Goal: Task Accomplishment & Management: Manage account settings

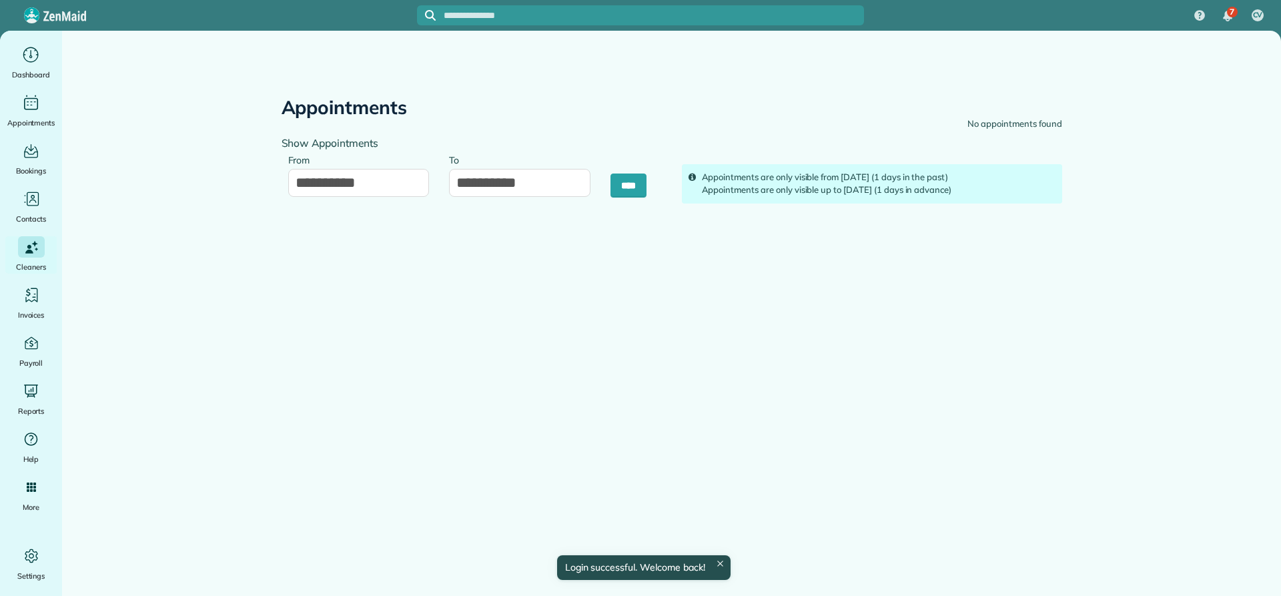
type input "**********"
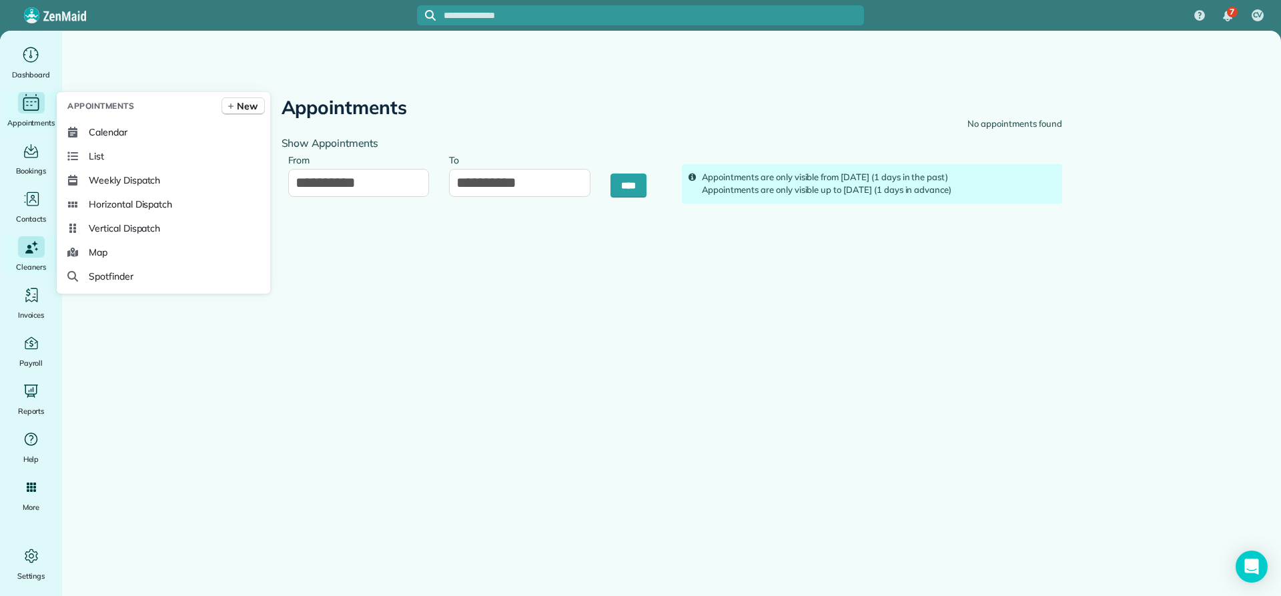
click at [31, 106] on icon "Main" at bounding box center [31, 103] width 21 height 20
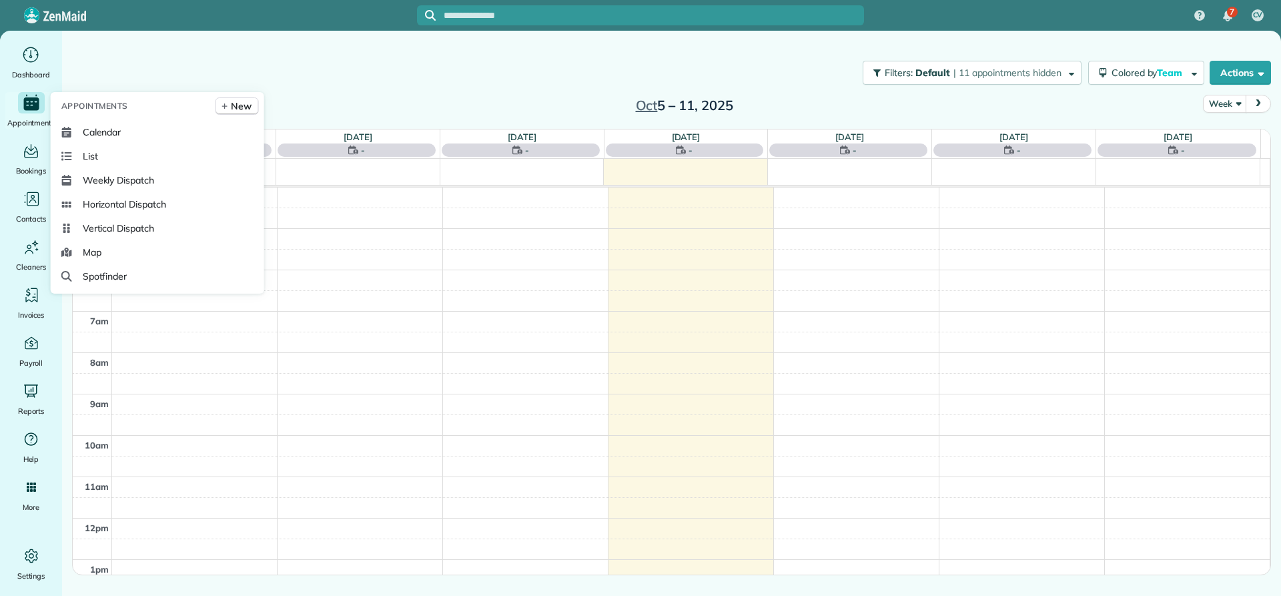
scroll to position [125, 0]
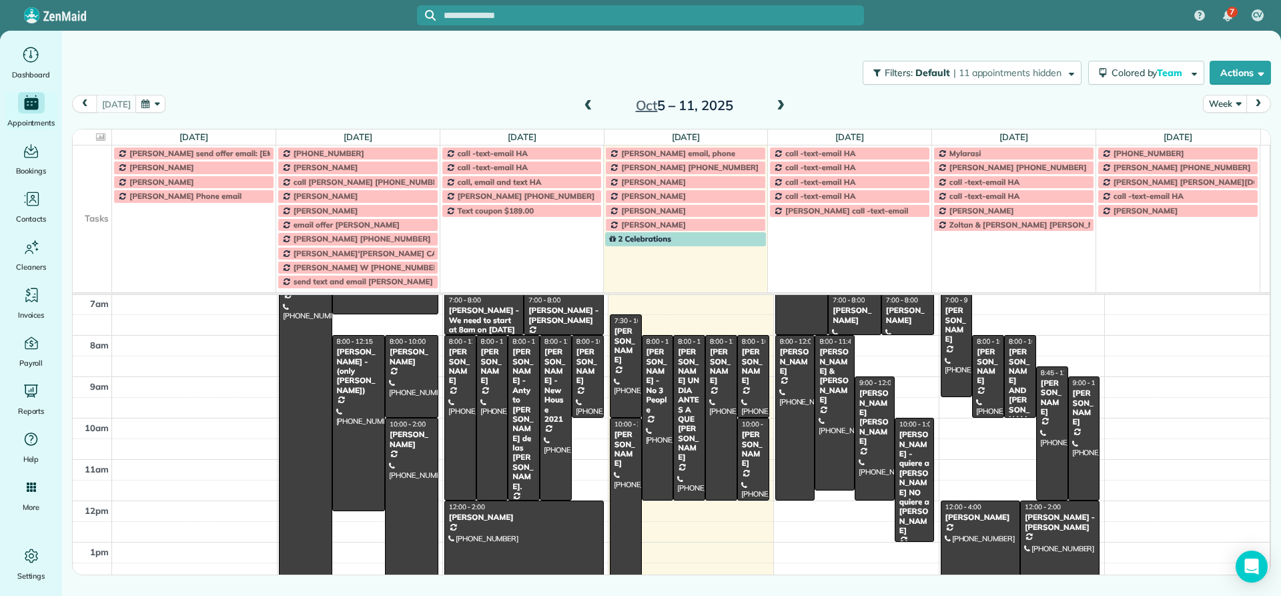
click at [1226, 107] on button "Week" at bounding box center [1224, 104] width 43 height 18
click at [1223, 132] on link "Day" at bounding box center [1256, 134] width 105 height 27
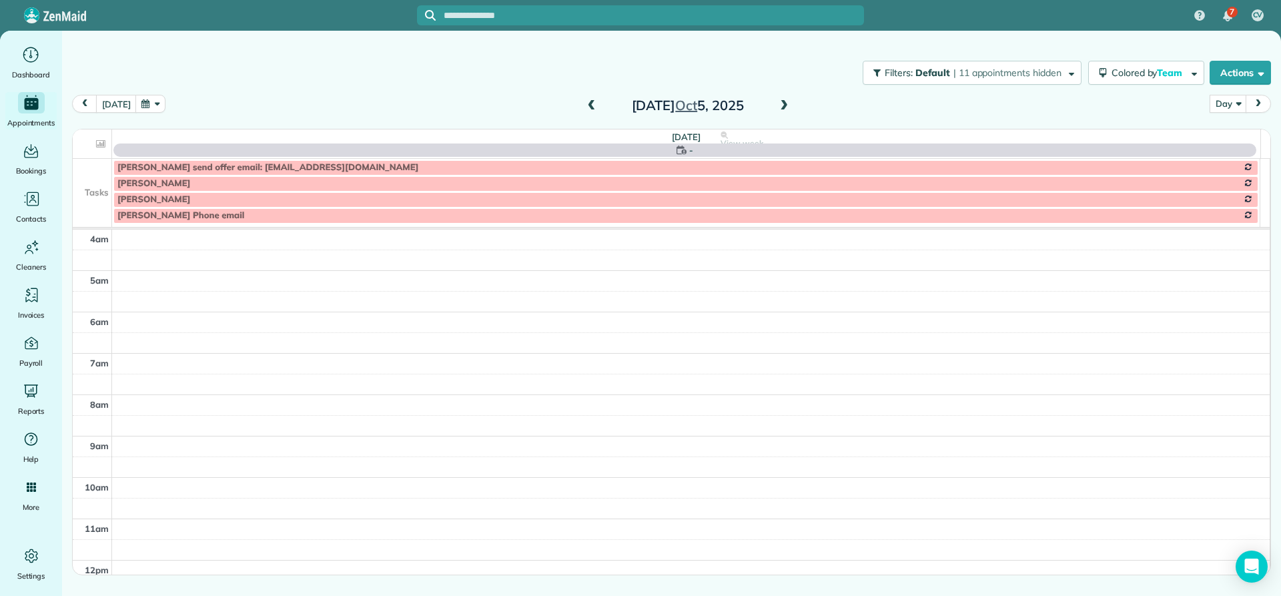
scroll to position [125, 0]
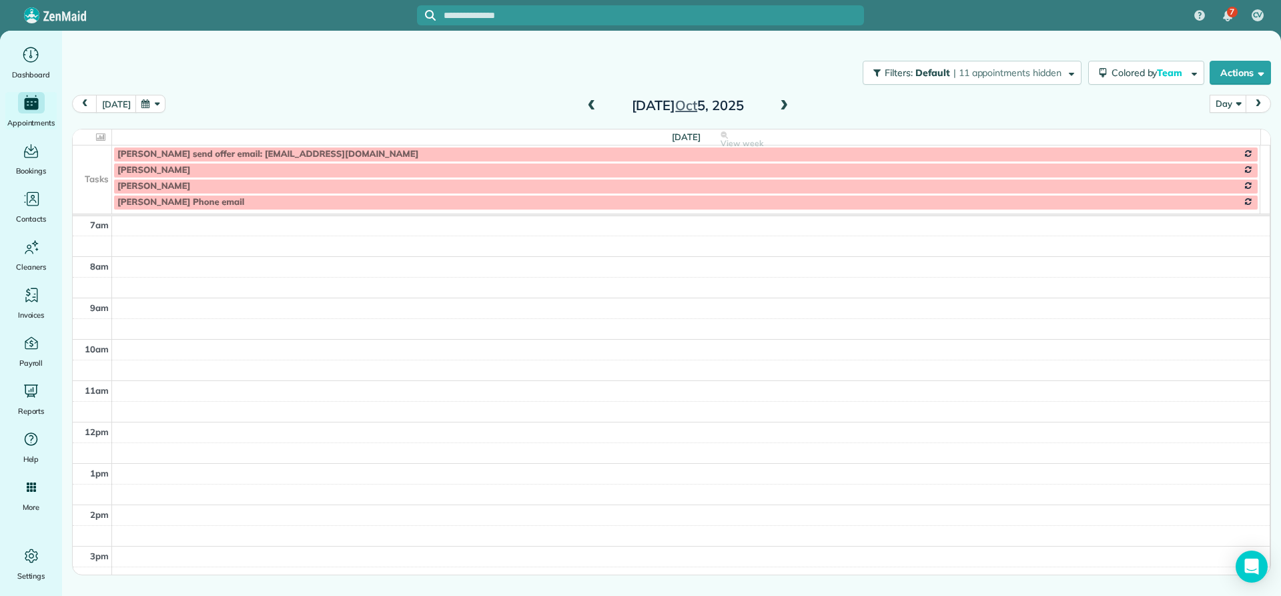
click at [781, 106] on span at bounding box center [784, 106] width 15 height 12
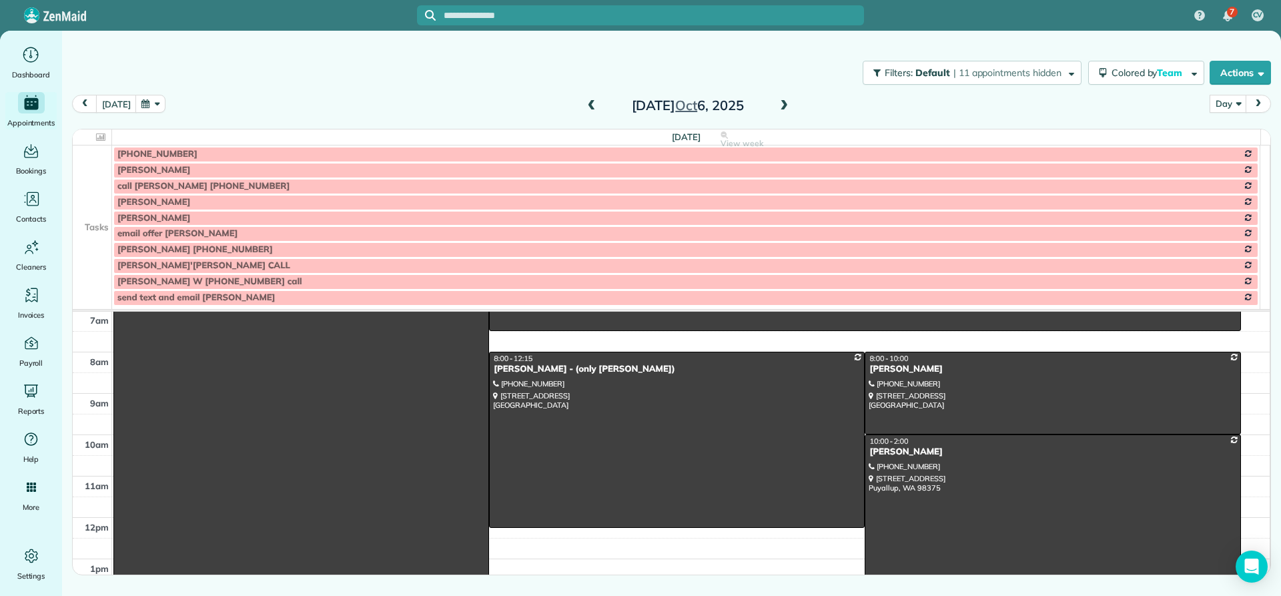
click at [781, 106] on span at bounding box center [784, 106] width 15 height 12
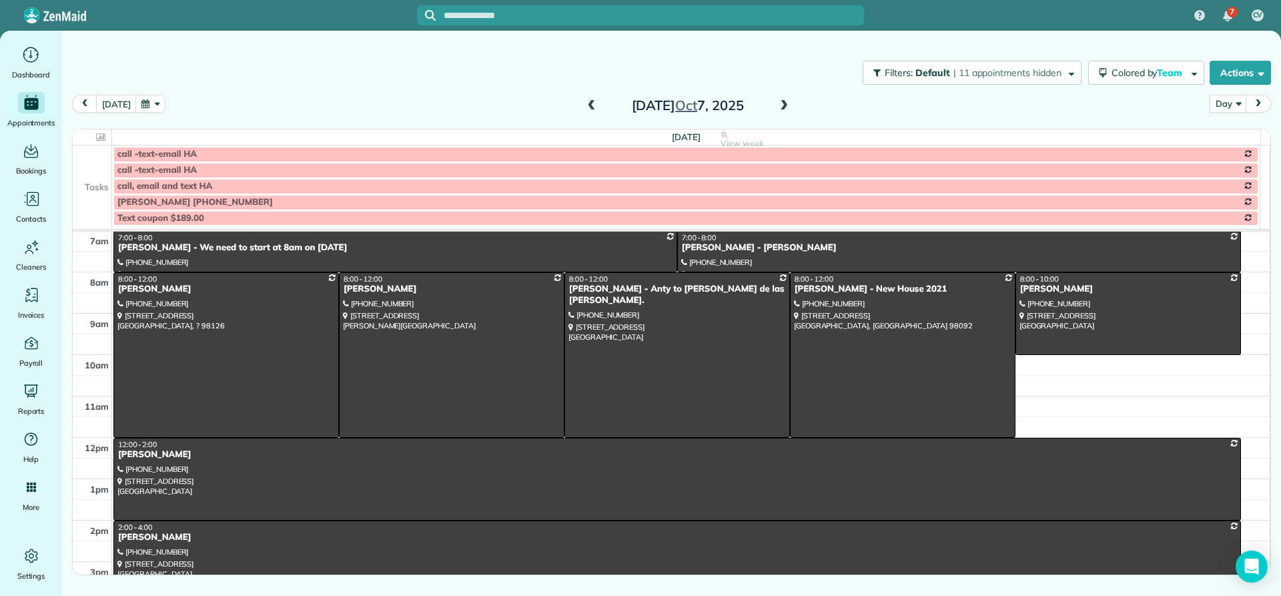
click at [781, 106] on span at bounding box center [784, 106] width 15 height 12
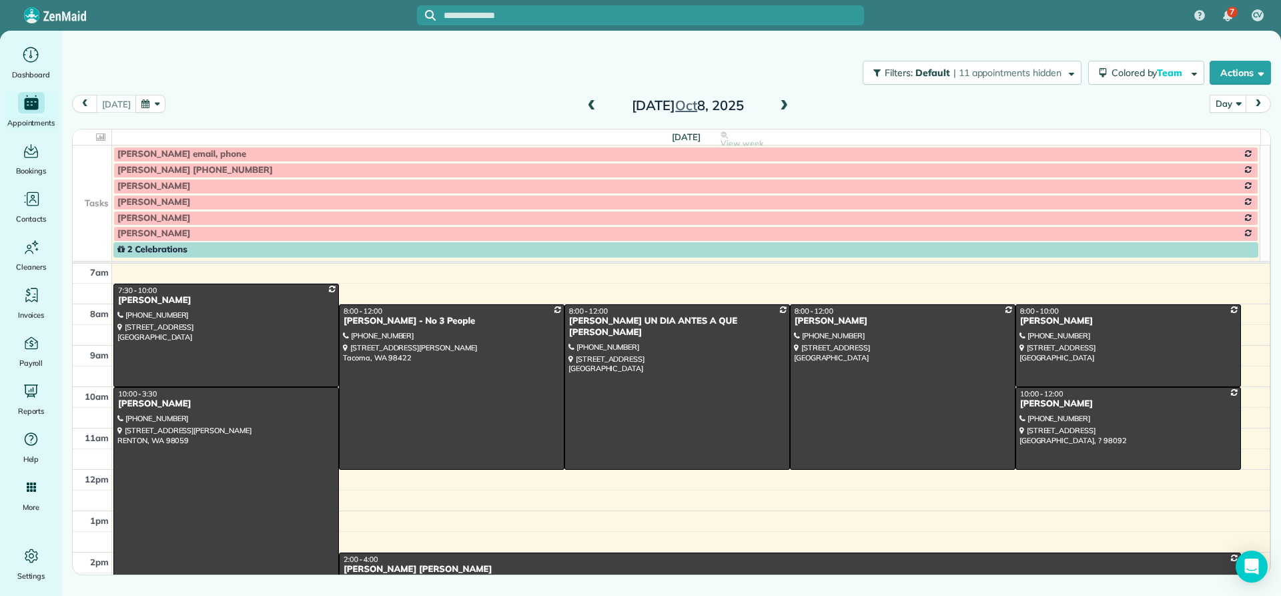
click at [781, 106] on span at bounding box center [784, 106] width 15 height 12
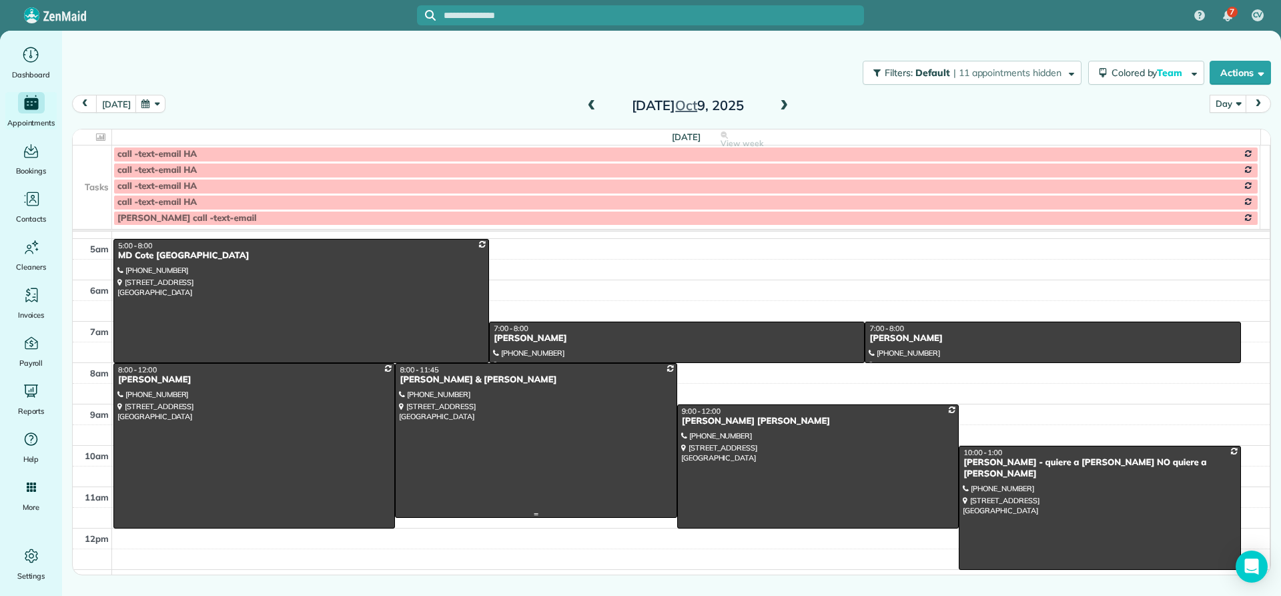
scroll to position [0, 0]
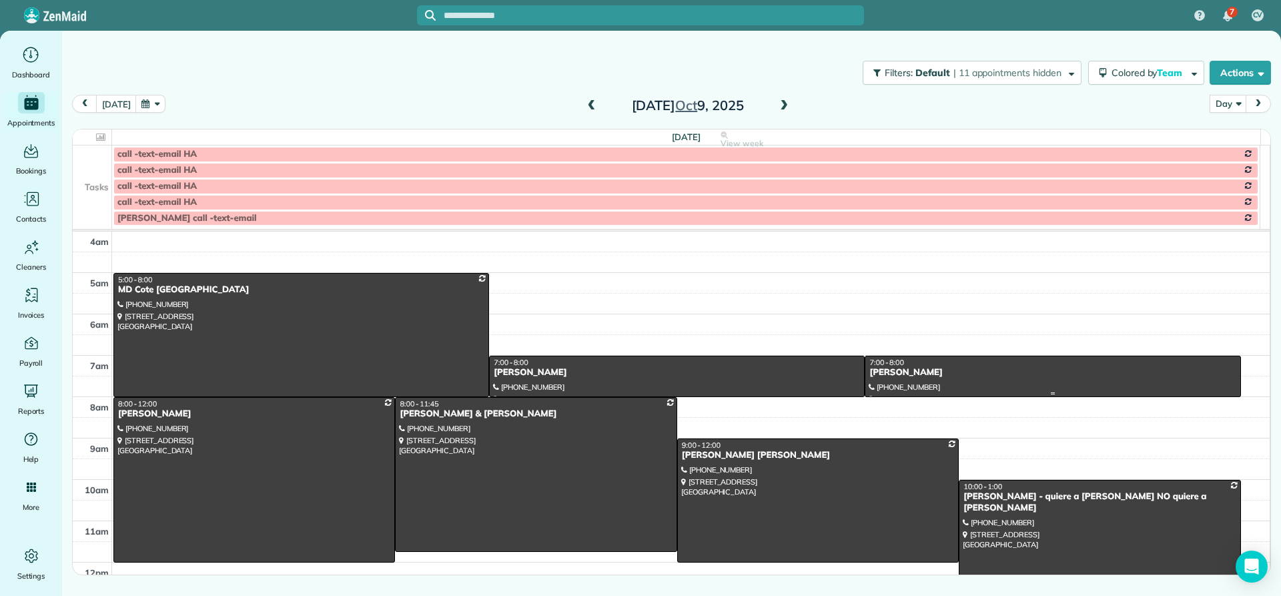
click at [896, 374] on div "Angela Lindstrom" at bounding box center [1053, 372] width 368 height 11
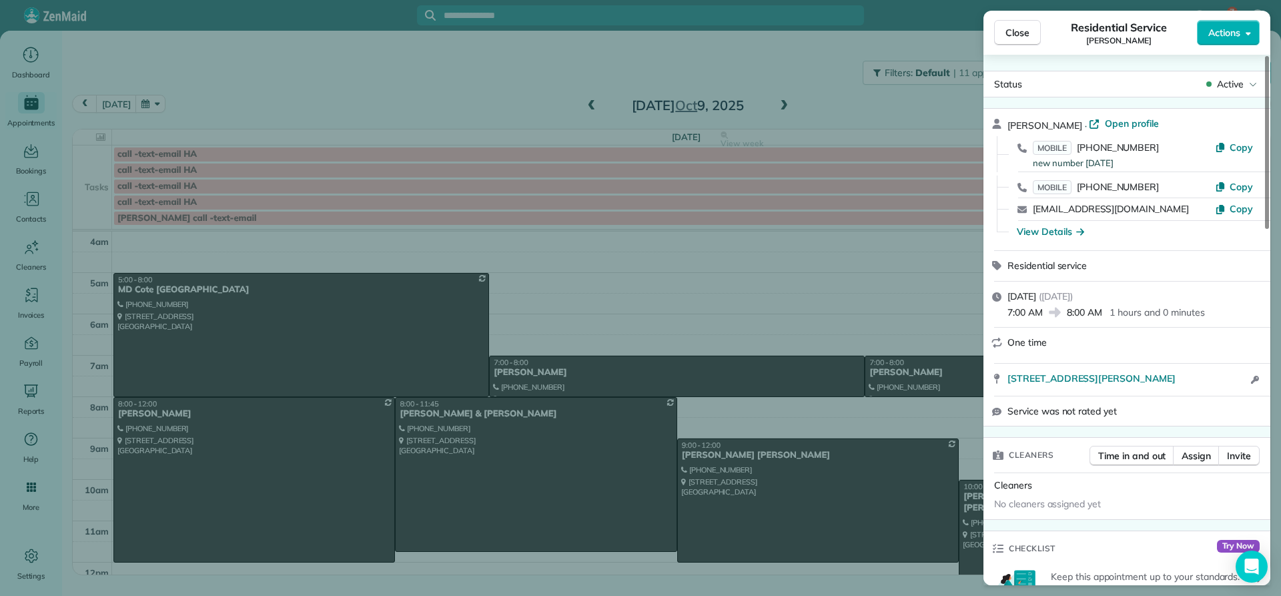
drag, startPoint x: 1086, startPoint y: 123, endPoint x: 1010, endPoint y: 131, distance: 75.8
click at [1010, 131] on div "Angela Lindstrom · Open profile" at bounding box center [1135, 125] width 255 height 16
copy span "Angela Lindstrom"
click at [1040, 233] on div "View Details" at bounding box center [1050, 231] width 67 height 13
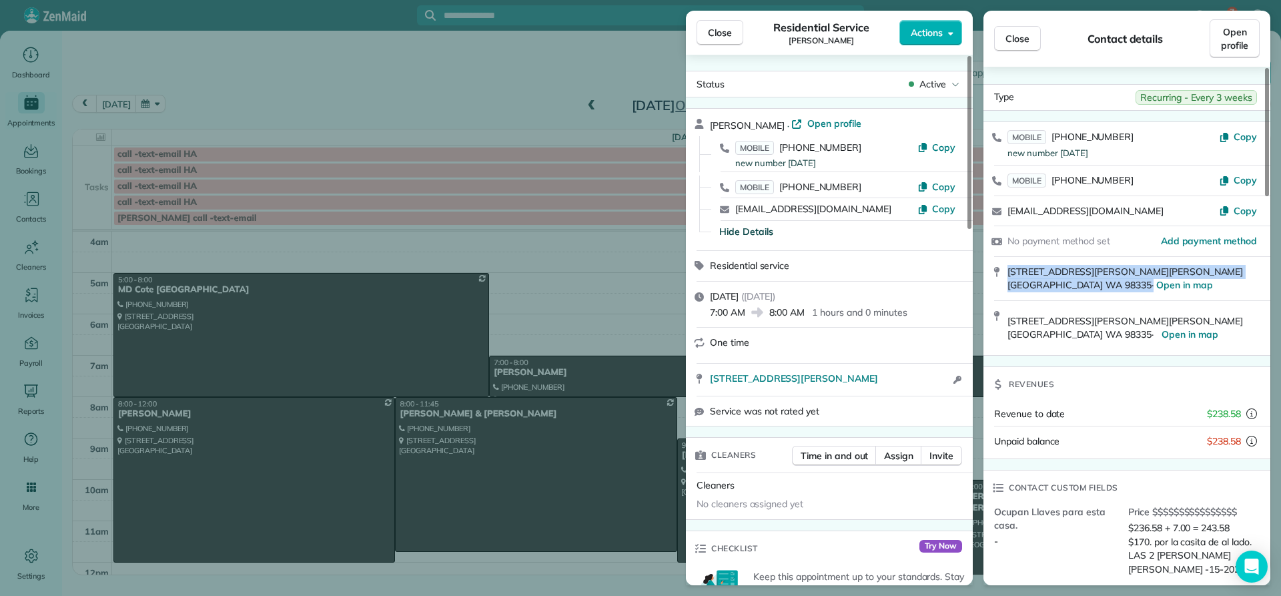
drag, startPoint x: 1208, startPoint y: 272, endPoint x: 1002, endPoint y: 273, distance: 206.2
click at [1002, 274] on div "7418 Ray Nash Dr NW Gig Harbor WA 98335 · Open in map" at bounding box center [1127, 278] width 287 height 43
copy span "7418 Ray Nash Dr NW Gig Harbor WA 98335"
drag, startPoint x: 1126, startPoint y: 135, endPoint x: 1054, endPoint y: 133, distance: 72.1
click at [1054, 133] on div "MOBILE (206) 972-2896 new number 4/21/2021" at bounding box center [1114, 143] width 212 height 27
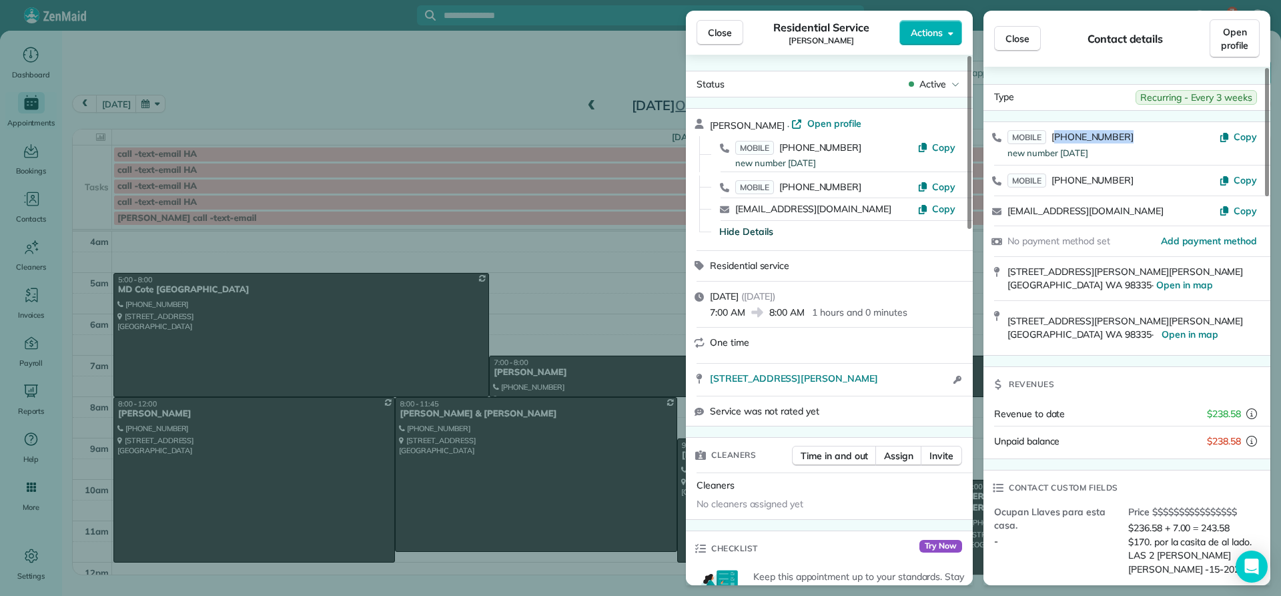
copy span "206) 972-2896"
drag, startPoint x: 728, startPoint y: 25, endPoint x: 727, endPoint y: 39, distance: 13.4
click at [728, 35] on button "Close" at bounding box center [720, 32] width 47 height 25
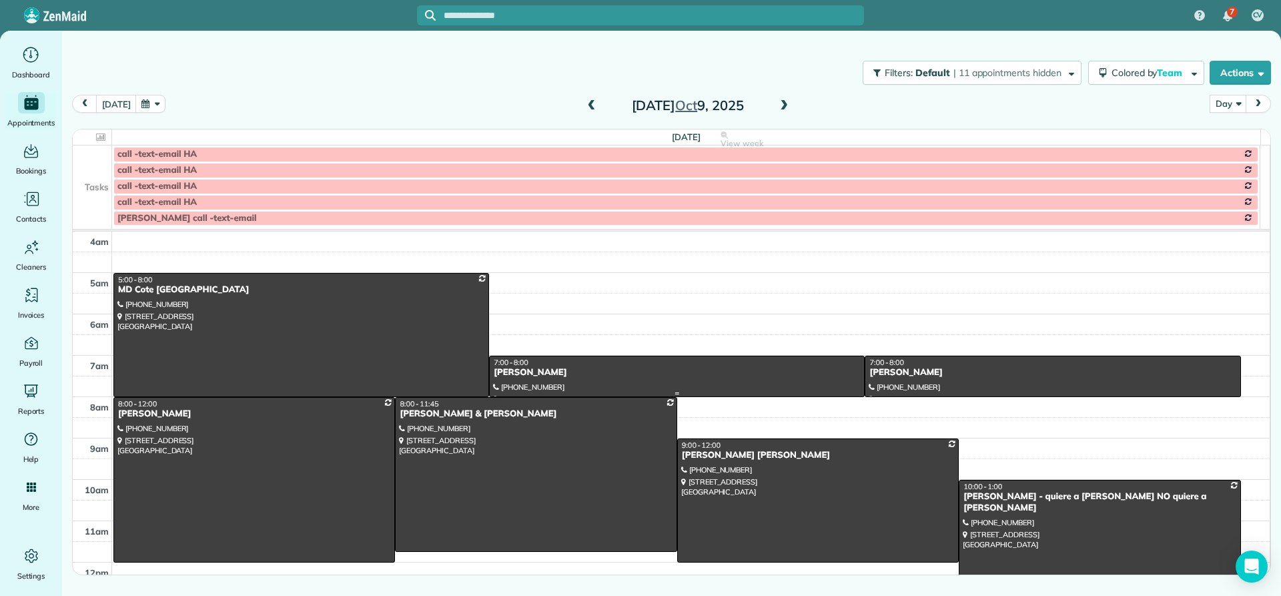
click at [525, 371] on div "Myra Martino" at bounding box center [677, 372] width 368 height 11
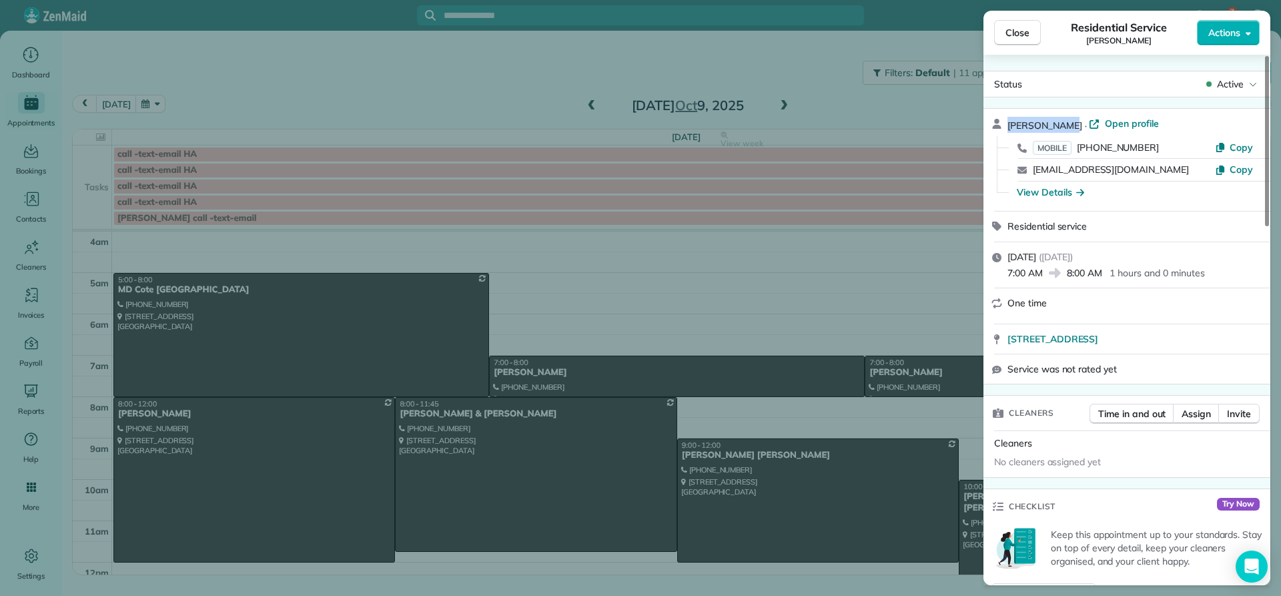
drag, startPoint x: 1068, startPoint y: 126, endPoint x: 1006, endPoint y: 125, distance: 62.7
click at [1004, 124] on div "Myra Martino · Open profile MOBILE (818) 636-4514 Copy myrajomartino@gmail.com …" at bounding box center [1127, 160] width 287 height 102
copy span "Myra Martino"
drag, startPoint x: 1160, startPoint y: 147, endPoint x: 1077, endPoint y: 149, distance: 82.8
click at [1077, 149] on div "MOBILE (818) 636-4514" at bounding box center [1124, 148] width 182 height 14
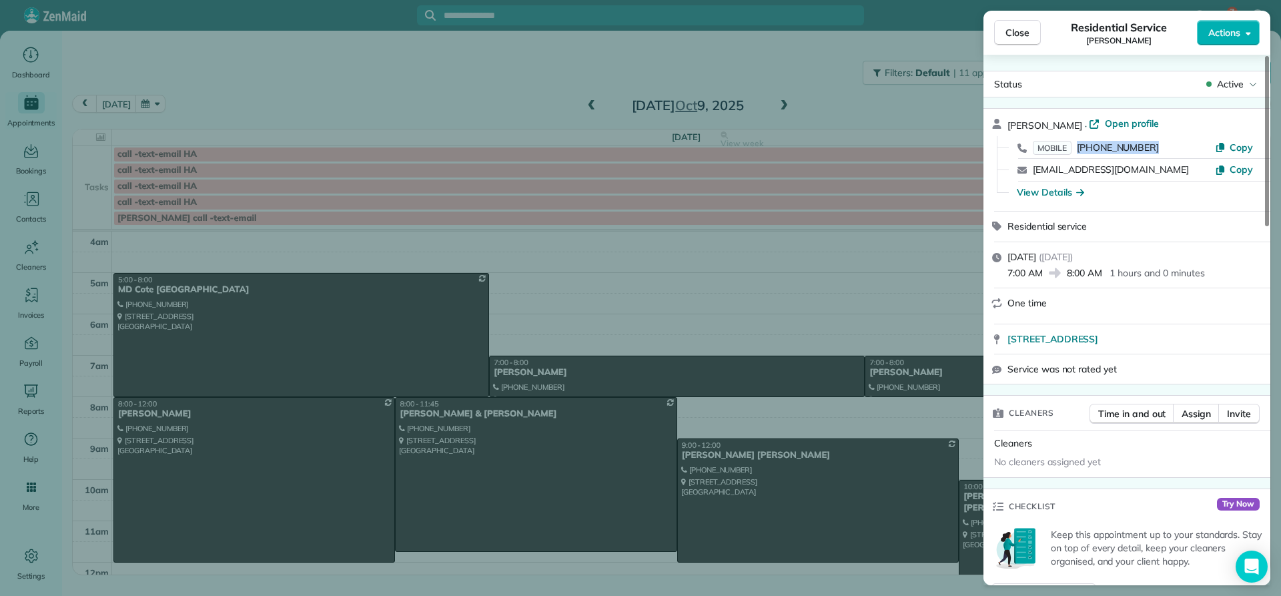
copy span "(818) 636-4514"
drag, startPoint x: 1004, startPoint y: 336, endPoint x: 1177, endPoint y: 342, distance: 173.6
click at [1177, 342] on div "18349 160th PL SE Renton WA 98058 Open in maps Open in maps" at bounding box center [1127, 338] width 287 height 29
copy span "18349 160th PL SE Renton WA 98058"
click at [1046, 190] on div "View Details" at bounding box center [1050, 192] width 67 height 13
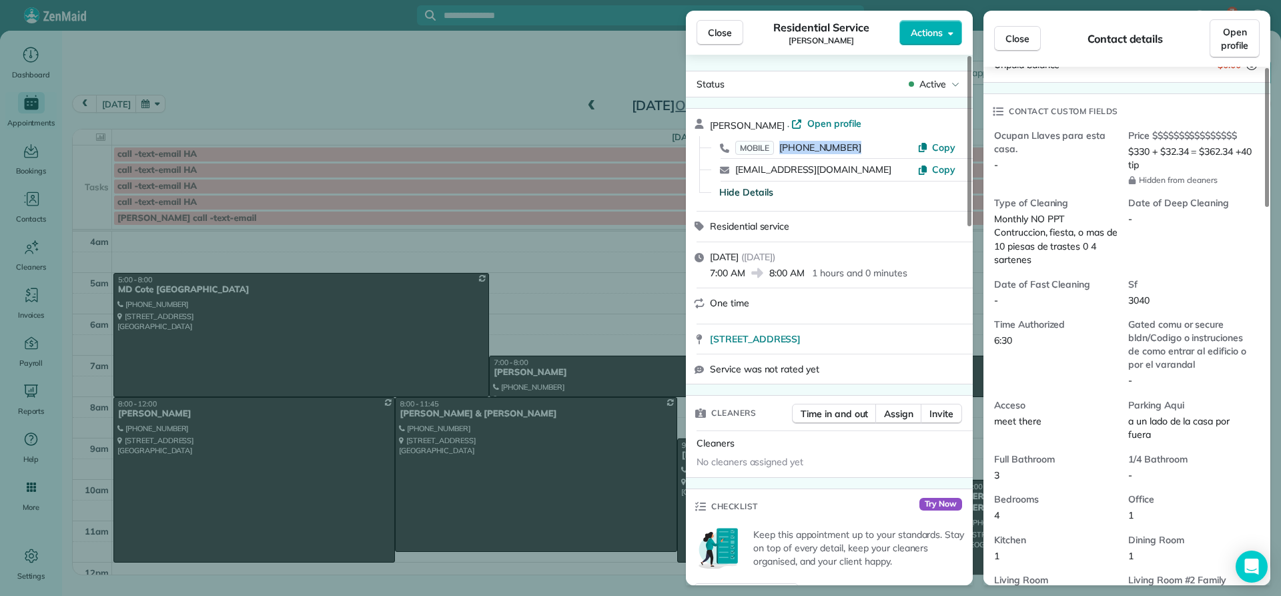
scroll to position [267, 0]
click at [727, 35] on span "Close" at bounding box center [720, 32] width 24 height 13
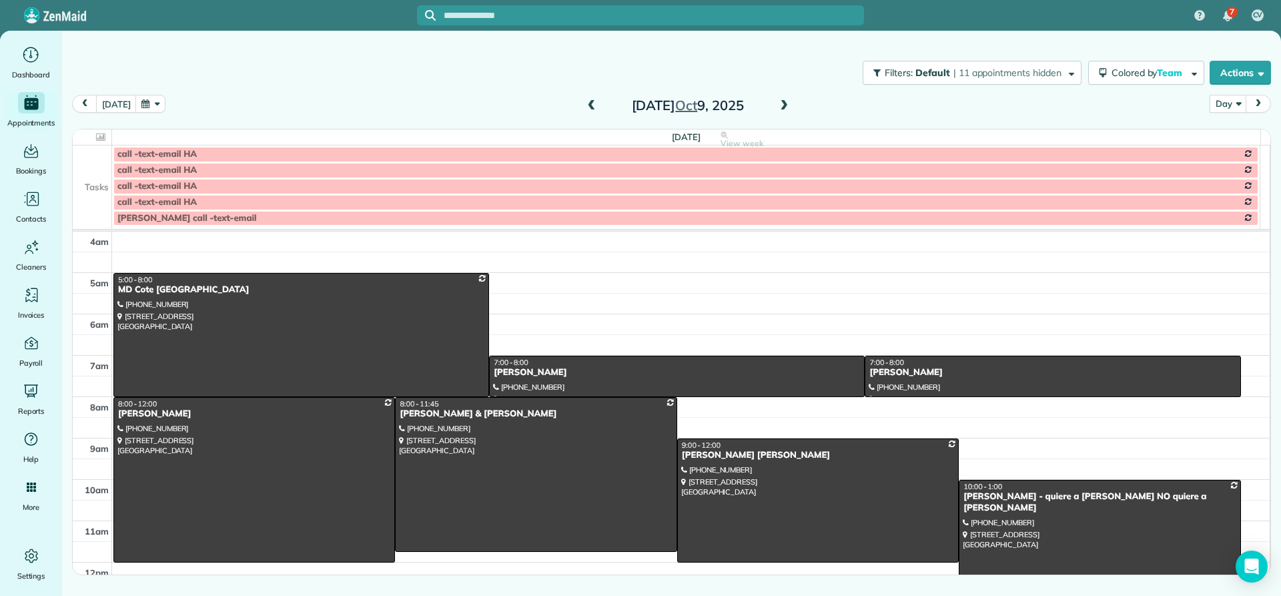
click at [590, 107] on span at bounding box center [592, 106] width 15 height 12
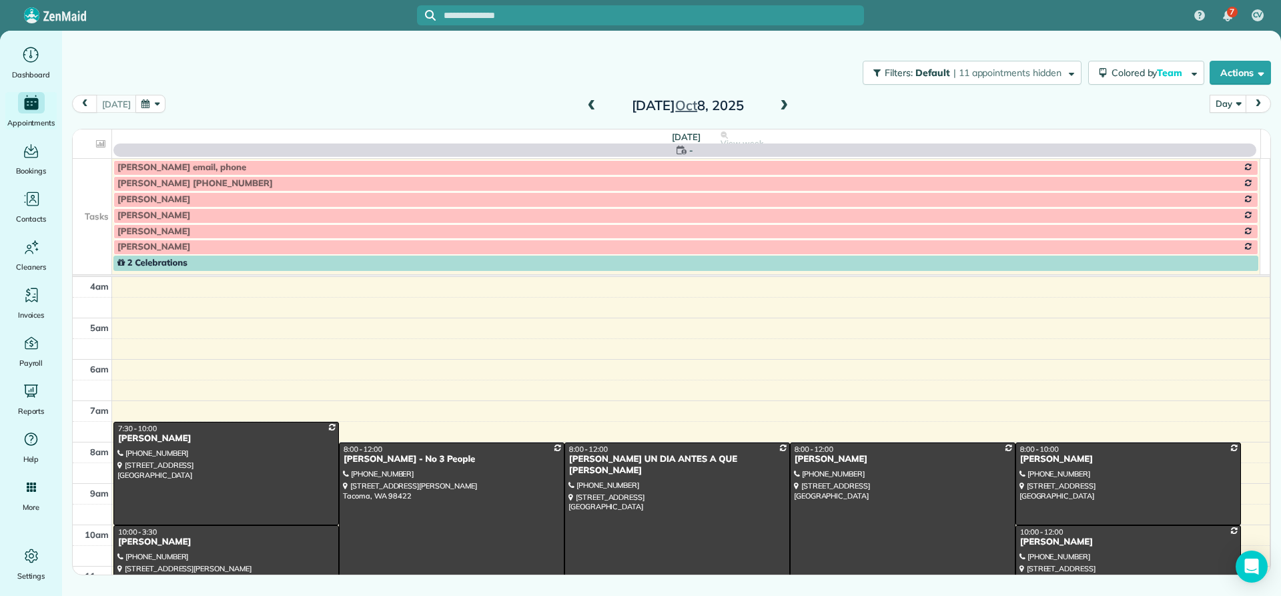
scroll to position [125, 0]
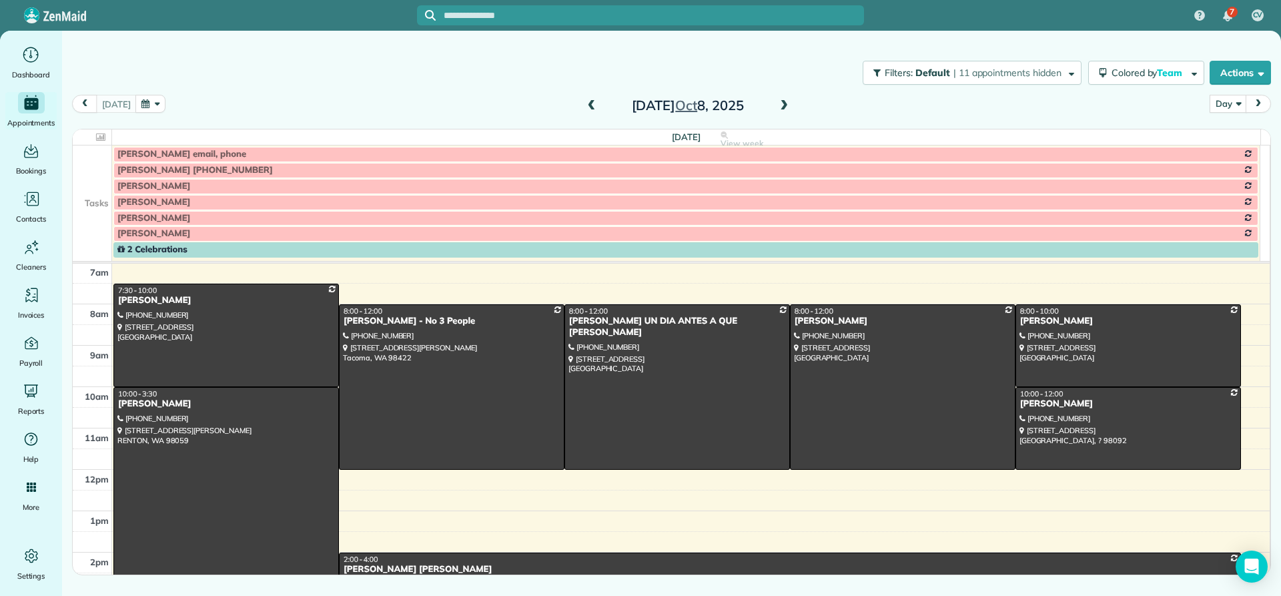
click at [592, 112] on span at bounding box center [592, 106] width 15 height 20
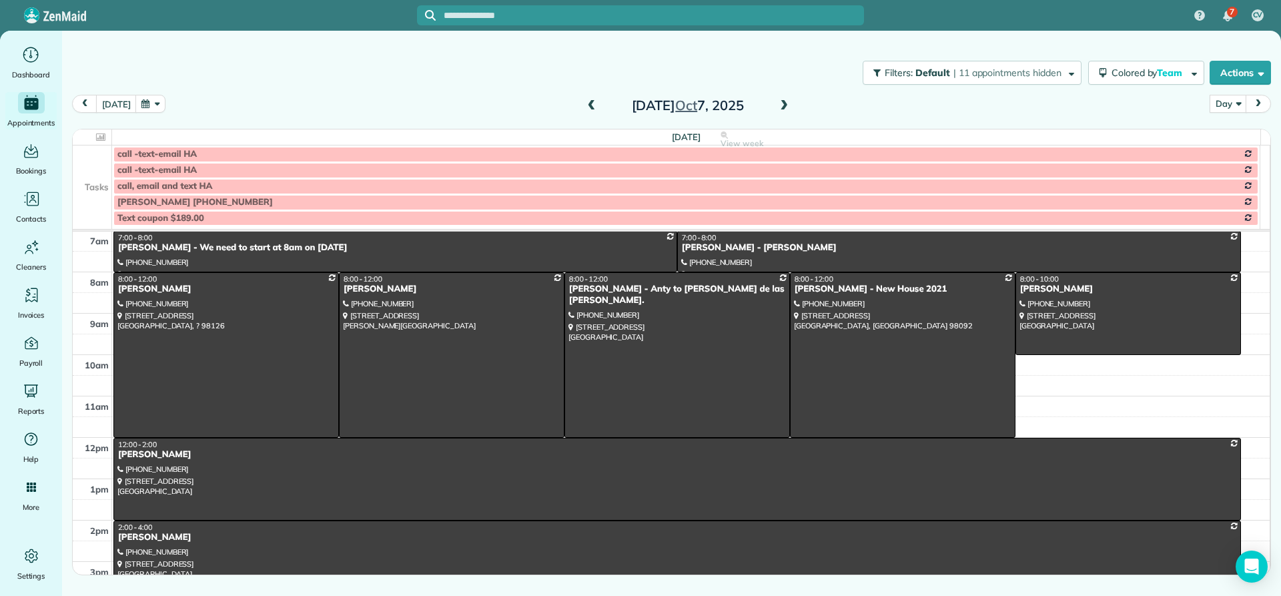
click at [591, 111] on span at bounding box center [592, 106] width 15 height 12
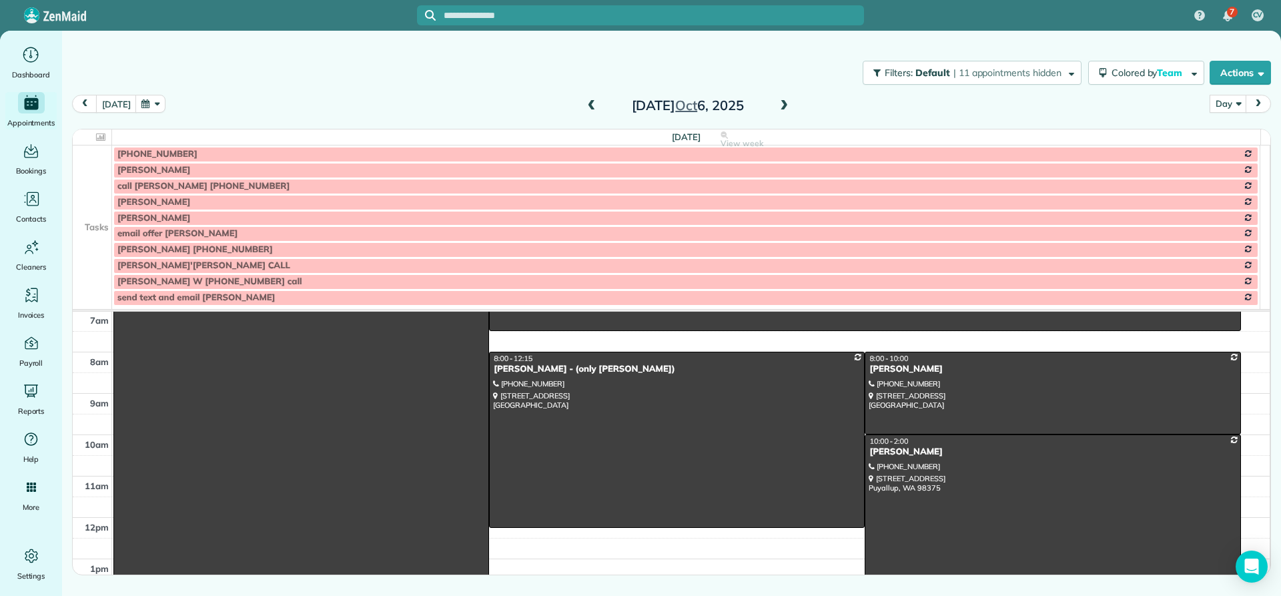
click at [591, 112] on span at bounding box center [592, 106] width 15 height 20
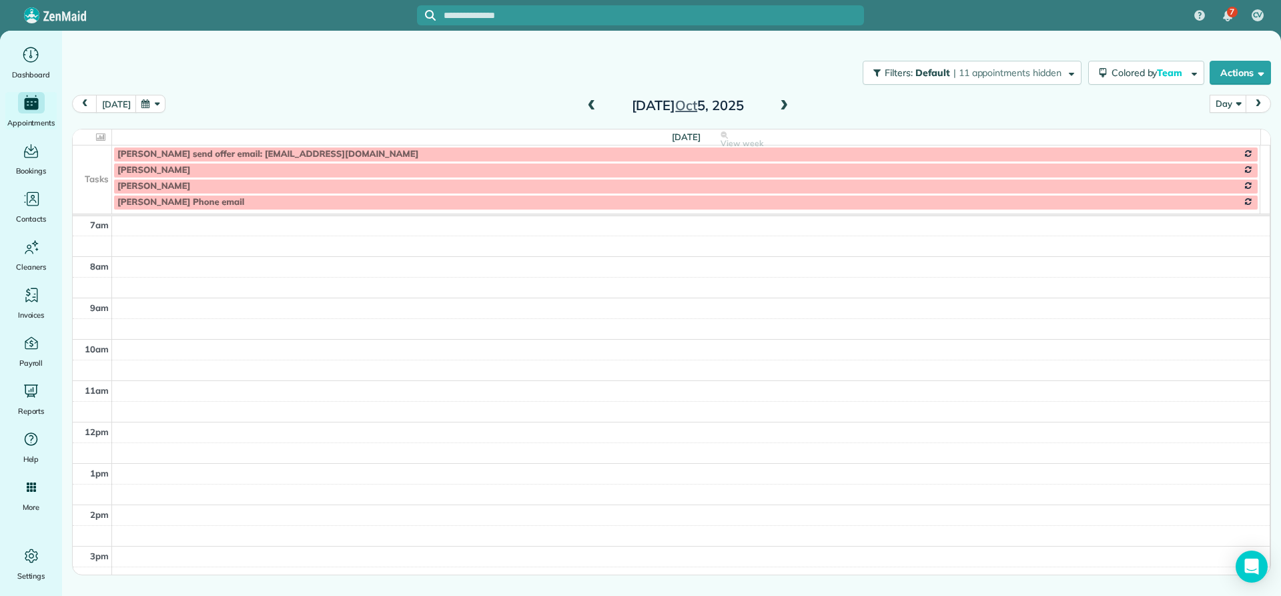
click at [782, 105] on span at bounding box center [784, 106] width 15 height 12
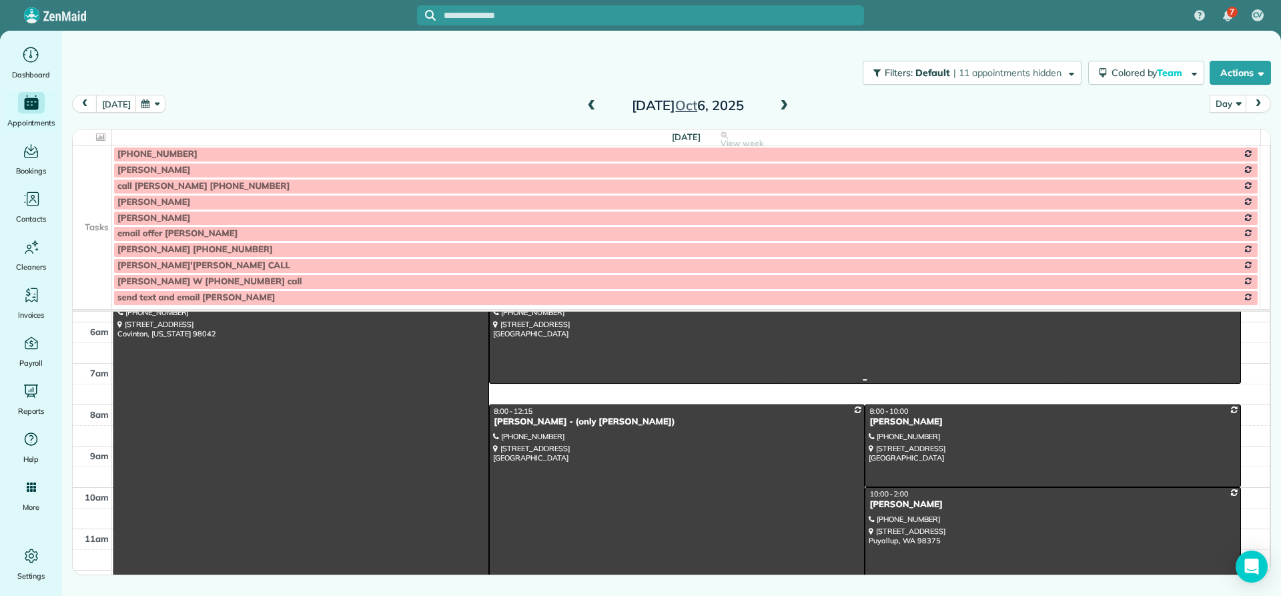
scroll to position [0, 0]
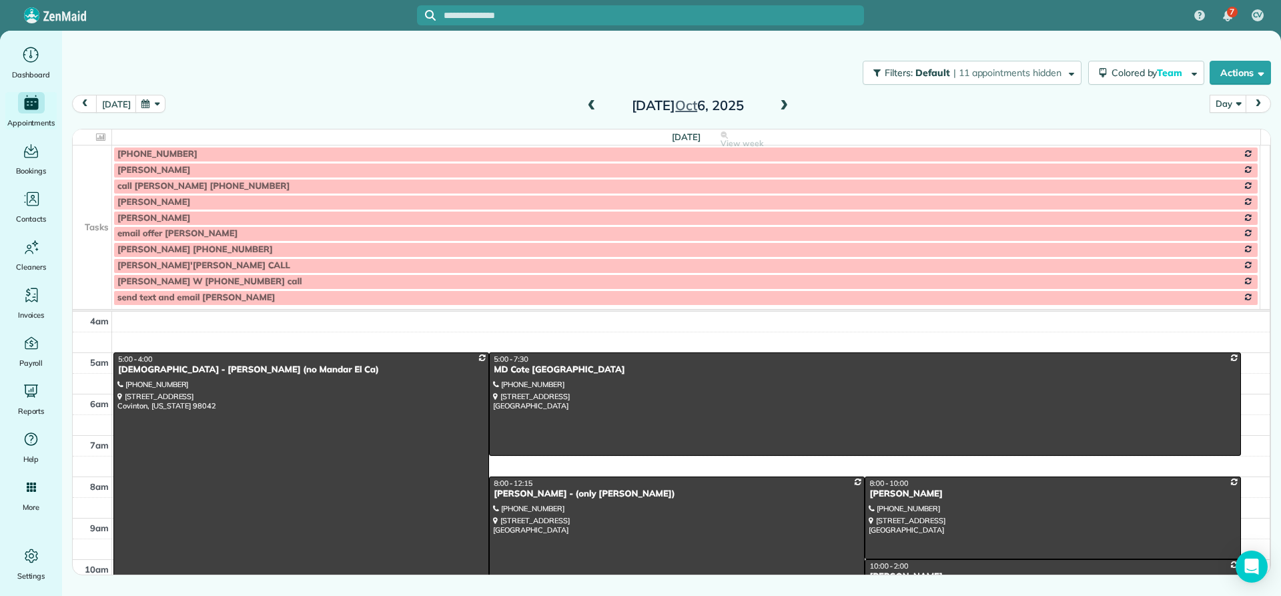
click at [129, 376] on div at bounding box center [301, 580] width 374 height 454
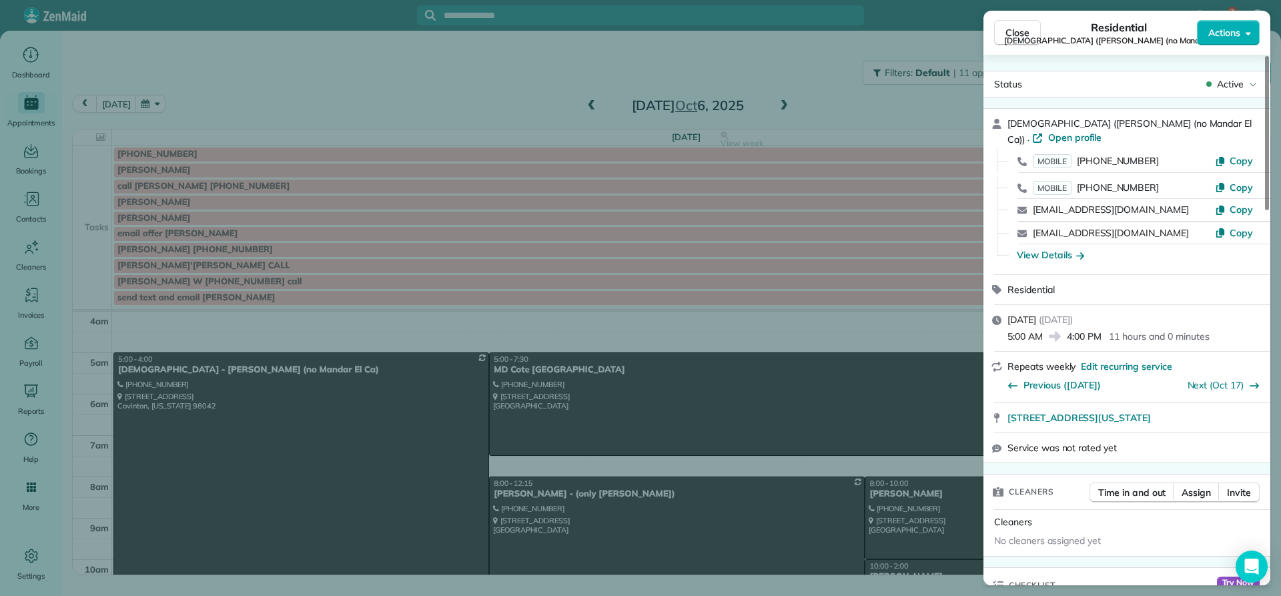
drag, startPoint x: 1092, startPoint y: 120, endPoint x: 1006, endPoint y: 116, distance: 86.8
click at [1006, 116] on div "Crosspointe Church (Mandar La Llave (no Mandar El Ca)) · Open profile MOBILE (2…" at bounding box center [1127, 191] width 287 height 165
copy span "Crosspointe Church"
click at [1014, 28] on span "Close" at bounding box center [1018, 32] width 24 height 13
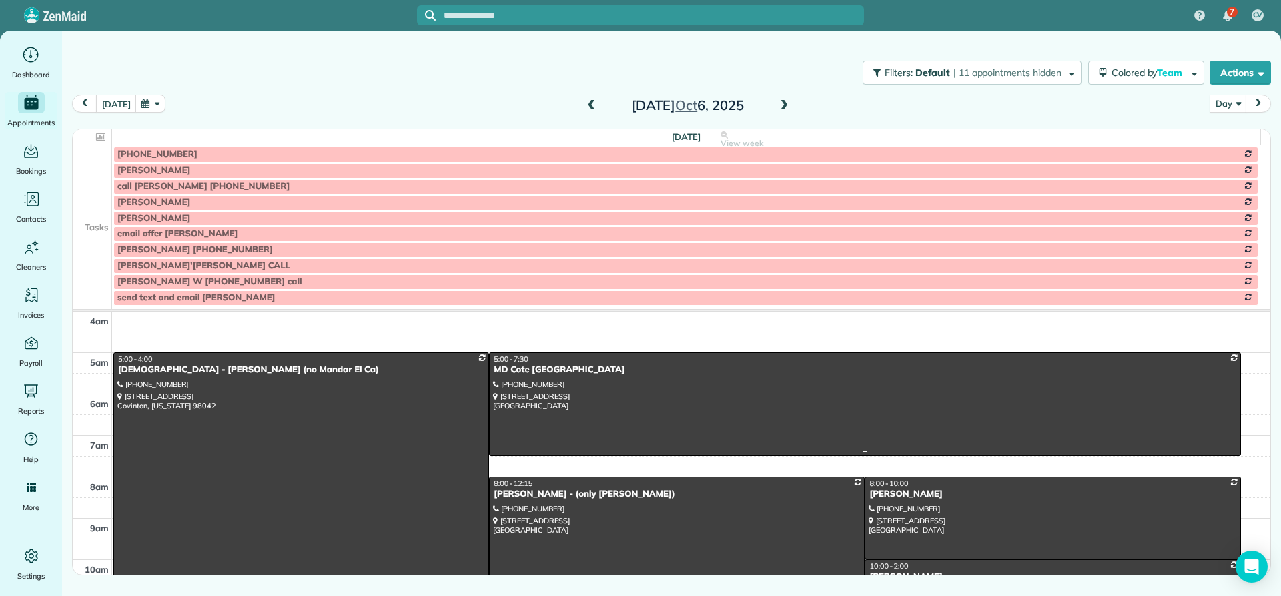
click at [513, 370] on div "MD Cote Maple Valley" at bounding box center [864, 369] width 743 height 11
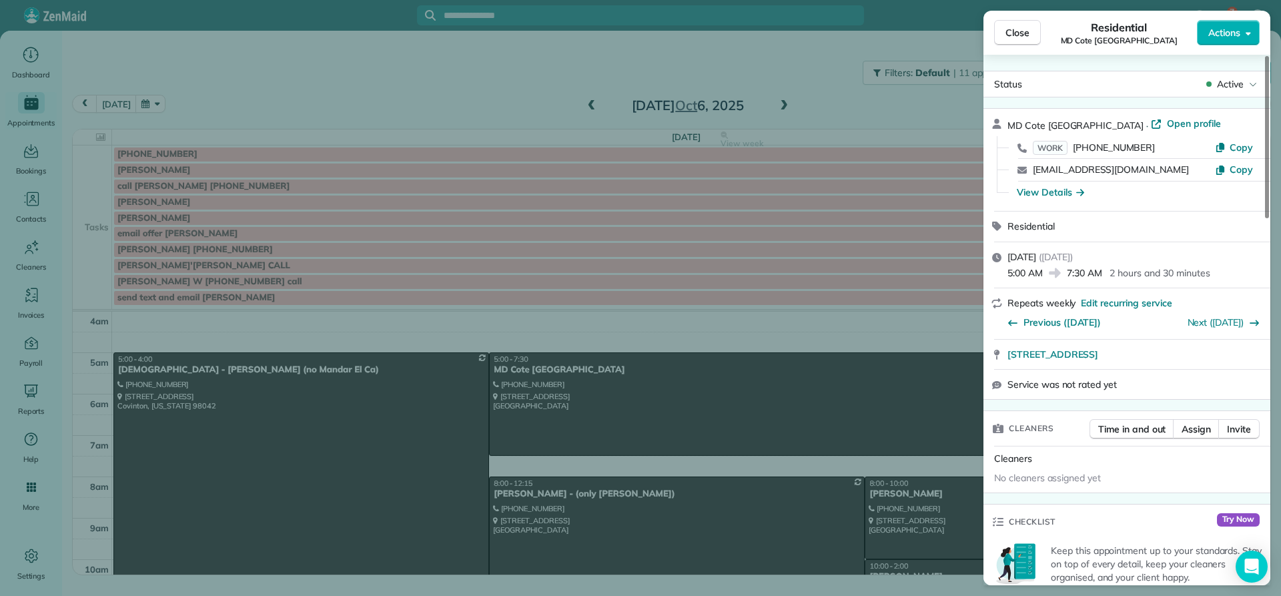
drag, startPoint x: 1046, startPoint y: 124, endPoint x: 1005, endPoint y: 121, distance: 40.8
click at [1005, 121] on div "MD Cote Maple Valley · Open profile WORK (425) 413-1418 Copy spa@mdcote.net Cop…" at bounding box center [1127, 160] width 287 height 102
copy span "MD Cote"
click at [1018, 37] on span "Close" at bounding box center [1018, 32] width 24 height 13
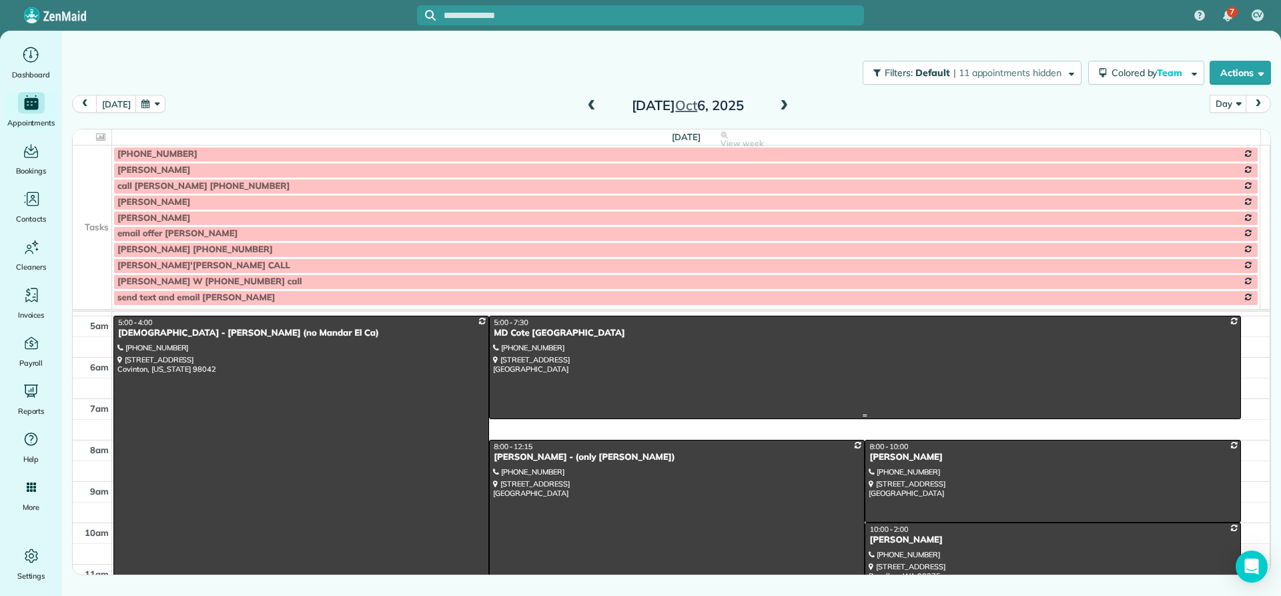
scroll to position [67, 0]
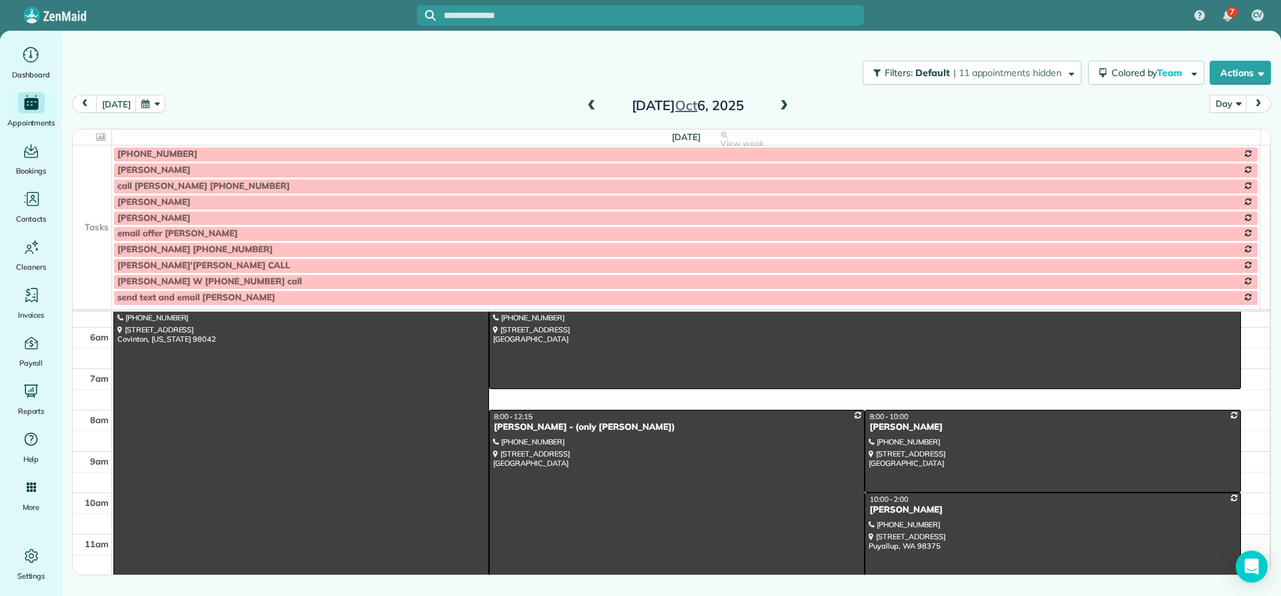
click at [524, 428] on div "Laura Akers - (only Dalia)" at bounding box center [677, 427] width 368 height 11
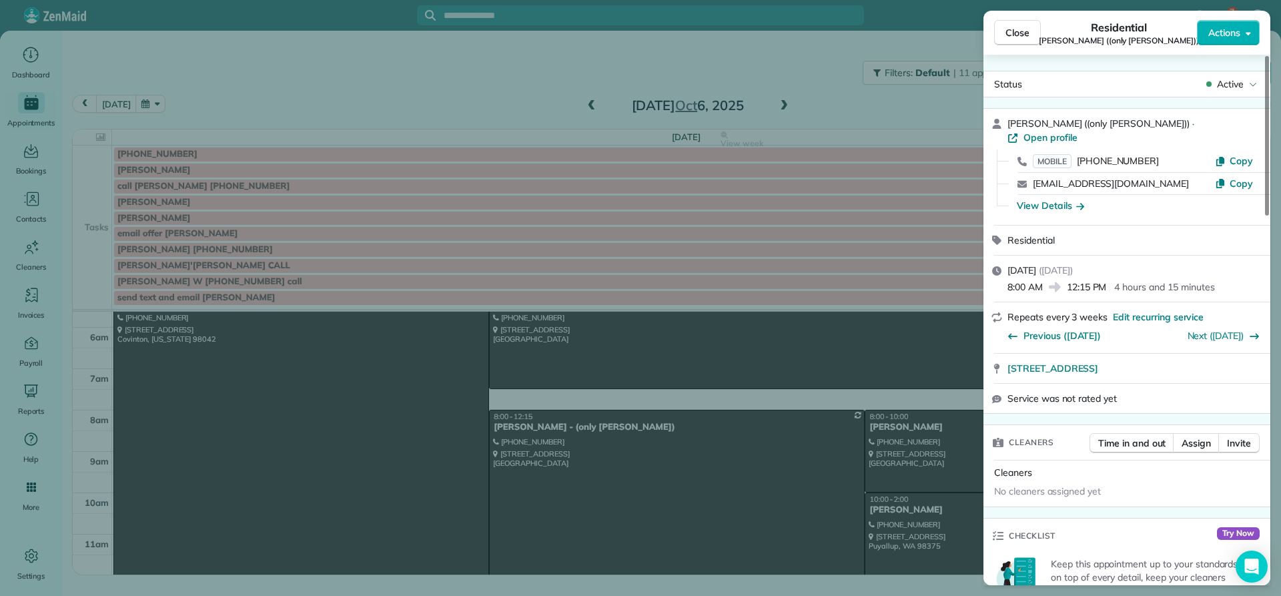
drag, startPoint x: 1060, startPoint y: 121, endPoint x: 1012, endPoint y: 125, distance: 48.2
click at [1006, 125] on div "Laura Akers ((only Dalia)) · Open profile MOBILE (206) 384-8948 Copy laurajaker…" at bounding box center [1127, 167] width 287 height 116
copy span "Laura Akers"
click at [1052, 199] on div "View Details" at bounding box center [1050, 205] width 67 height 13
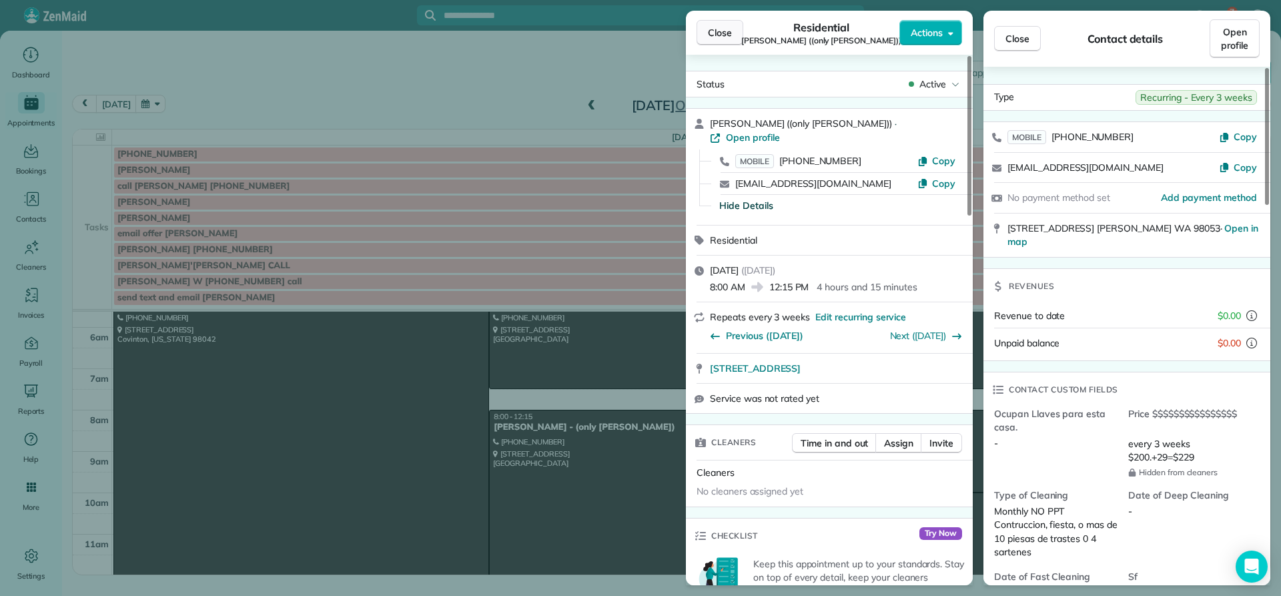
click at [722, 33] on span "Close" at bounding box center [720, 32] width 24 height 13
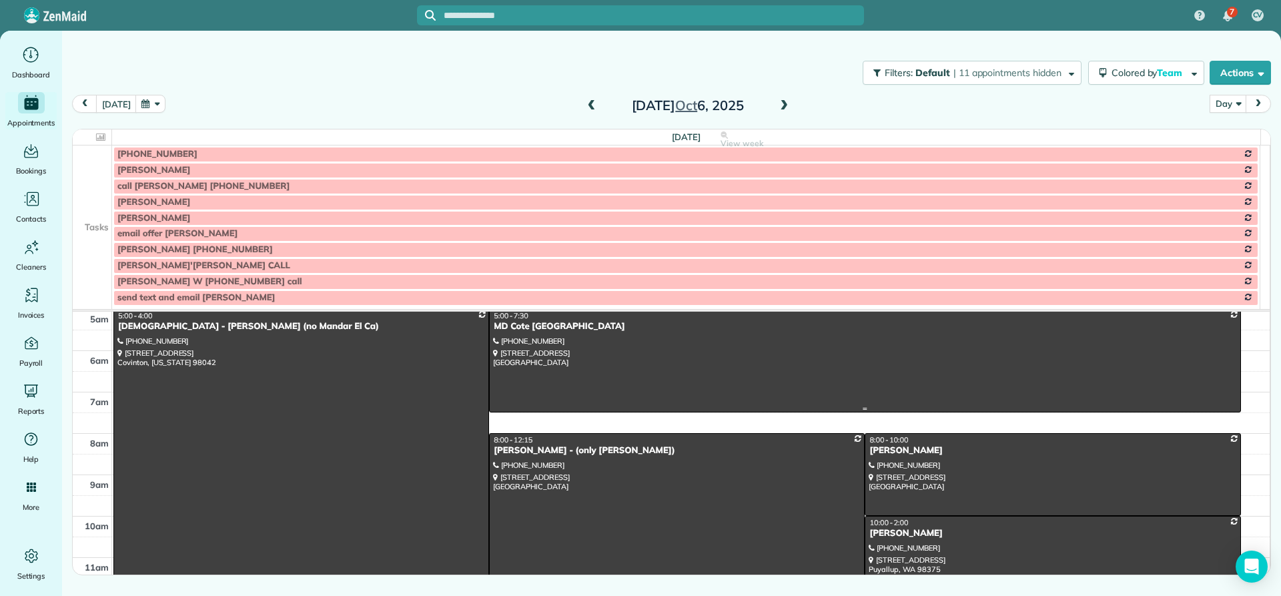
scroll to position [67, 0]
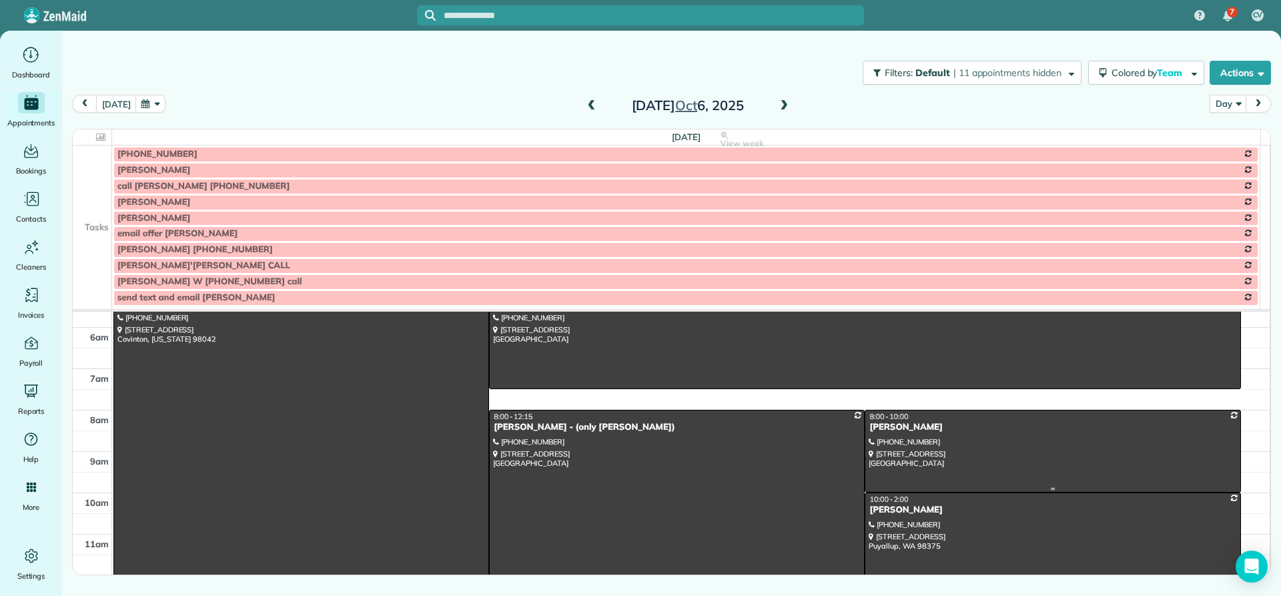
click at [878, 427] on div "Nancy Mellor" at bounding box center [1053, 427] width 368 height 11
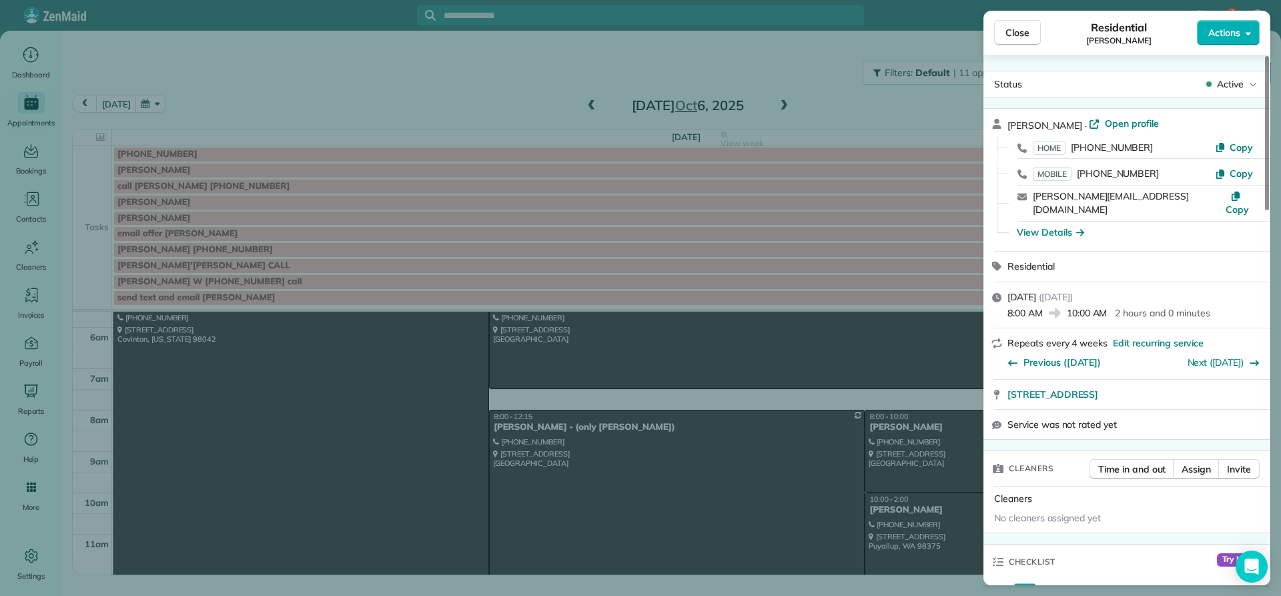
drag, startPoint x: 1064, startPoint y: 121, endPoint x: 1005, endPoint y: 117, distance: 59.6
click at [1005, 117] on div "Nancy Mellor · Open profile HOME (253) 565-1141 Copy MOBILE (253) 677-9249 Copy…" at bounding box center [1127, 180] width 287 height 142
copy span "Nancy Mellor"
click at [1050, 226] on div "View Details" at bounding box center [1050, 232] width 67 height 13
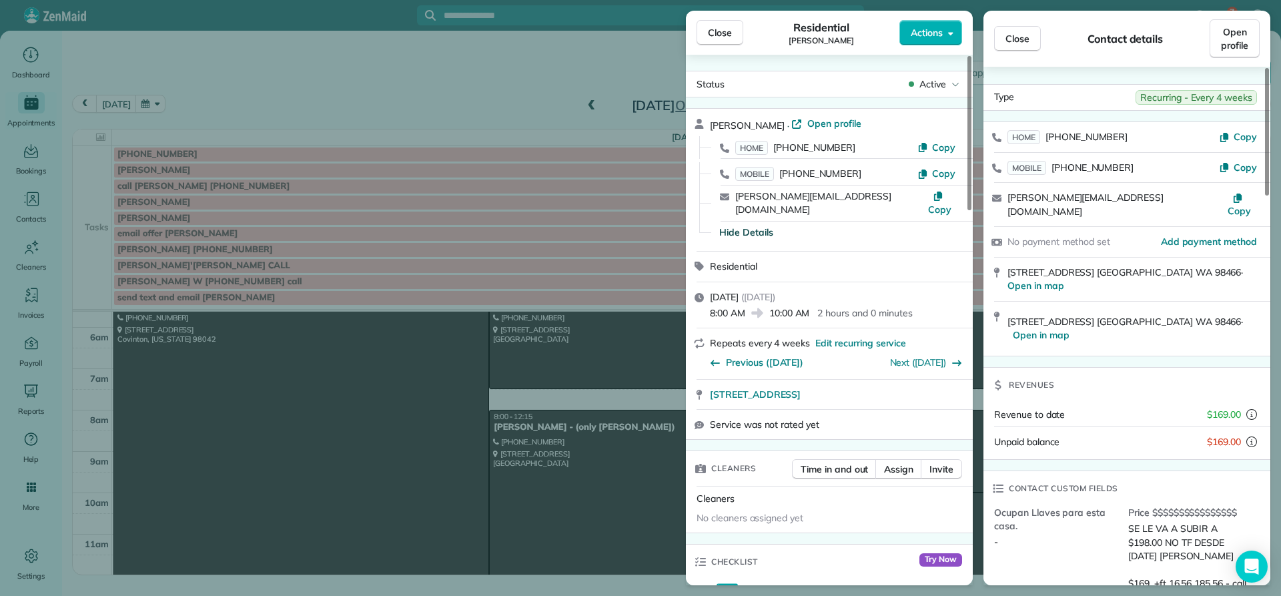
scroll to position [67, 0]
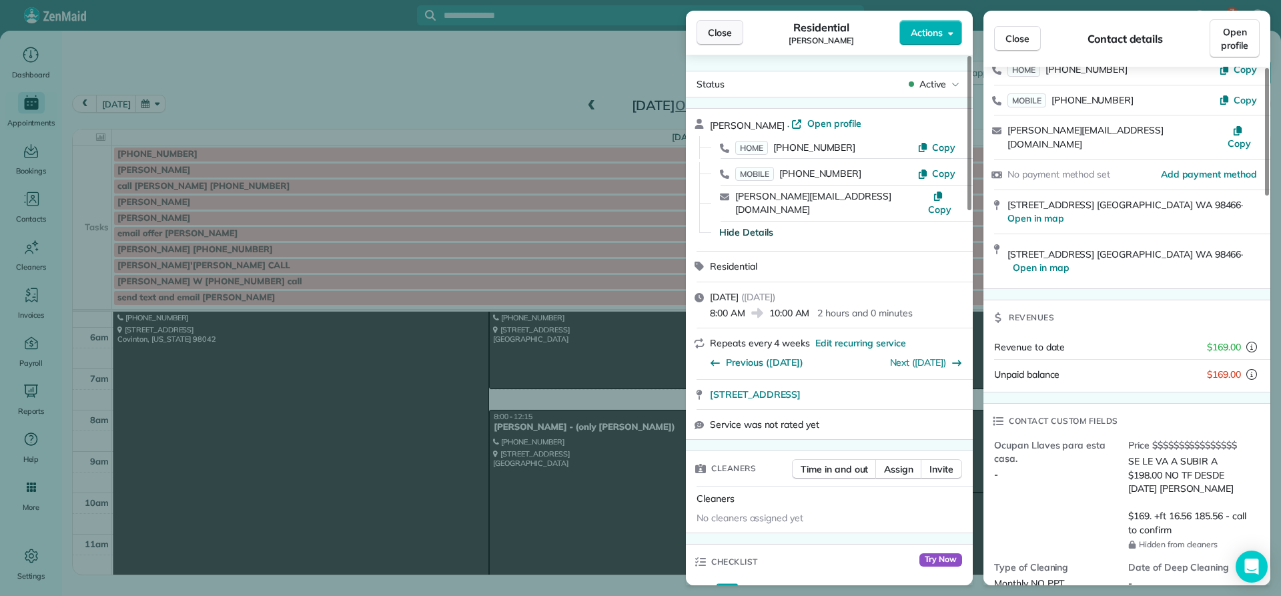
click at [715, 35] on span "Close" at bounding box center [720, 32] width 24 height 13
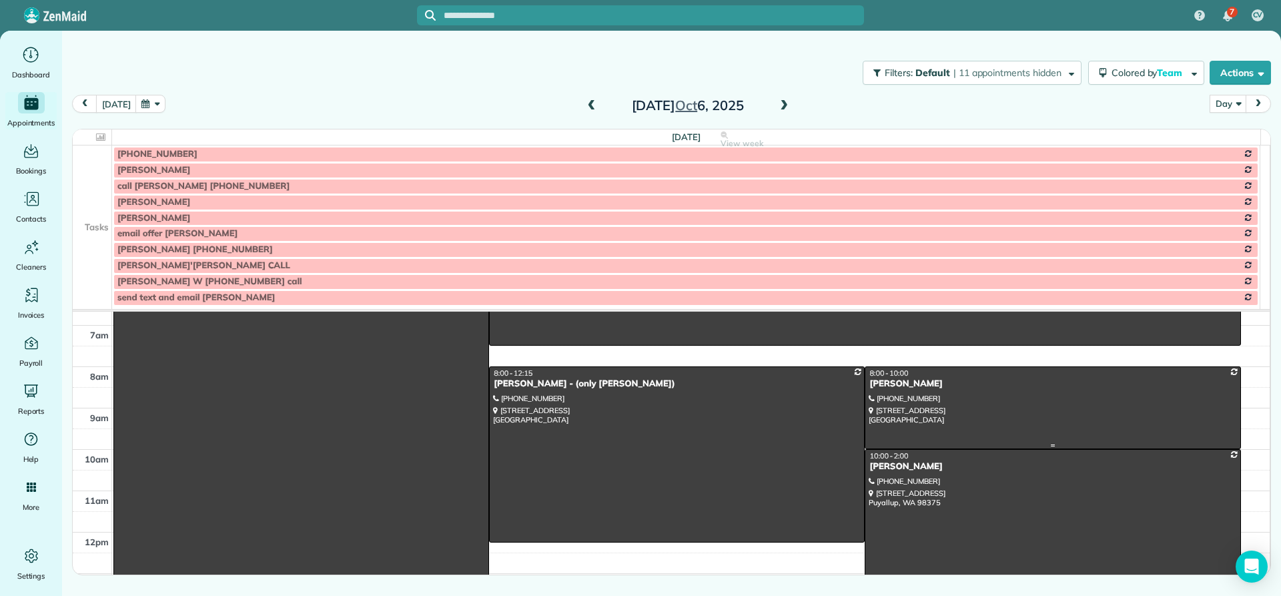
scroll to position [133, 0]
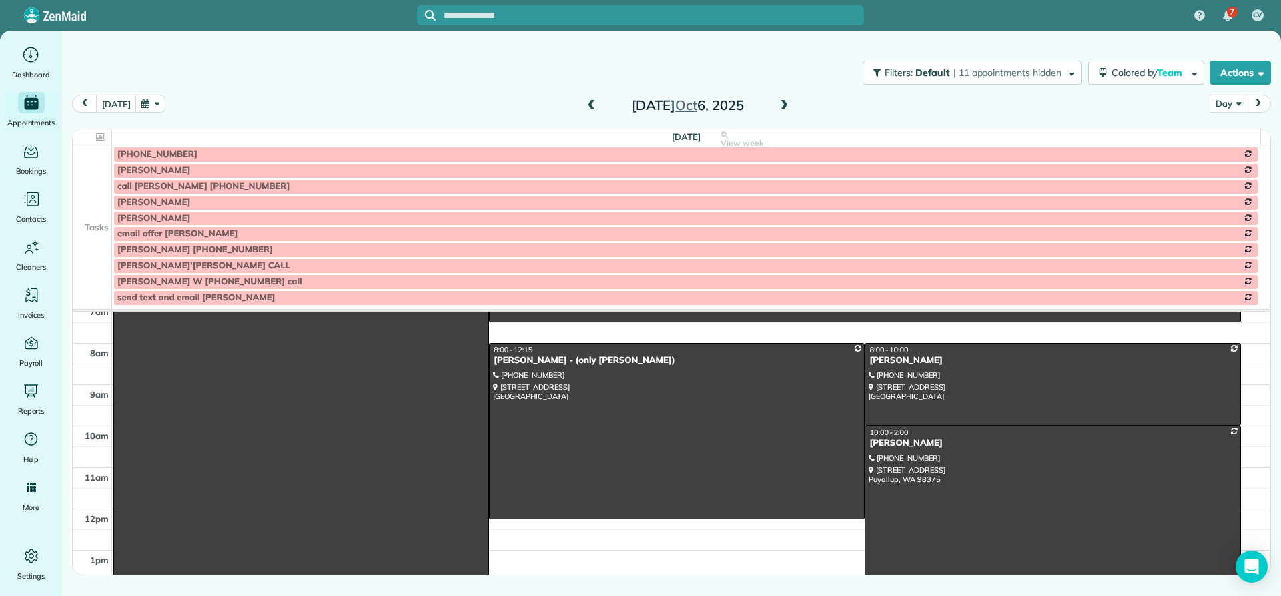
click at [908, 448] on div "Delanie Nielsen" at bounding box center [1053, 443] width 368 height 11
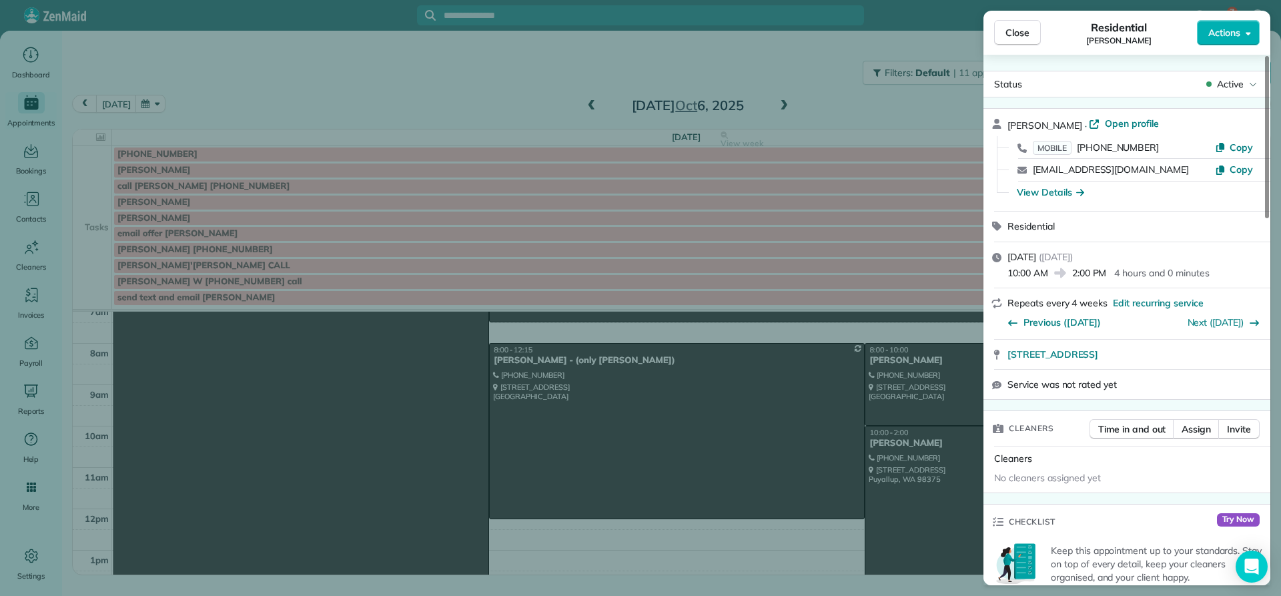
drag, startPoint x: 1073, startPoint y: 122, endPoint x: 1018, endPoint y: 122, distance: 54.7
click at [1006, 121] on div "Delanie Nielsen · Open profile MOBILE (425) 442-2014 Copy dnielsen@wsda.org Cop…" at bounding box center [1127, 160] width 287 height 102
click at [1013, 37] on span "Close" at bounding box center [1018, 32] width 24 height 13
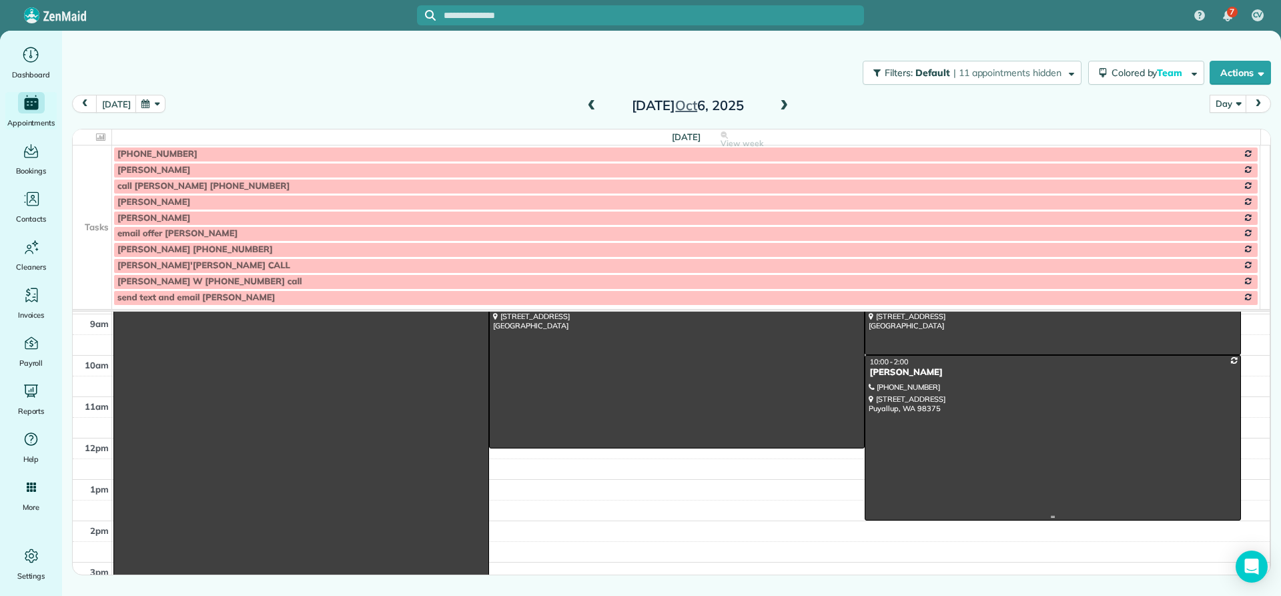
scroll to position [67, 0]
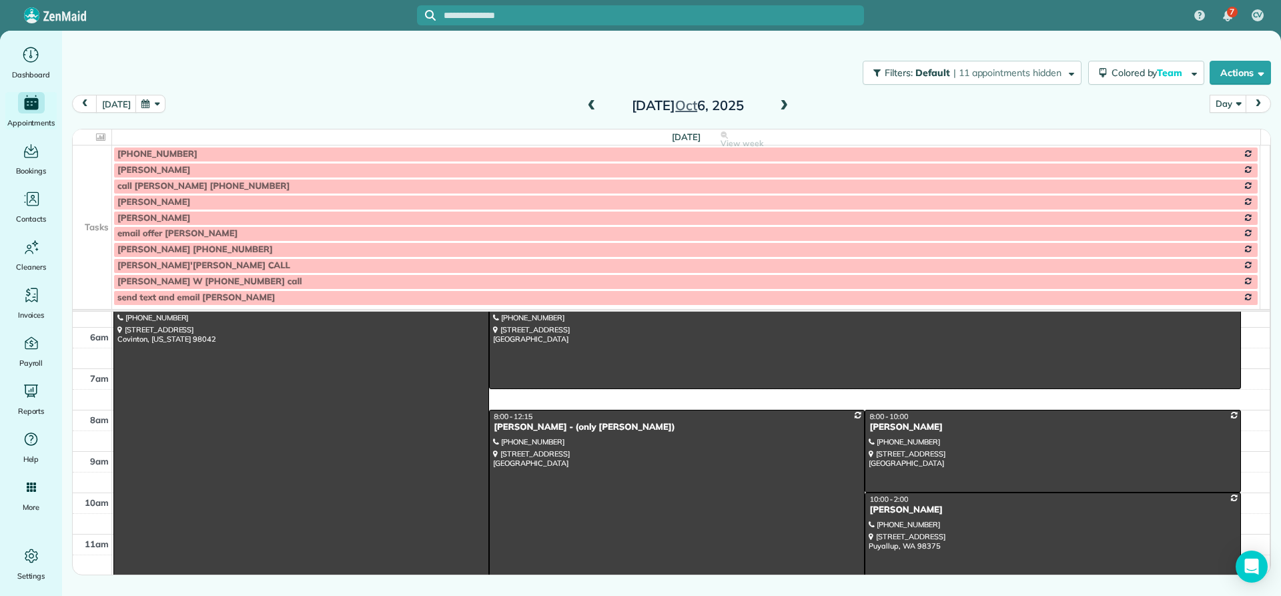
click at [888, 512] on div "Delanie Nielsen" at bounding box center [1053, 509] width 368 height 11
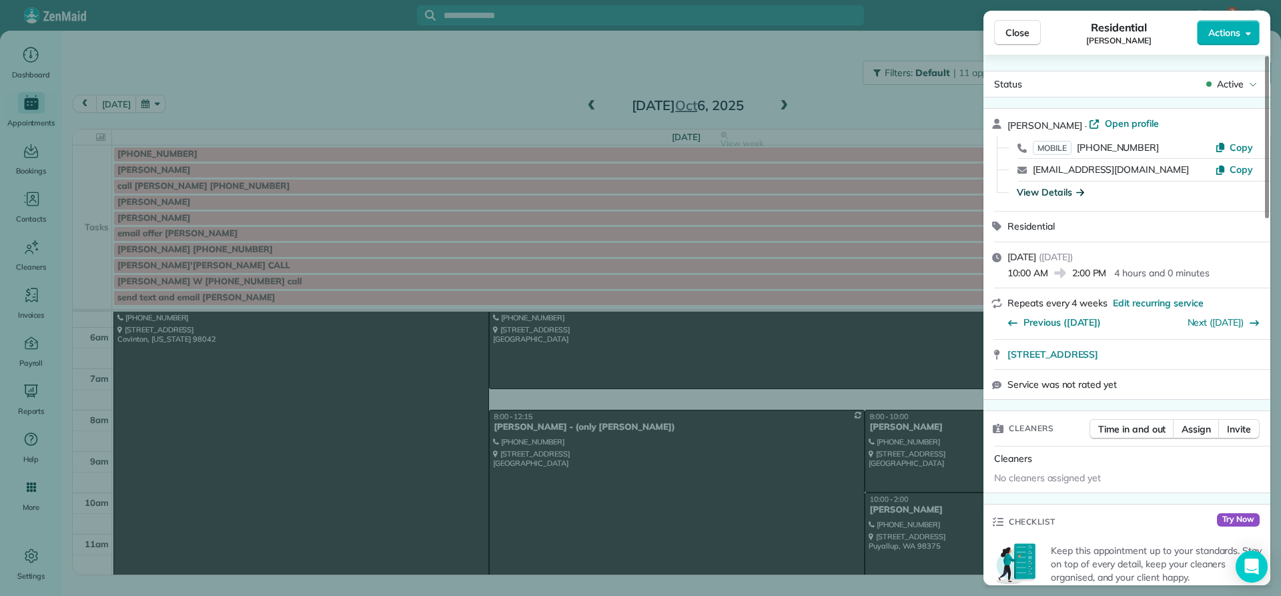
click at [1054, 194] on div "View Details" at bounding box center [1050, 192] width 67 height 13
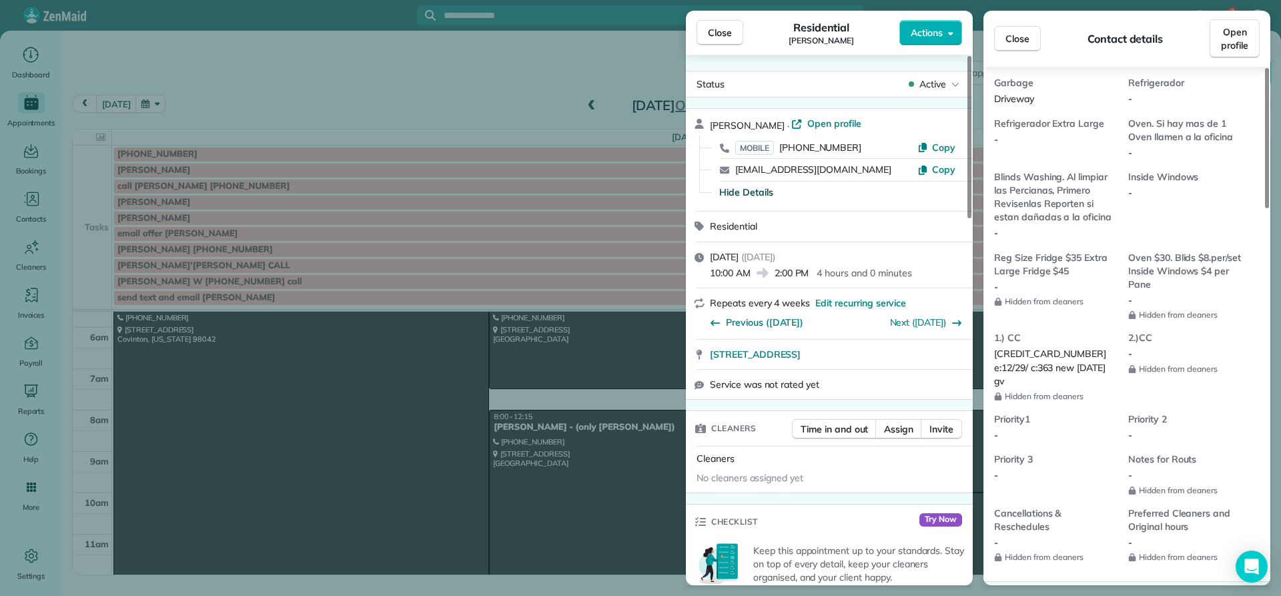
scroll to position [1005, 0]
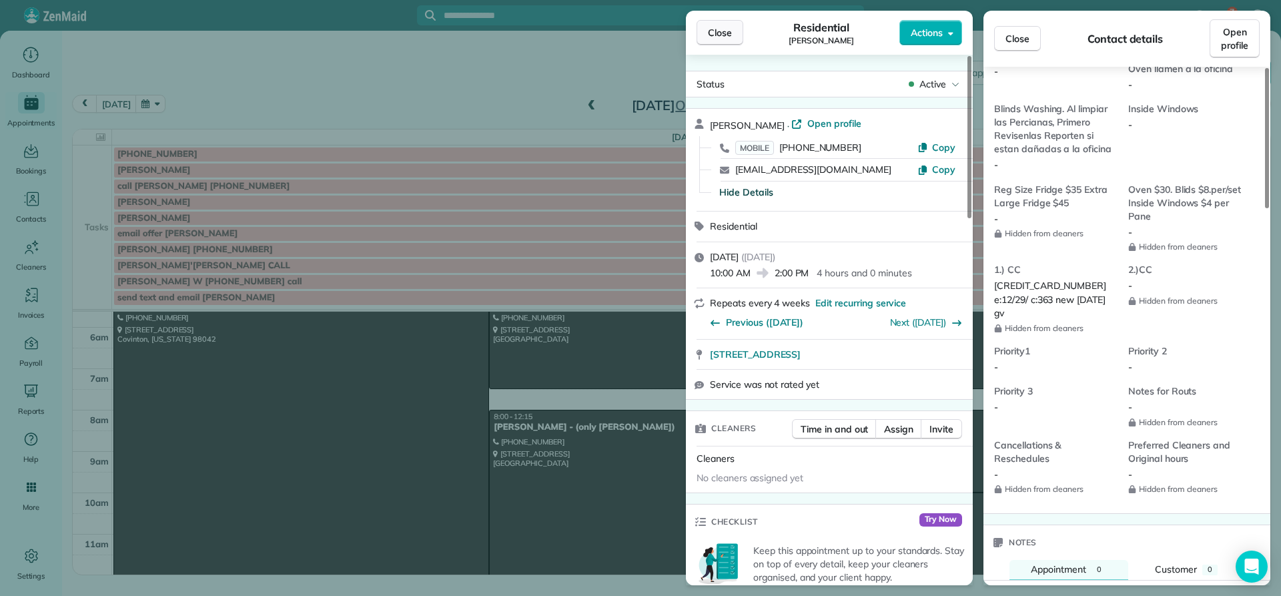
click at [717, 33] on span "Close" at bounding box center [720, 32] width 24 height 13
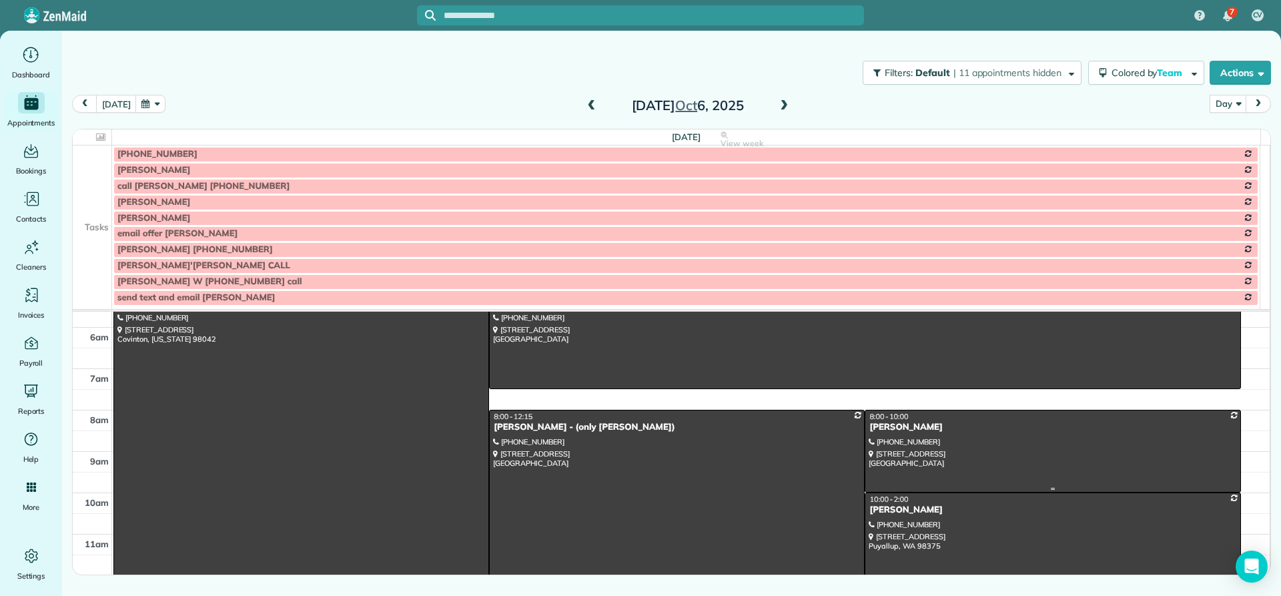
click at [881, 428] on div "Nancy Mellor" at bounding box center [1053, 427] width 368 height 11
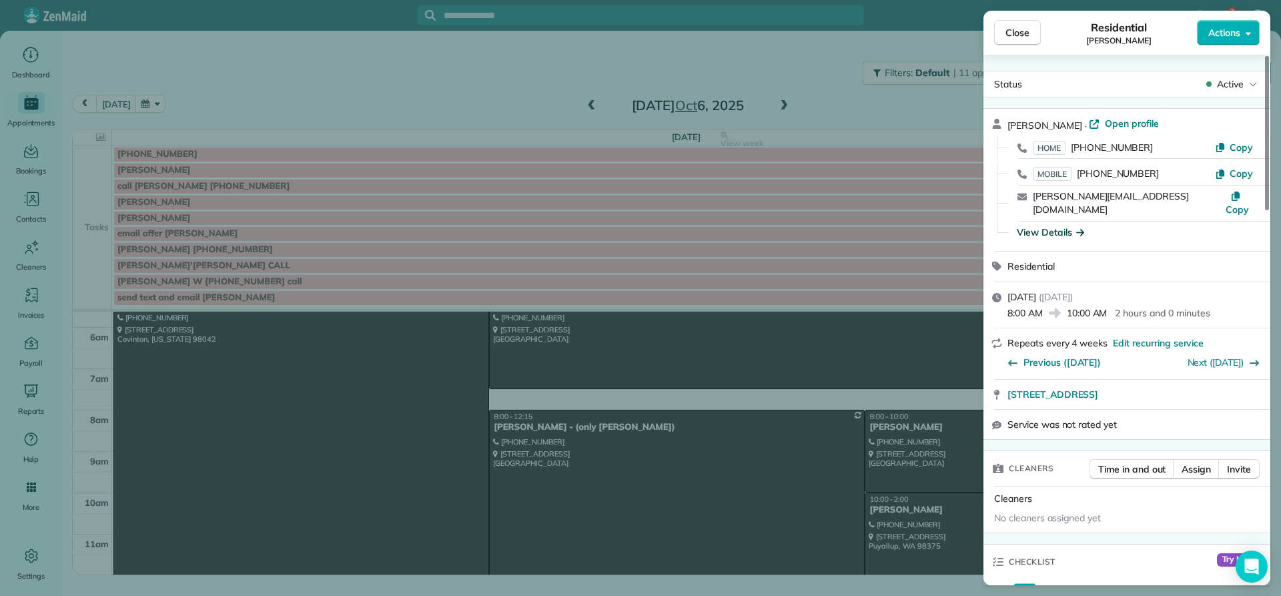
click at [1038, 226] on div "View Details" at bounding box center [1050, 232] width 67 height 13
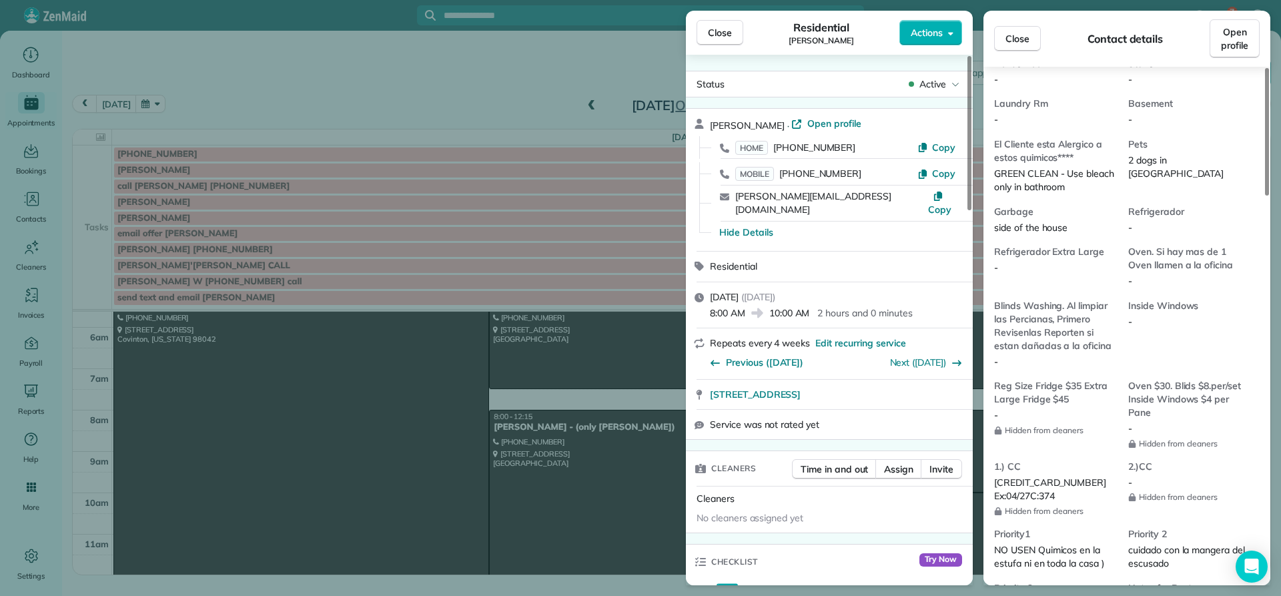
scroll to position [1009, 0]
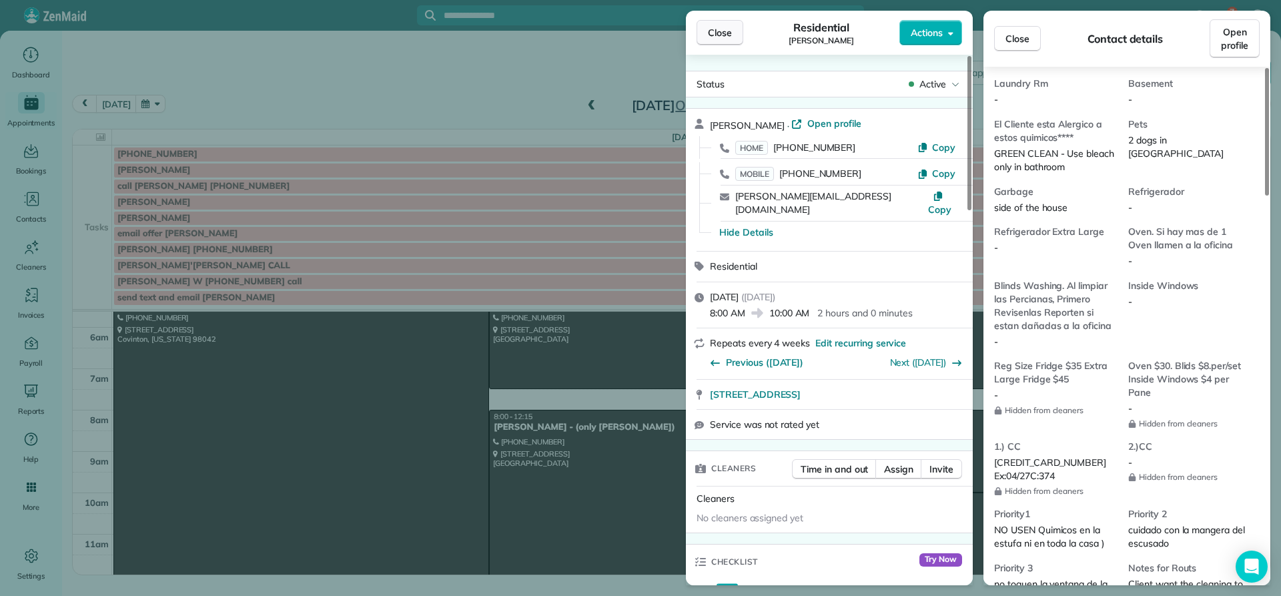
click at [715, 36] on span "Close" at bounding box center [720, 32] width 24 height 13
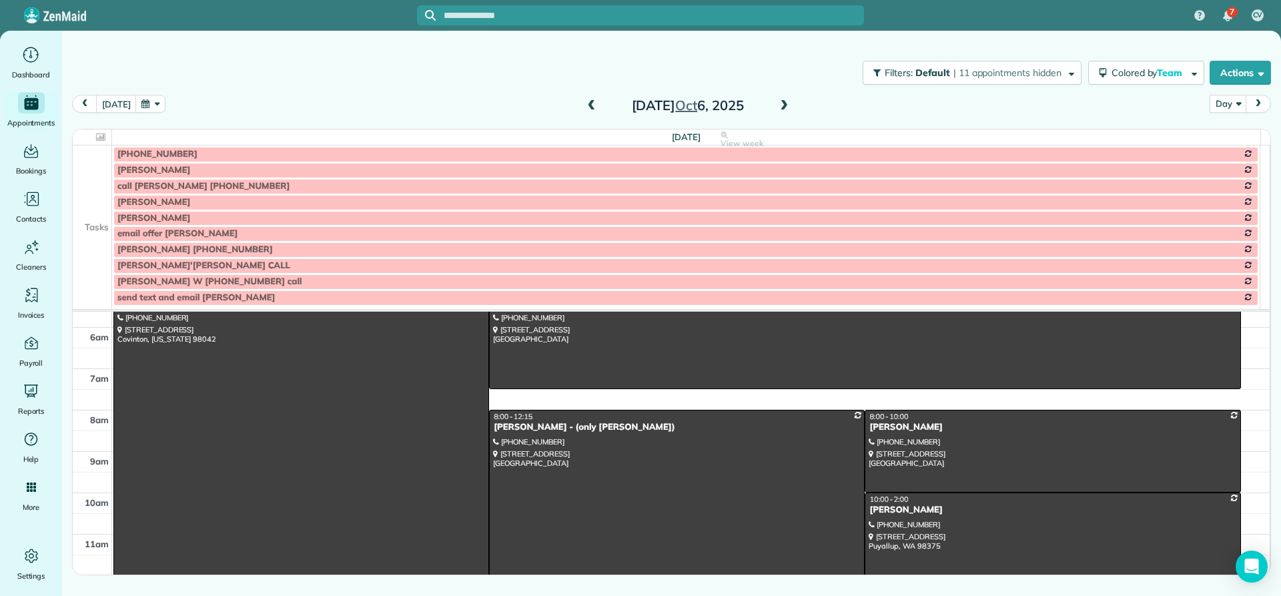
click at [591, 105] on span at bounding box center [592, 106] width 15 height 12
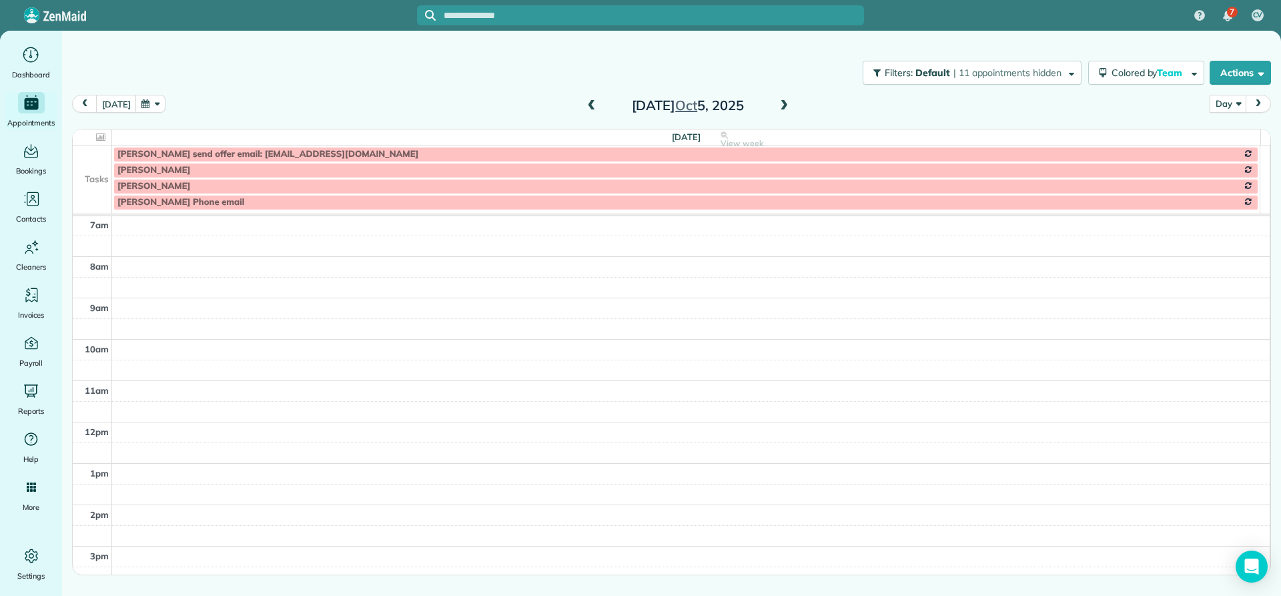
click at [587, 106] on span at bounding box center [592, 106] width 15 height 12
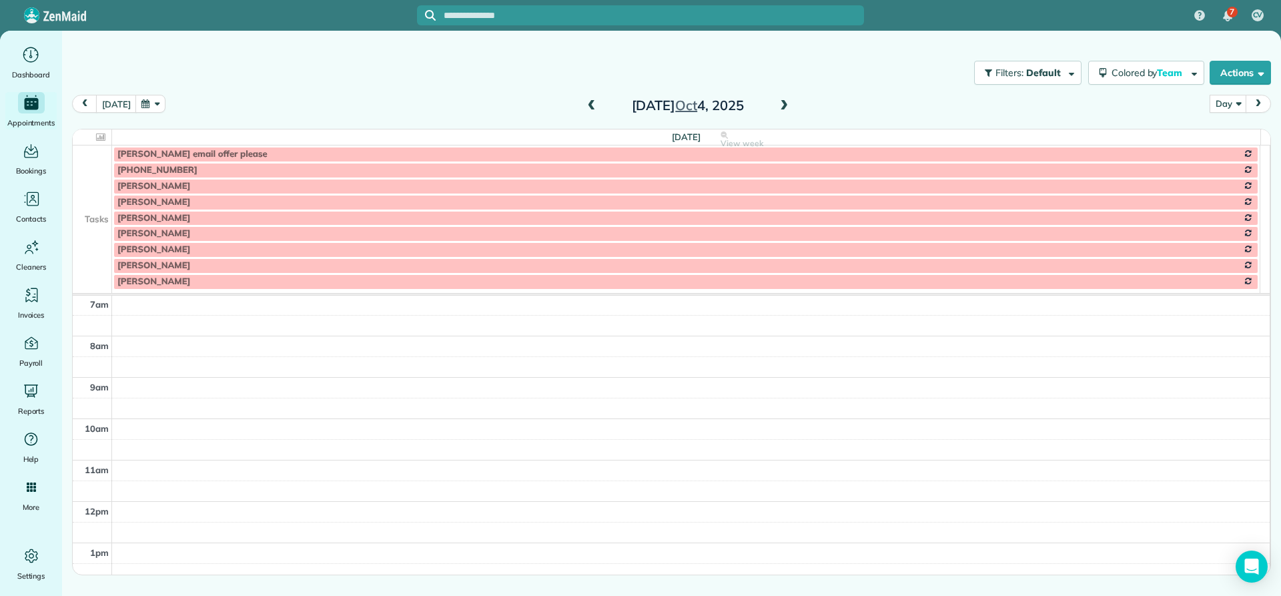
click at [587, 112] on span at bounding box center [592, 106] width 15 height 20
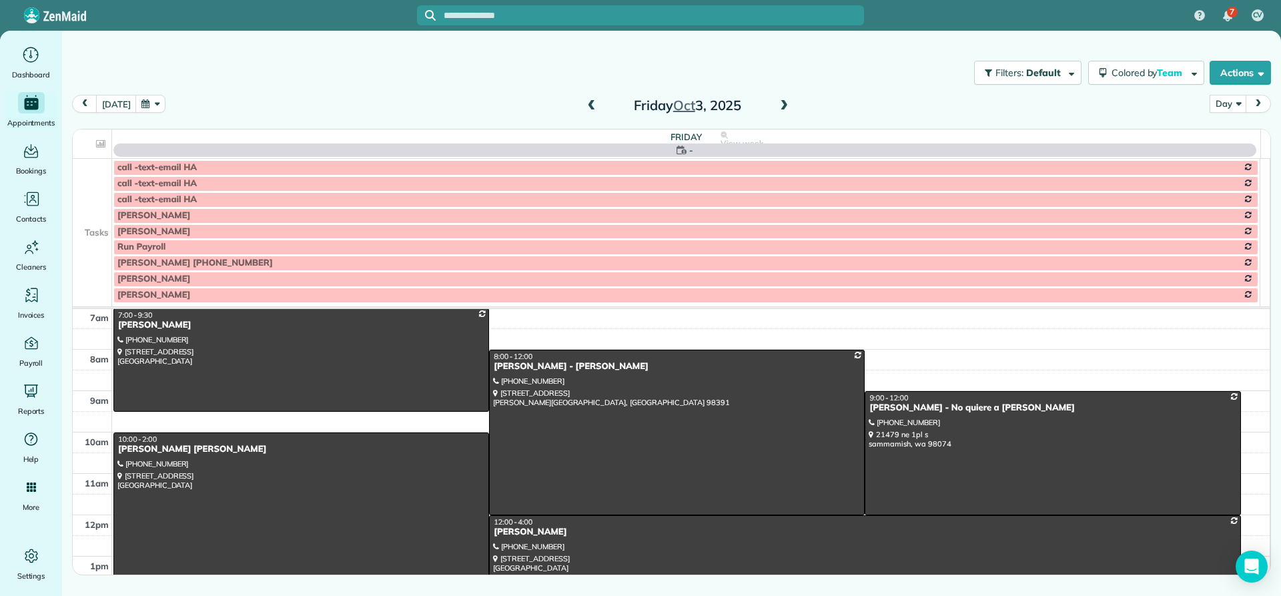
click at [593, 107] on span at bounding box center [592, 106] width 15 height 12
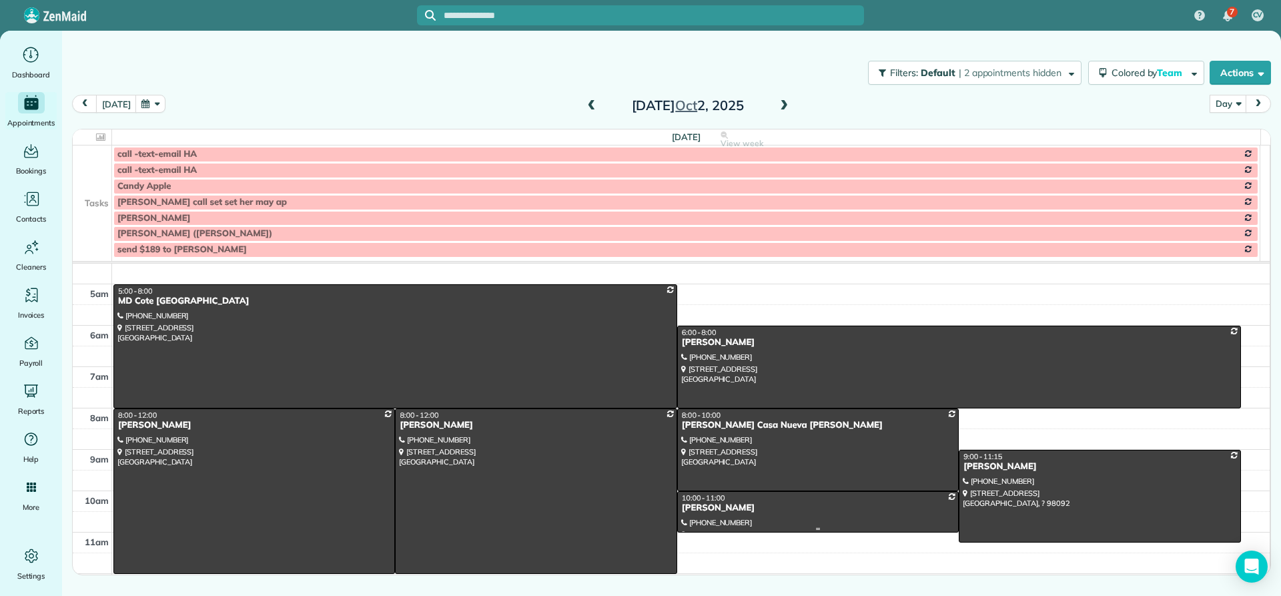
scroll to position [0, 0]
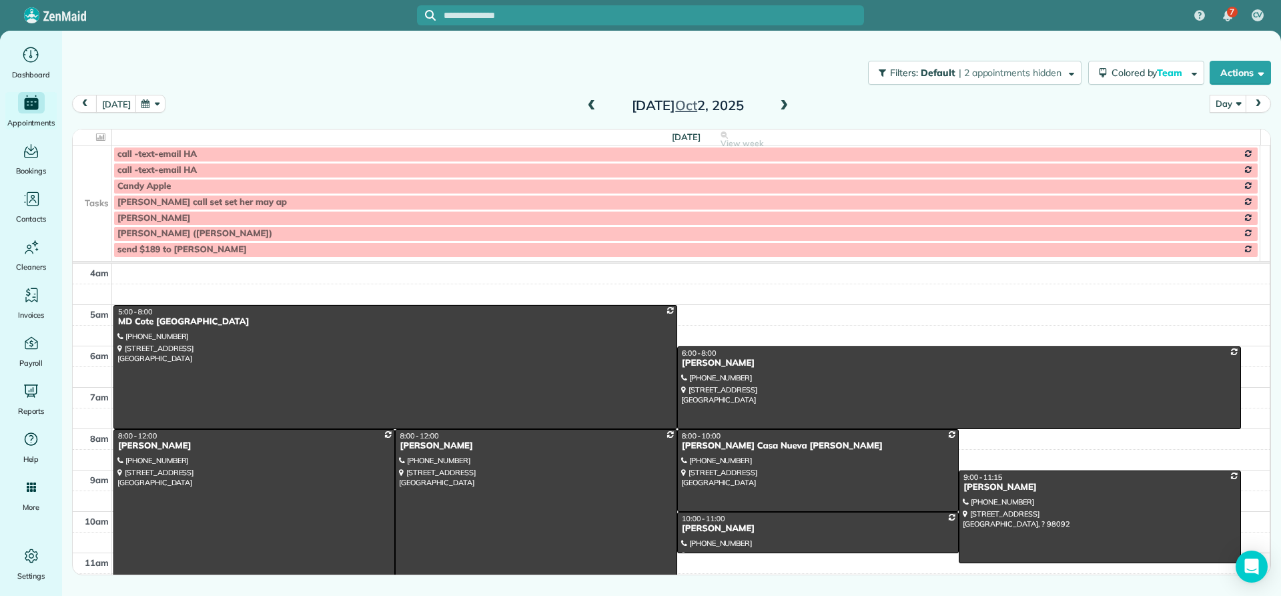
click at [779, 105] on span at bounding box center [784, 106] width 15 height 12
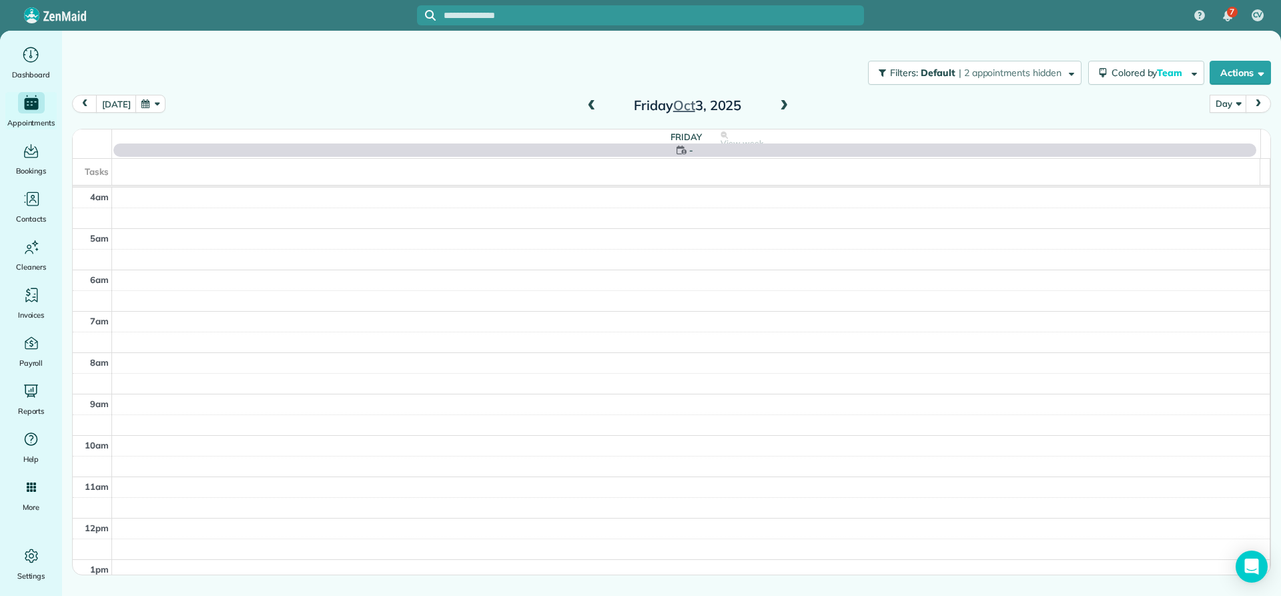
scroll to position [125, 0]
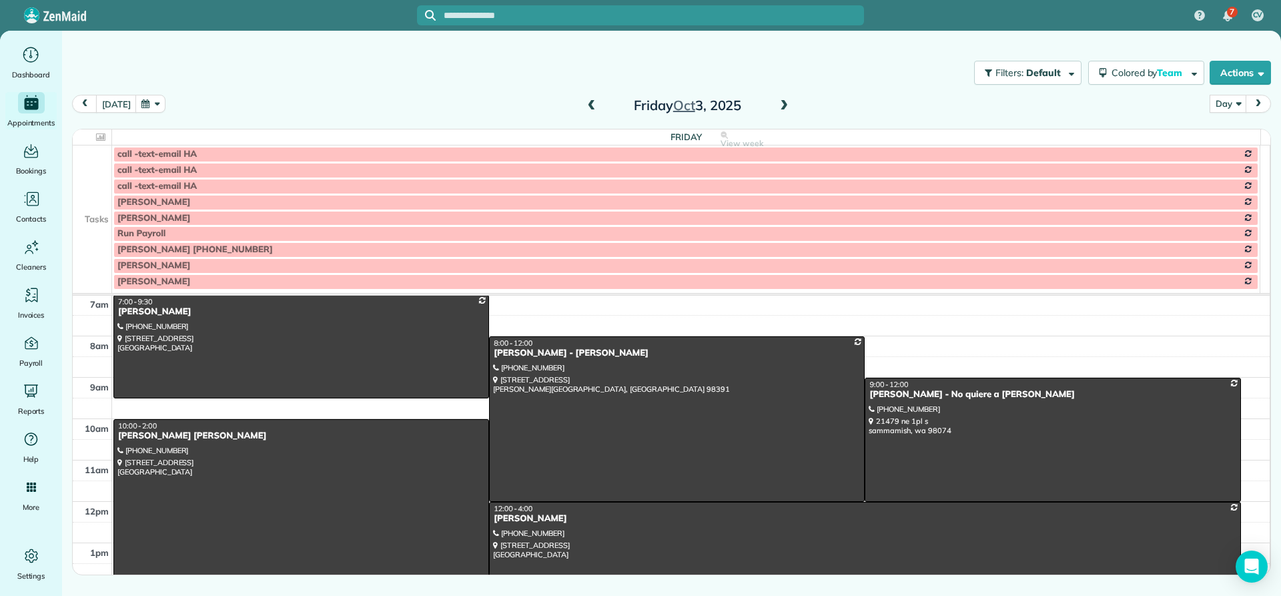
click at [156, 434] on div "Robin Robin F Lewis" at bounding box center [301, 435] width 368 height 11
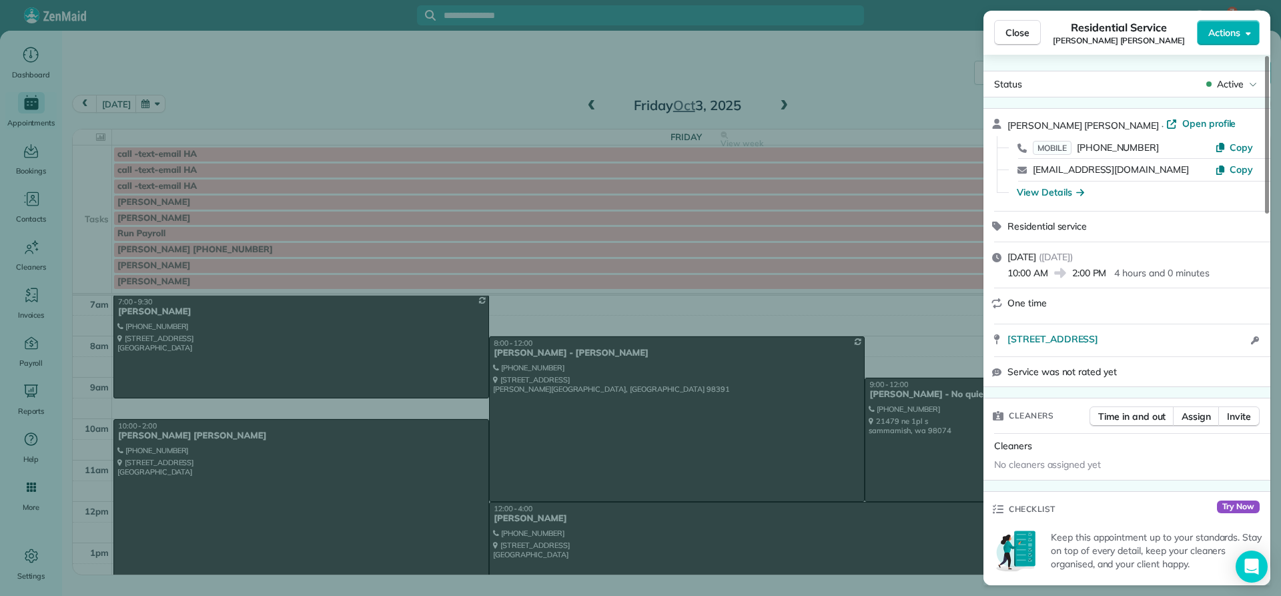
drag, startPoint x: 1060, startPoint y: 121, endPoint x: 1002, endPoint y: 122, distance: 57.4
click at [1002, 122] on div "Robin Robin F Lewis · Open profile MOBILE (585) 353-6810 Copy cygnetharp@aol.co…" at bounding box center [1127, 160] width 287 height 102
drag, startPoint x: 1095, startPoint y: 123, endPoint x: 1006, endPoint y: 131, distance: 89.8
click at [1006, 131] on div "Robin Robin F Lewis · Open profile MOBILE (585) 353-6810 Copy cygnetharp@aol.co…" at bounding box center [1127, 160] width 287 height 102
click at [1010, 35] on span "Close" at bounding box center [1018, 32] width 24 height 13
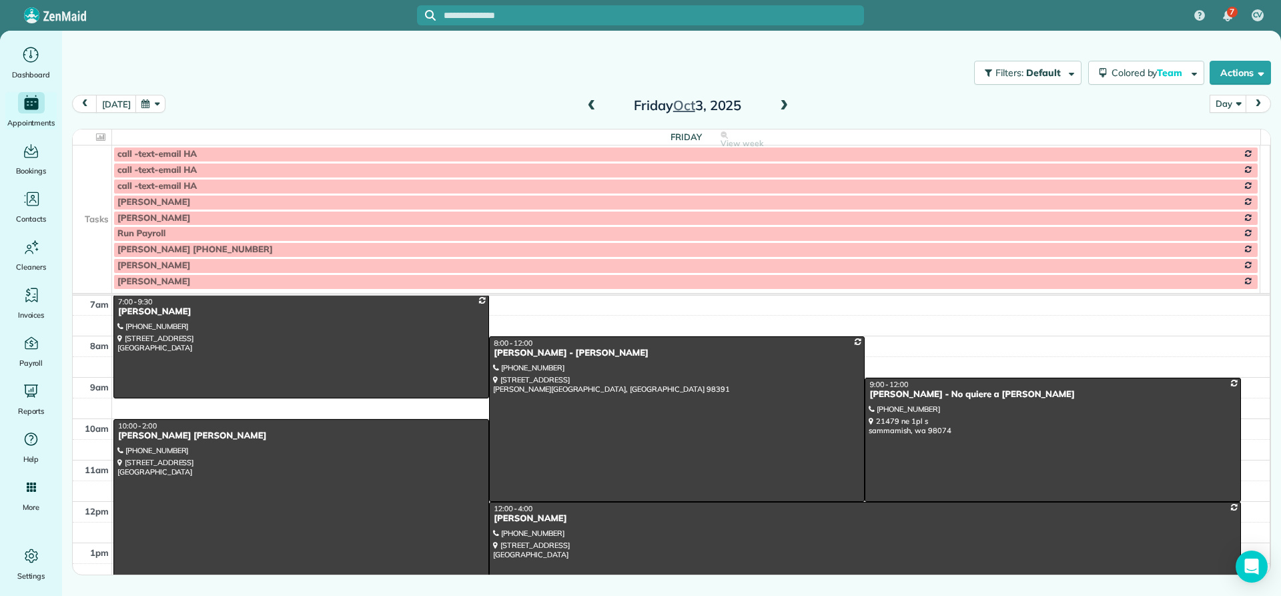
click at [782, 108] on span at bounding box center [784, 106] width 15 height 12
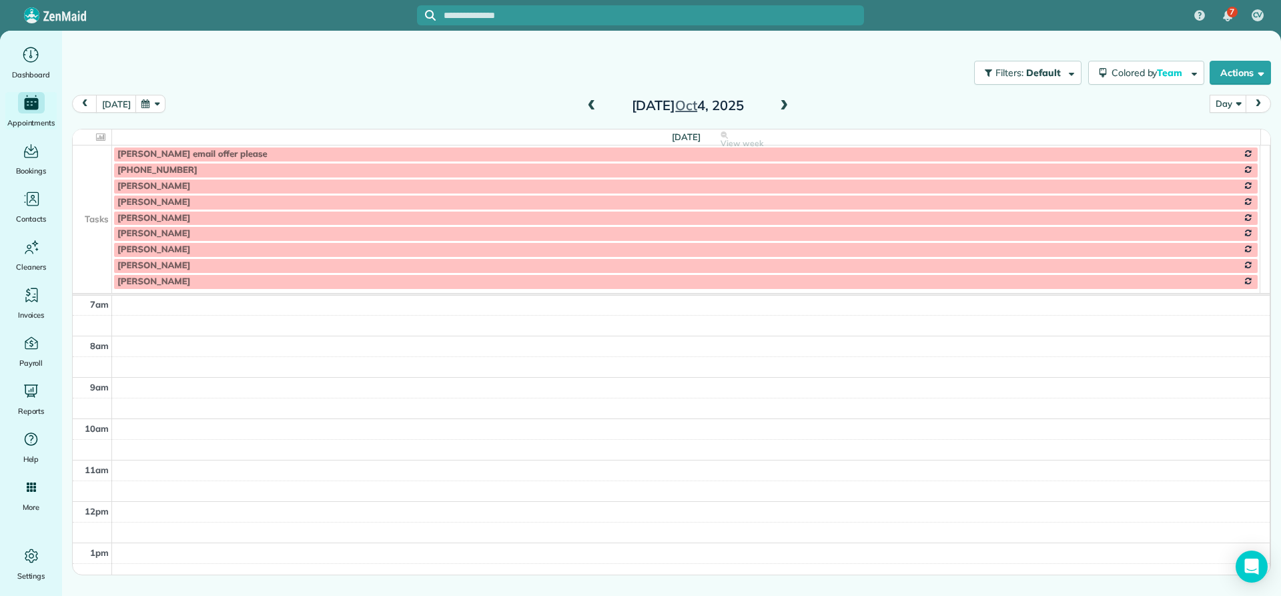
click at [782, 108] on span at bounding box center [784, 106] width 15 height 12
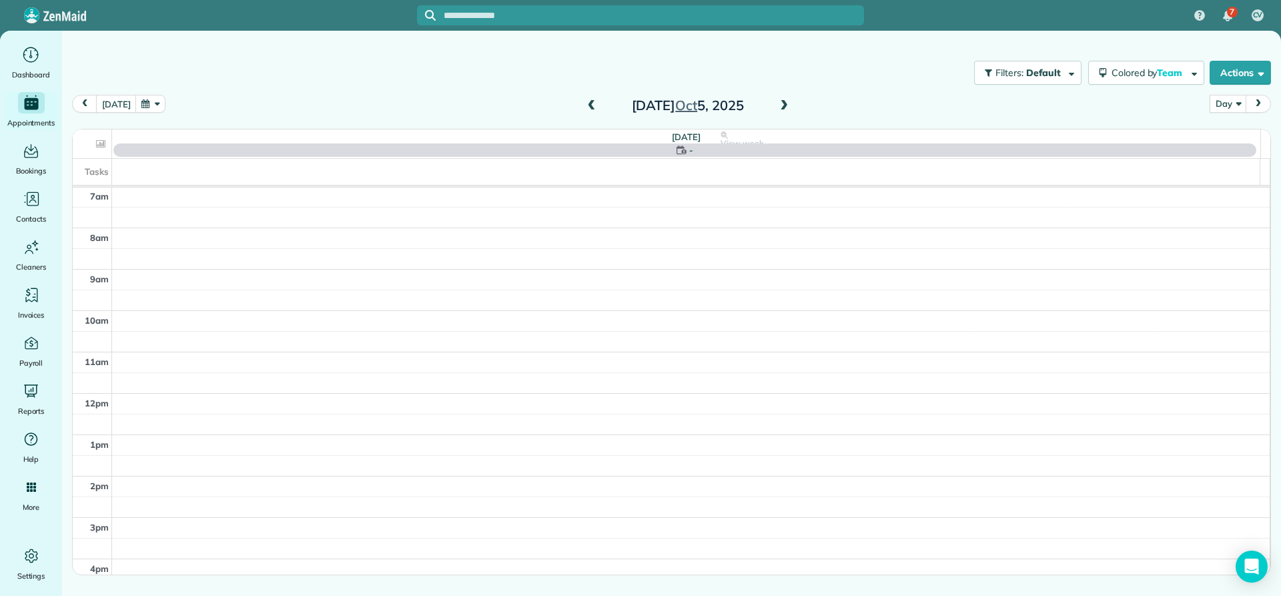
click at [782, 108] on span at bounding box center [784, 106] width 15 height 12
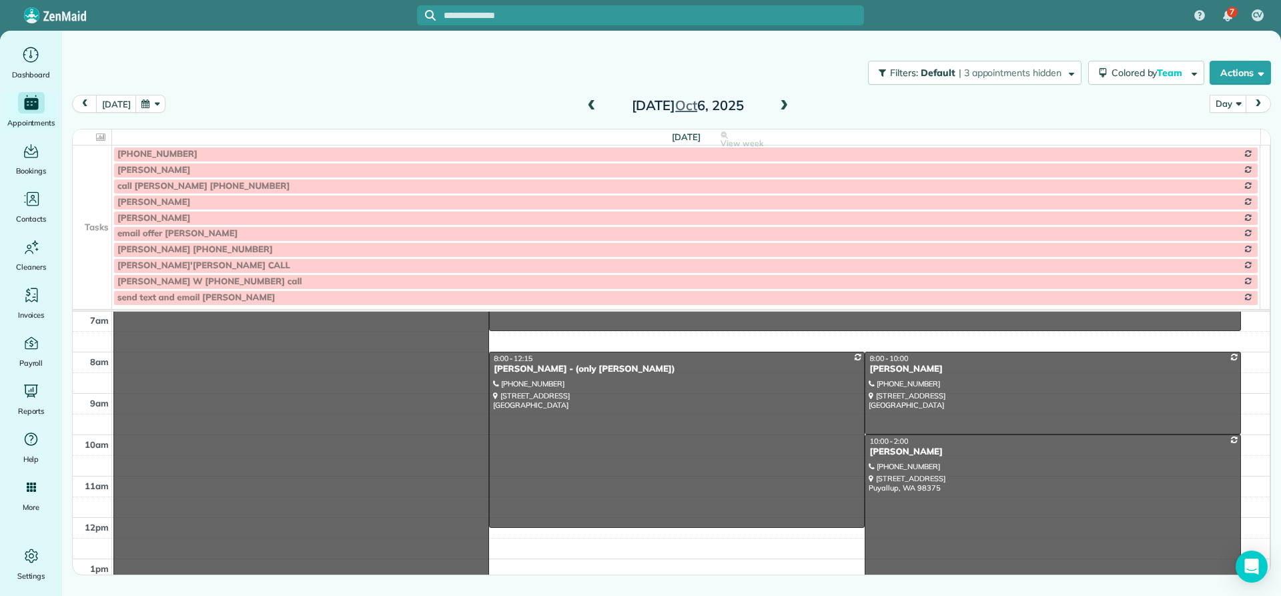
click at [782, 108] on span at bounding box center [784, 106] width 15 height 12
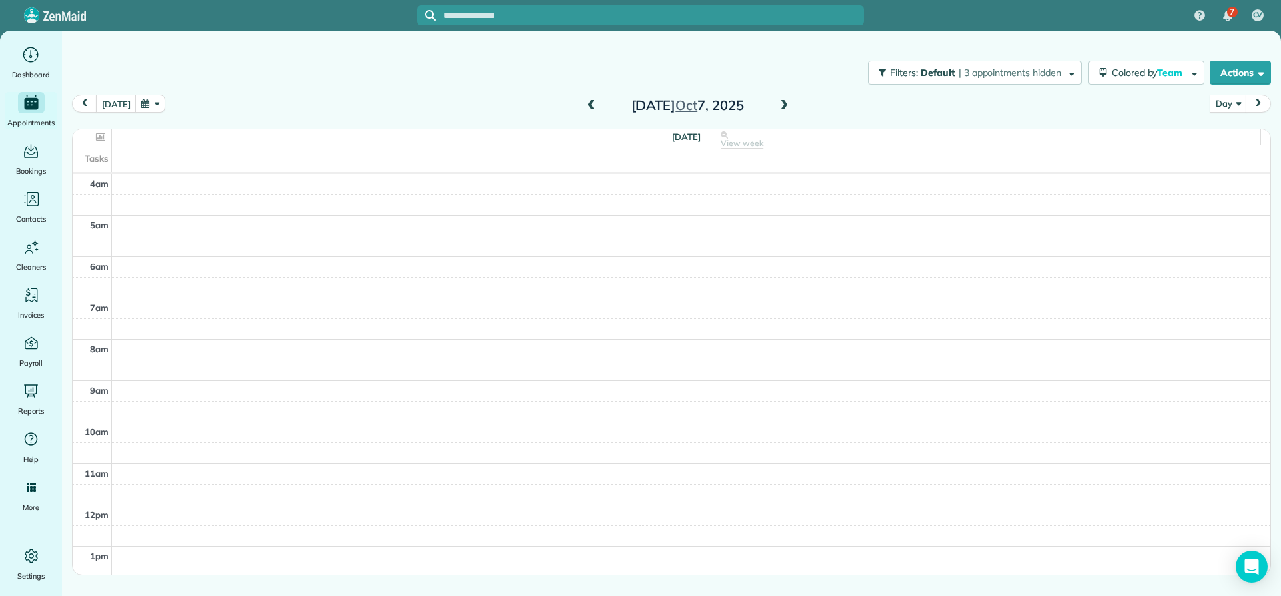
click at [779, 102] on span at bounding box center [784, 106] width 15 height 12
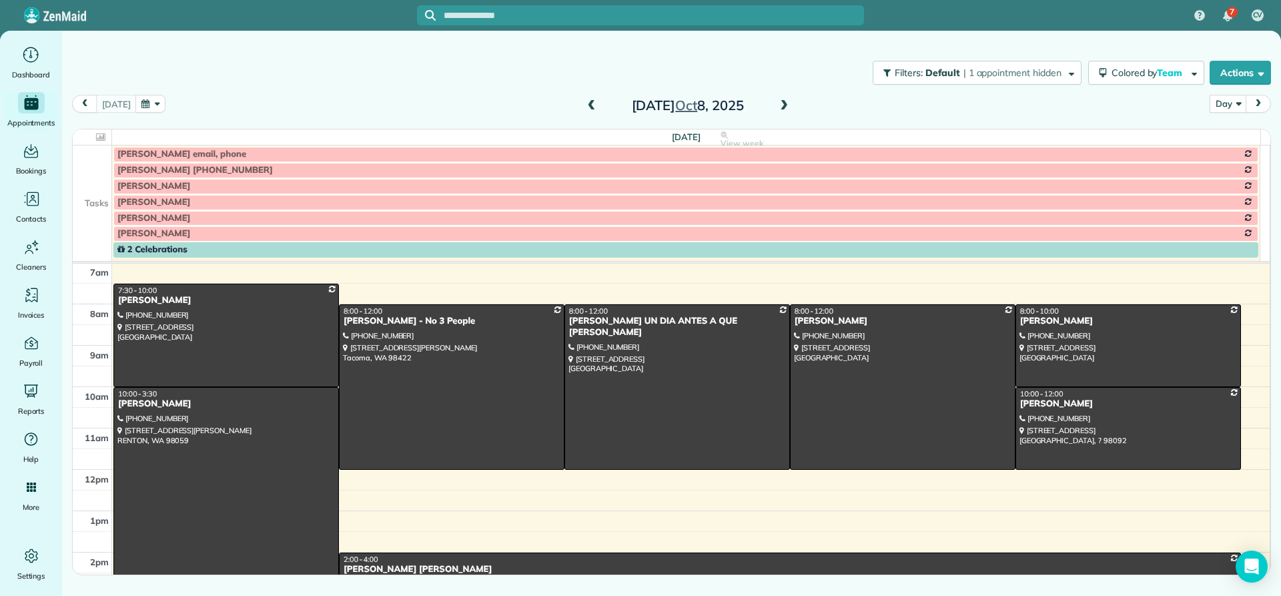
click at [587, 105] on span at bounding box center [592, 106] width 15 height 12
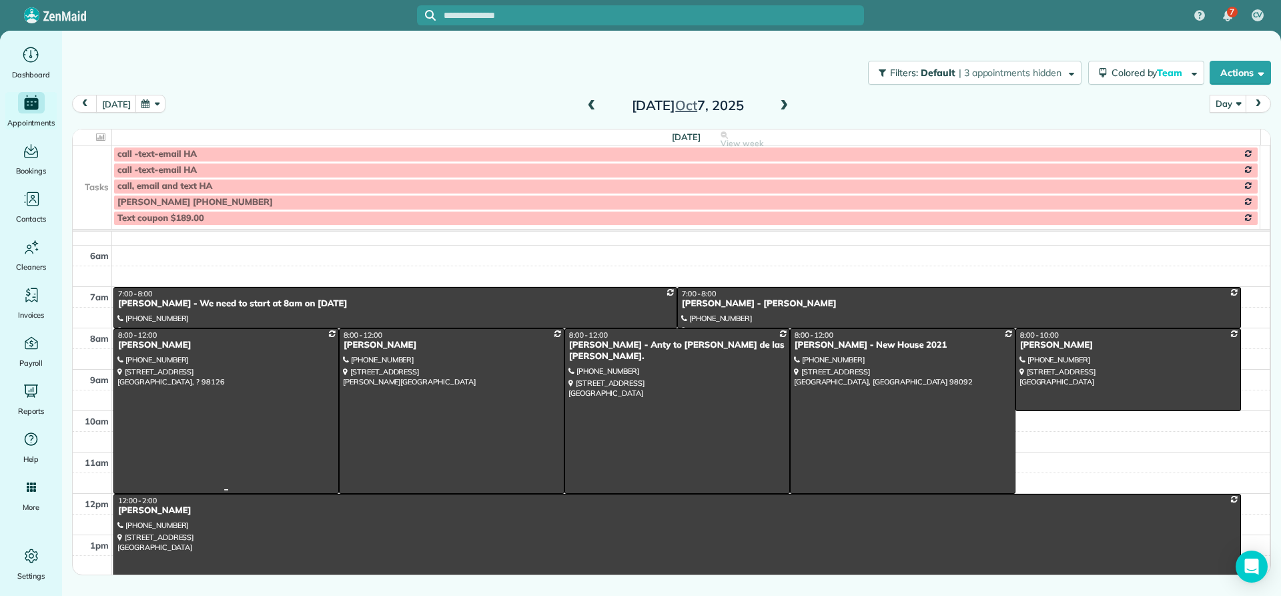
scroll to position [0, 0]
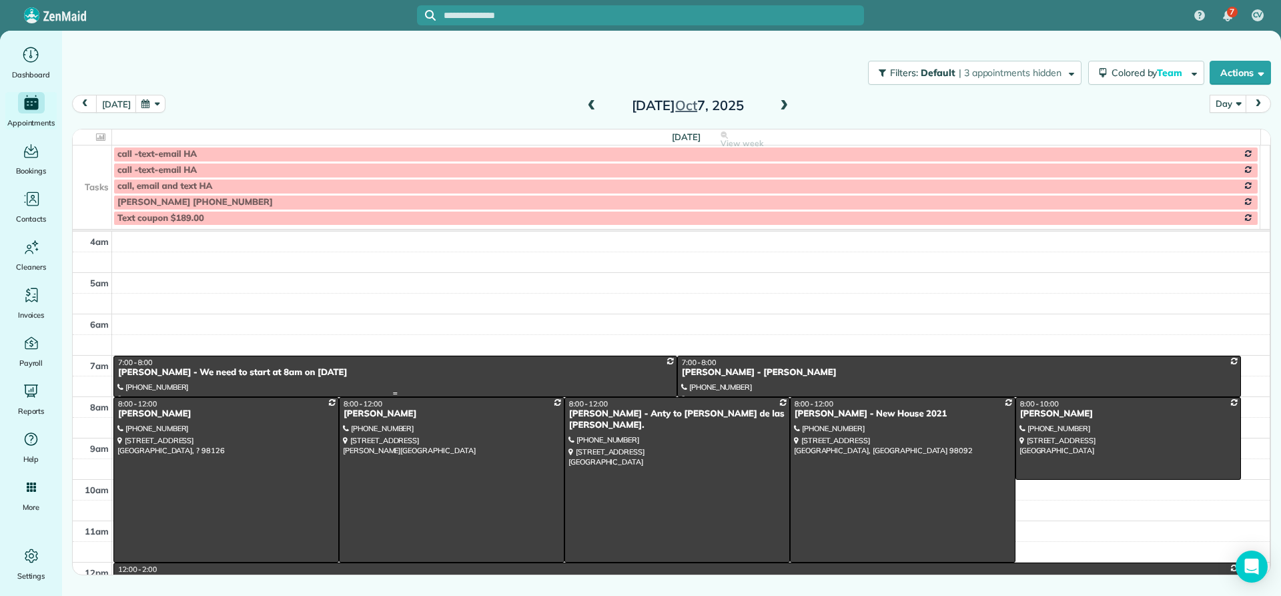
click at [157, 370] on div "Susan Morales - We need to start at 8am on 6-20-23" at bounding box center [395, 372] width 556 height 11
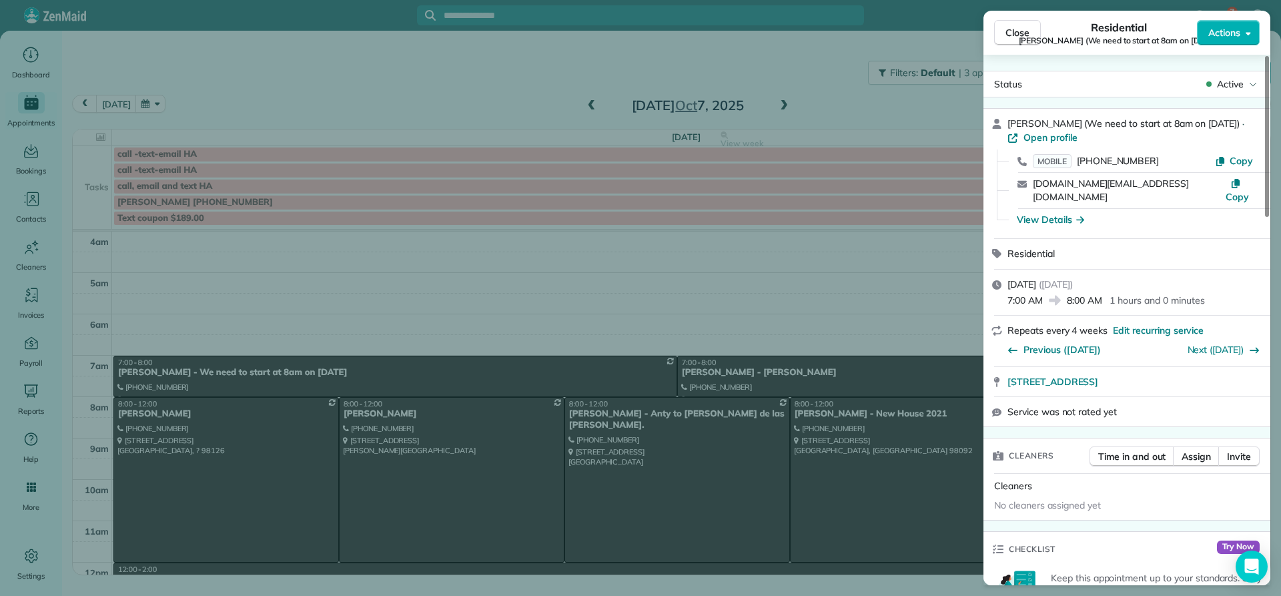
drag, startPoint x: 1075, startPoint y: 120, endPoint x: 1004, endPoint y: 113, distance: 71.1
click at [1002, 112] on div "Susan Morales (We need to start at 8am on 6-20-23) · Open profile MOBILE (562) …" at bounding box center [1127, 173] width 287 height 129
click at [1042, 213] on div "View Details" at bounding box center [1050, 219] width 67 height 13
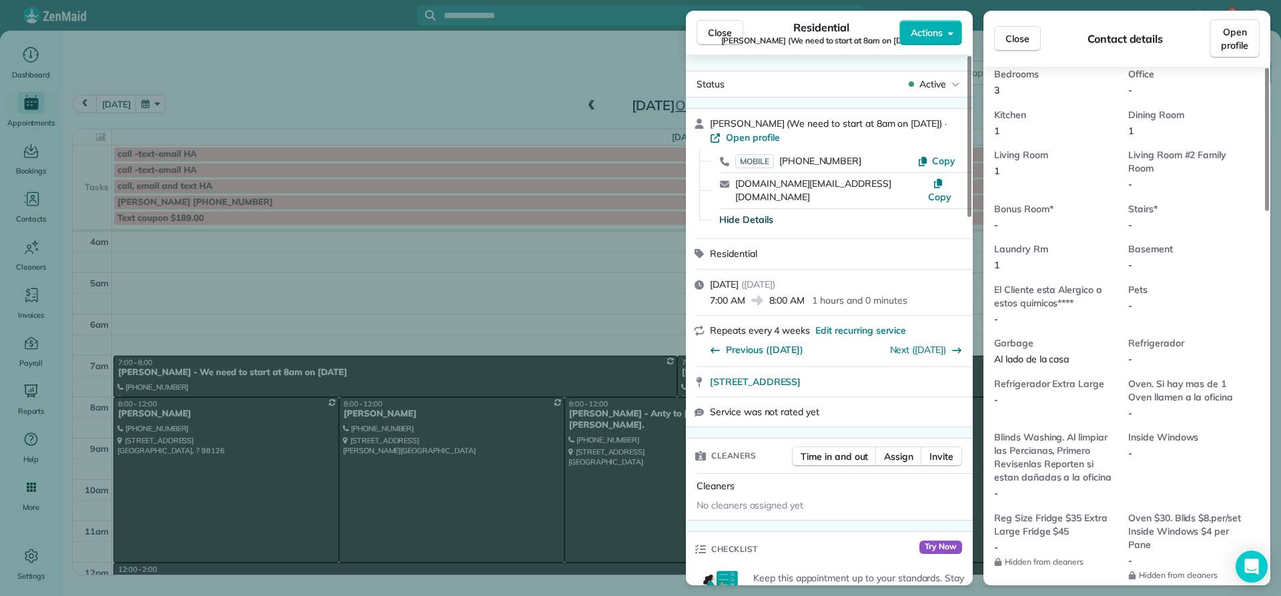
scroll to position [734, 0]
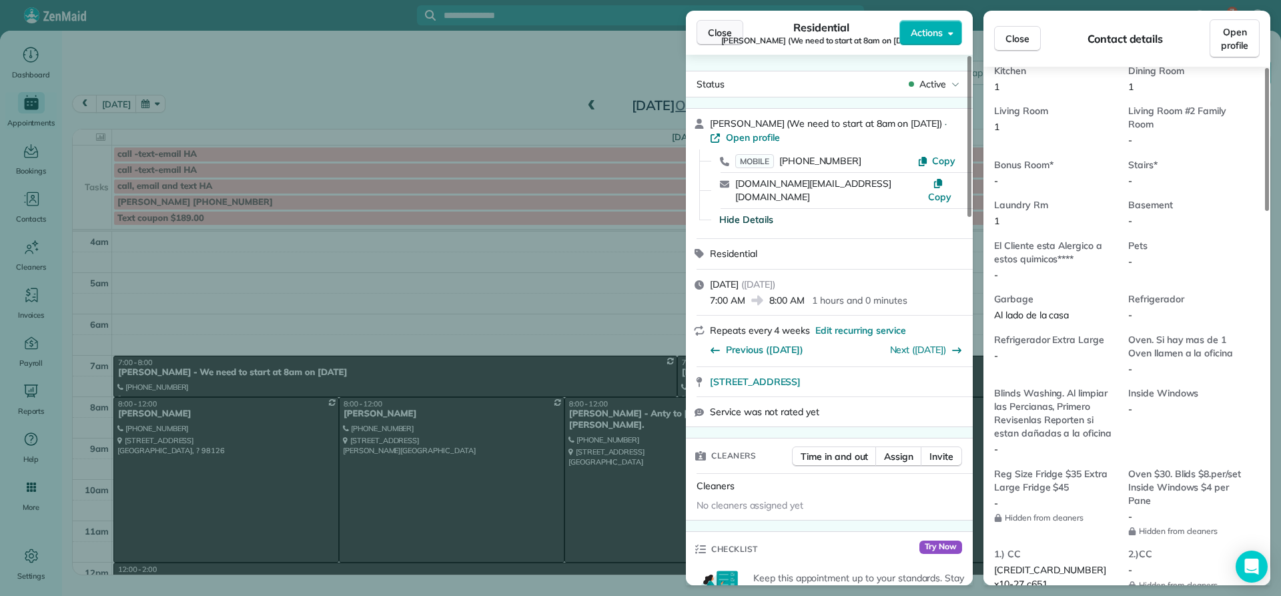
click at [707, 32] on button "Close" at bounding box center [720, 32] width 47 height 25
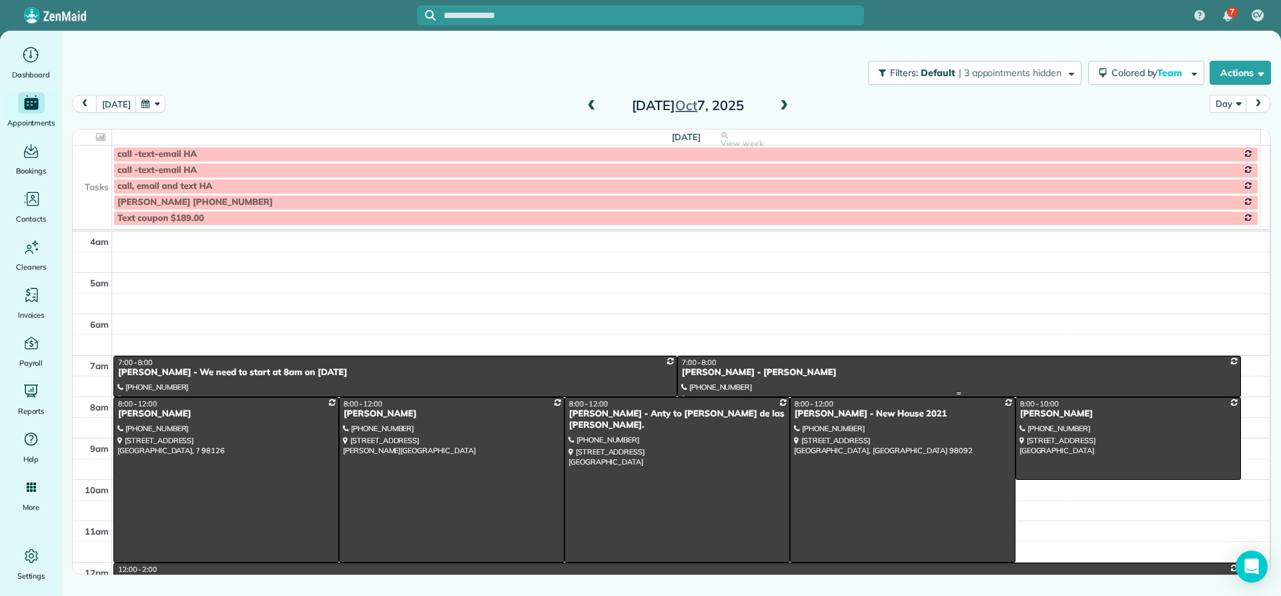
click at [695, 372] on div "Jane Wartonbe - IRIS - MONICA" at bounding box center [959, 372] width 556 height 11
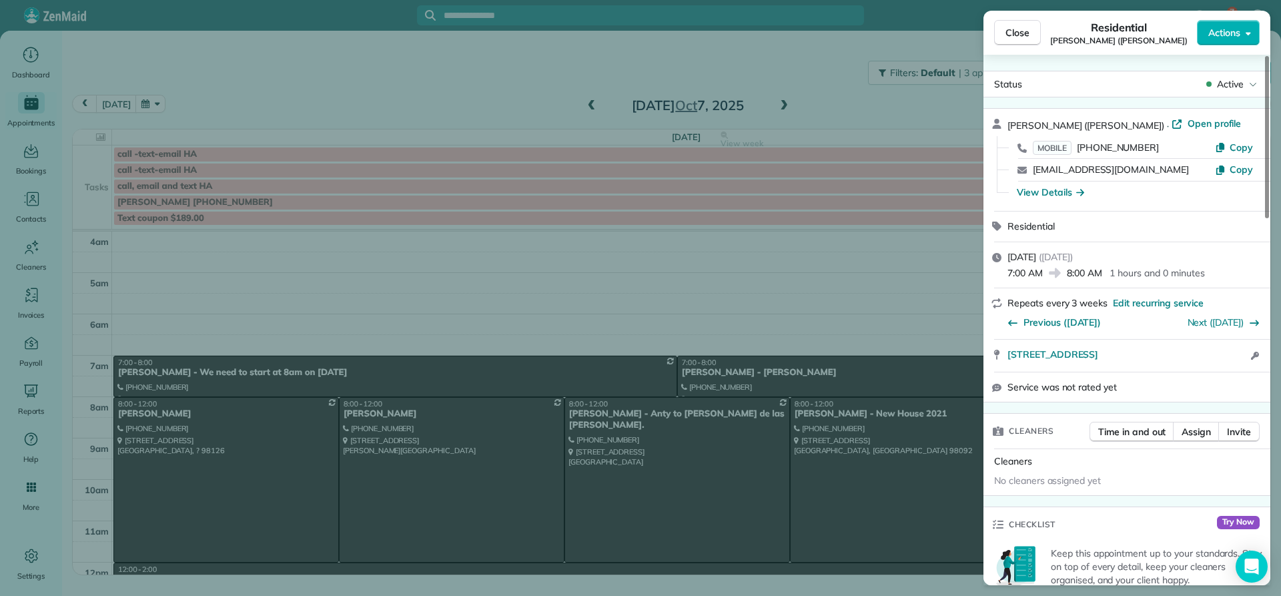
drag, startPoint x: 1073, startPoint y: 126, endPoint x: 1006, endPoint y: 126, distance: 66.7
click at [1006, 126] on div "Jane Wartonbe (IRIS - MONICA) · Open profile MOBILE (425) 985-1133 Copy anuntja…" at bounding box center [1127, 160] width 287 height 102
click at [1039, 194] on div "View Details" at bounding box center [1050, 192] width 67 height 13
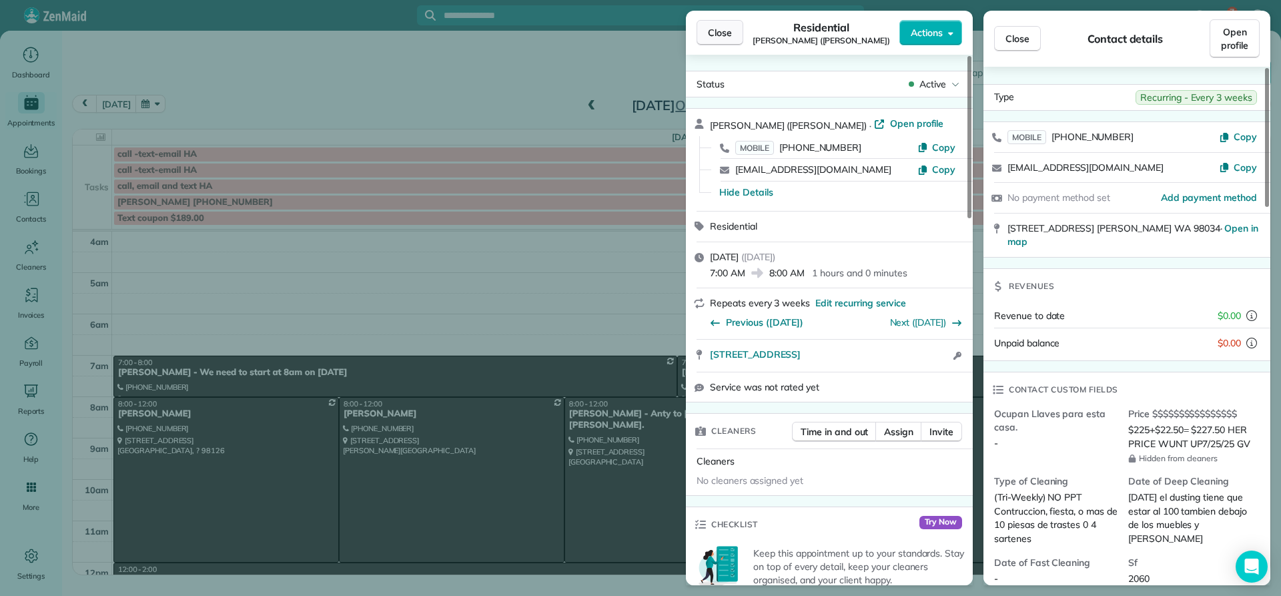
click at [723, 30] on span "Close" at bounding box center [720, 32] width 24 height 13
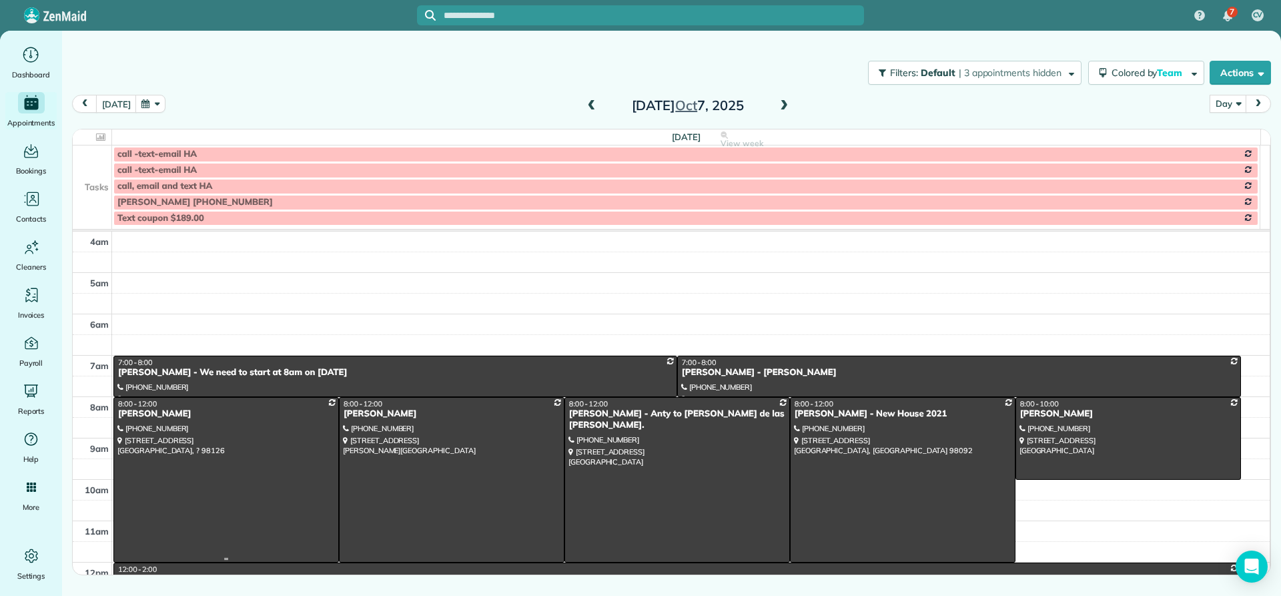
click at [129, 418] on div "Darin Johnson" at bounding box center [226, 413] width 218 height 11
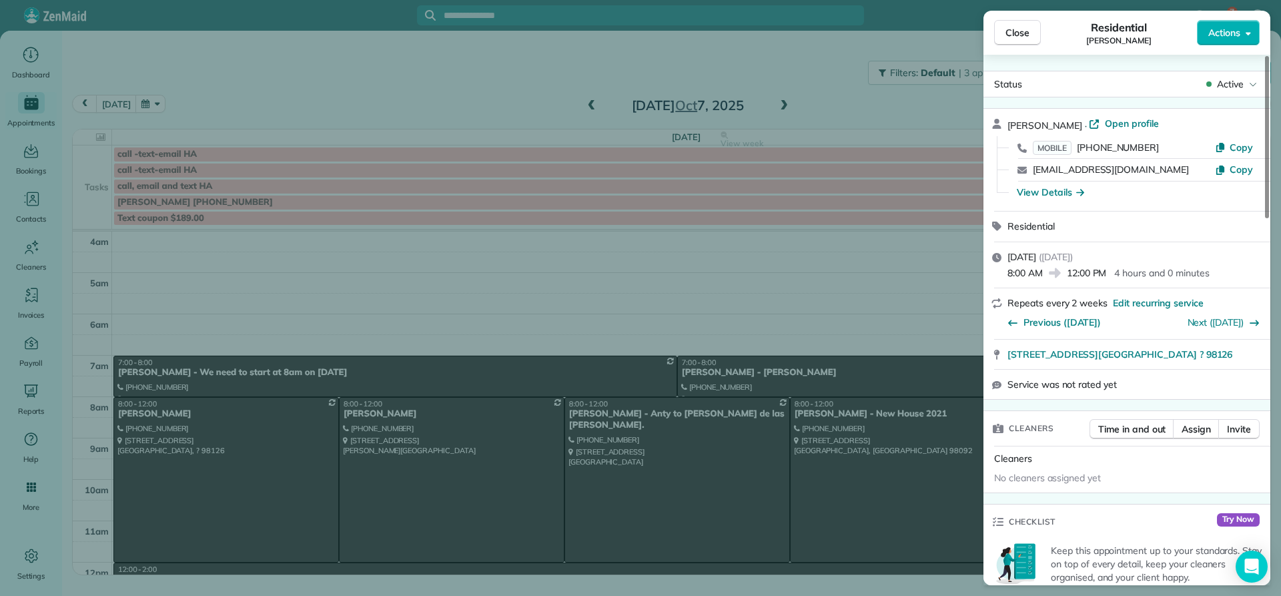
drag, startPoint x: 1073, startPoint y: 123, endPoint x: 1002, endPoint y: 128, distance: 71.6
click at [1002, 127] on div "Darin Johnson · Open profile MOBILE (206) 551-5496 Copy djohbson@advantagebis.c…" at bounding box center [1127, 160] width 287 height 102
click at [1054, 192] on div "View Details" at bounding box center [1050, 192] width 67 height 13
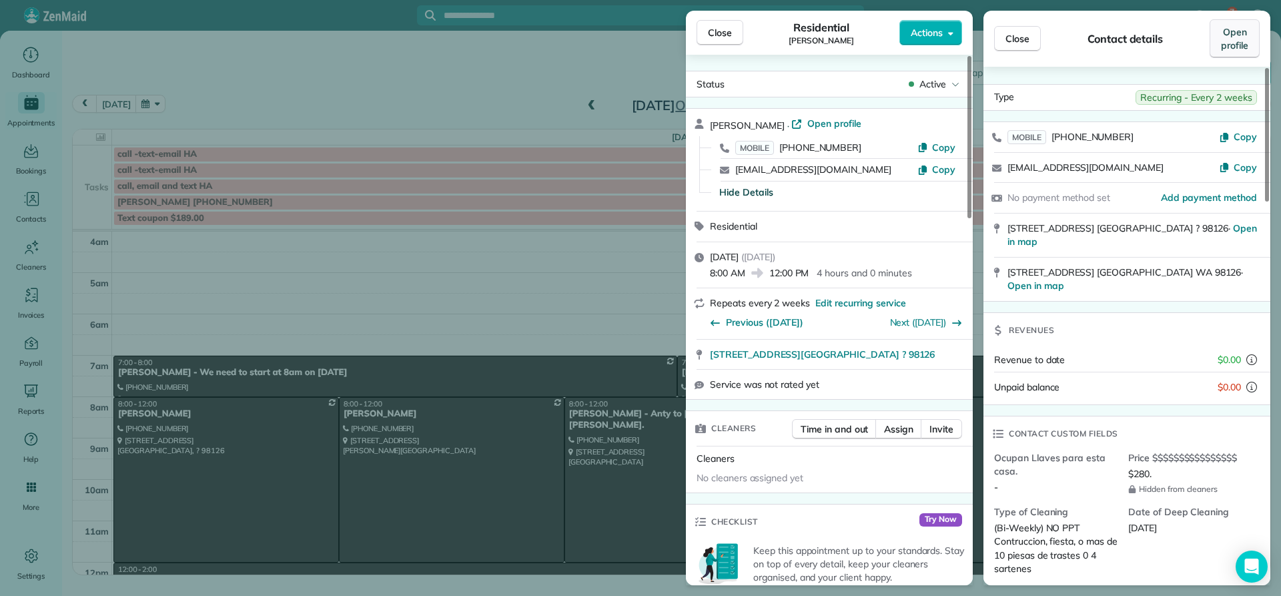
click at [1241, 43] on span "Open profile" at bounding box center [1234, 38] width 27 height 27
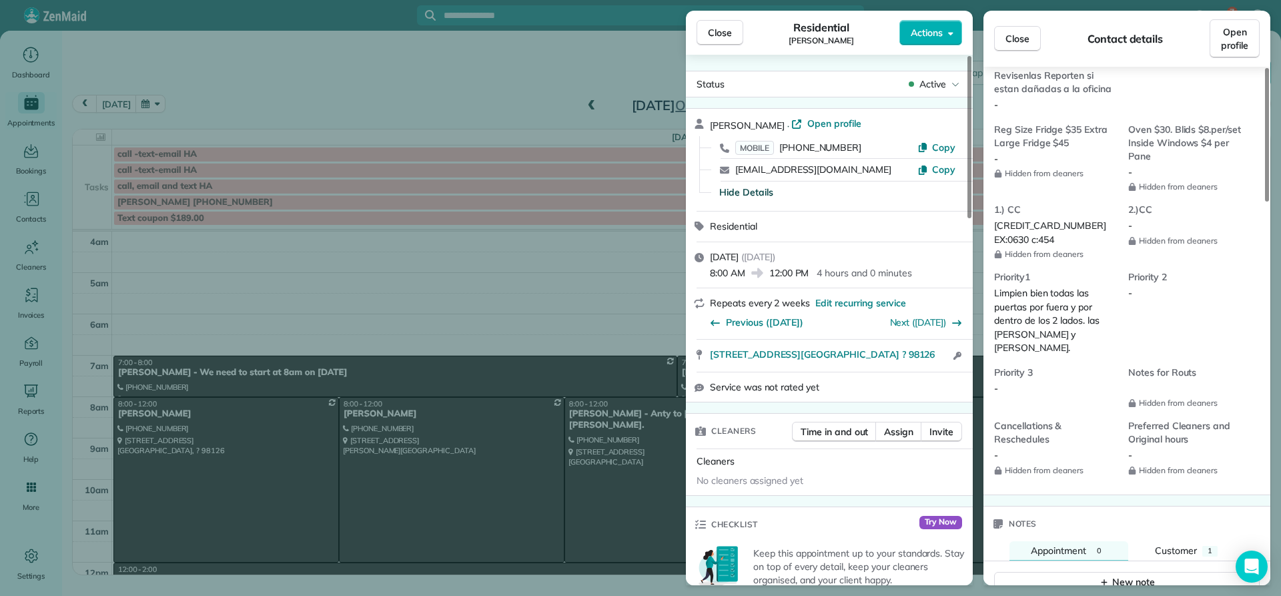
scroll to position [1201, 0]
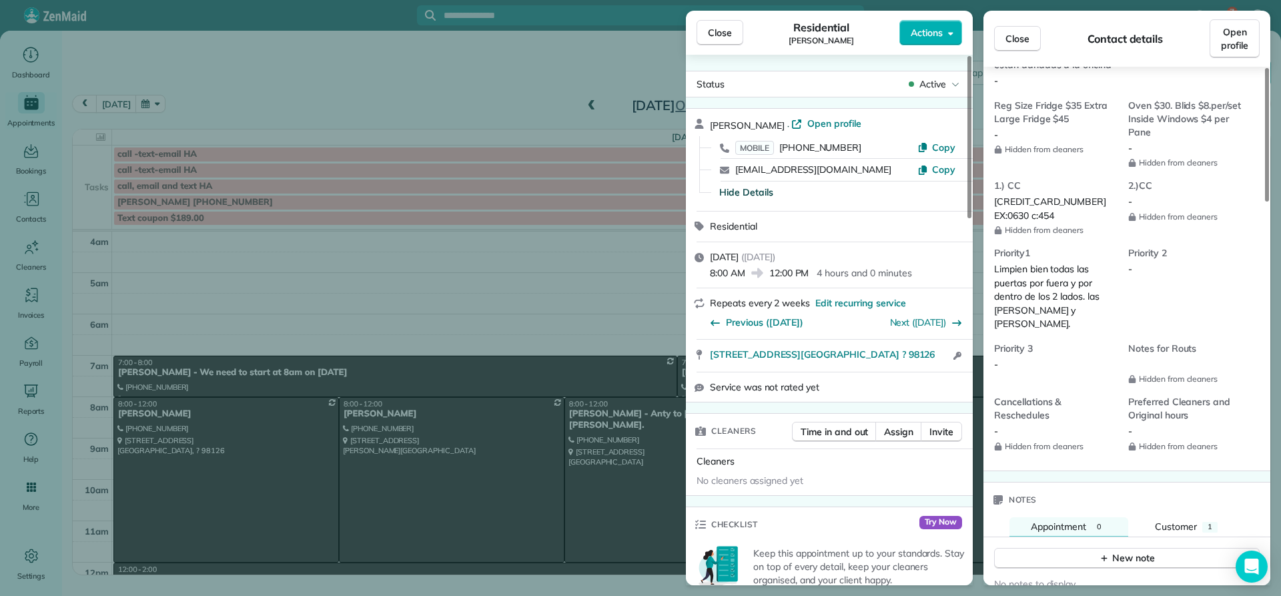
click at [713, 29] on span "Close" at bounding box center [720, 32] width 24 height 13
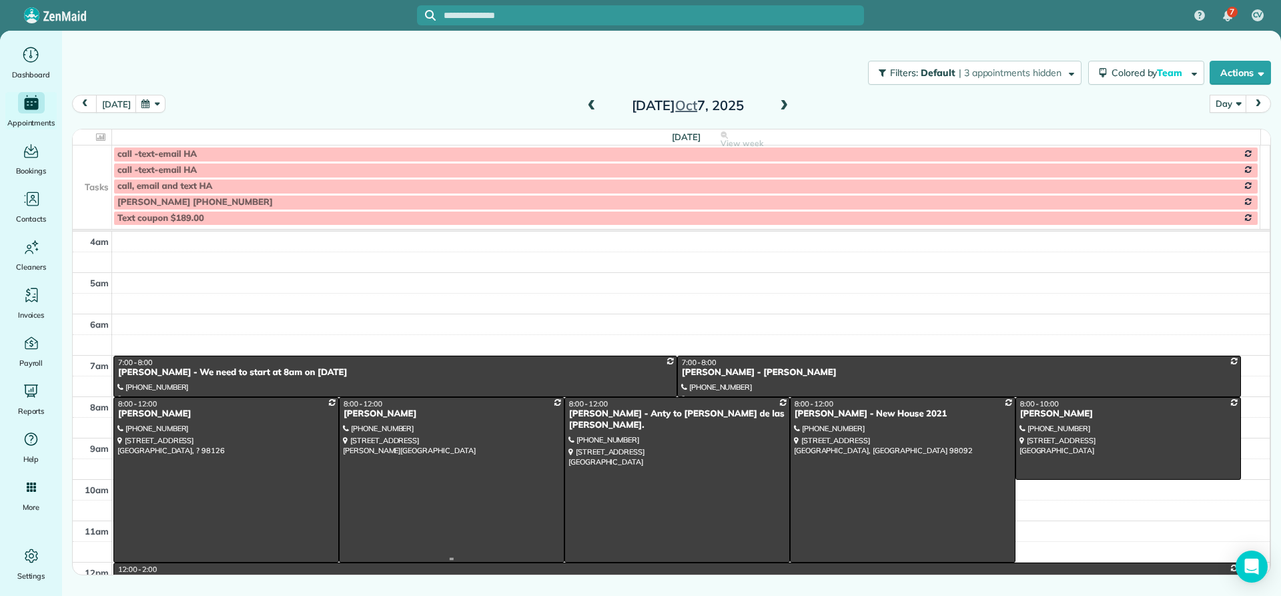
click at [368, 416] on div "Michelle Lin" at bounding box center [452, 413] width 218 height 11
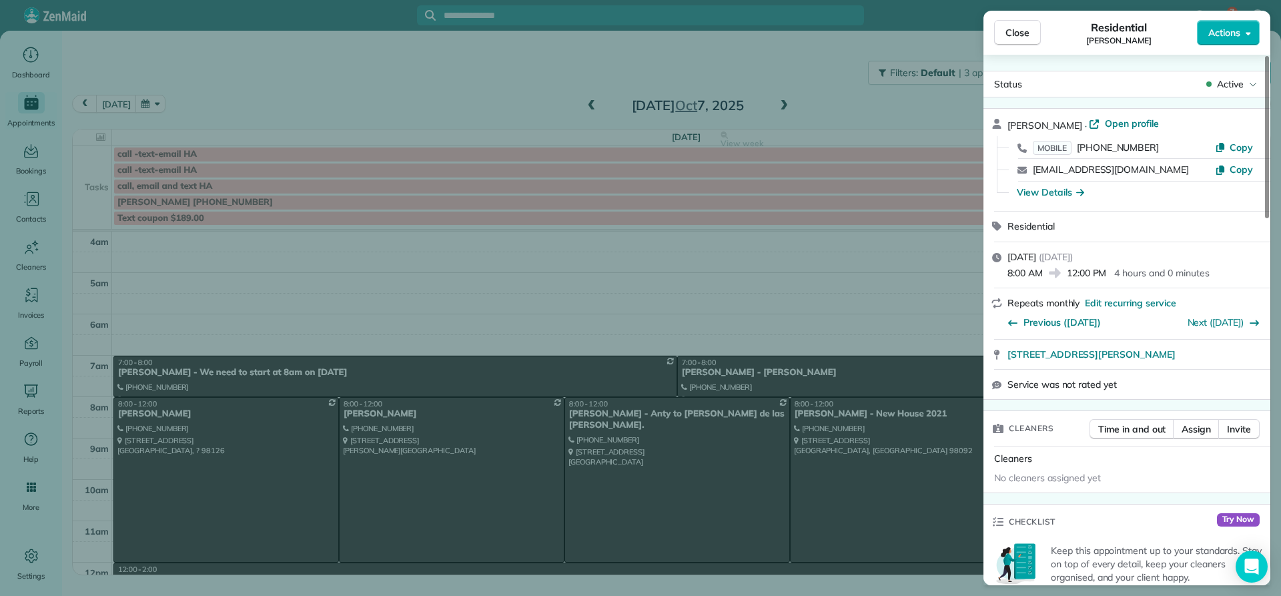
drag, startPoint x: 1061, startPoint y: 124, endPoint x: 1009, endPoint y: 123, distance: 52.1
click at [1009, 123] on div "Michelle Lin · Open profile" at bounding box center [1135, 125] width 255 height 16
click at [1056, 195] on div "View Details" at bounding box center [1050, 192] width 67 height 13
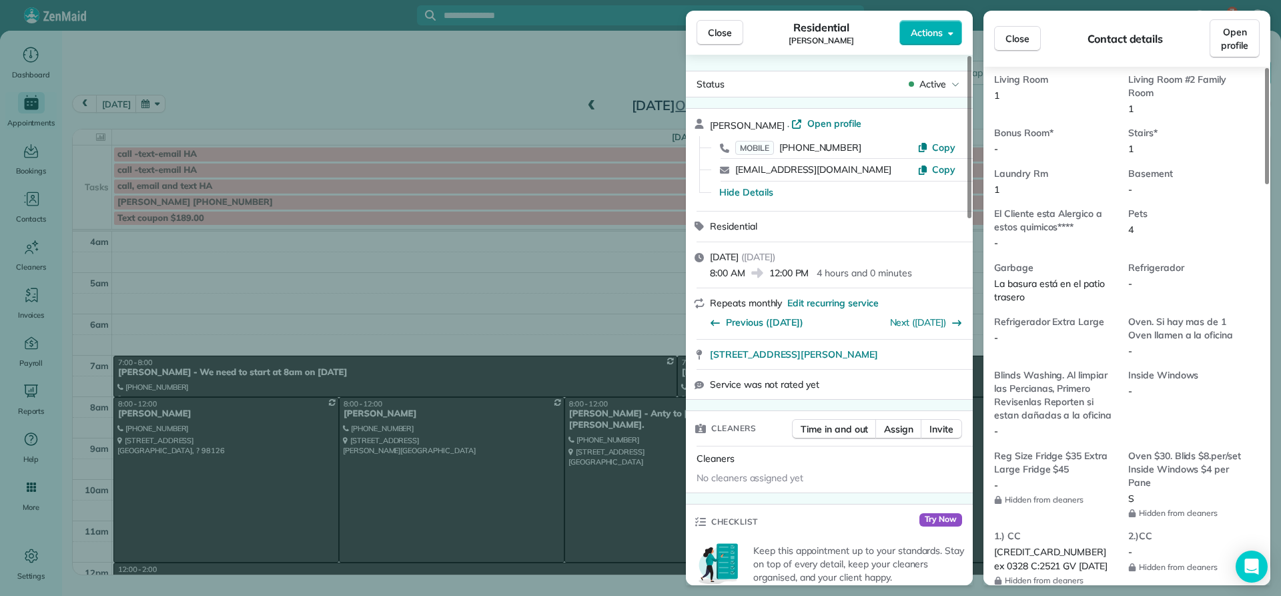
scroll to position [940, 0]
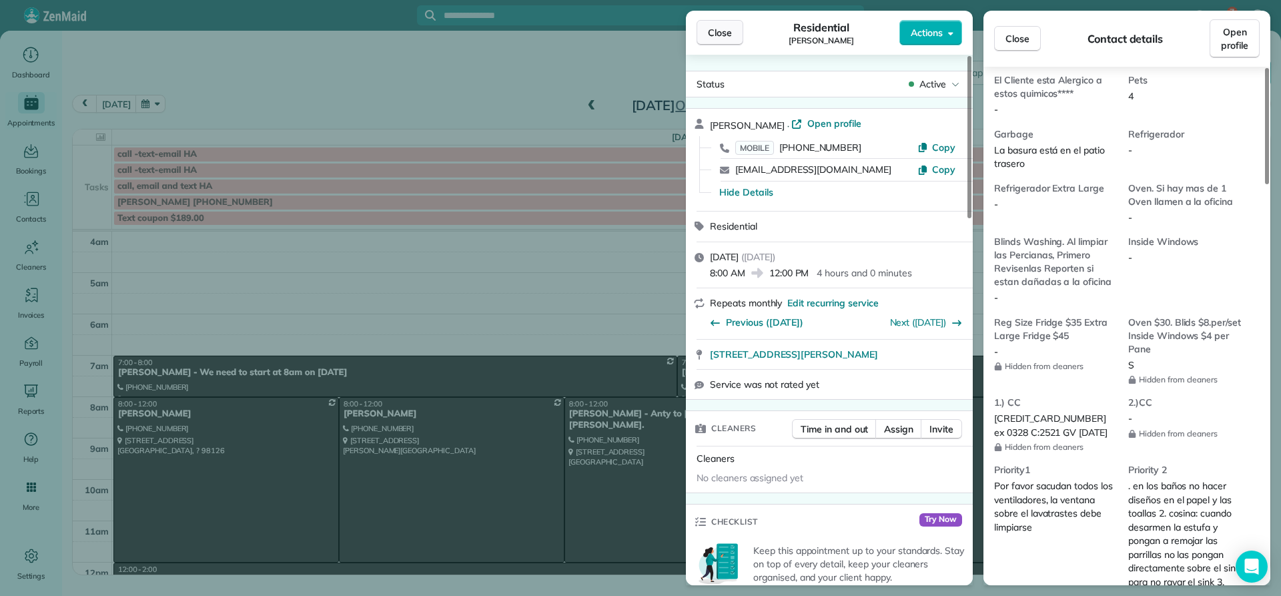
click at [713, 27] on span "Close" at bounding box center [720, 32] width 24 height 13
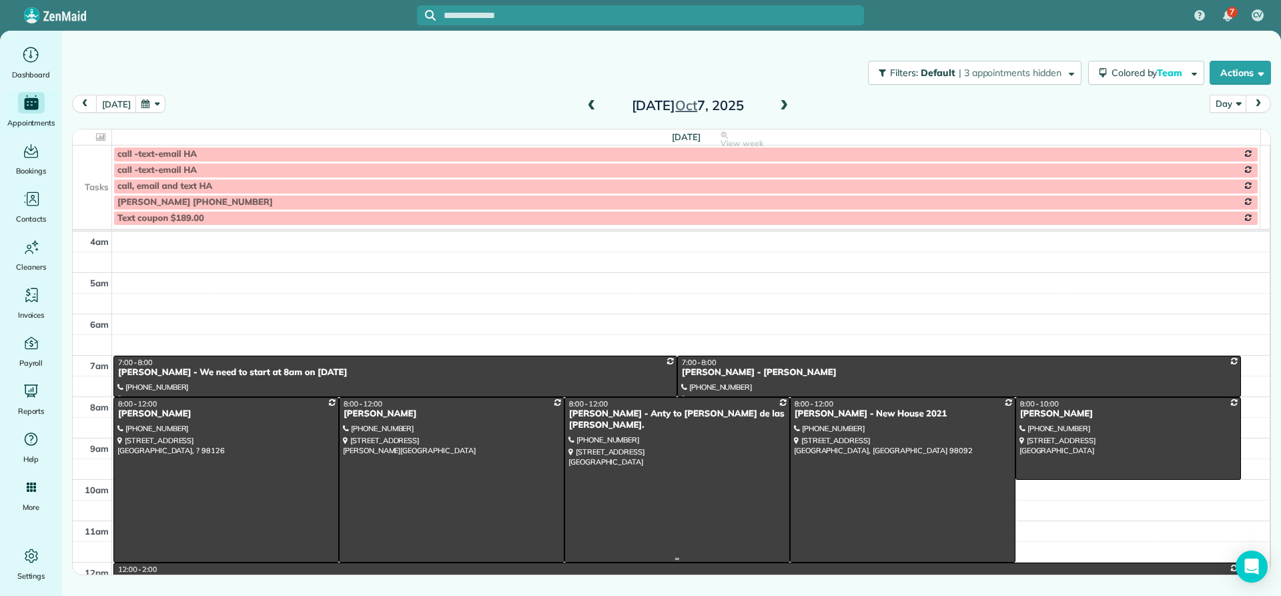
click at [590, 418] on div "Kim Baird - Anty to Britney de las casas." at bounding box center [678, 419] width 218 height 23
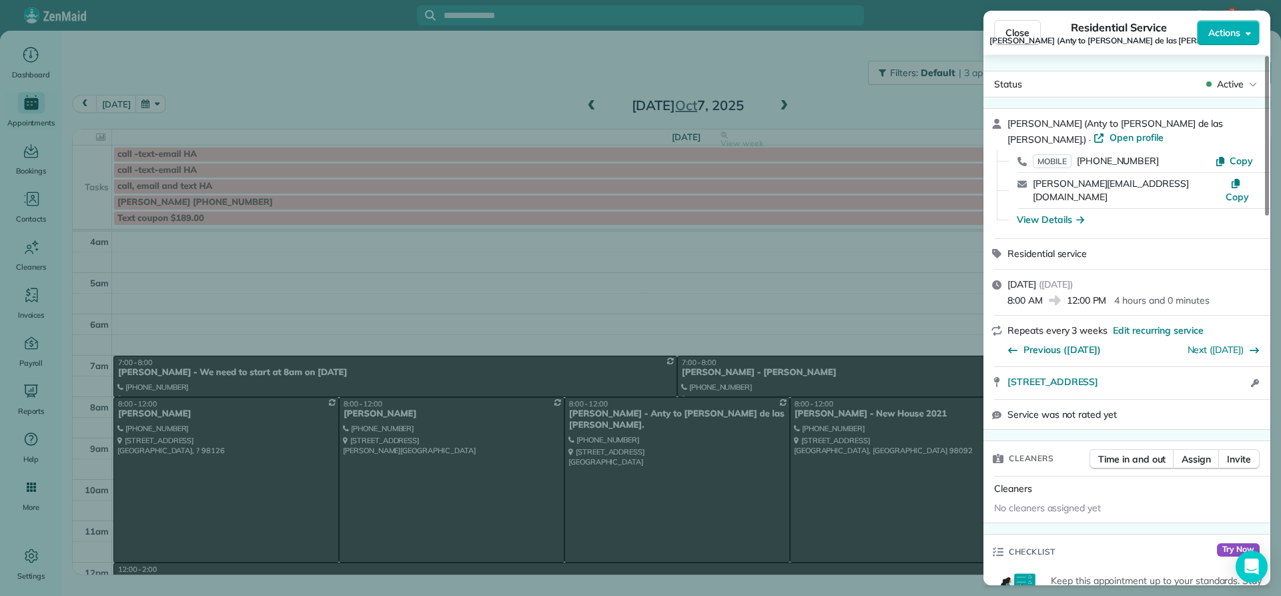
drag, startPoint x: 1050, startPoint y: 127, endPoint x: 1006, endPoint y: 126, distance: 43.4
click at [1006, 126] on div "Kim Baird (Anty to Britney de las casas.) · Open profile MOBILE (206) 819-7790 …" at bounding box center [1127, 173] width 287 height 129
click at [1059, 213] on div "View Details" at bounding box center [1050, 219] width 67 height 13
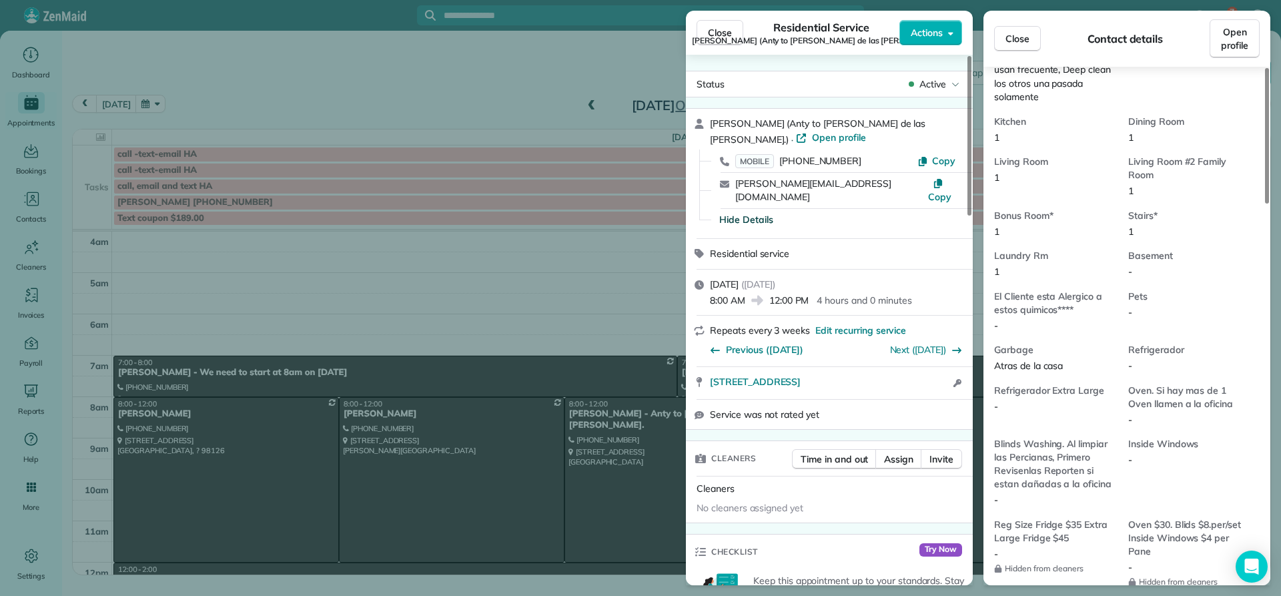
scroll to position [870, 0]
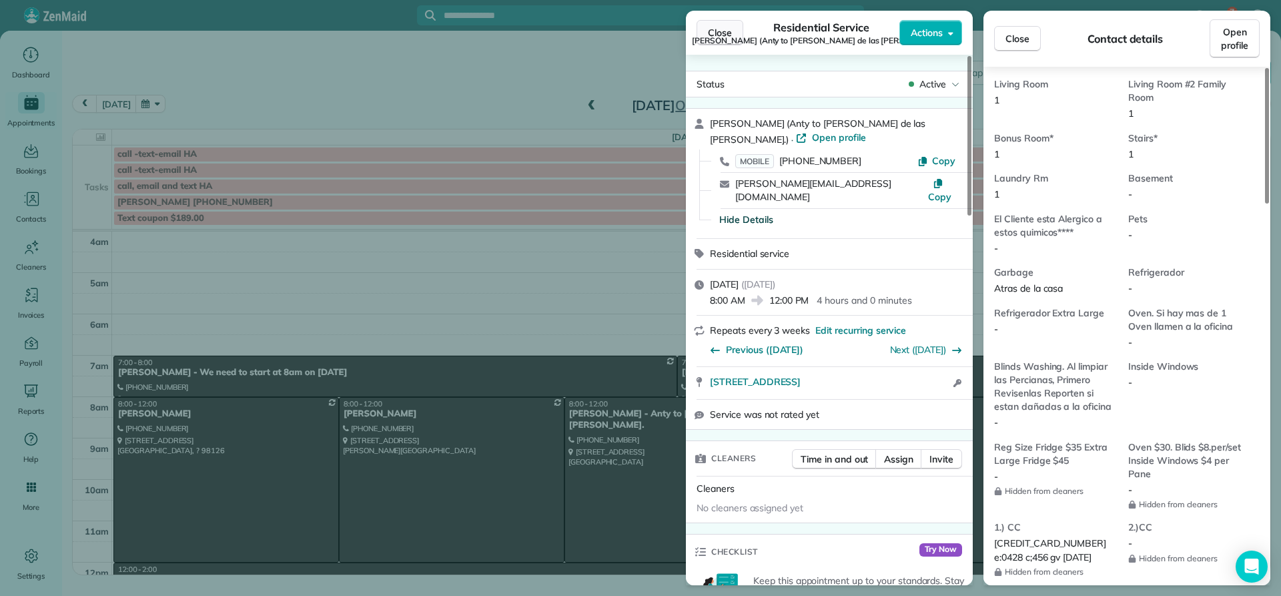
click at [713, 31] on span "Close" at bounding box center [720, 32] width 24 height 13
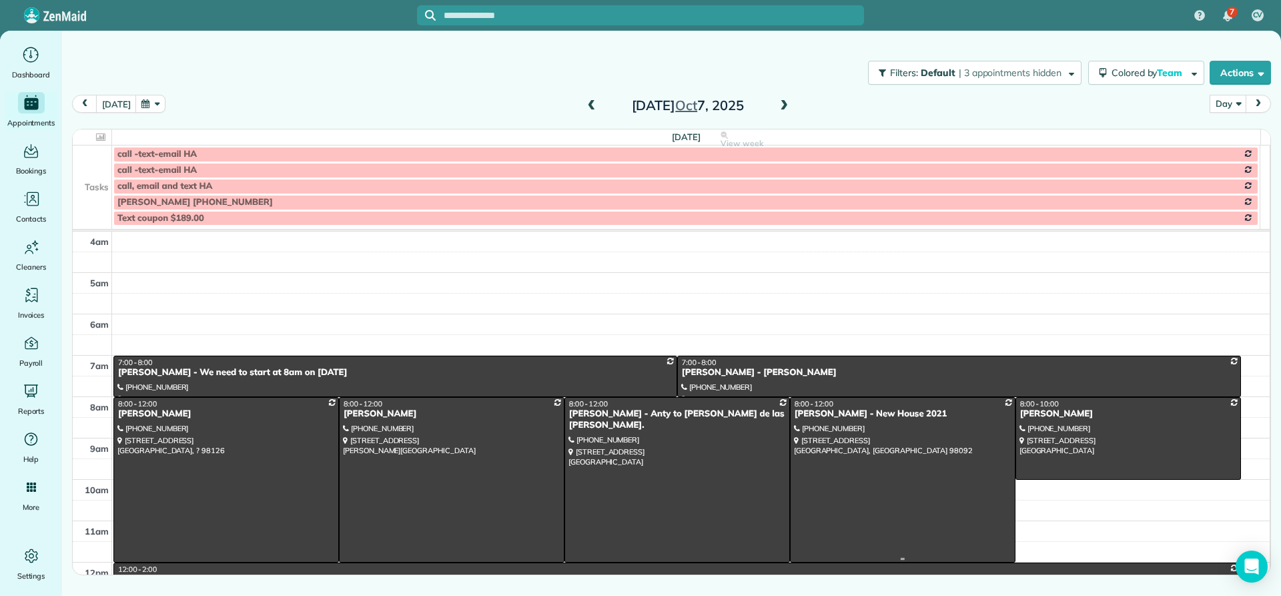
click at [825, 410] on div "Kate Gibson - New House 2021" at bounding box center [903, 413] width 218 height 11
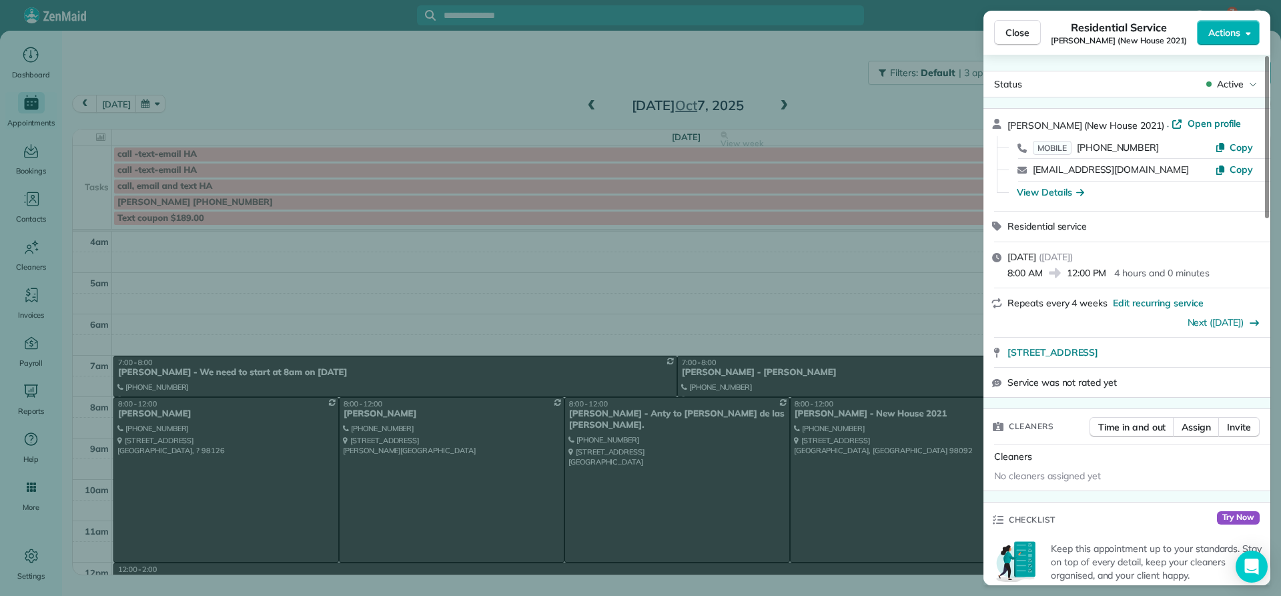
drag, startPoint x: 1060, startPoint y: 125, endPoint x: 1005, endPoint y: 126, distance: 55.4
click at [1005, 126] on div "Kate Gibson (New House 2021) · Open profile MOBILE (253) 736-4177 Copy kategibs…" at bounding box center [1127, 160] width 287 height 102
click at [1047, 193] on div "View Details" at bounding box center [1050, 192] width 67 height 13
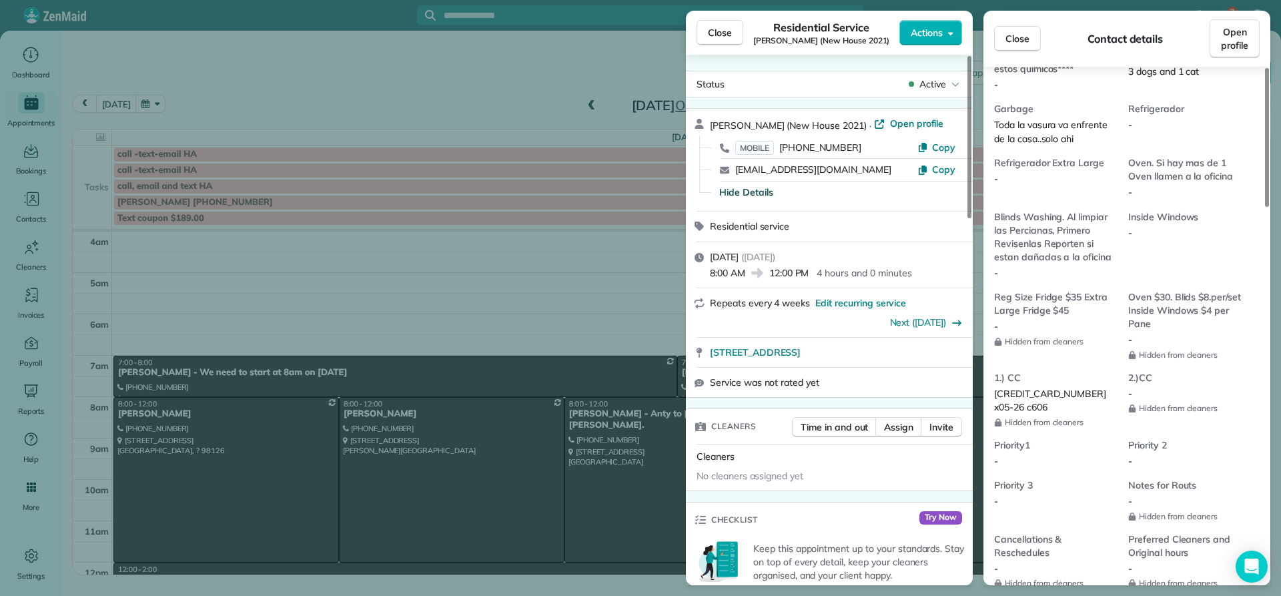
scroll to position [941, 0]
click at [722, 35] on span "Close" at bounding box center [720, 32] width 24 height 13
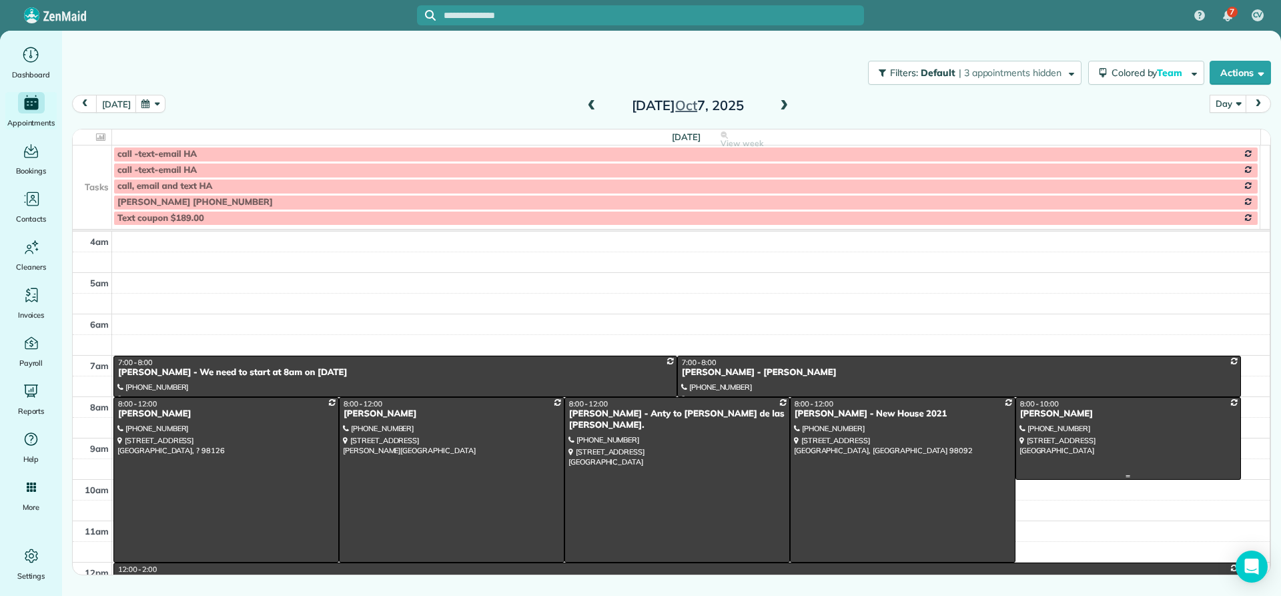
click at [1047, 414] on div "Ria Schalnat" at bounding box center [1129, 413] width 218 height 11
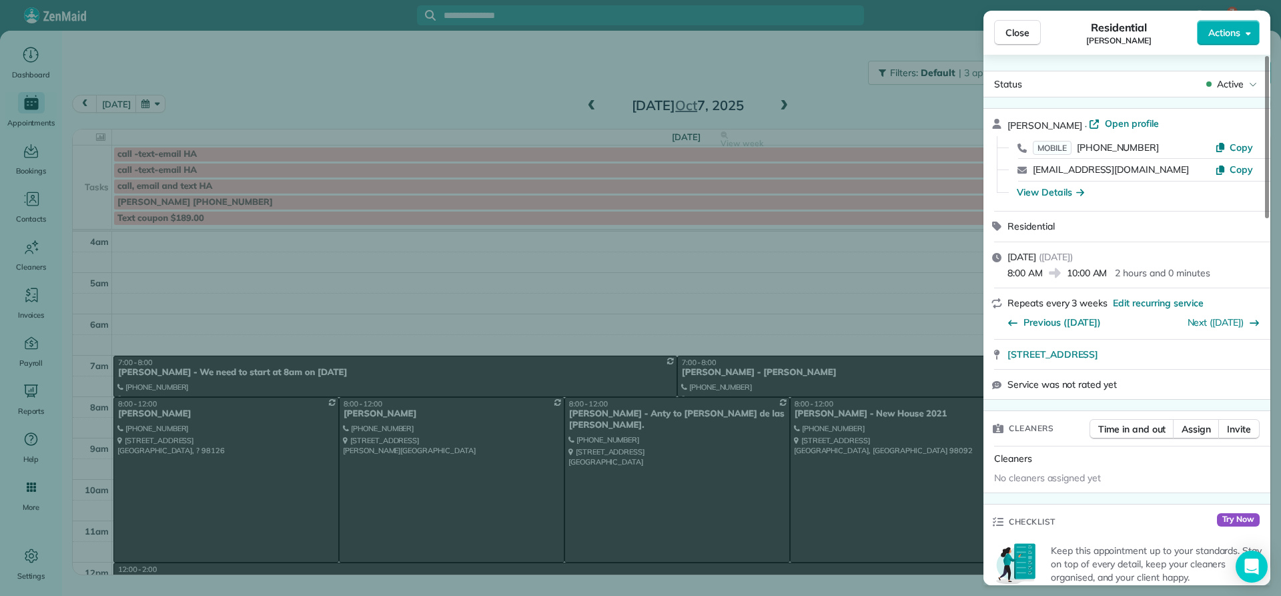
drag, startPoint x: 1068, startPoint y: 120, endPoint x: 1006, endPoint y: 125, distance: 62.3
click at [1005, 125] on div "Ria Schalnat · Open profile MOBILE (513) 374-7123 Copy ria.schalnat@gmail.com C…" at bounding box center [1127, 160] width 287 height 102
click at [1059, 190] on div "View Details" at bounding box center [1050, 192] width 67 height 13
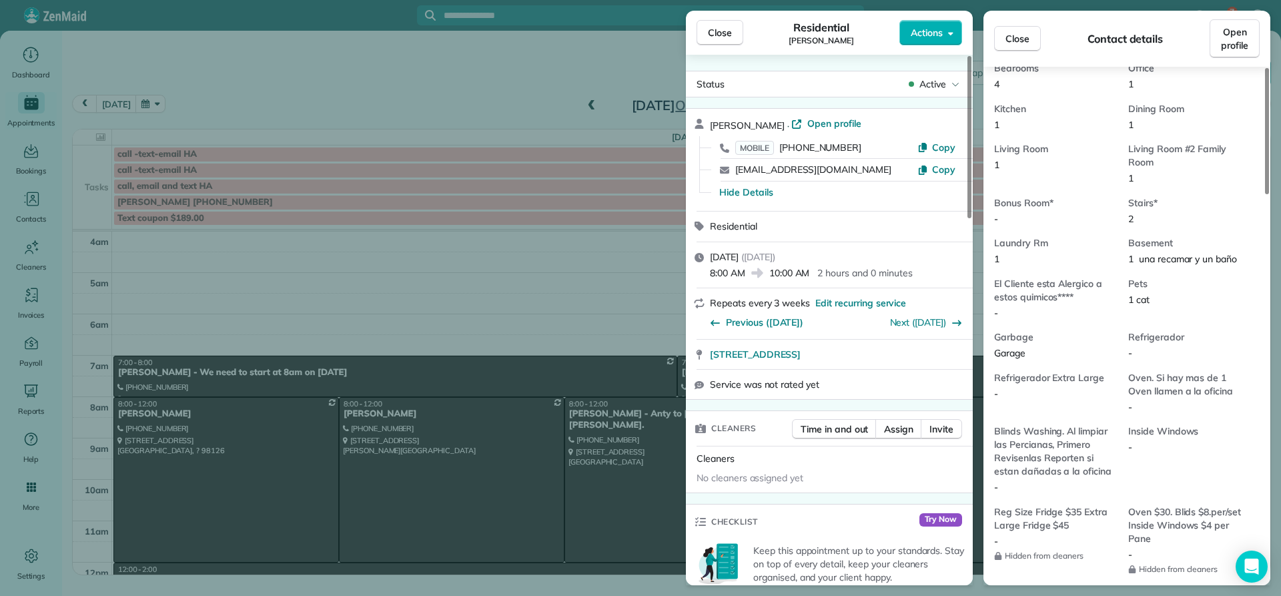
scroll to position [939, 0]
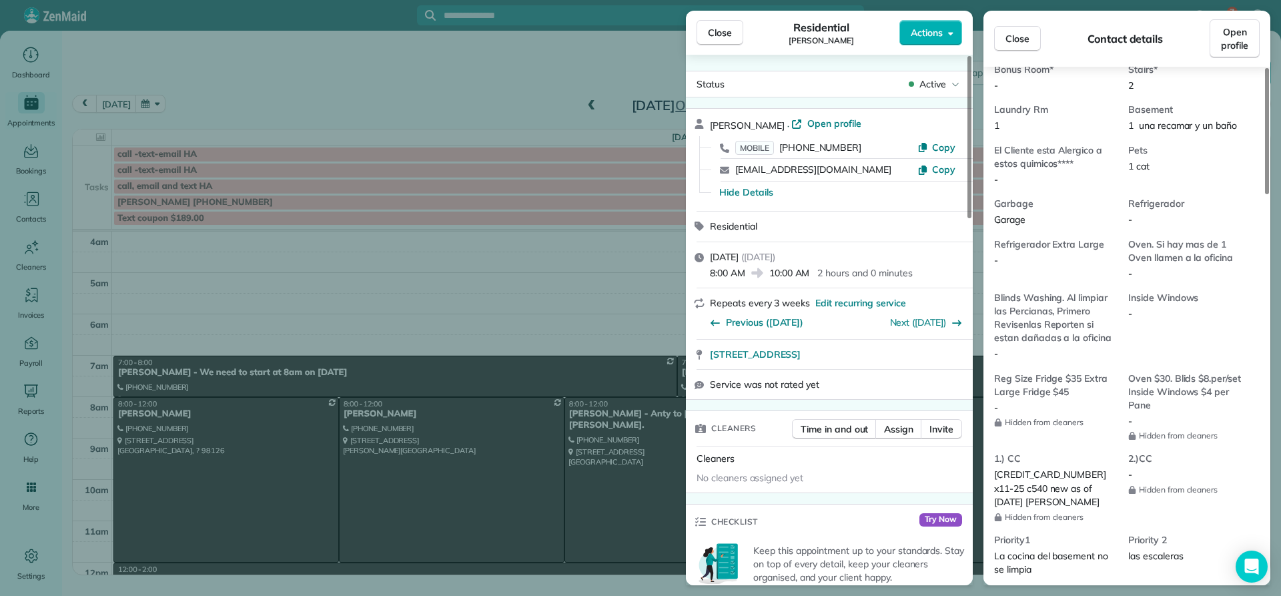
click at [724, 31] on span "Close" at bounding box center [720, 32] width 24 height 13
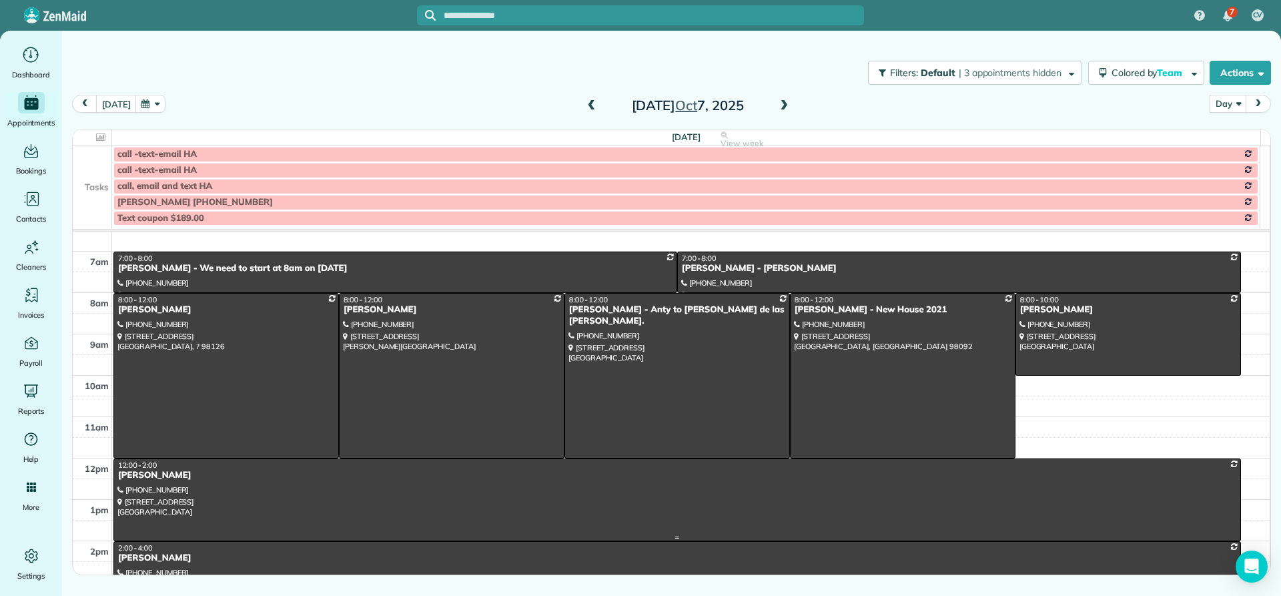
scroll to position [133, 0]
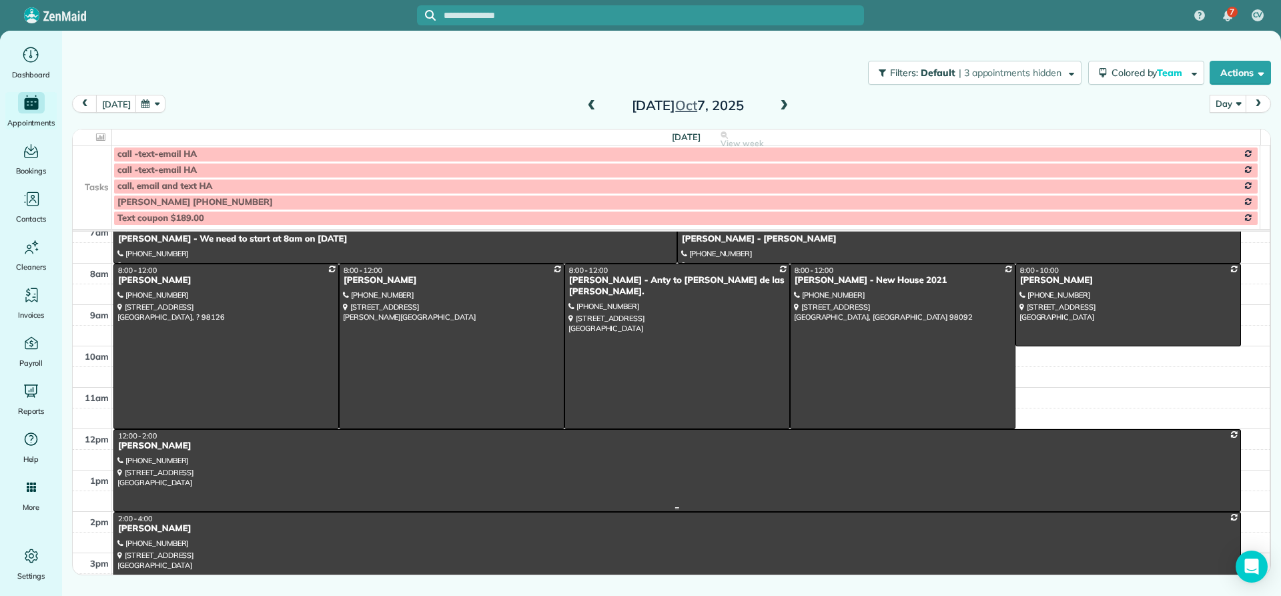
click at [135, 446] on div "Christine Ritchey" at bounding box center [677, 445] width 1120 height 11
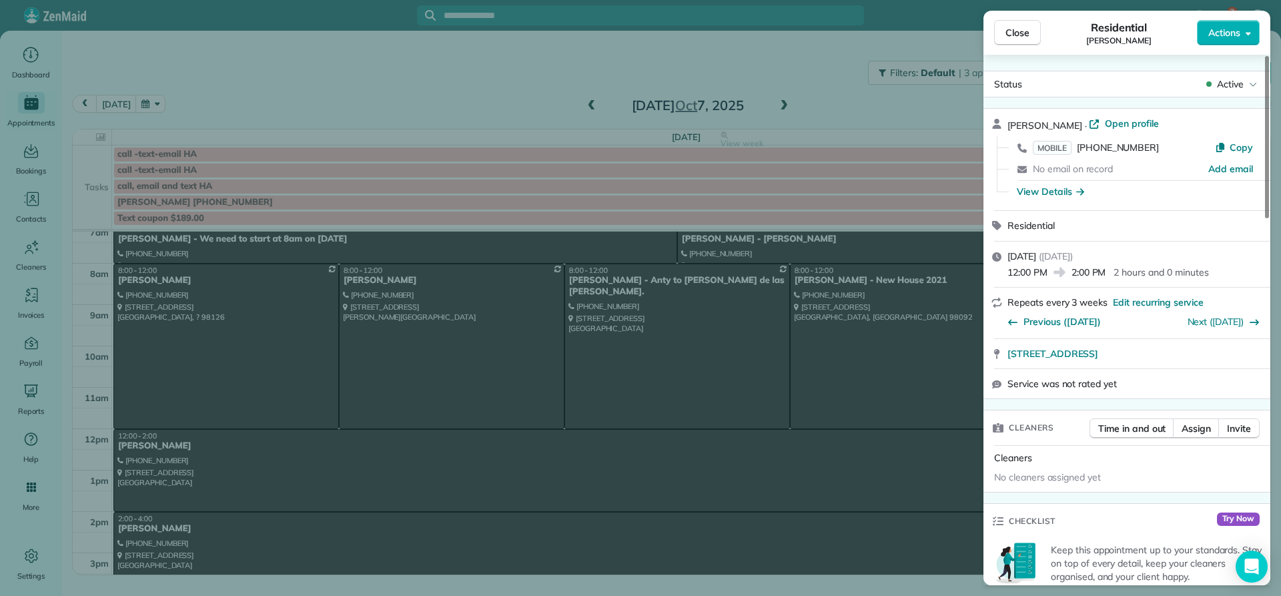
drag, startPoint x: 1084, startPoint y: 116, endPoint x: 1004, endPoint y: 117, distance: 79.4
click at [1004, 117] on div "Christine Ritchey · Open profile MOBILE (425) 765-6649 Copy No email on record …" at bounding box center [1127, 159] width 287 height 101
click at [1017, 34] on span "Close" at bounding box center [1018, 32] width 24 height 13
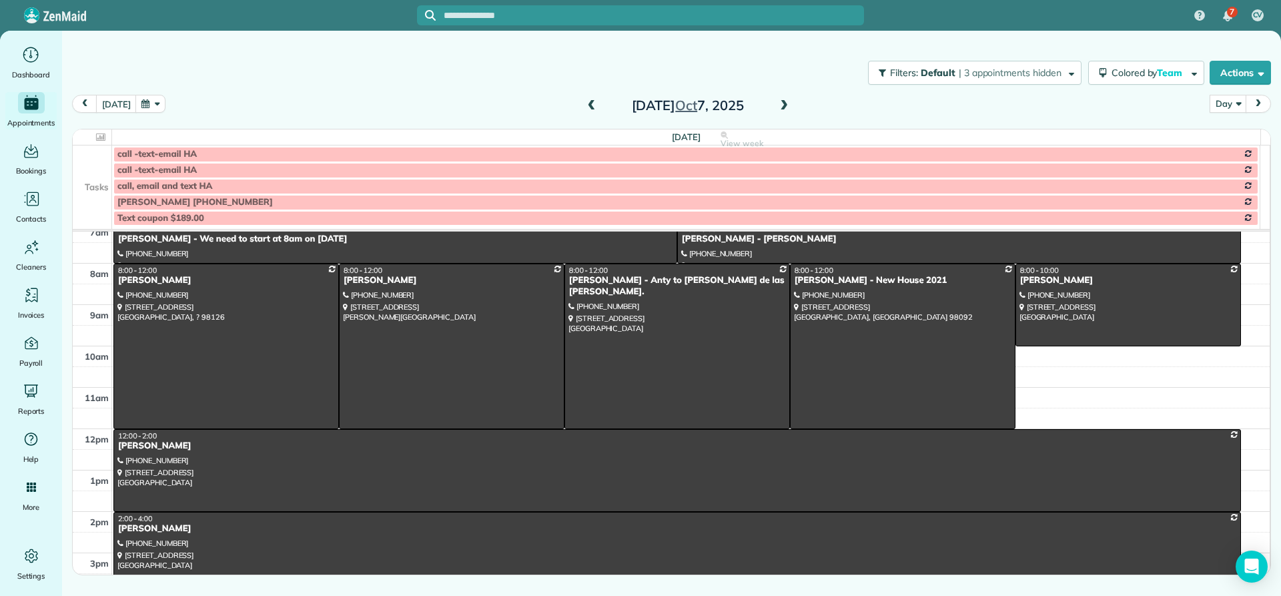
click at [155, 534] on div "Desiree Wood" at bounding box center [677, 528] width 1120 height 11
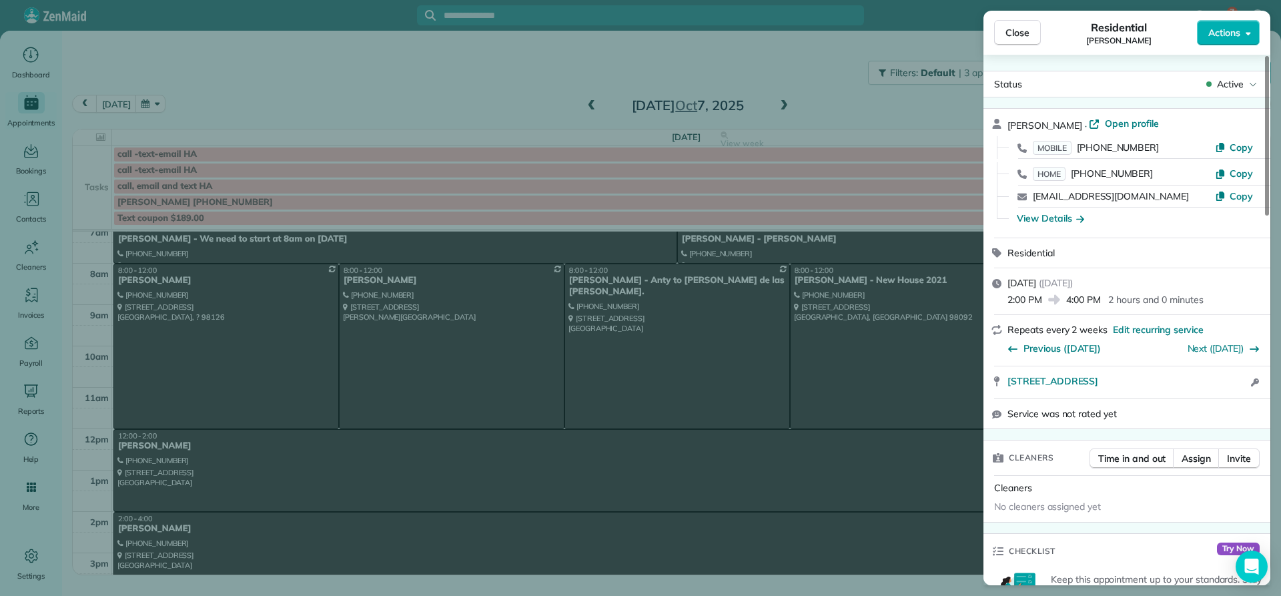
drag, startPoint x: 1073, startPoint y: 121, endPoint x: 1007, endPoint y: 126, distance: 66.2
click at [1007, 126] on div "Desiree Wood · Open profile MOBILE (206) 755-3229 Copy HOME (206) 755-3229 Copy…" at bounding box center [1127, 173] width 287 height 129
click at [1043, 214] on div "View Details" at bounding box center [1050, 218] width 67 height 13
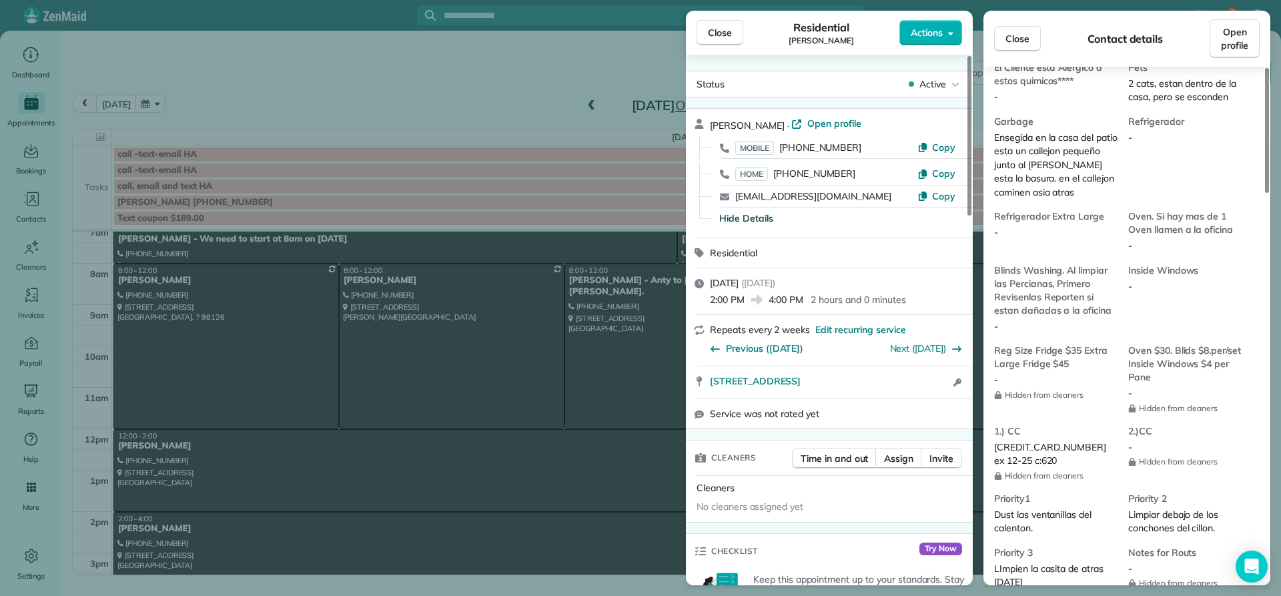
scroll to position [1136, 0]
click at [713, 30] on span "Close" at bounding box center [720, 32] width 24 height 13
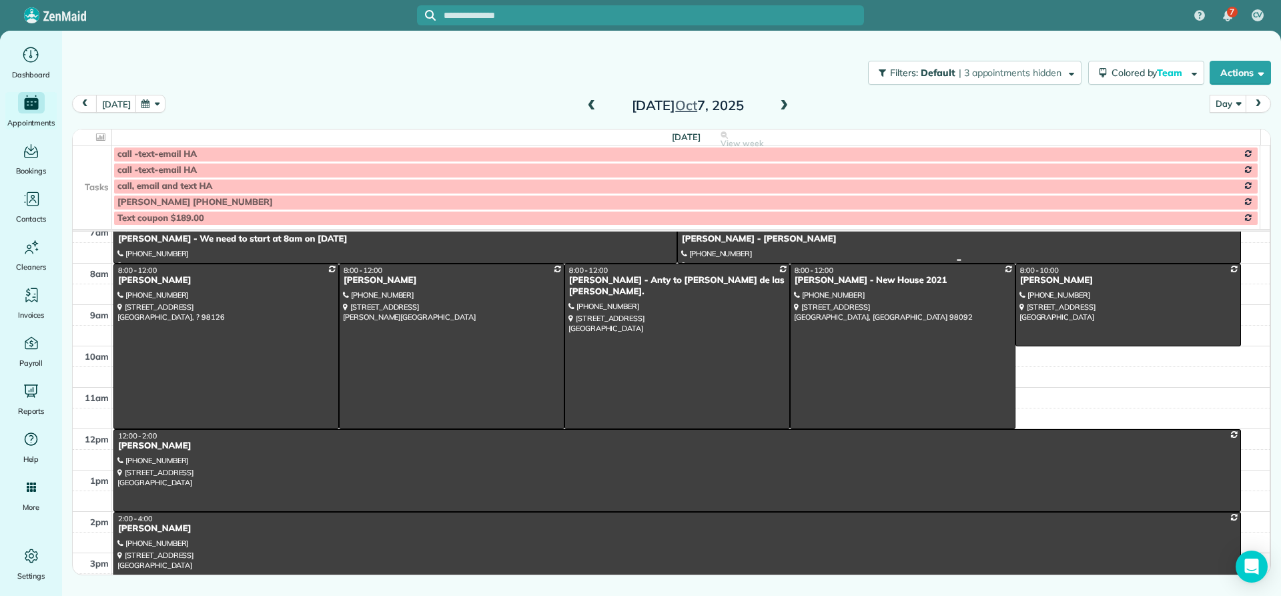
click at [727, 244] on div "Jane Wartonbe - IRIS - MONICA" at bounding box center [959, 239] width 556 height 11
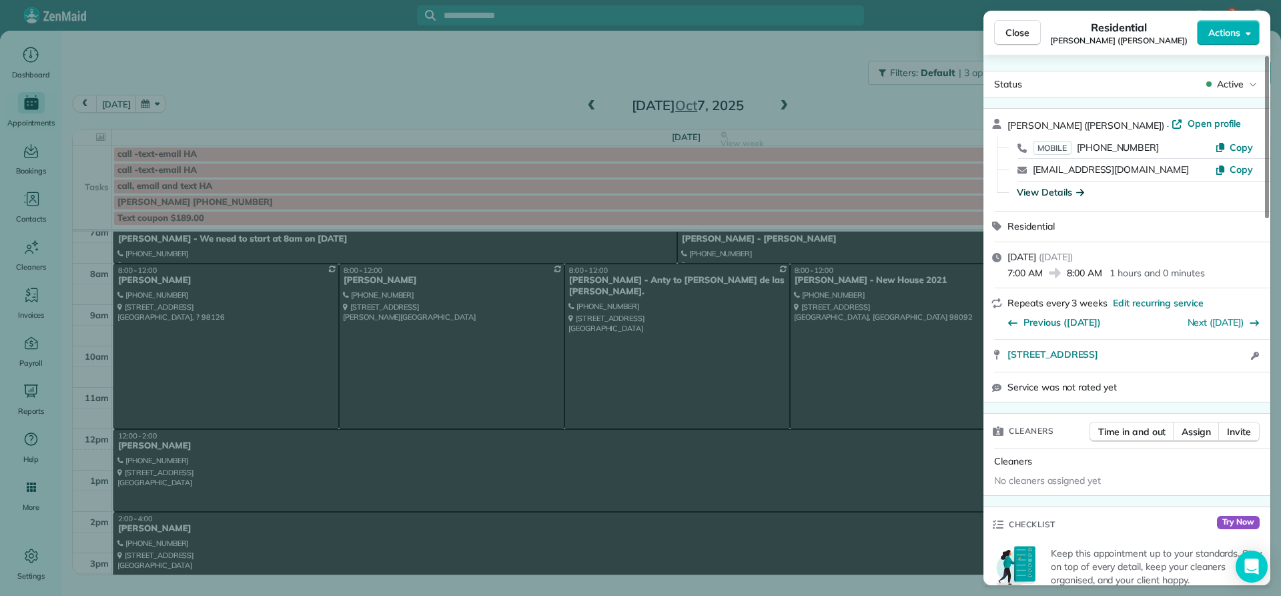
click at [1039, 193] on div "View Details" at bounding box center [1050, 192] width 67 height 13
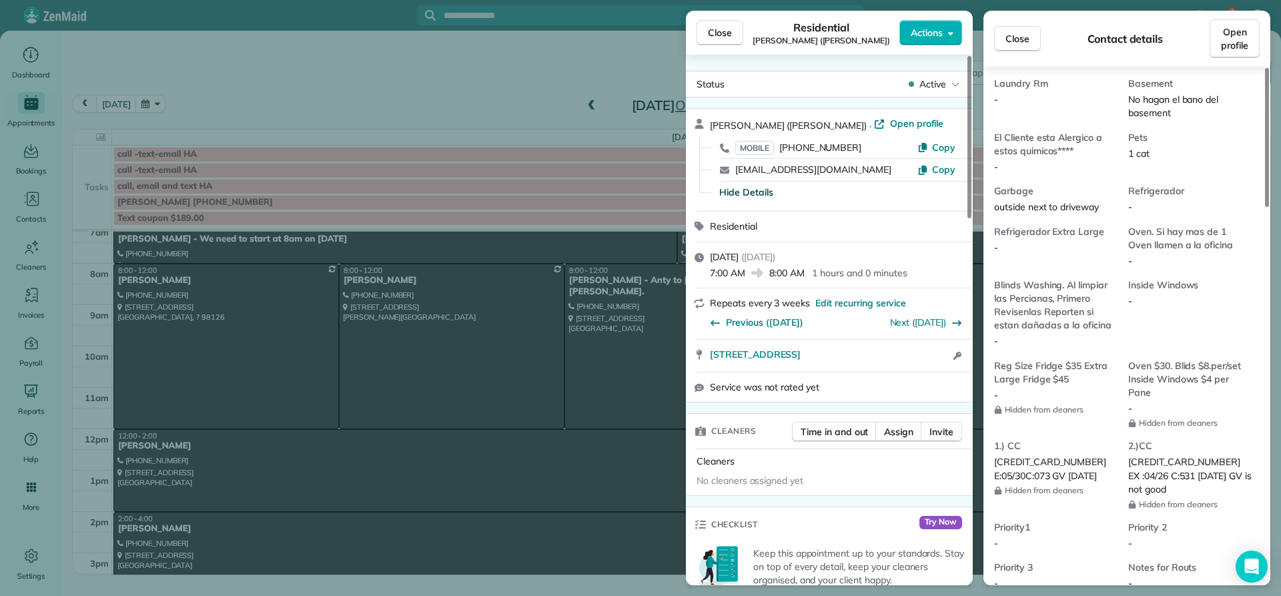
scroll to position [869, 0]
click at [717, 33] on span "Close" at bounding box center [720, 32] width 24 height 13
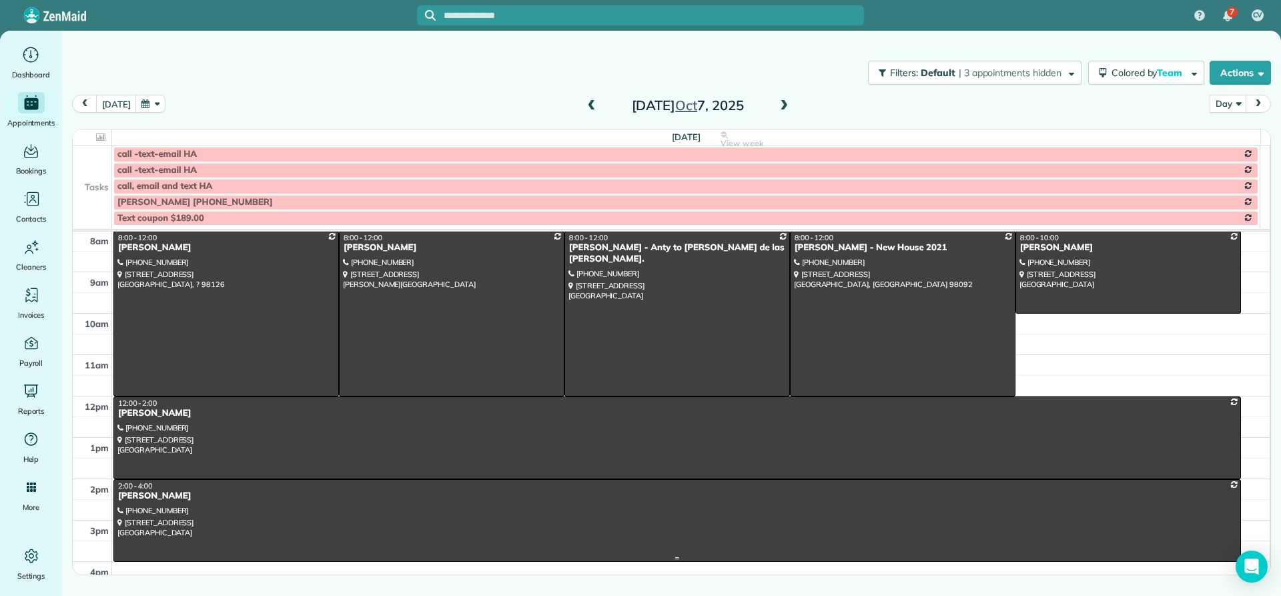
scroll to position [133, 0]
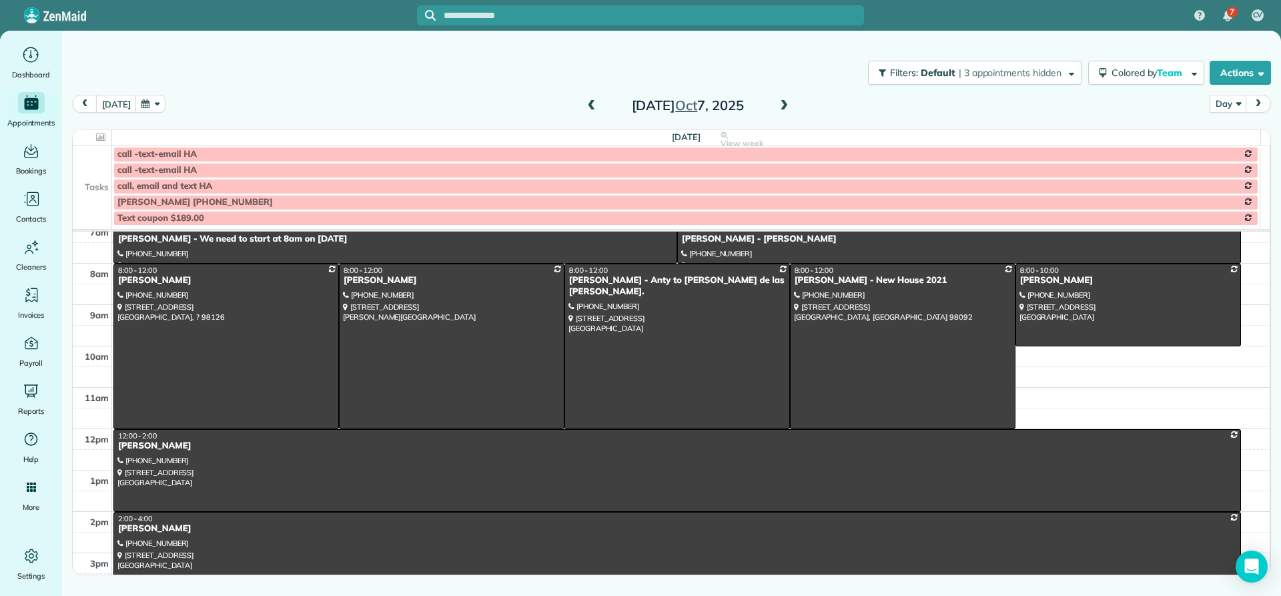
click at [783, 107] on span at bounding box center [784, 106] width 15 height 12
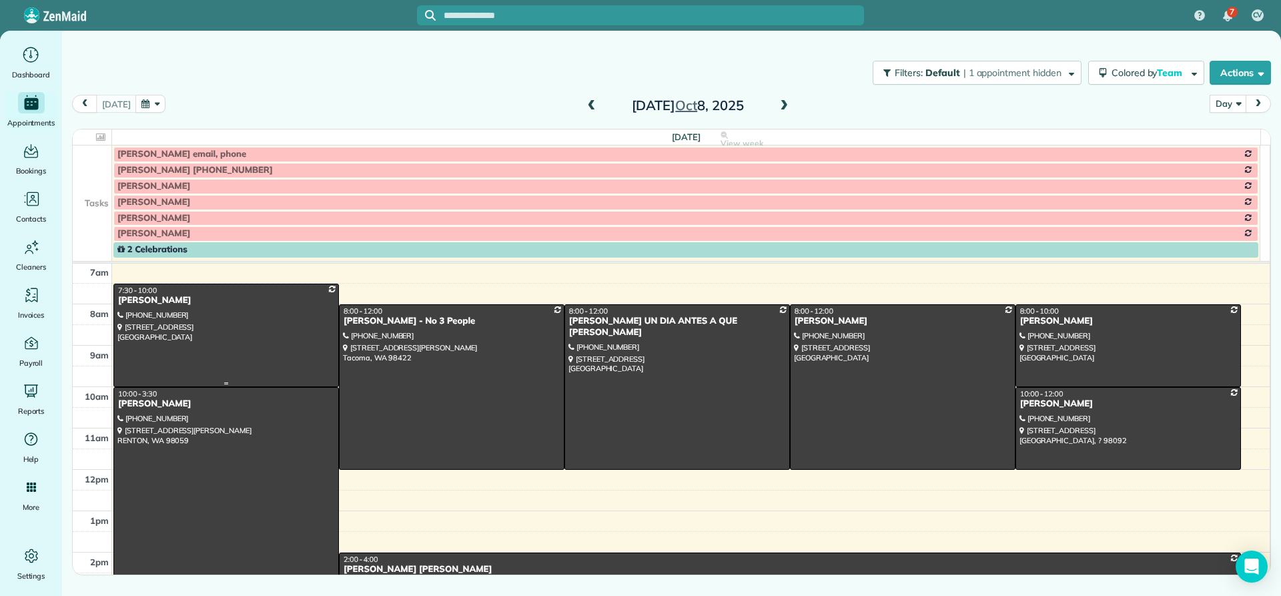
click at [144, 298] on div "Jeannine Fleming" at bounding box center [226, 300] width 218 height 11
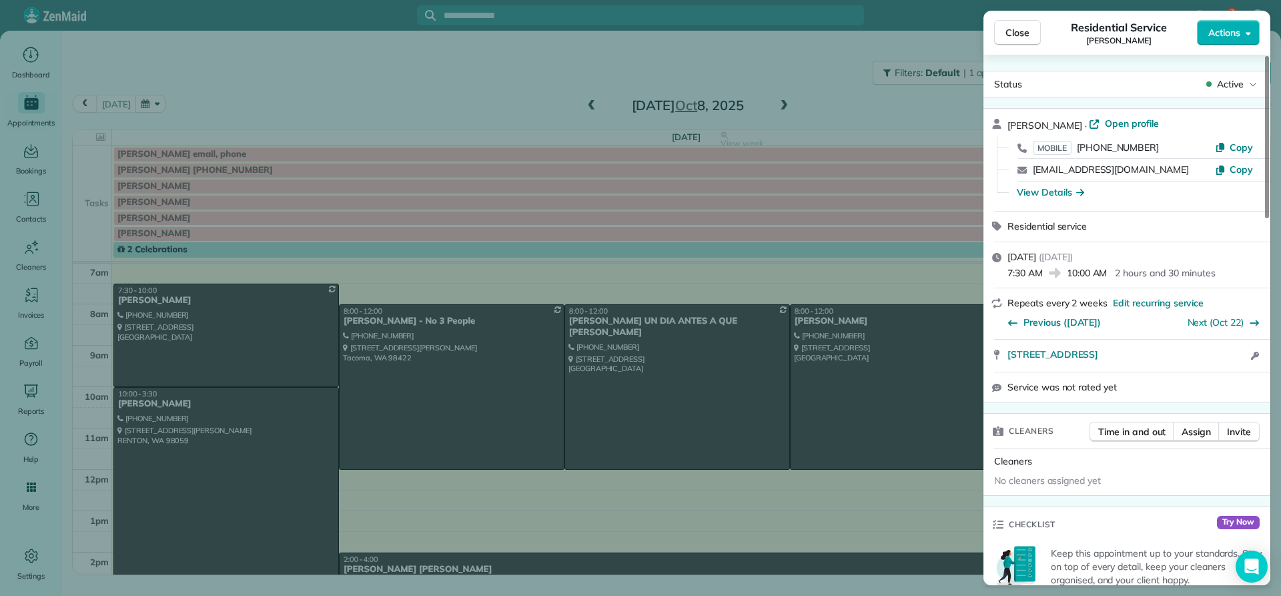
drag, startPoint x: 1082, startPoint y: 123, endPoint x: 998, endPoint y: 128, distance: 84.2
click at [996, 128] on div "Jeannine Fleming · Open profile MOBILE (661) 904-1879 Copy jflem1965@gmail.com …" at bounding box center [1127, 160] width 287 height 102
click at [1054, 196] on div "View Details" at bounding box center [1050, 192] width 67 height 13
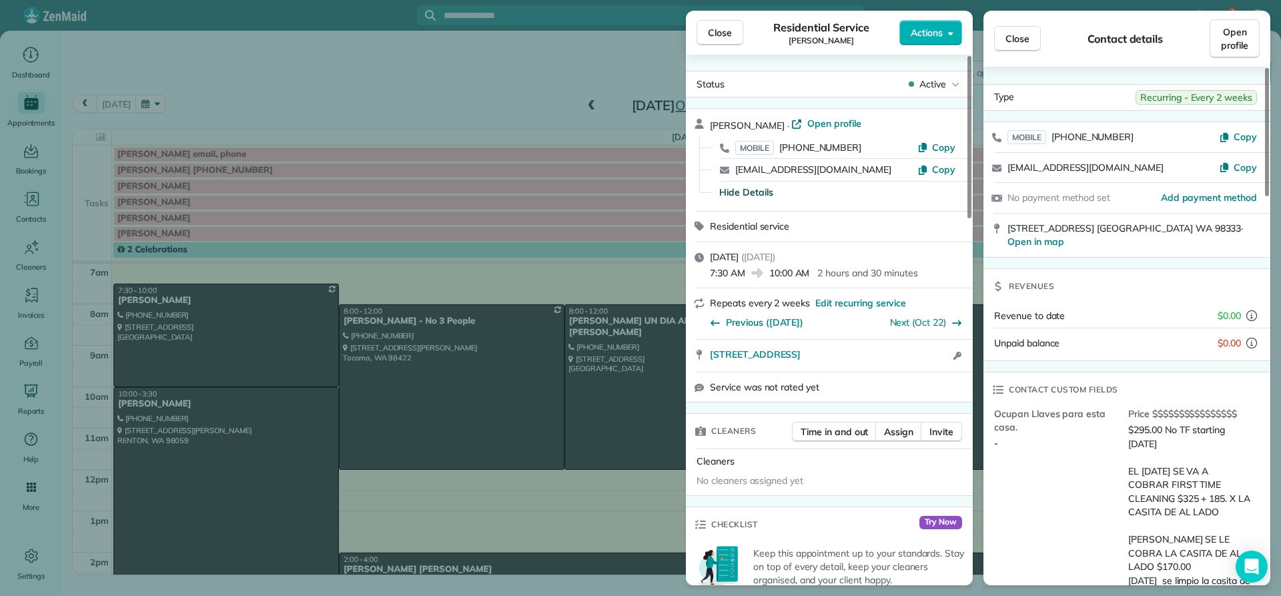
click at [717, 30] on span "Close" at bounding box center [720, 32] width 24 height 13
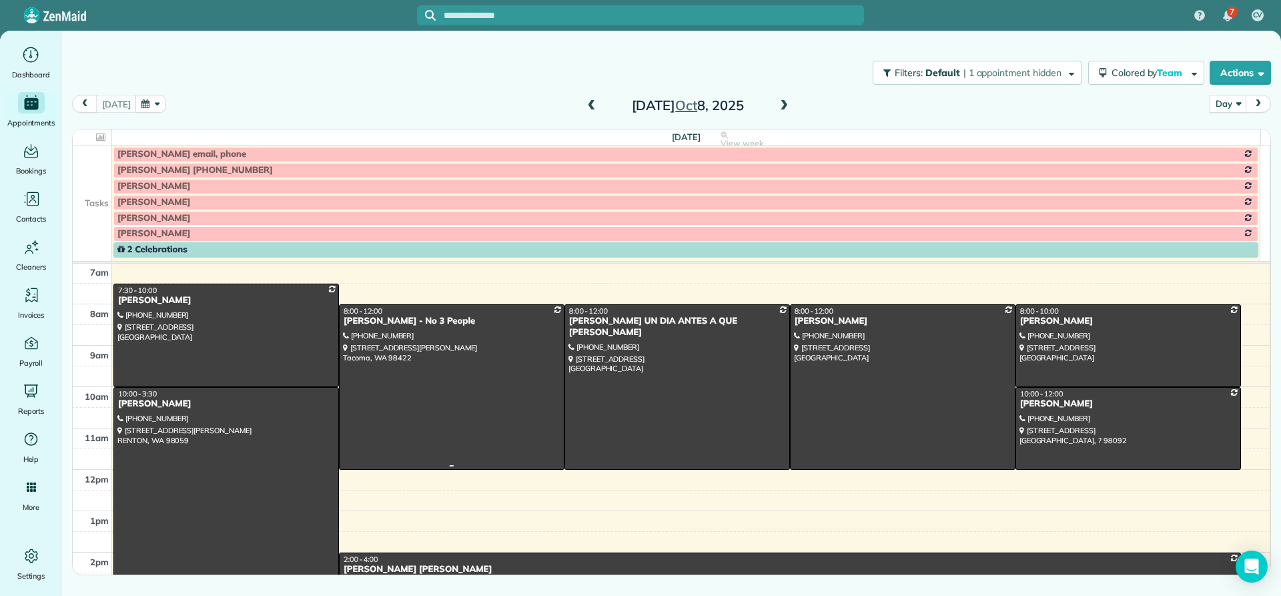
click at [386, 322] on div "Annie Vaughn - No 3 People" at bounding box center [452, 321] width 218 height 11
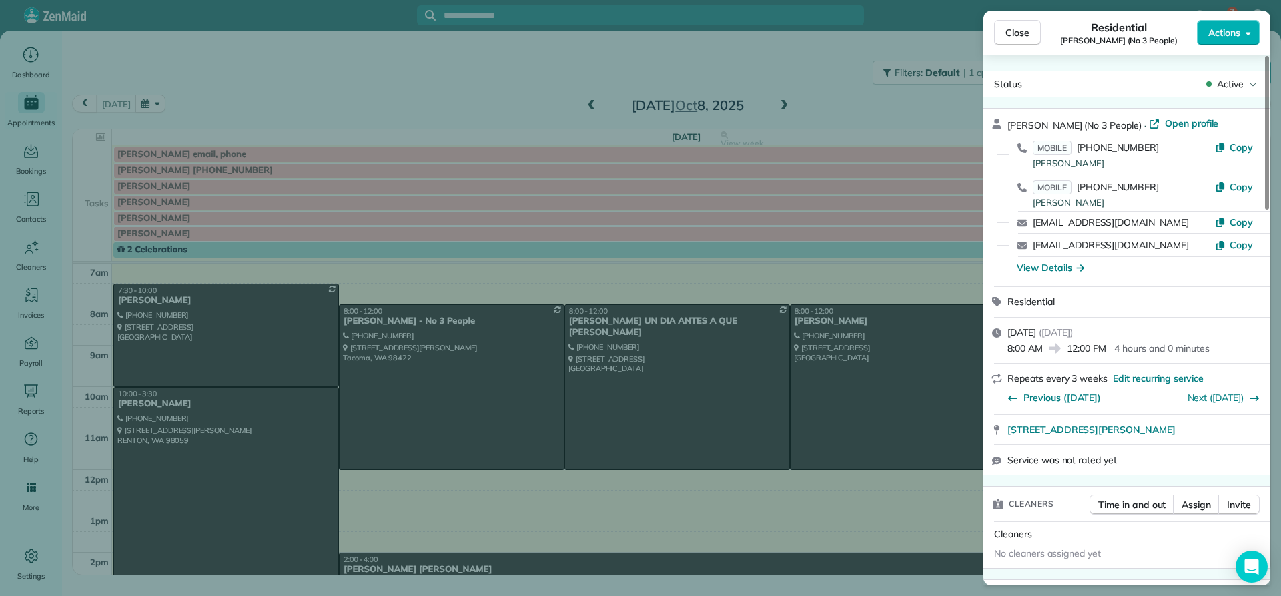
drag, startPoint x: 1074, startPoint y: 125, endPoint x: 1006, endPoint y: 123, distance: 68.1
click at [996, 125] on div "Annie Vaughn (No 3 People) · Open profile MOBILE (253) 223-4223 Annie Vaughn Co…" at bounding box center [1127, 198] width 287 height 178
click at [1048, 266] on div "View Details" at bounding box center [1050, 267] width 67 height 13
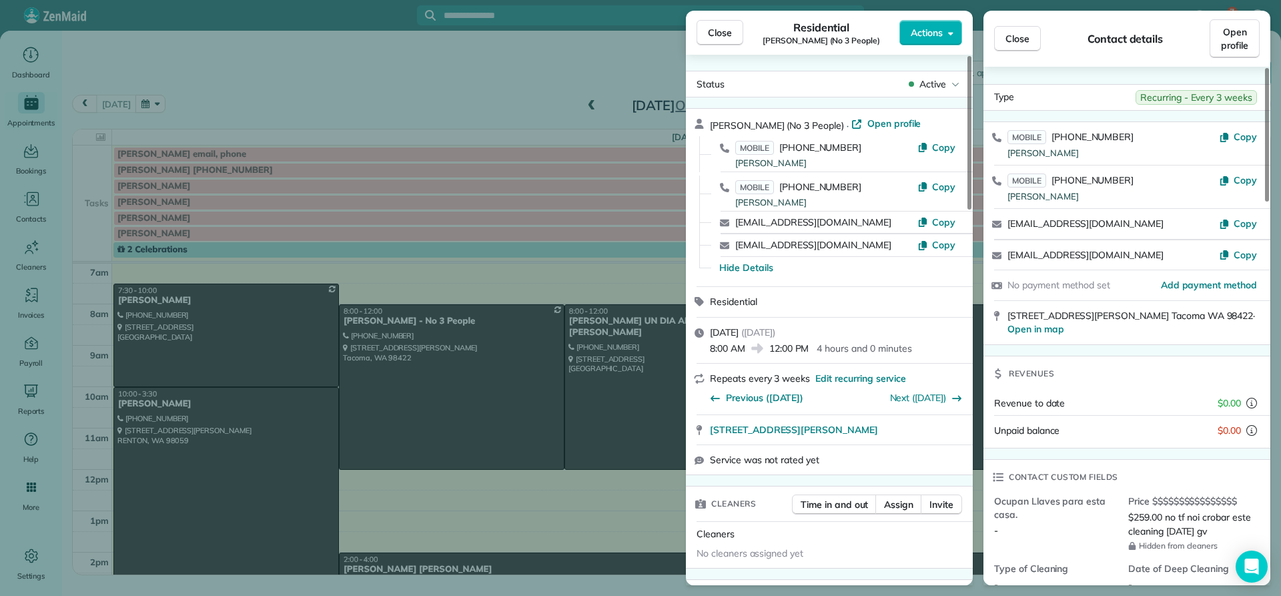
click at [710, 33] on span "Close" at bounding box center [720, 32] width 24 height 13
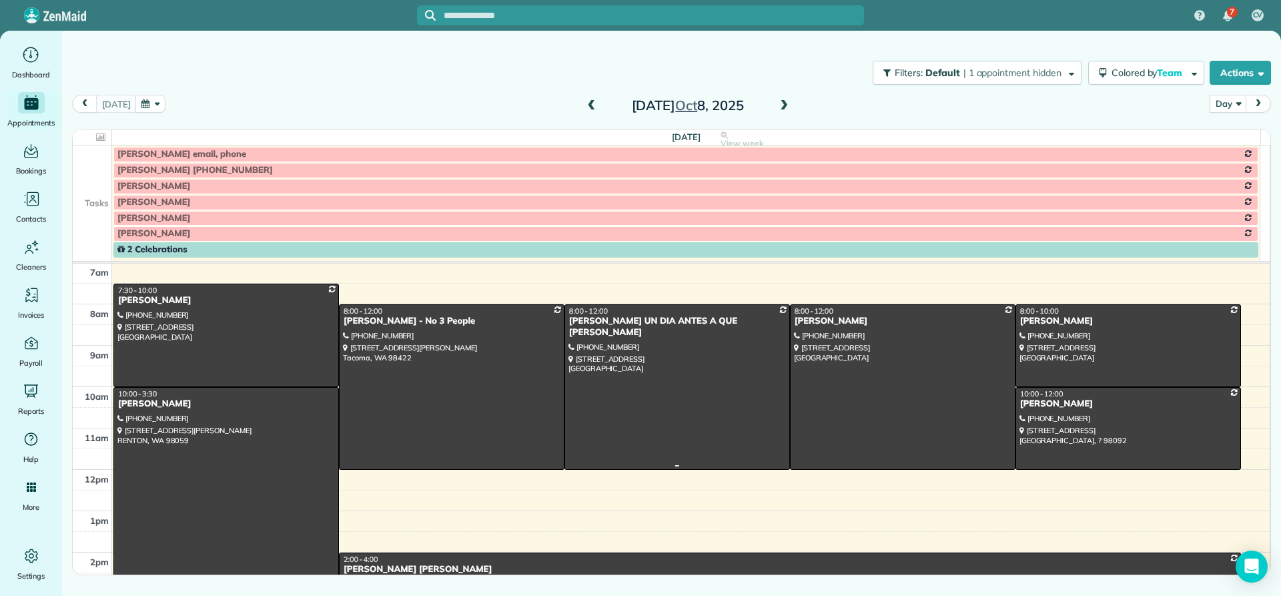
click at [589, 322] on div "Adam AVISAR UN DIA ANTES A QUE ORA Sparks" at bounding box center [678, 327] width 218 height 23
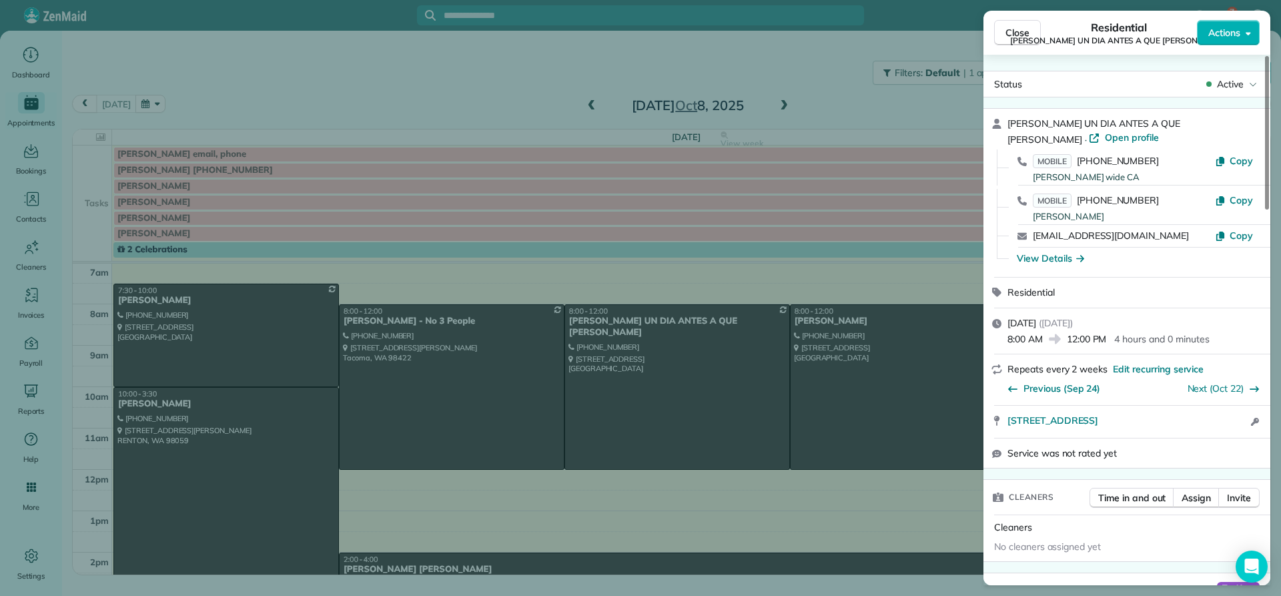
drag, startPoint x: 1221, startPoint y: 120, endPoint x: 950, endPoint y: 113, distance: 271.7
click at [950, 113] on div "Close Residential Adam AVISAR UN DIA ANTES A QUE ORA Sparks Actions Status Acti…" at bounding box center [640, 298] width 1281 height 596
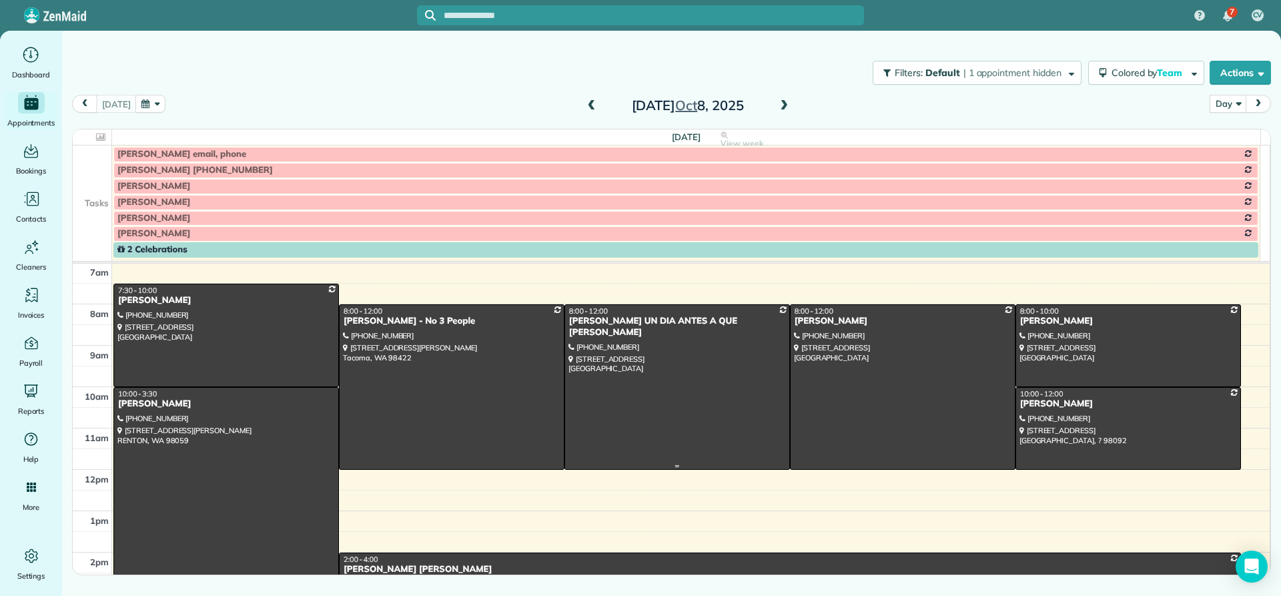
click at [629, 328] on div at bounding box center [677, 387] width 224 height 164
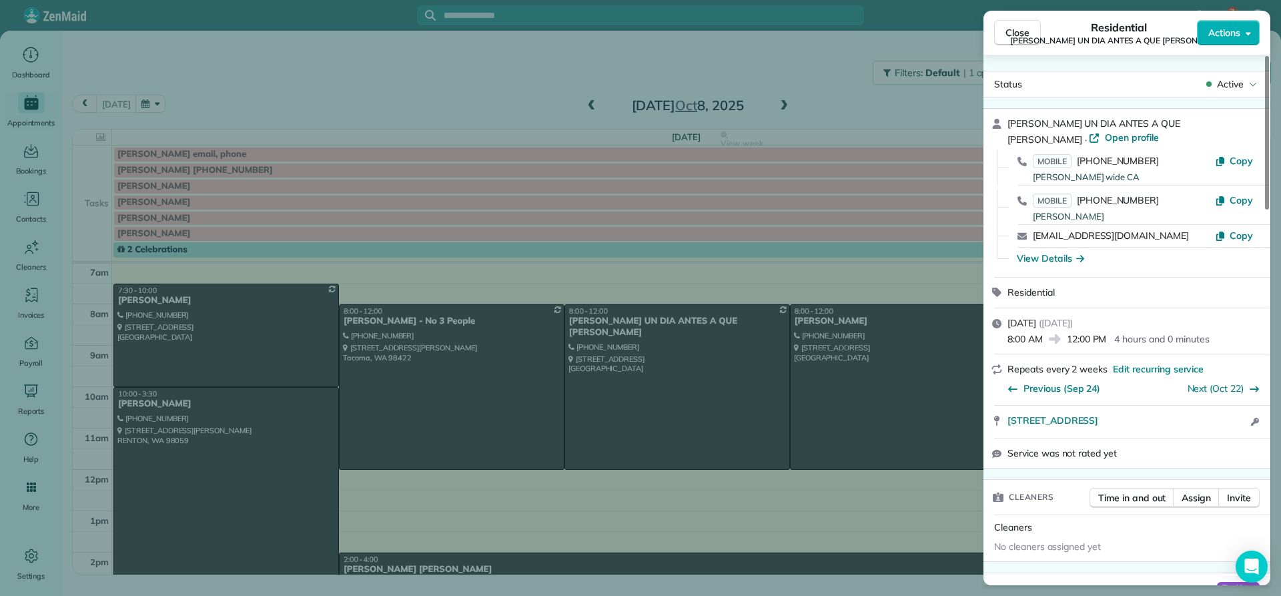
drag, startPoint x: 1232, startPoint y: 121, endPoint x: 1009, endPoint y: 114, distance: 223.0
click at [1009, 114] on div "Adam AVISAR UN DIA ANTES A QUE ORA Sparks · Open profile MOBILE (425) 241-3230 …" at bounding box center [1127, 193] width 287 height 168
click at [1042, 258] on div "View Details" at bounding box center [1050, 258] width 67 height 13
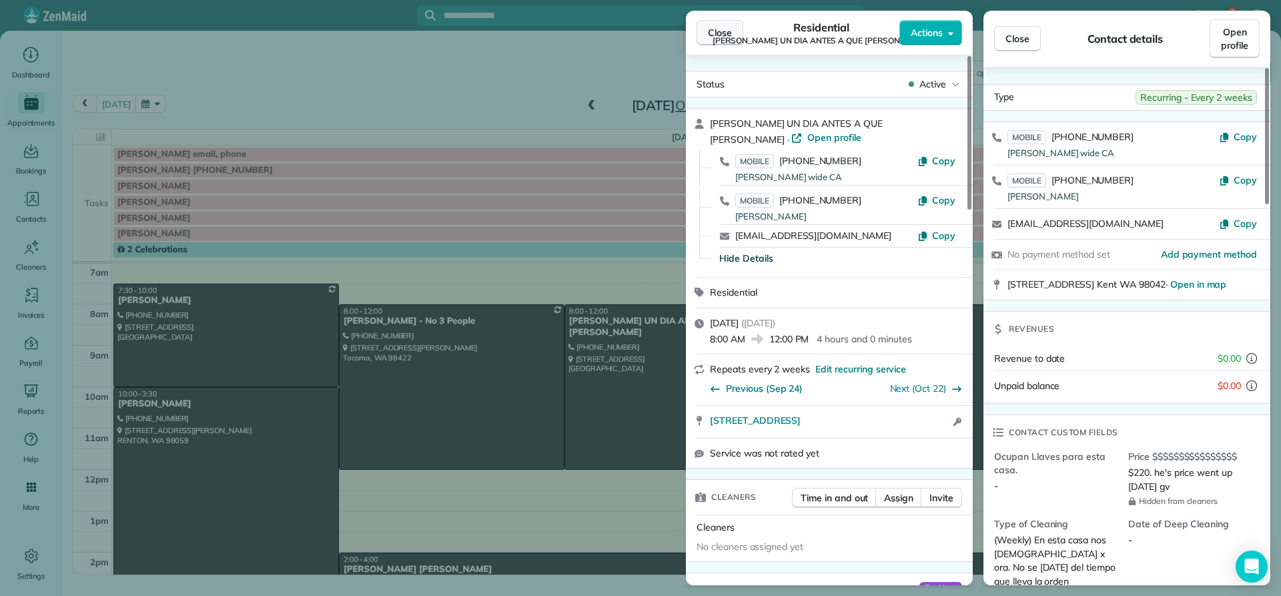
drag, startPoint x: 708, startPoint y: 30, endPoint x: 697, endPoint y: 43, distance: 17.5
click at [709, 32] on span "Close" at bounding box center [720, 32] width 24 height 13
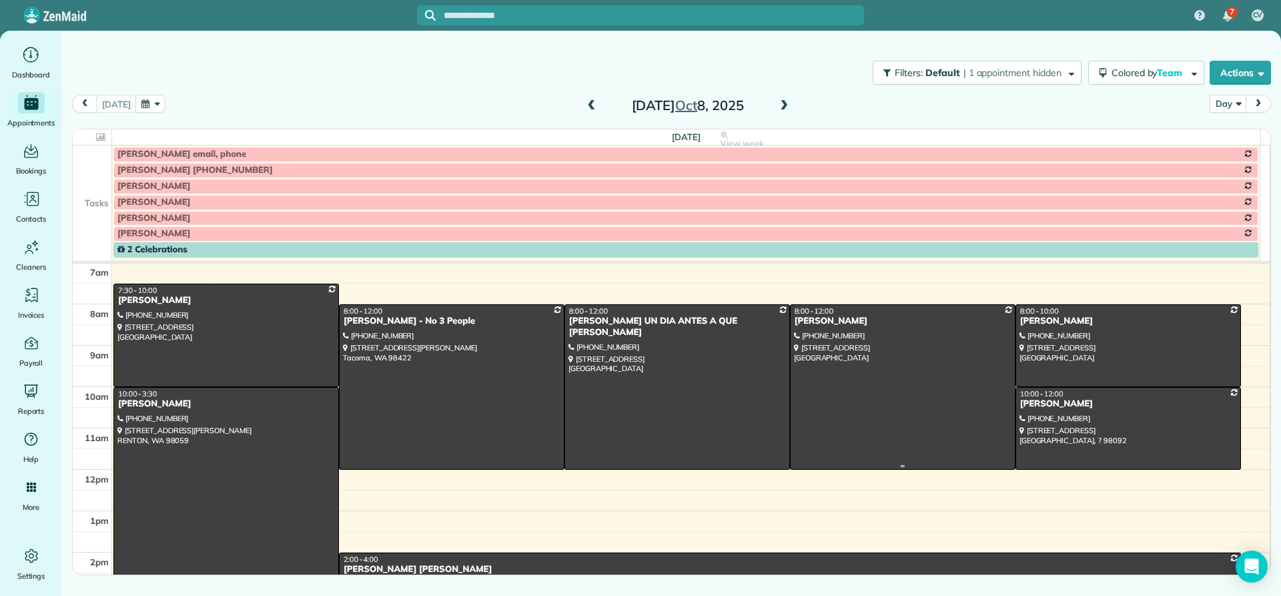
click at [810, 321] on div "Sandra Christianson" at bounding box center [903, 321] width 218 height 11
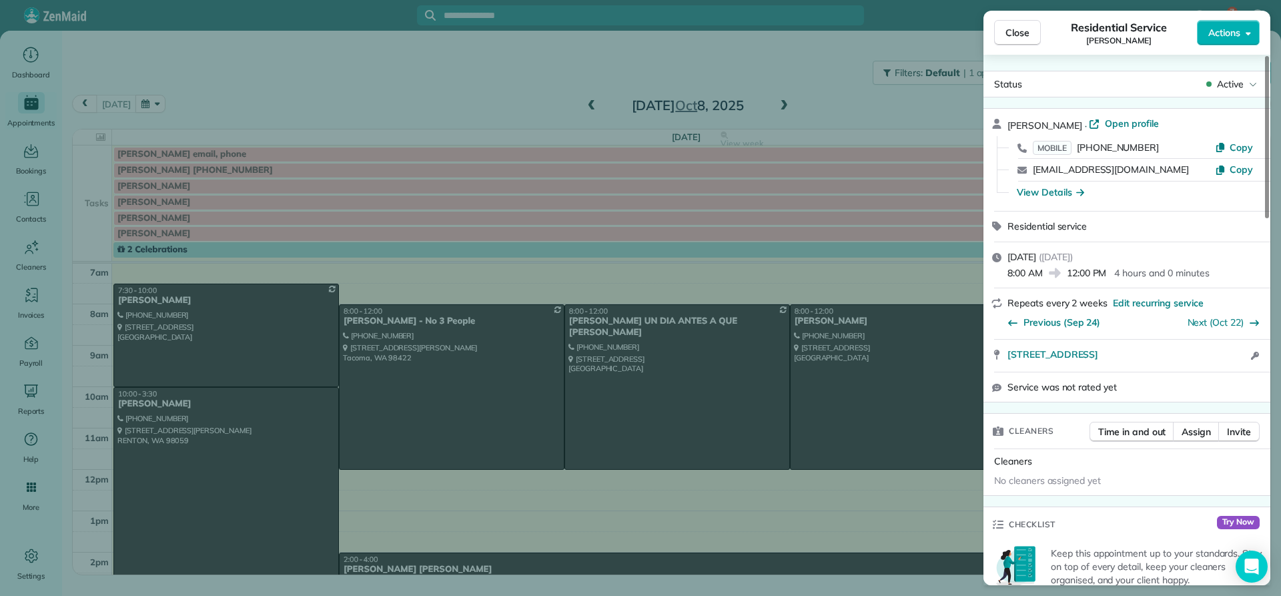
drag, startPoint x: 1098, startPoint y: 124, endPoint x: 1003, endPoint y: 127, distance: 95.5
click at [1003, 127] on div "Sandra Christianson · Open profile MOBILE (253) 347-7888 Copy usersand2@aol.com…" at bounding box center [1127, 160] width 287 height 102
click at [1041, 191] on div "View Details" at bounding box center [1050, 192] width 67 height 13
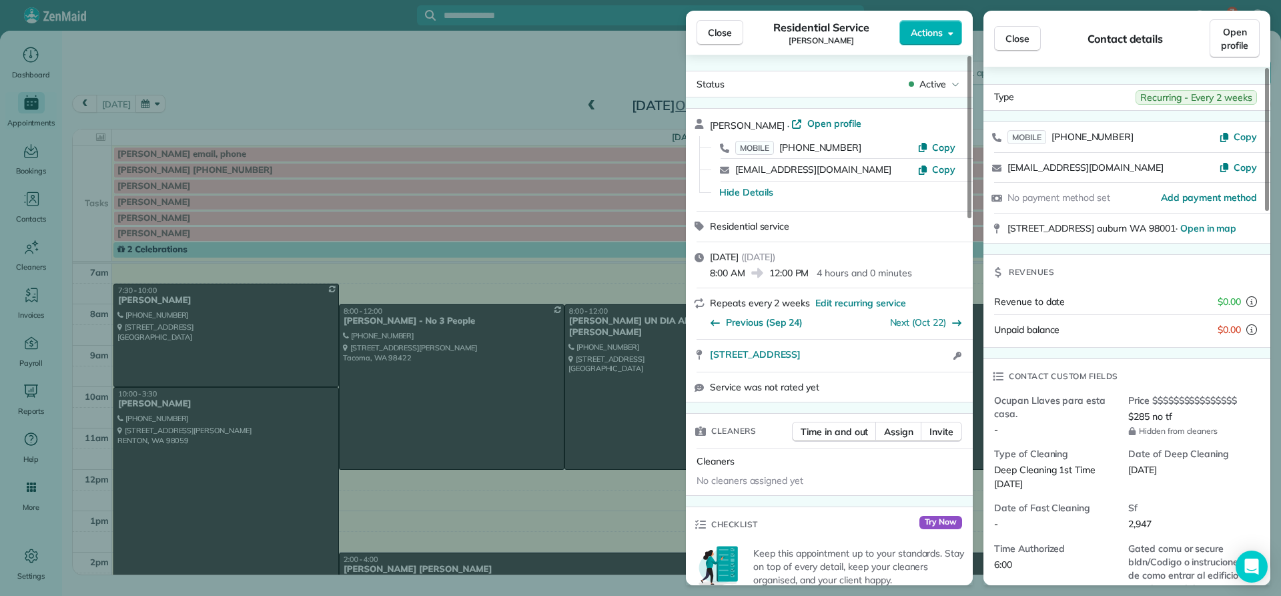
click at [711, 24] on button "Close" at bounding box center [720, 32] width 47 height 25
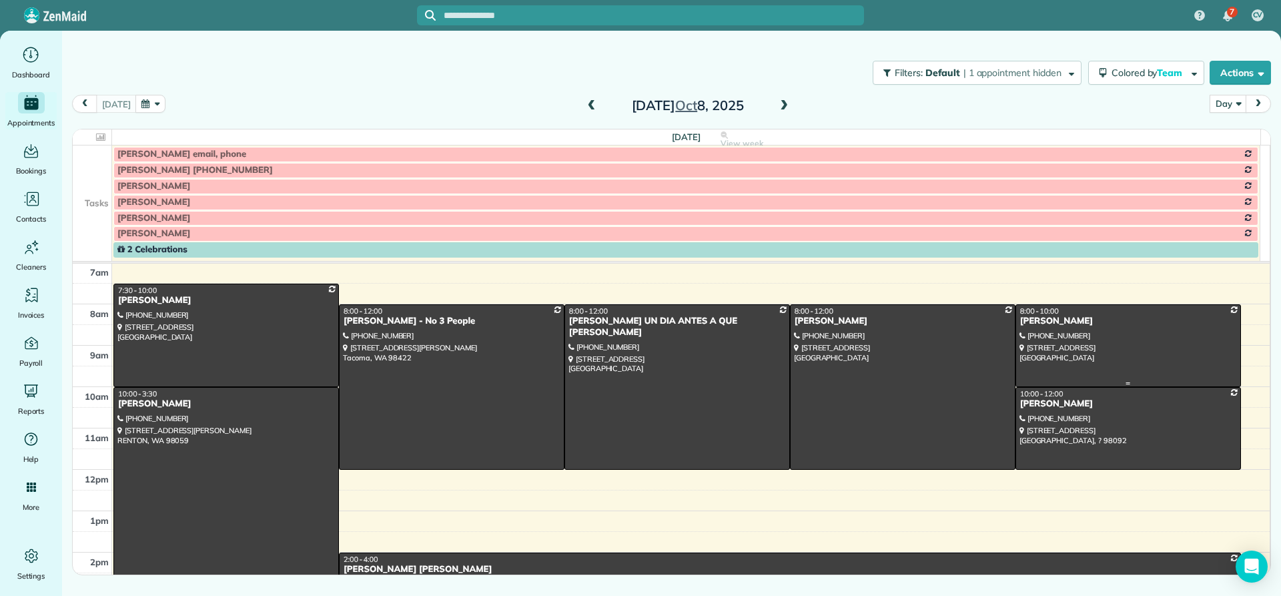
click at [1024, 322] on div "Lisa Voso" at bounding box center [1129, 321] width 218 height 11
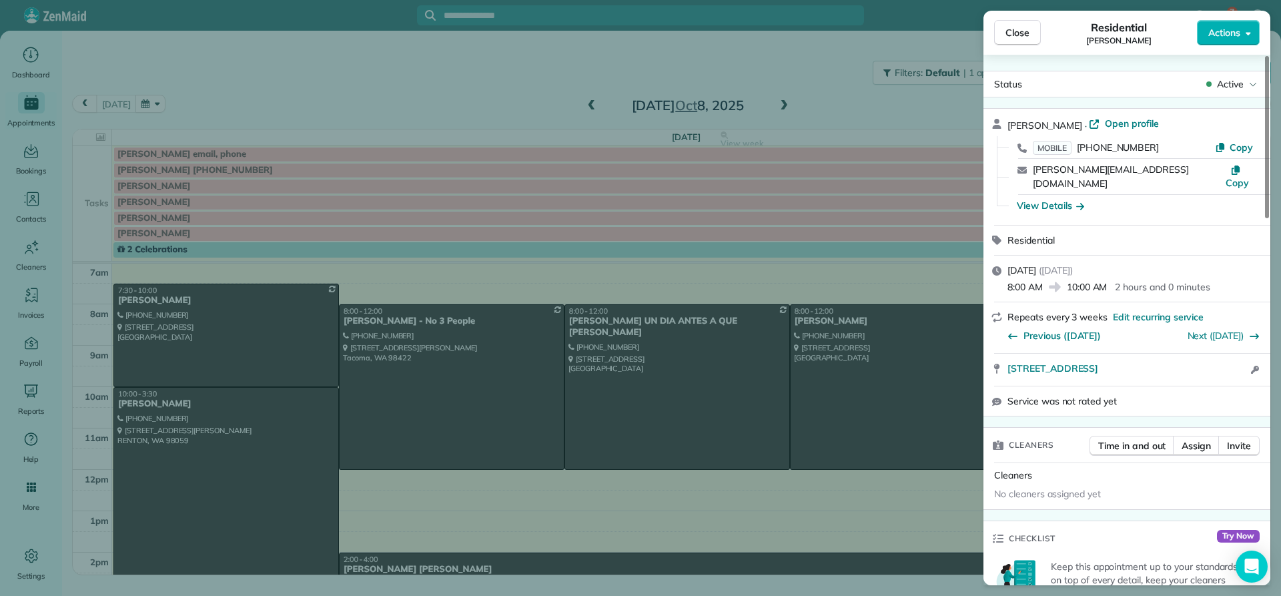
drag, startPoint x: 1044, startPoint y: 125, endPoint x: 990, endPoint y: 117, distance: 54.6
click at [990, 117] on div "Lisa Voso · Open profile MOBILE (206) 714-9131 Copy lisa@vosoma.com Copy View D…" at bounding box center [1127, 167] width 287 height 116
click at [1016, 31] on span "Close" at bounding box center [1018, 32] width 24 height 13
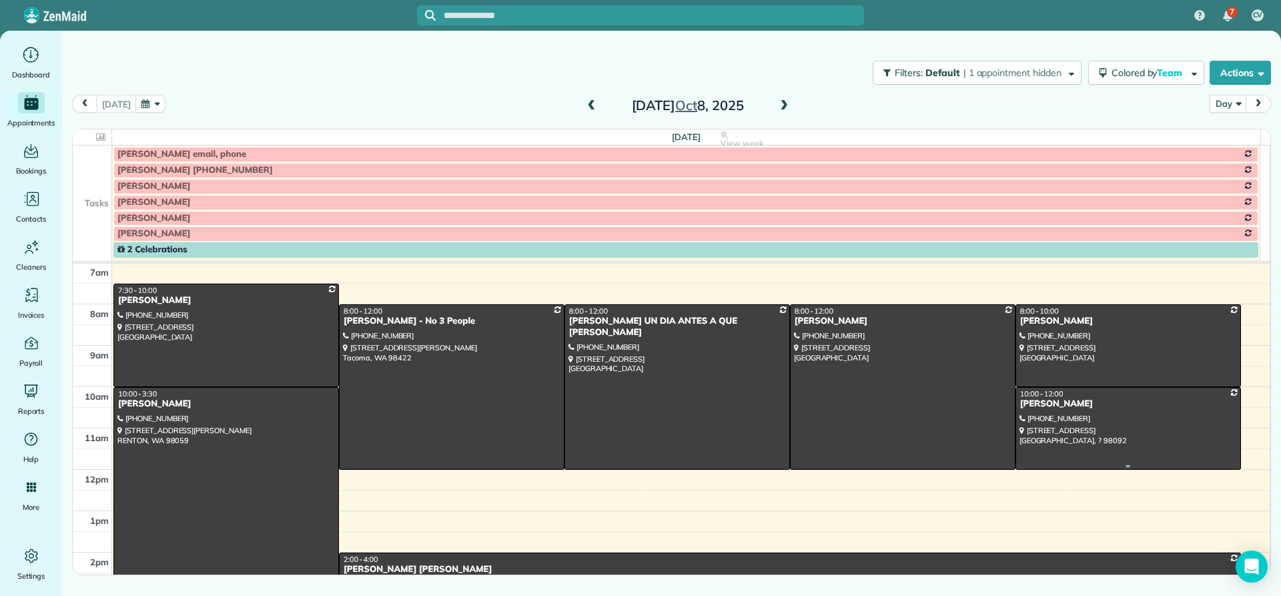
click at [1040, 407] on div "Shelly Propernick" at bounding box center [1129, 403] width 218 height 11
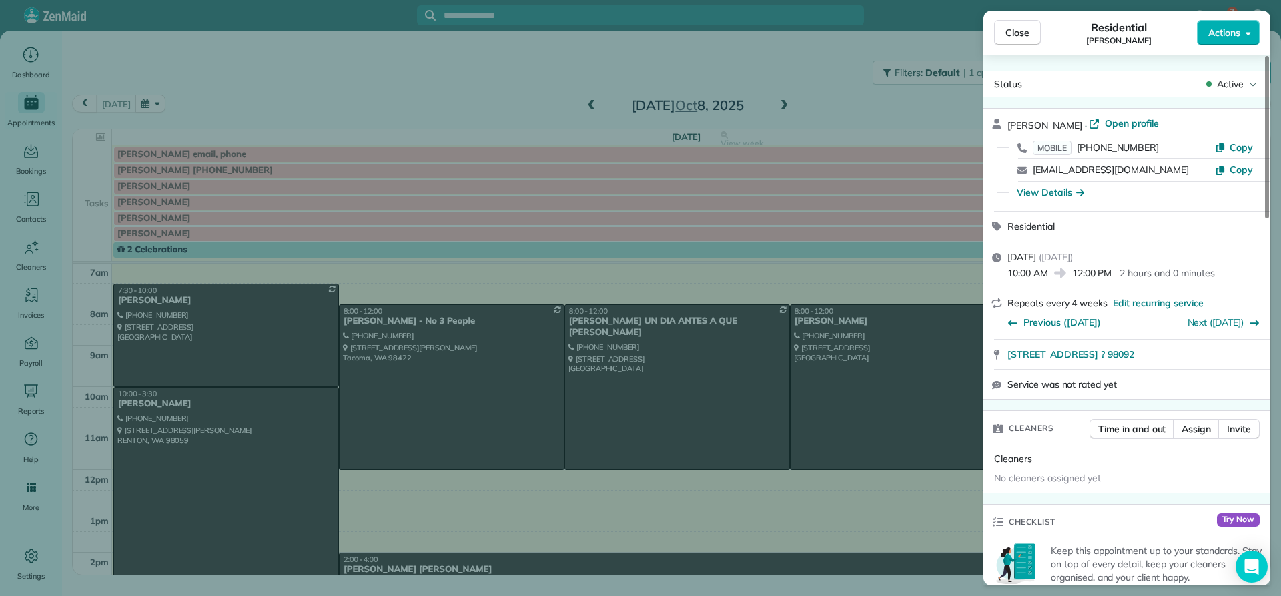
drag, startPoint x: 1082, startPoint y: 119, endPoint x: 1000, endPoint y: 118, distance: 82.1
click at [1000, 118] on div "Shelly Propernick · Open profile MOBILE (206) 920-0244 Copy shelleyshomes4u@yah…" at bounding box center [1127, 160] width 287 height 102
click at [1020, 29] on span "Close" at bounding box center [1018, 32] width 24 height 13
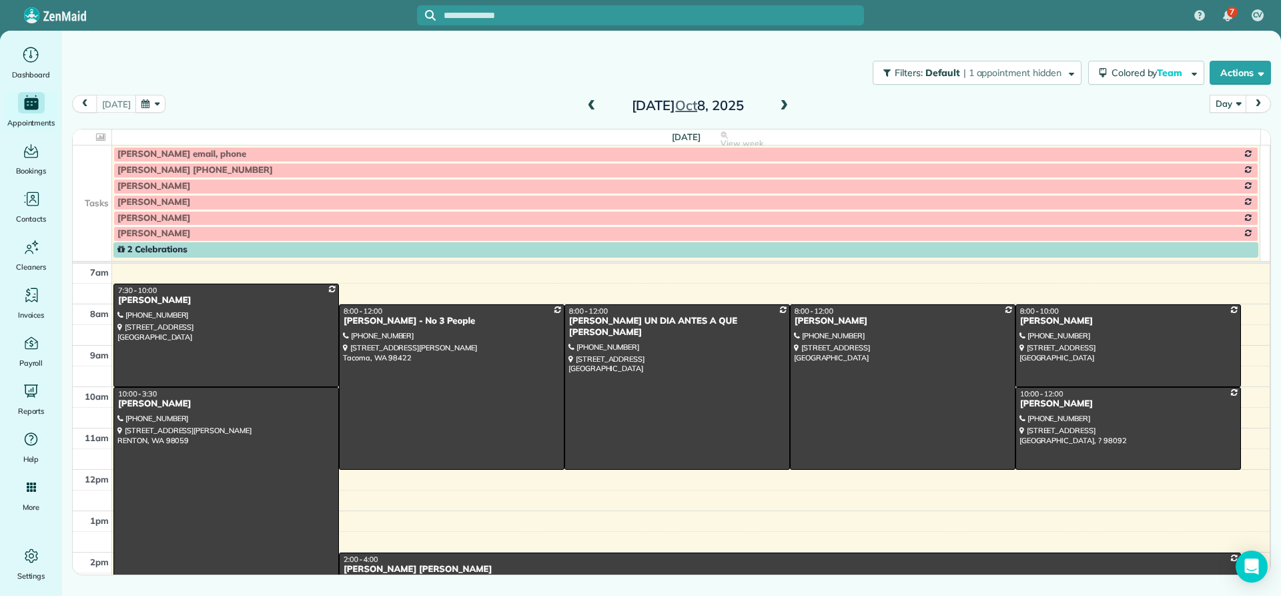
click at [155, 399] on div "MANU MAHAL" at bounding box center [226, 403] width 218 height 11
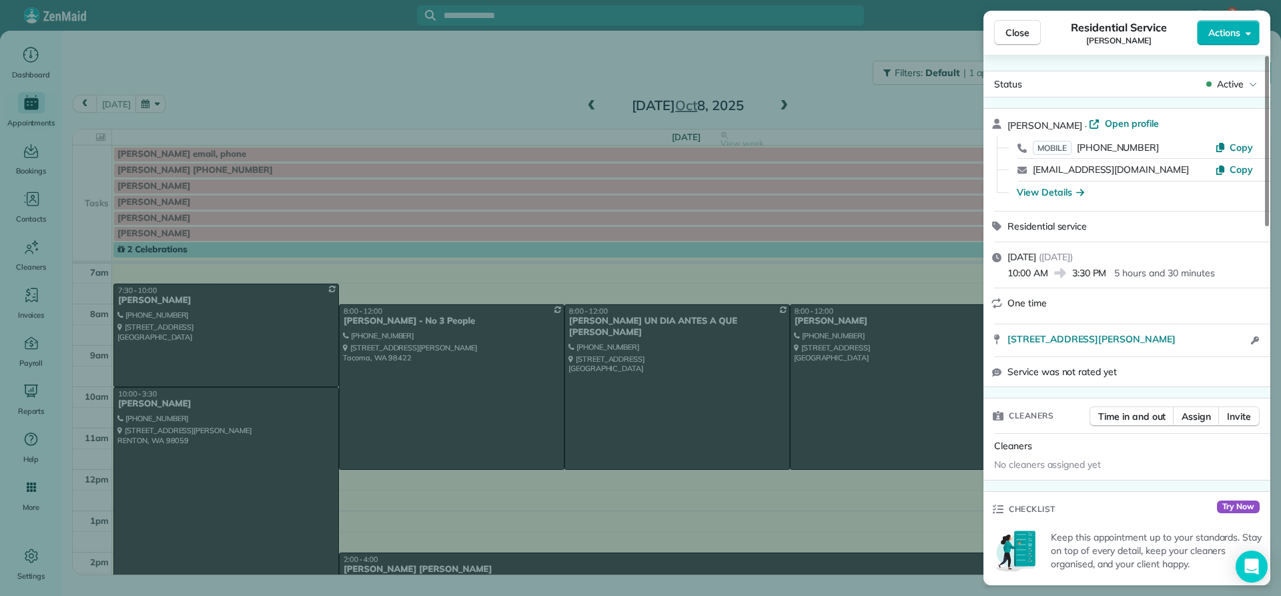
drag, startPoint x: 1073, startPoint y: 119, endPoint x: 1007, endPoint y: 119, distance: 66.1
click at [1007, 119] on div "MANU MAHAL · Open profile MOBILE (425) 829-3480 Copy mahalmanu@yahoo.com Copy V…" at bounding box center [1127, 160] width 287 height 102
click at [1056, 198] on div "View Details" at bounding box center [1050, 192] width 67 height 13
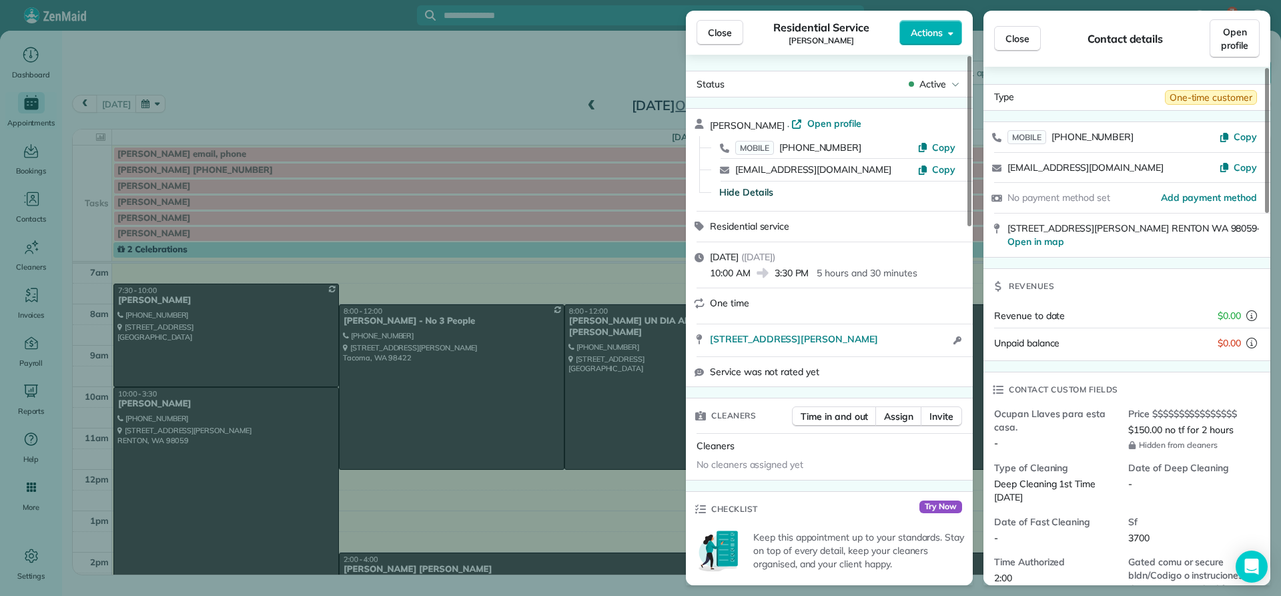
drag, startPoint x: 713, startPoint y: 29, endPoint x: 713, endPoint y: 41, distance: 12.0
click at [713, 35] on span "Close" at bounding box center [720, 32] width 24 height 13
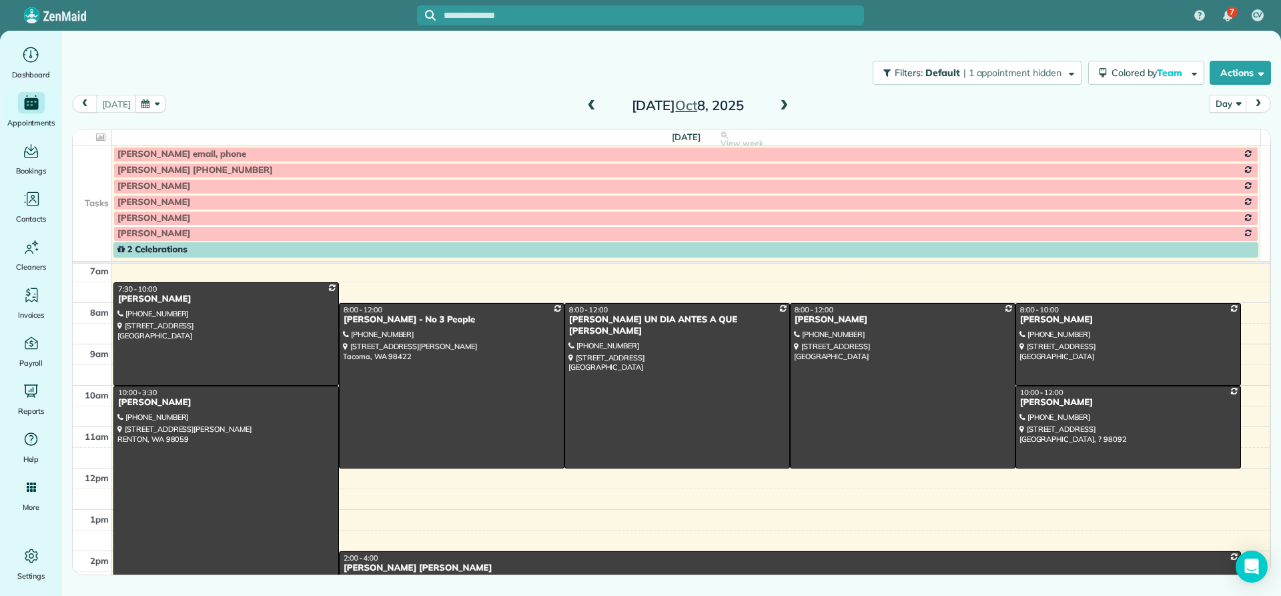
scroll to position [58, 0]
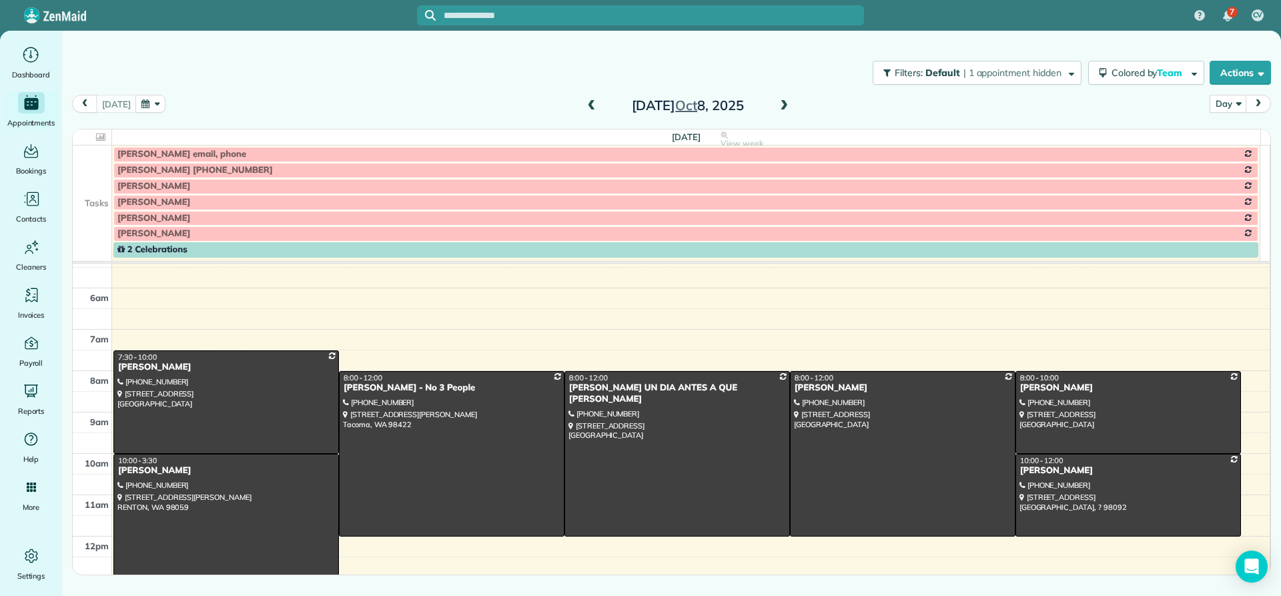
click at [780, 109] on span at bounding box center [784, 106] width 15 height 12
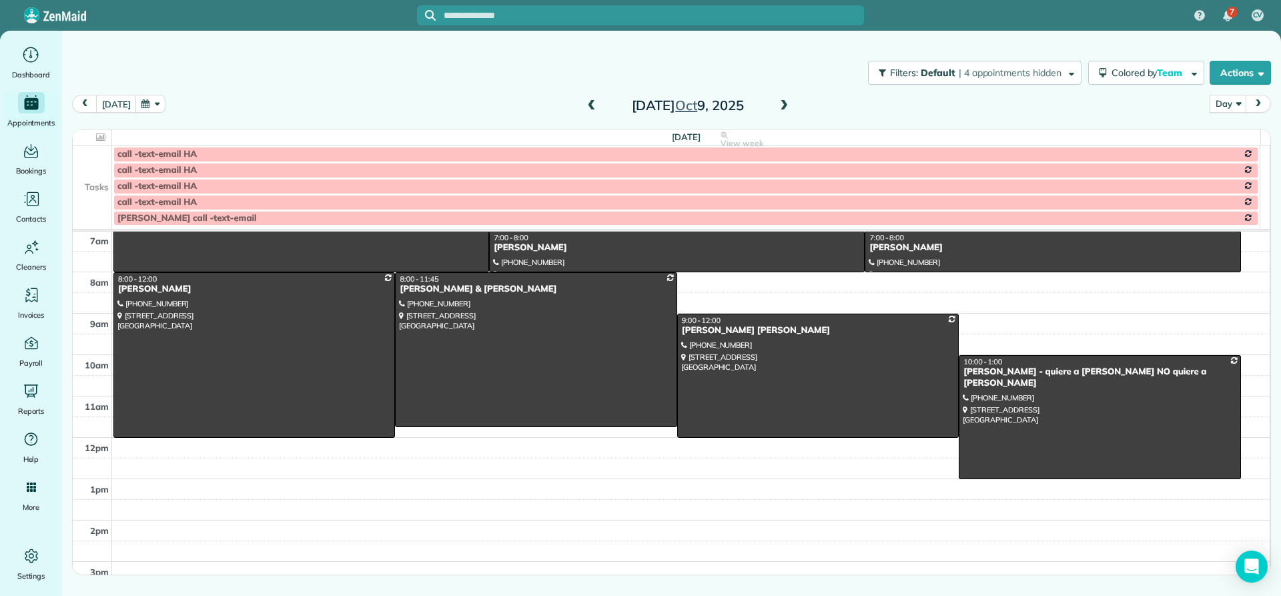
click at [782, 115] on span at bounding box center [784, 106] width 15 height 20
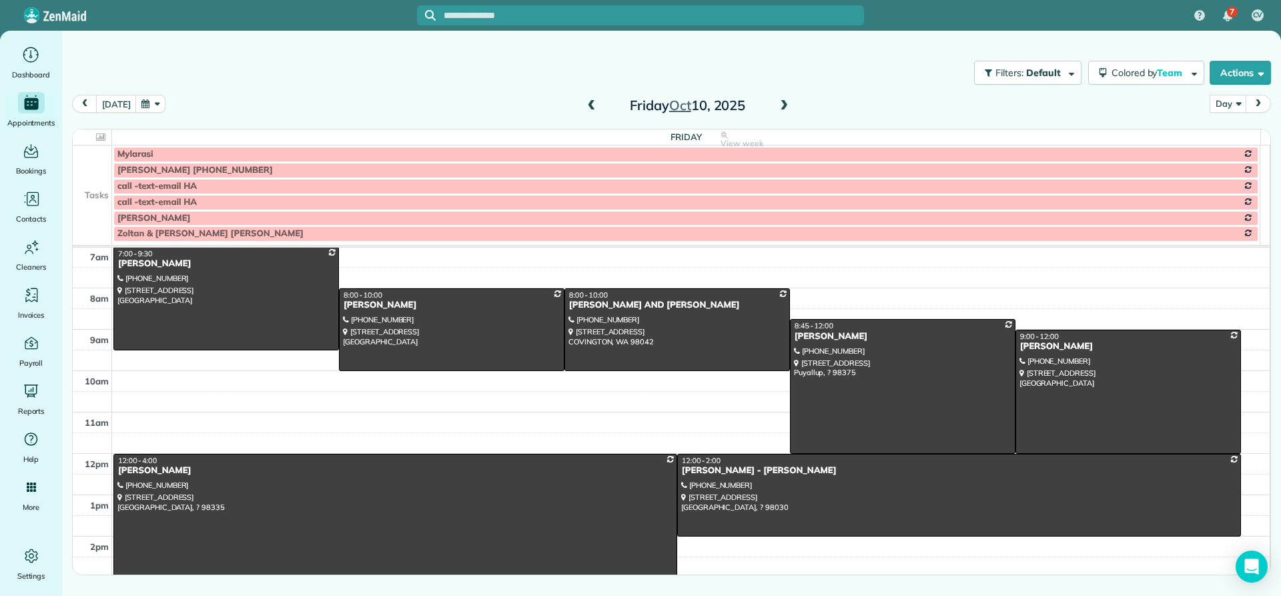
click at [784, 108] on span at bounding box center [784, 106] width 15 height 12
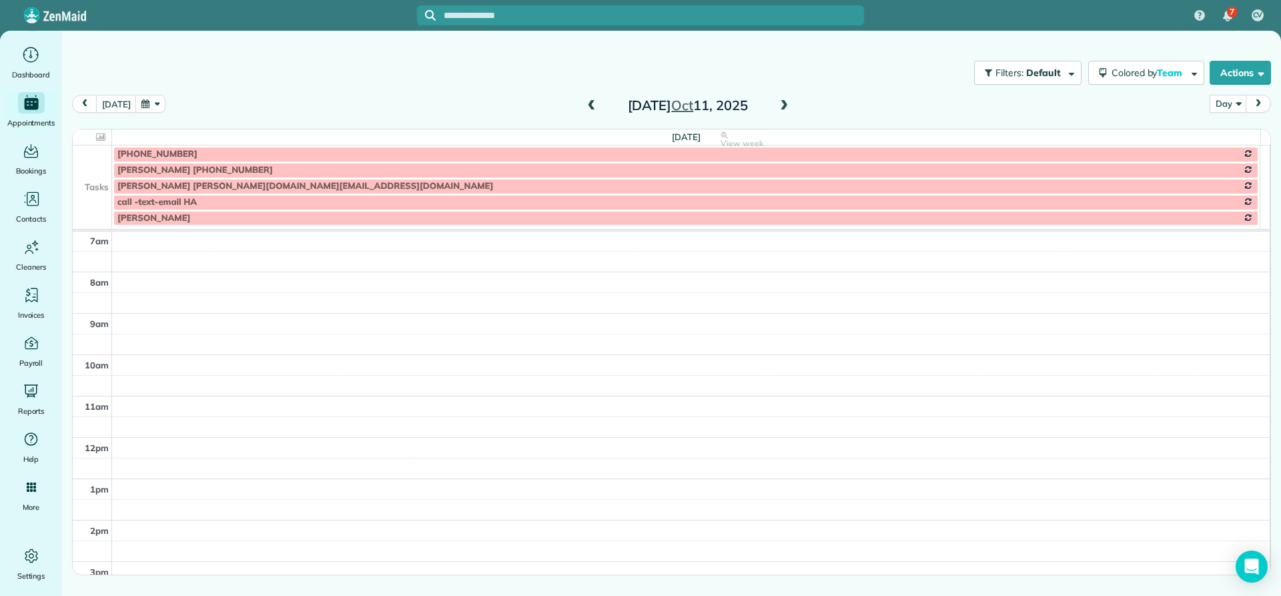
click at [785, 107] on span at bounding box center [784, 106] width 15 height 12
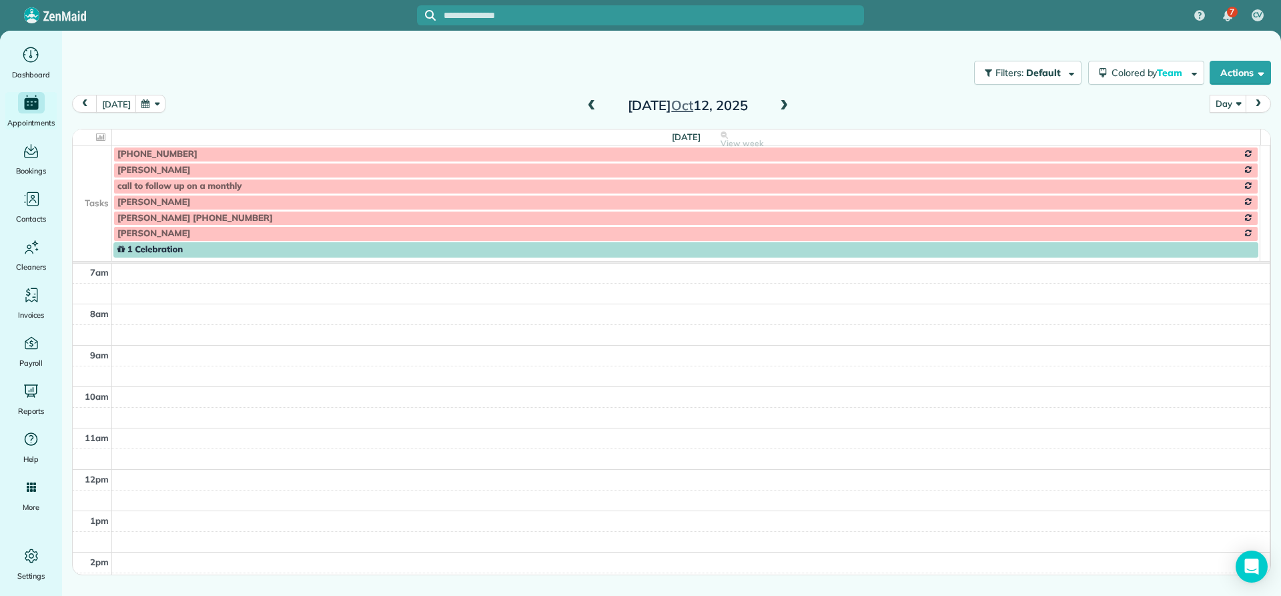
click at [785, 107] on span at bounding box center [784, 106] width 15 height 12
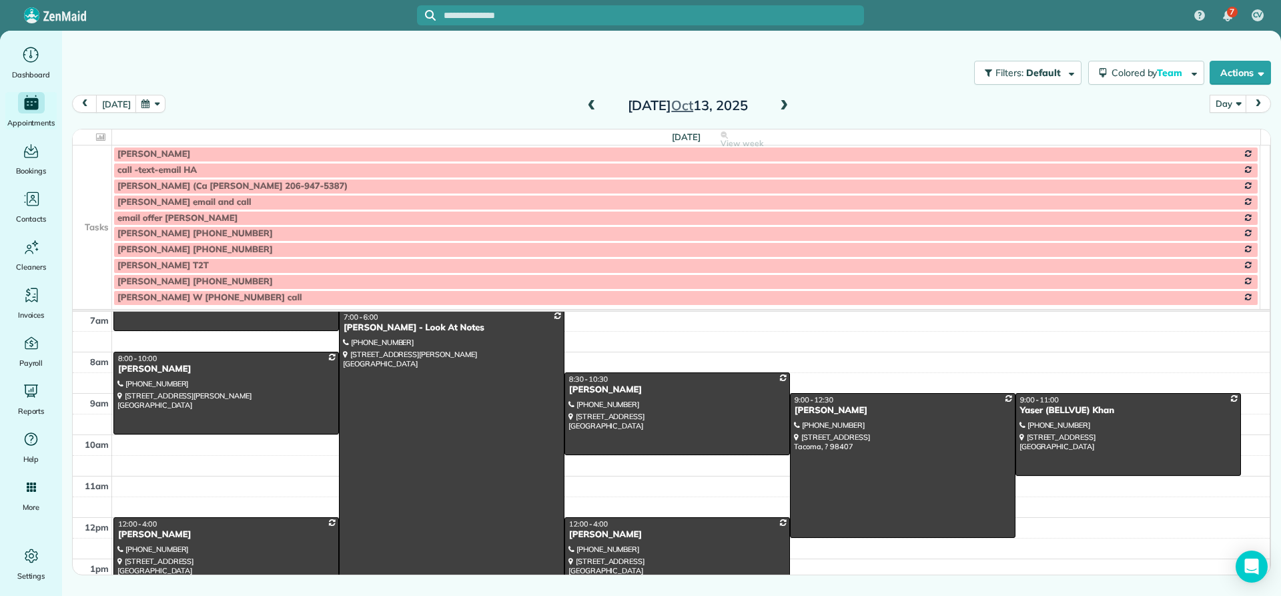
click at [785, 107] on span at bounding box center [784, 106] width 15 height 12
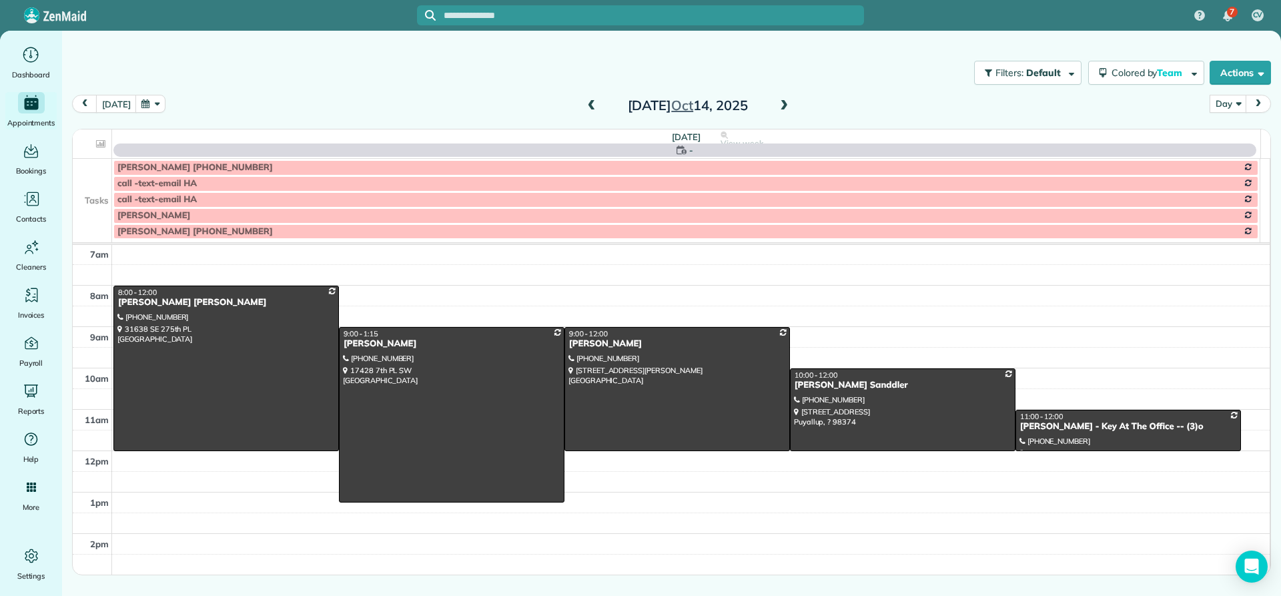
click at [785, 107] on span at bounding box center [784, 106] width 15 height 12
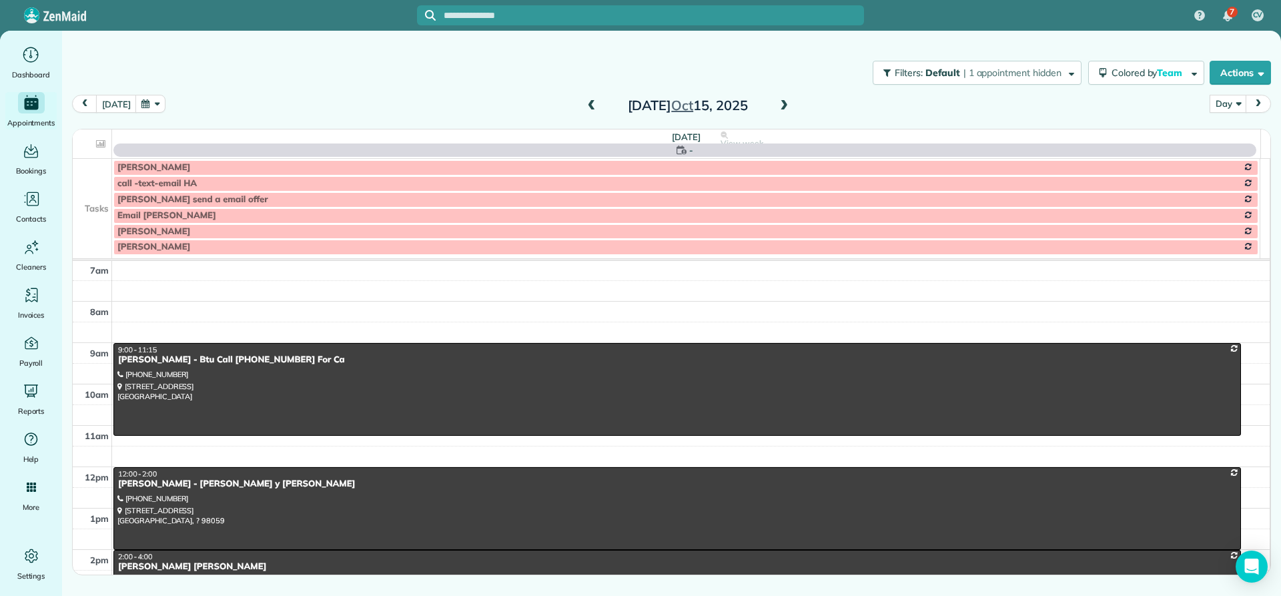
click at [788, 108] on span at bounding box center [784, 106] width 15 height 12
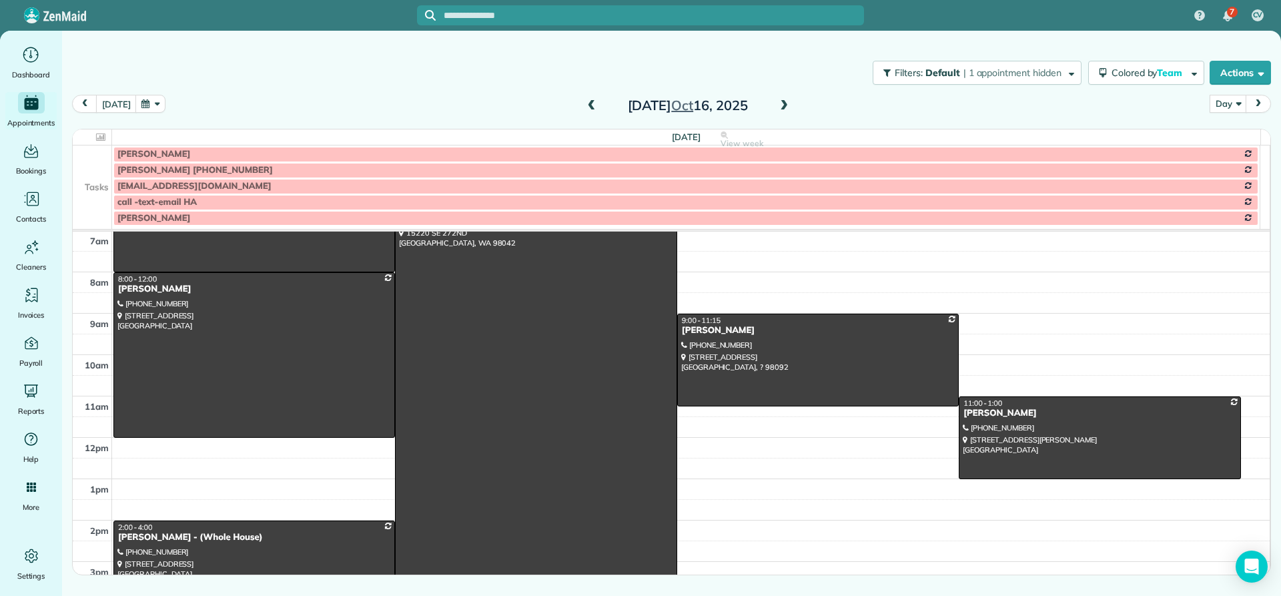
click at [789, 112] on span at bounding box center [784, 106] width 15 height 20
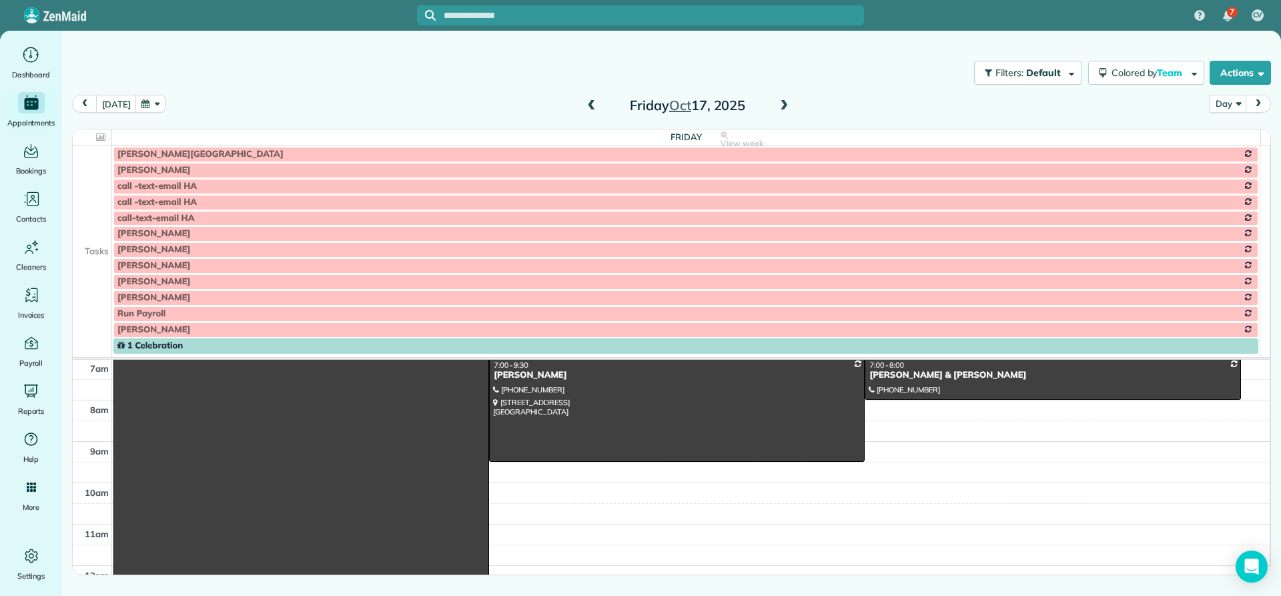
click at [783, 106] on span at bounding box center [784, 106] width 15 height 12
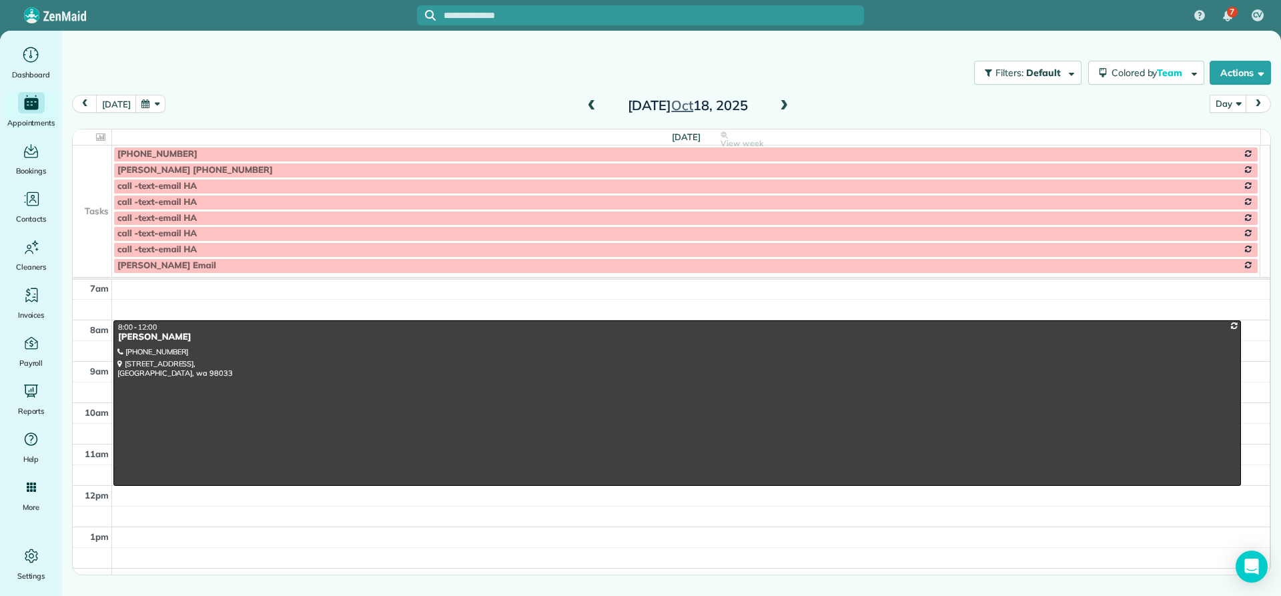
click at [783, 105] on span at bounding box center [784, 106] width 15 height 12
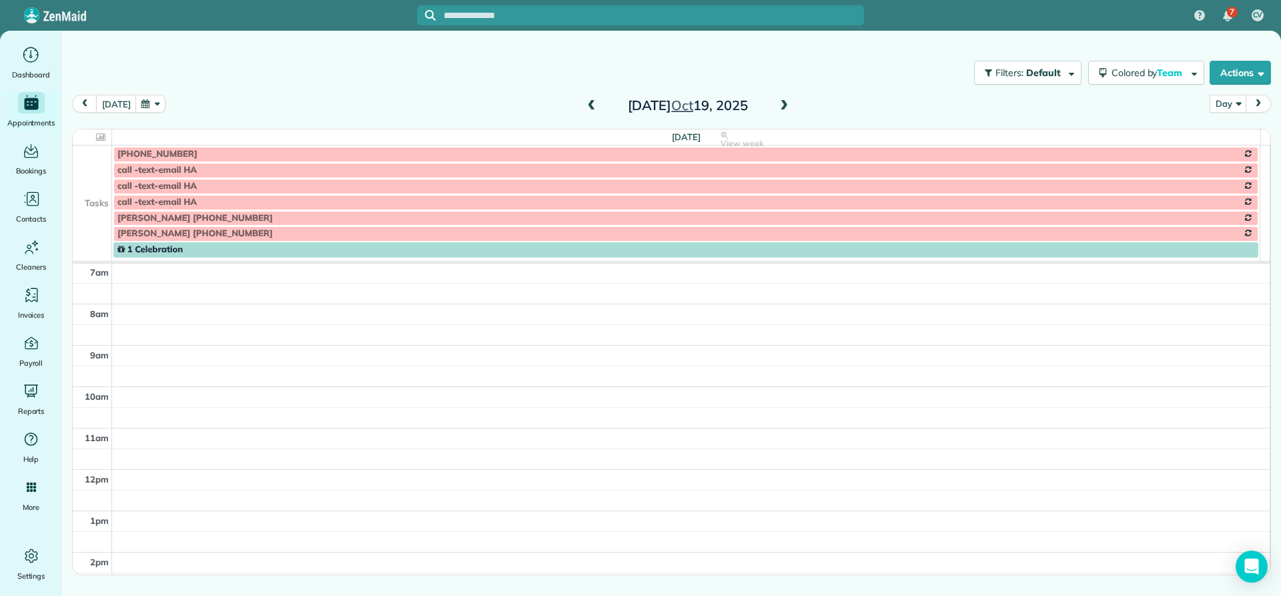
click at [783, 105] on span at bounding box center [784, 106] width 15 height 12
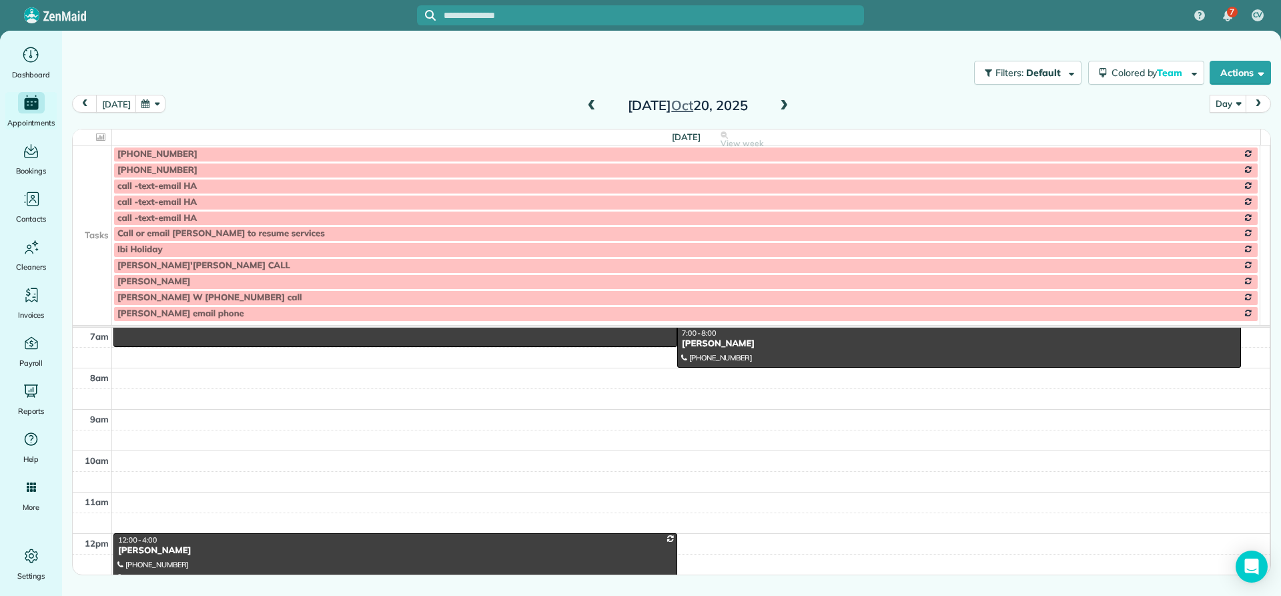
click at [783, 105] on span at bounding box center [784, 106] width 15 height 12
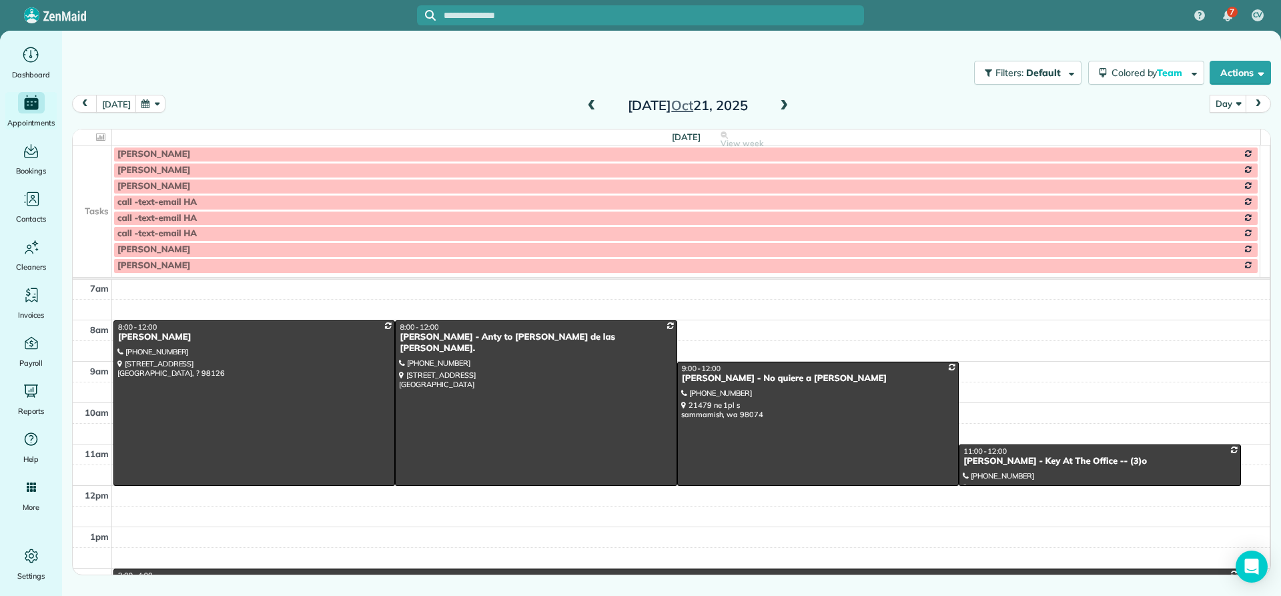
click at [783, 105] on span at bounding box center [784, 106] width 15 height 12
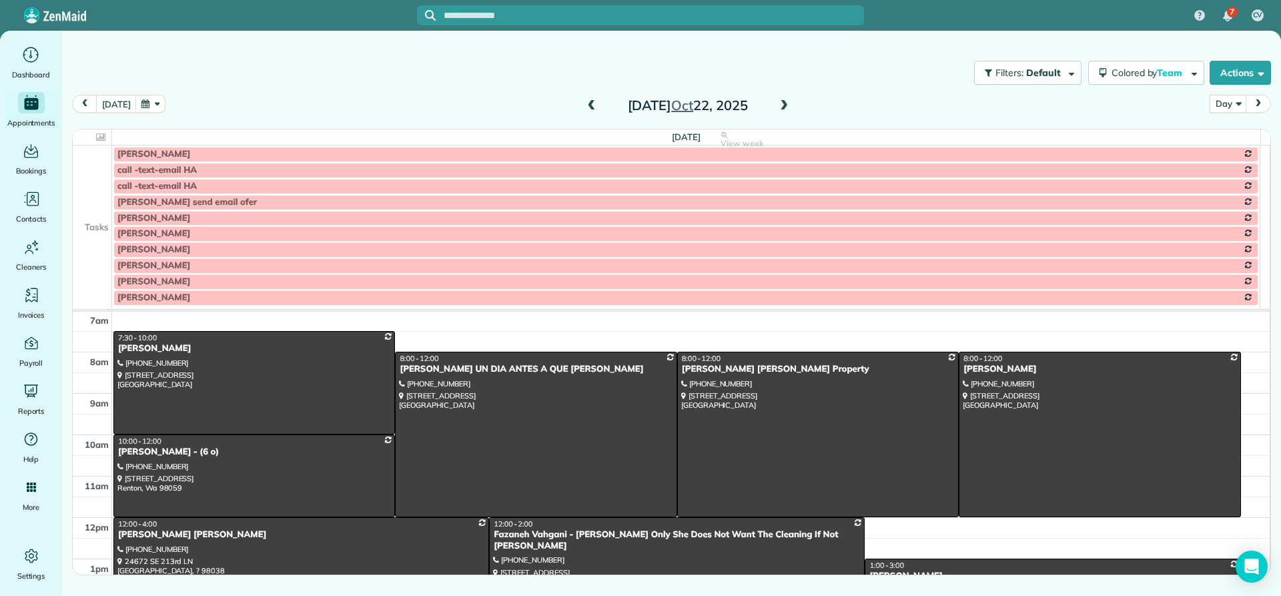
click at [783, 104] on span at bounding box center [784, 106] width 15 height 12
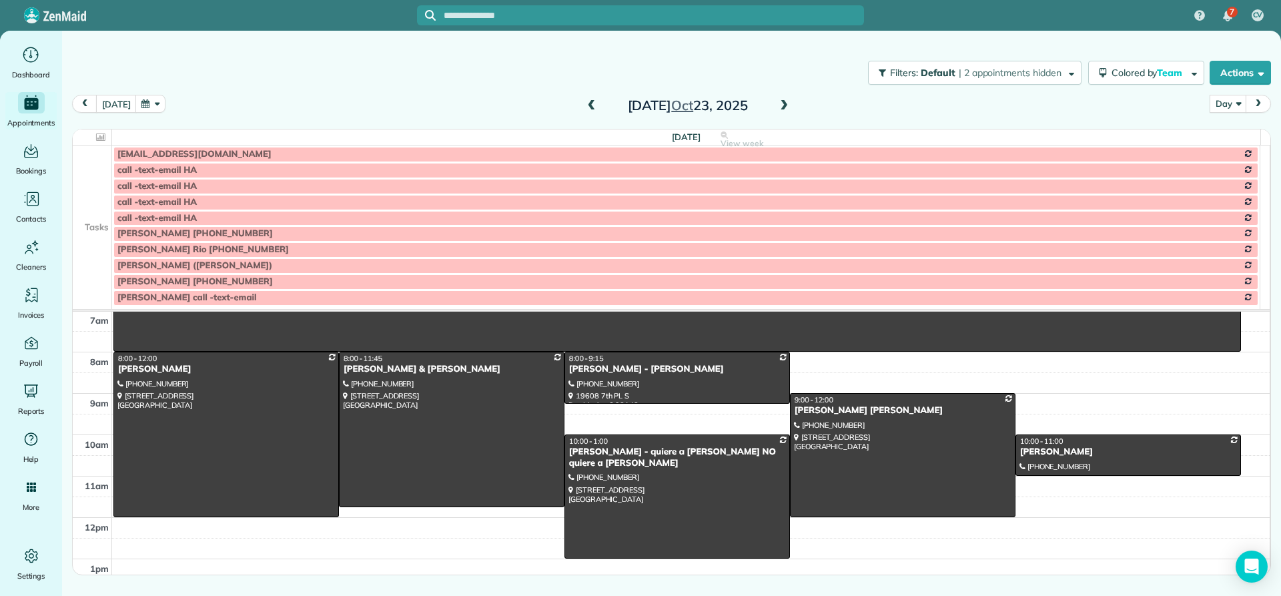
click at [783, 104] on span at bounding box center [784, 106] width 15 height 12
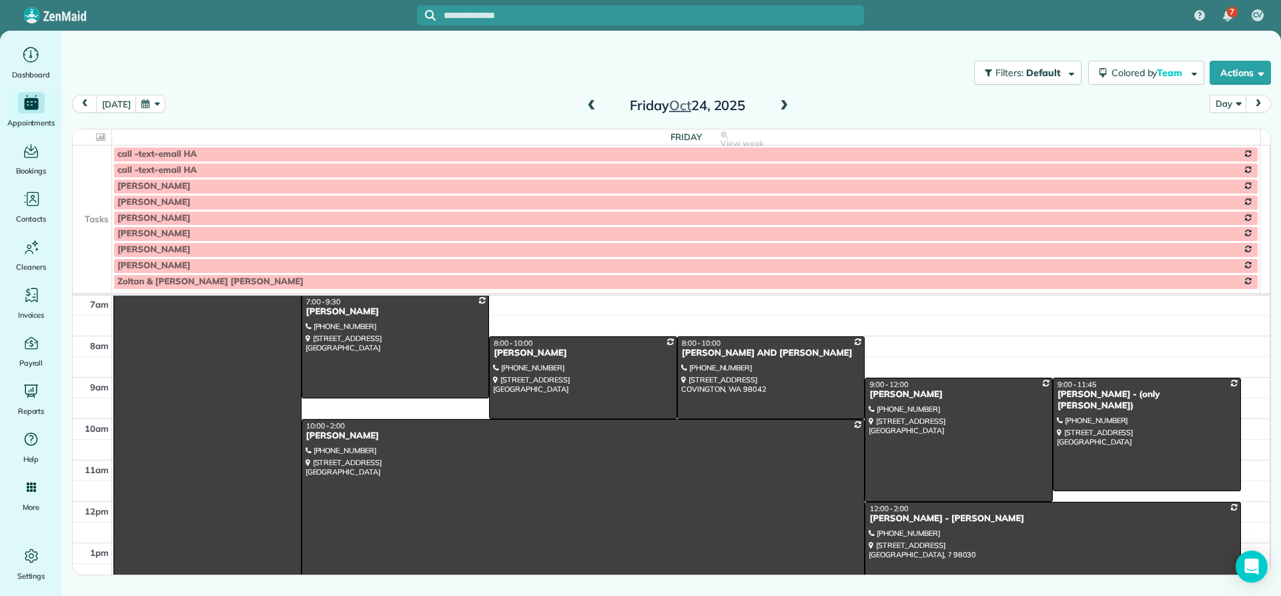
click at [783, 104] on span at bounding box center [784, 106] width 15 height 12
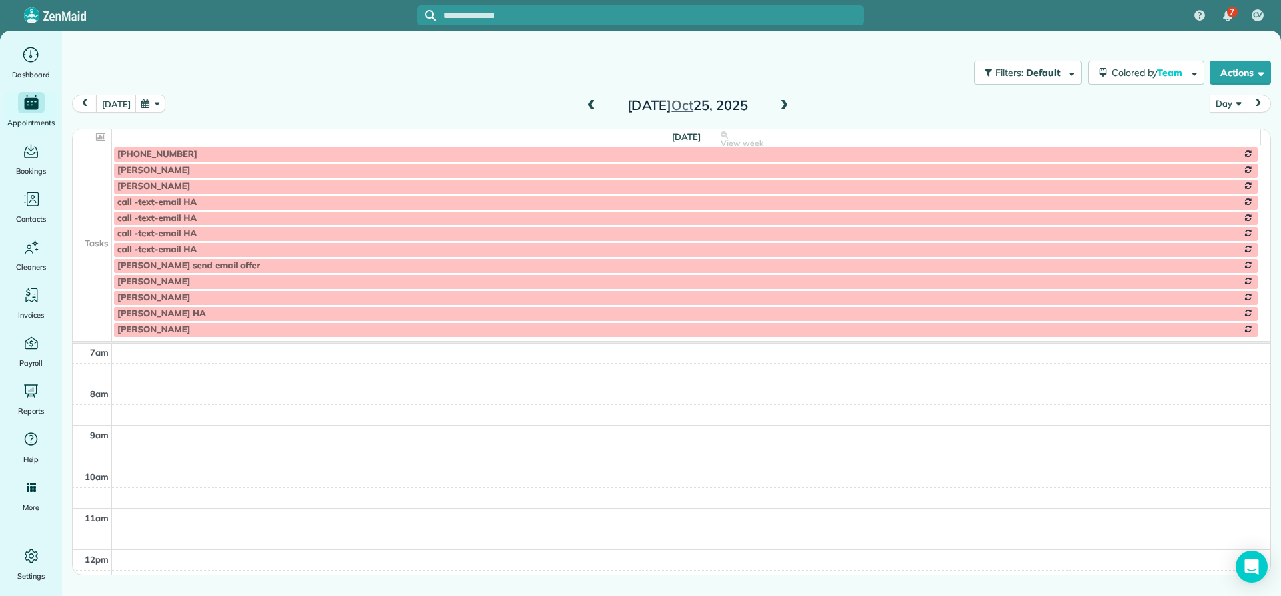
click at [783, 104] on span at bounding box center [784, 106] width 15 height 12
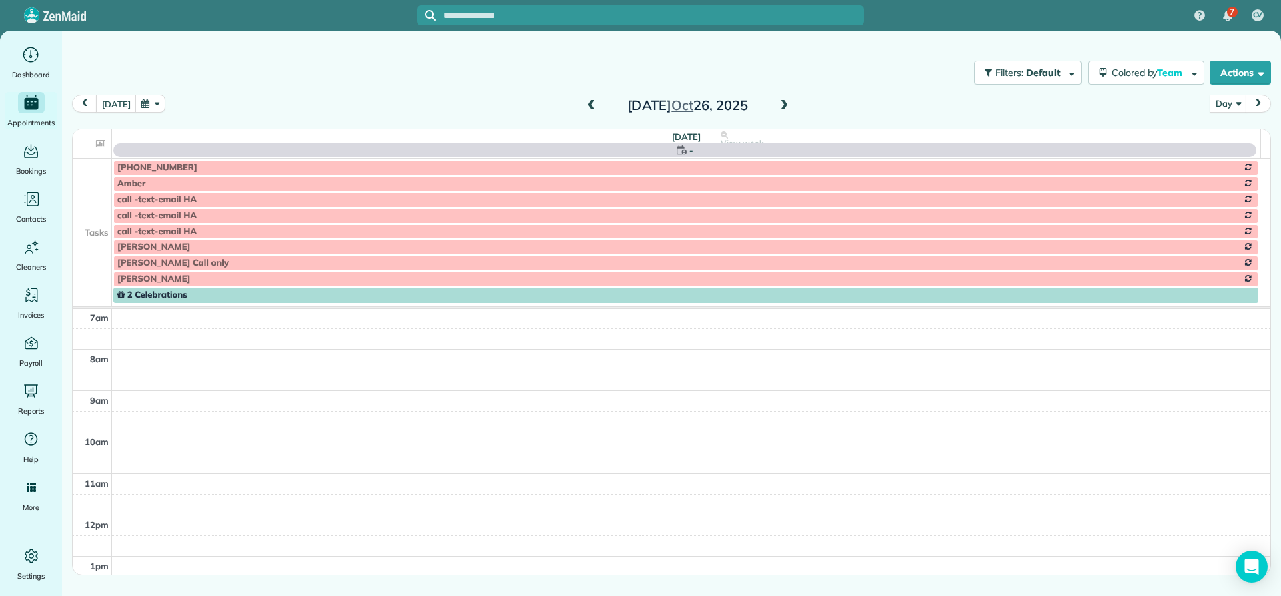
click at [783, 104] on span at bounding box center [784, 106] width 15 height 12
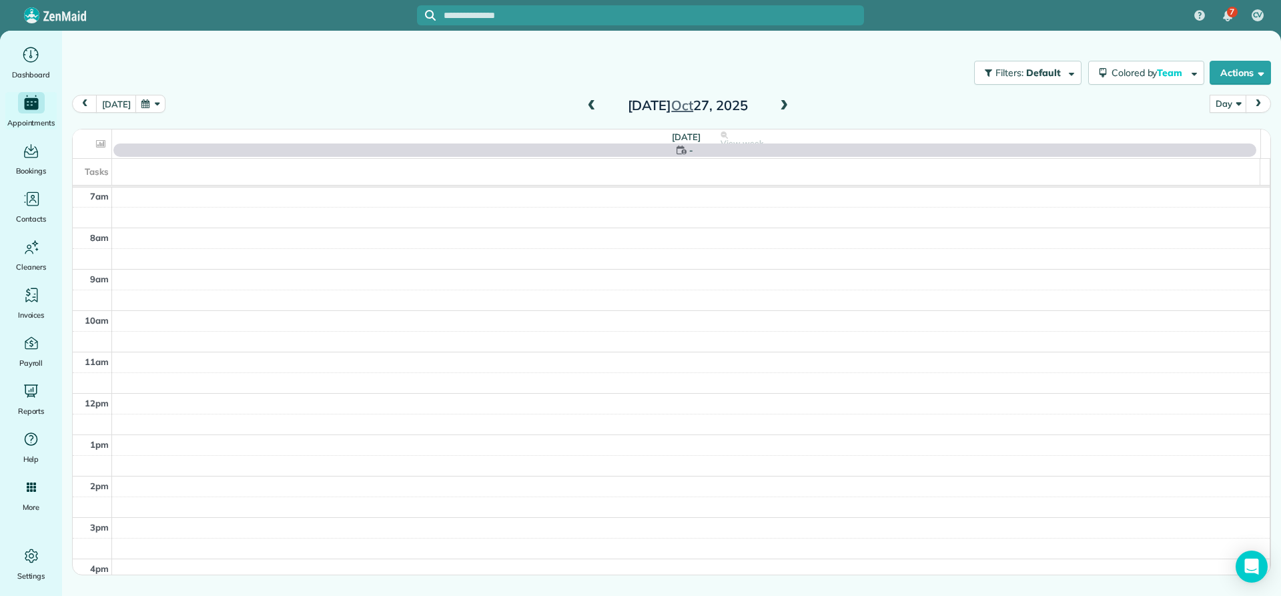
click at [783, 104] on span at bounding box center [784, 106] width 15 height 12
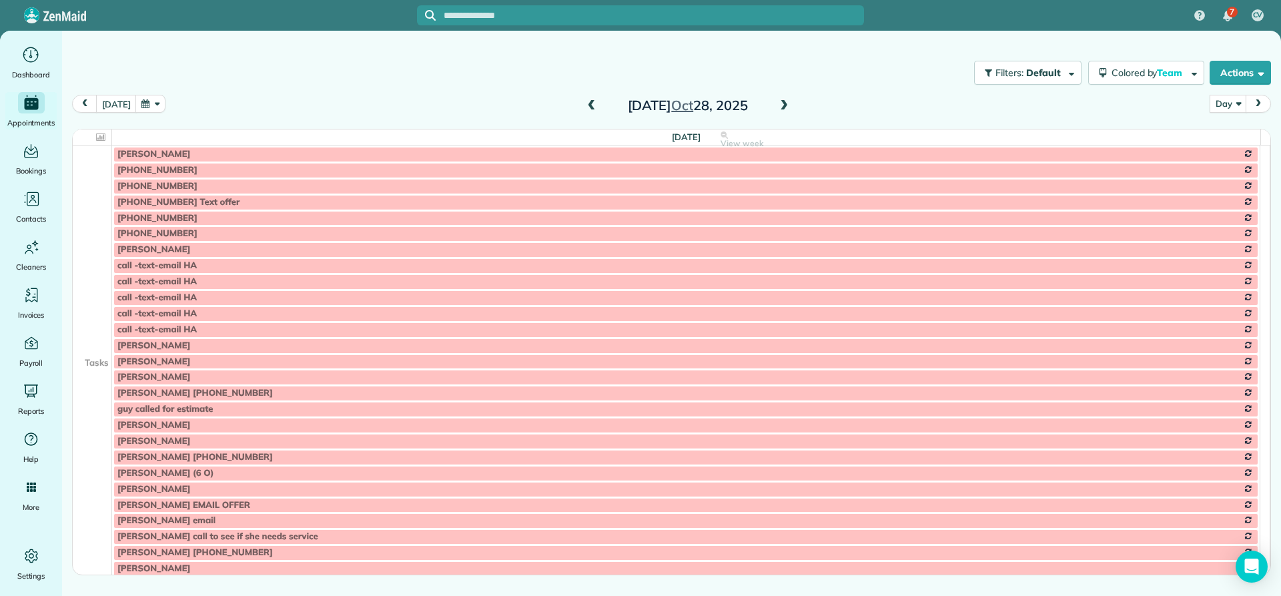
click at [783, 104] on span at bounding box center [784, 106] width 15 height 12
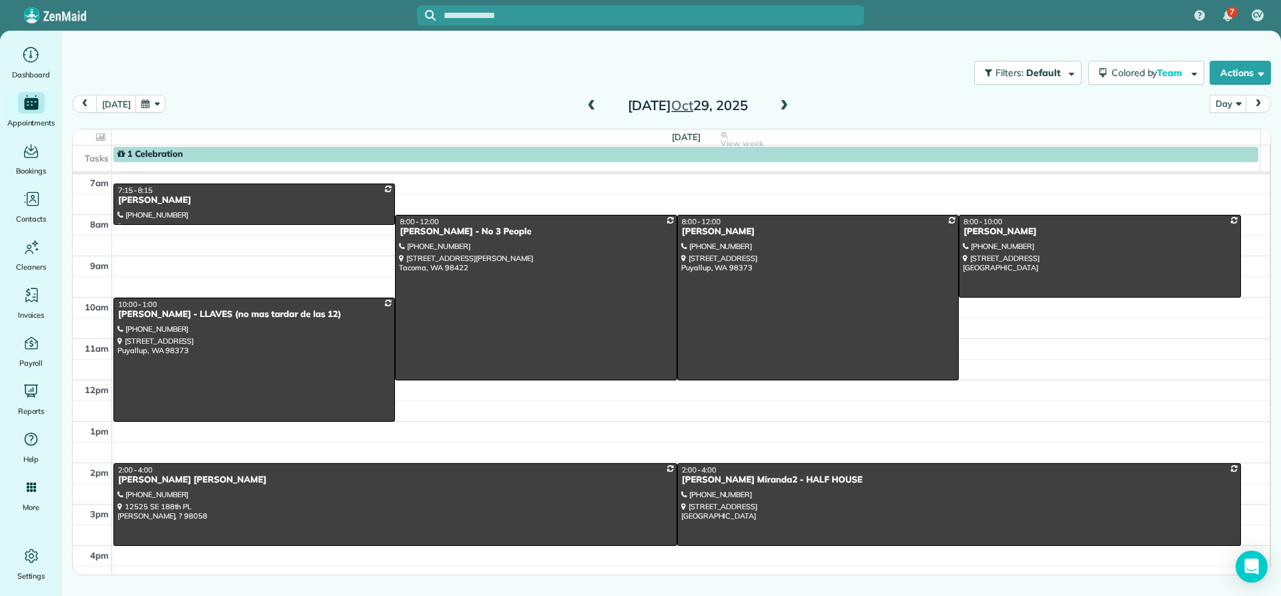
click at [783, 104] on span at bounding box center [784, 106] width 15 height 12
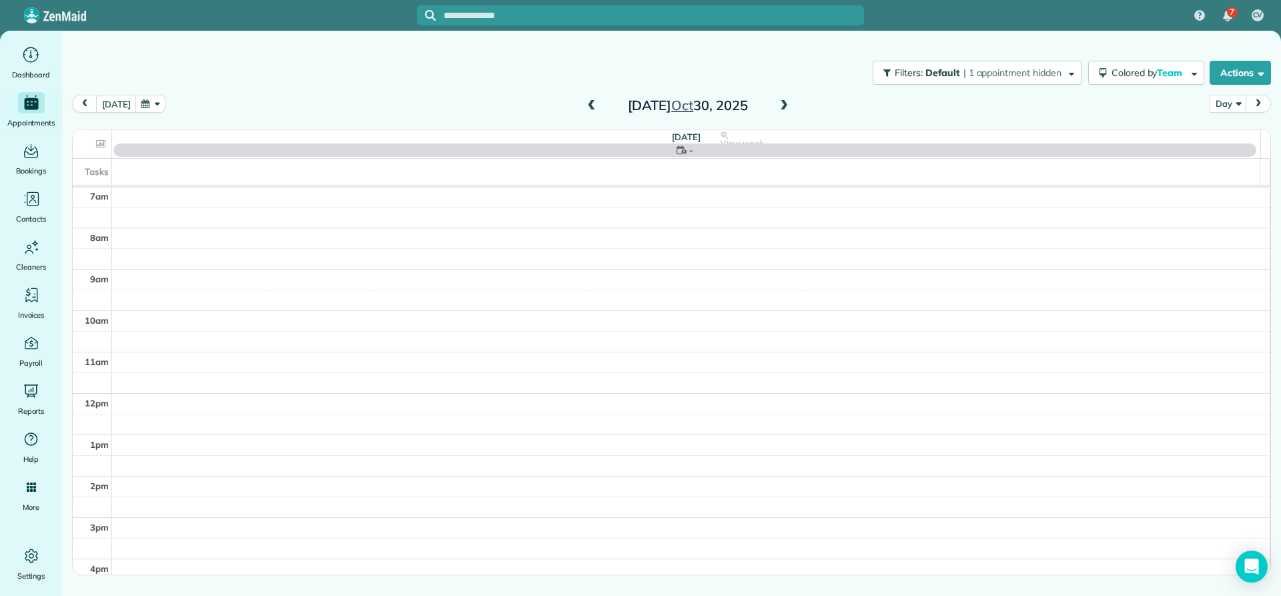
click at [783, 104] on span at bounding box center [784, 106] width 15 height 12
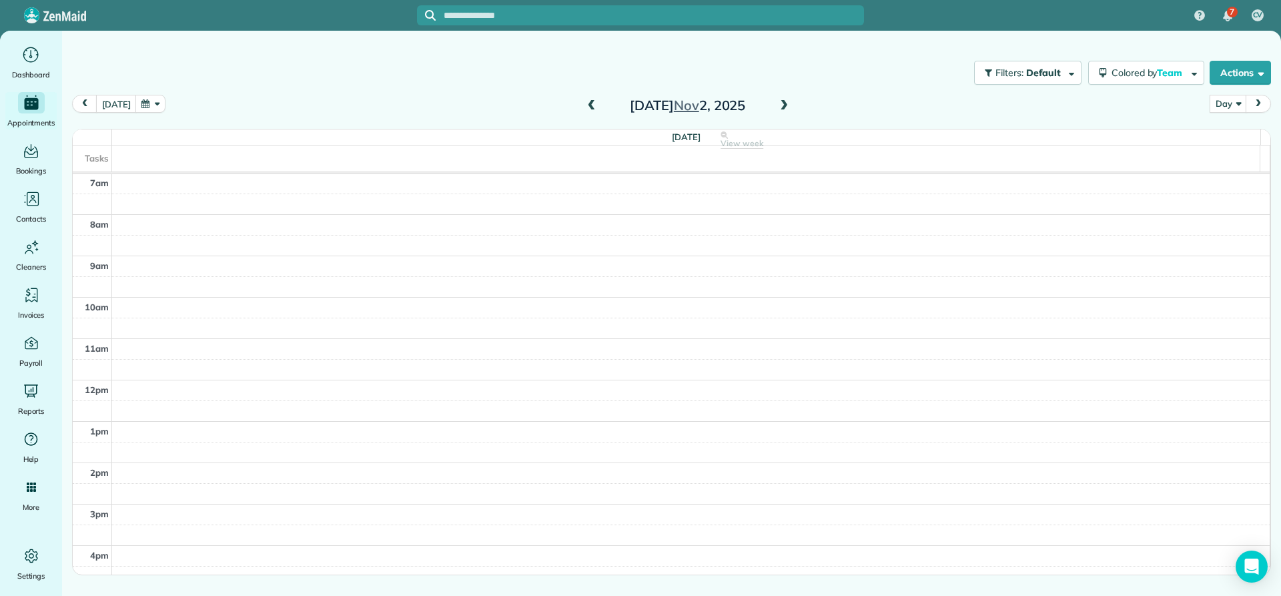
click at [783, 104] on span at bounding box center [784, 106] width 15 height 12
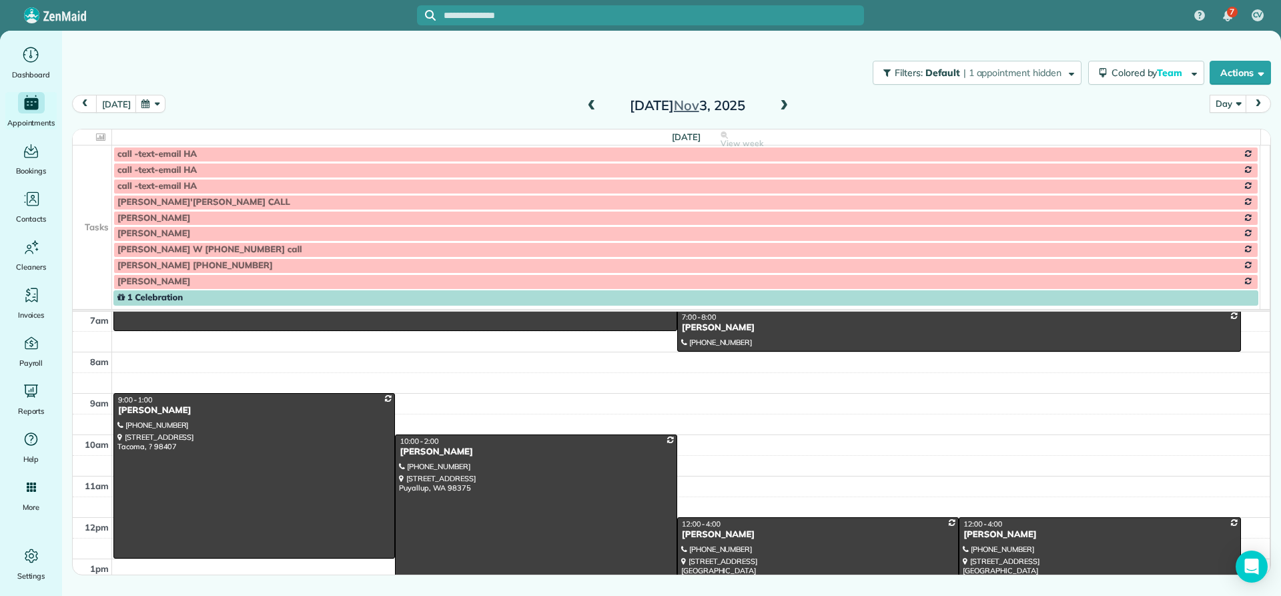
click at [783, 104] on span at bounding box center [784, 106] width 15 height 12
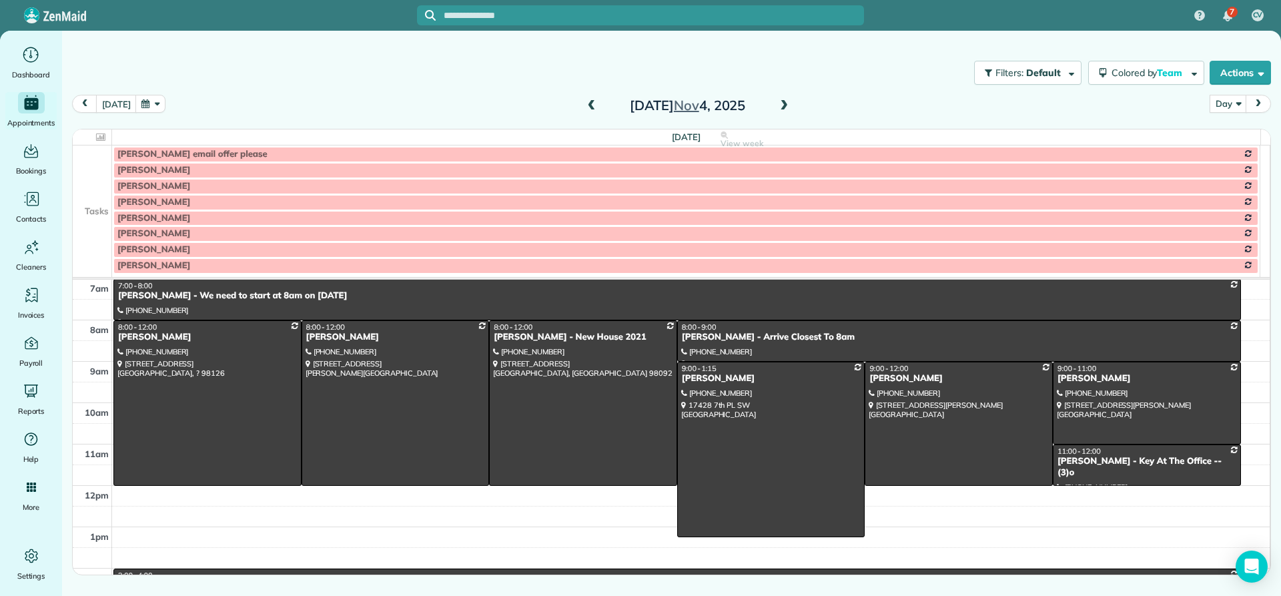
click at [783, 104] on span at bounding box center [784, 106] width 15 height 12
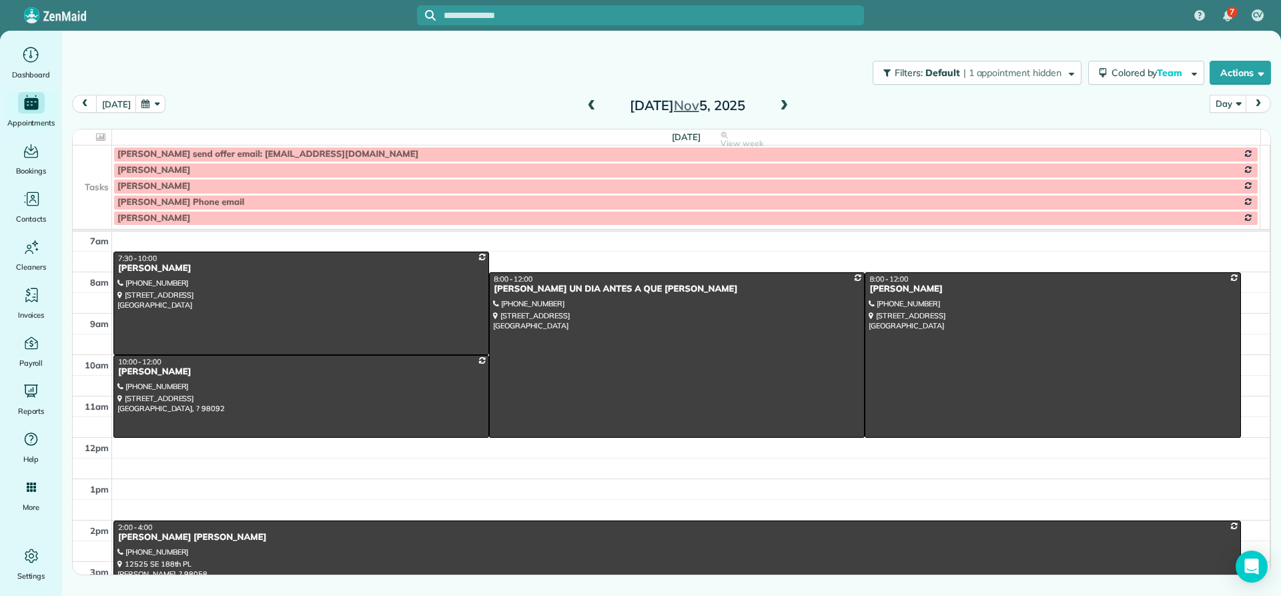
click at [783, 104] on span at bounding box center [784, 106] width 15 height 12
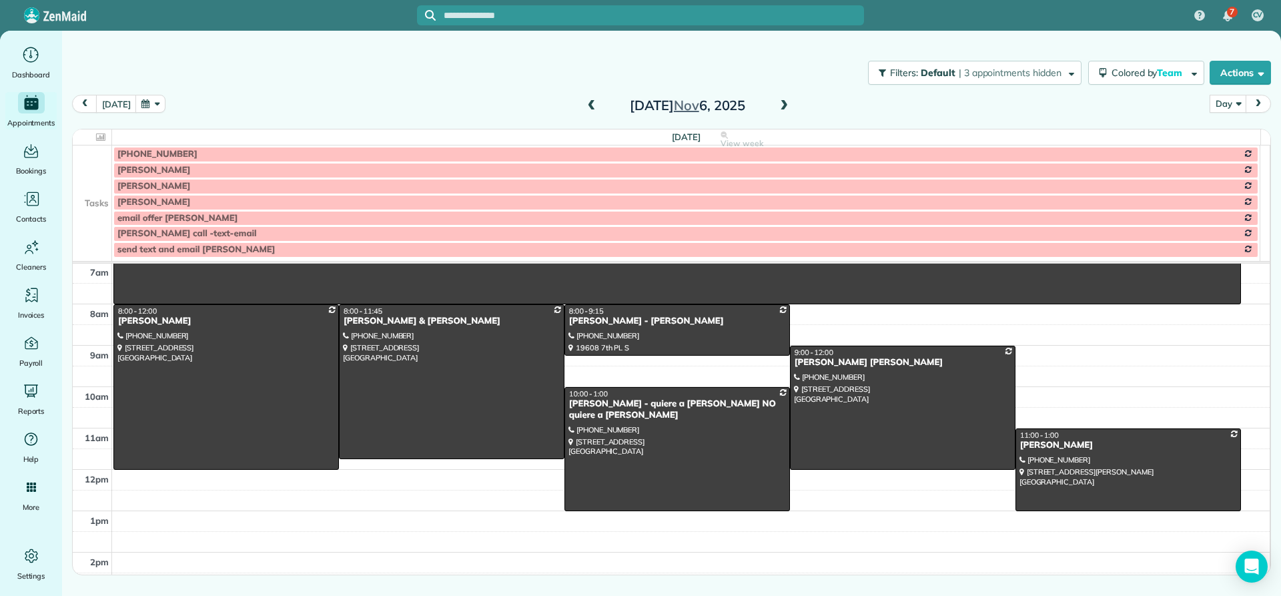
click at [782, 103] on span at bounding box center [784, 106] width 15 height 12
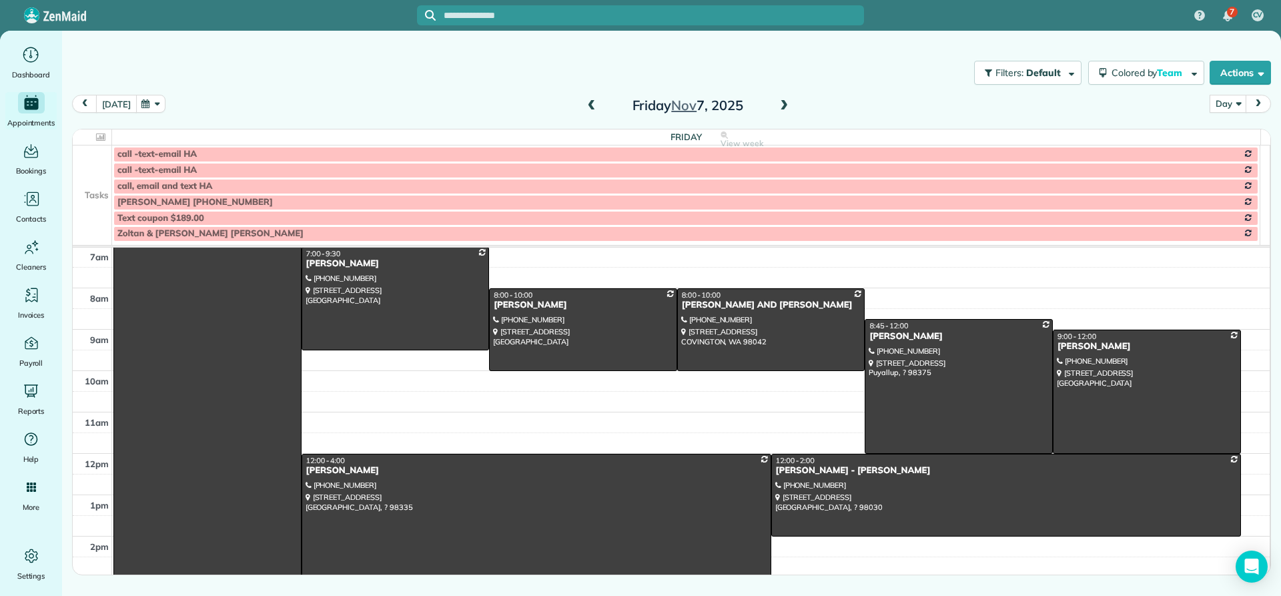
click at [116, 105] on button "today" at bounding box center [116, 104] width 40 height 18
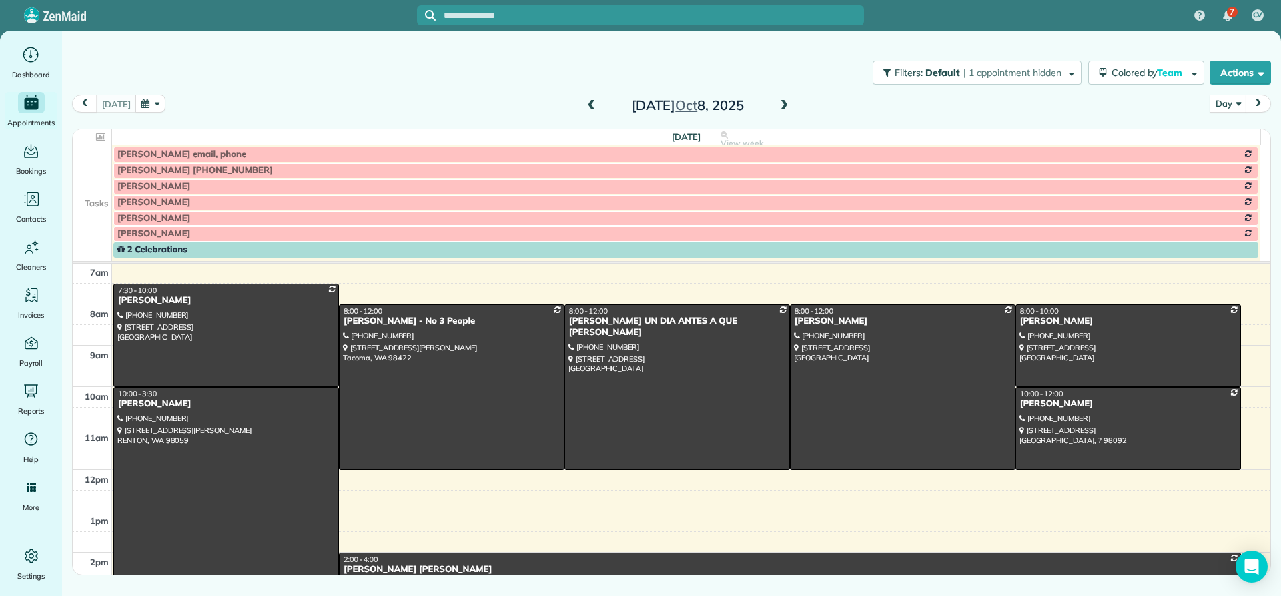
click at [588, 109] on span at bounding box center [592, 106] width 15 height 12
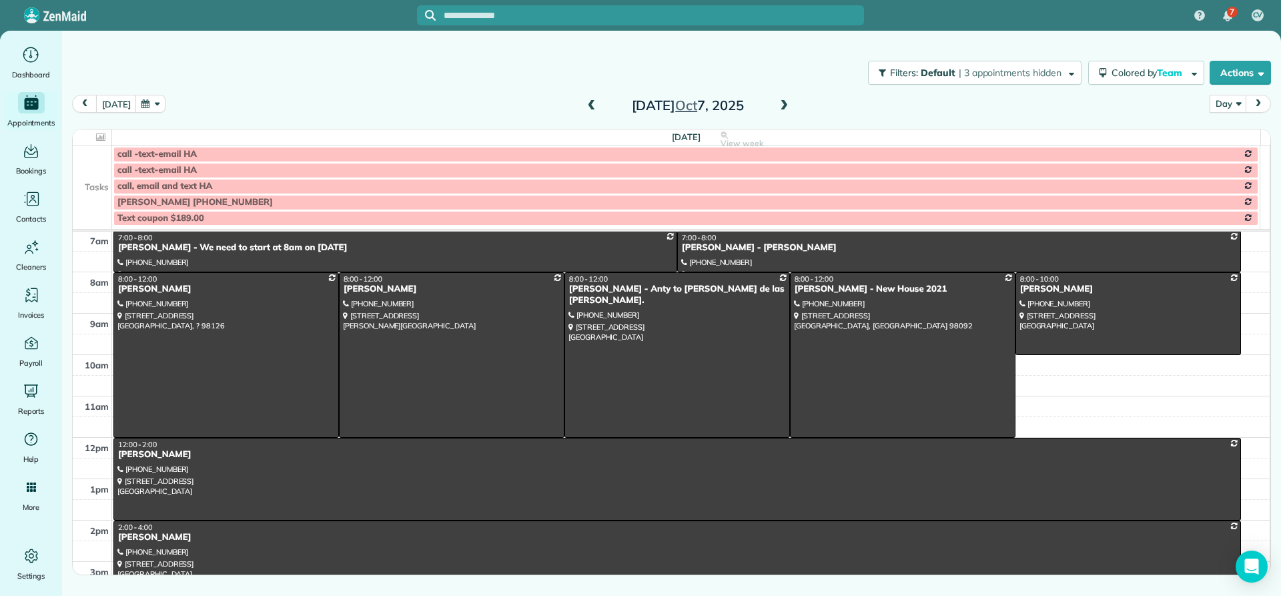
click at [591, 104] on span at bounding box center [592, 106] width 15 height 12
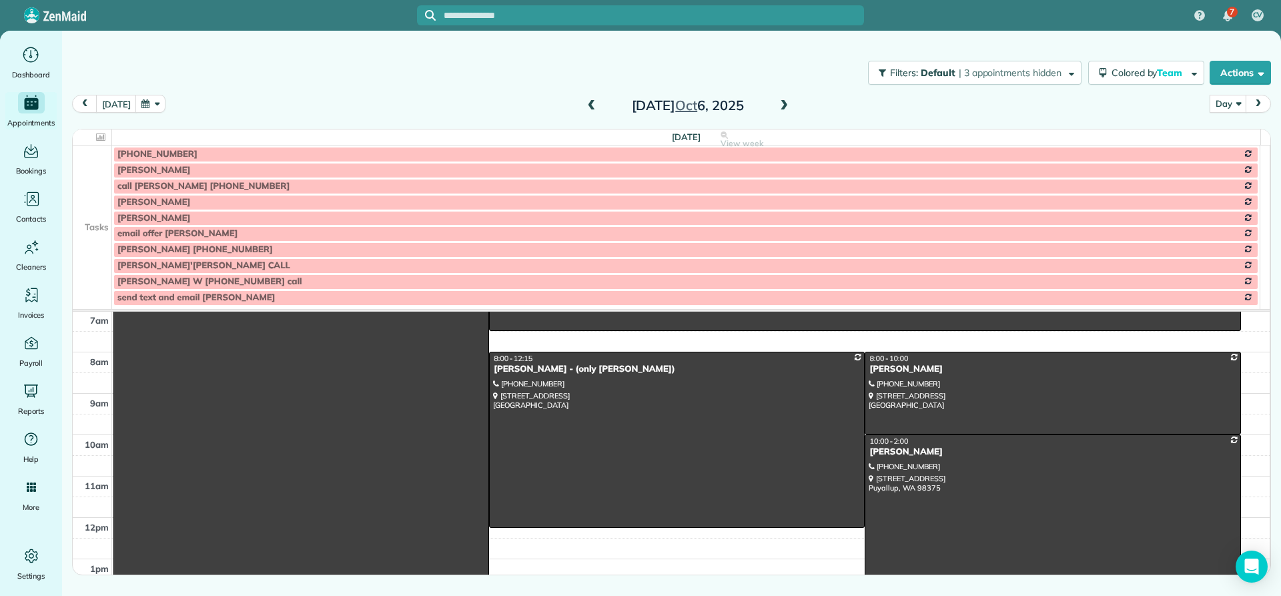
click at [591, 104] on span at bounding box center [592, 106] width 15 height 12
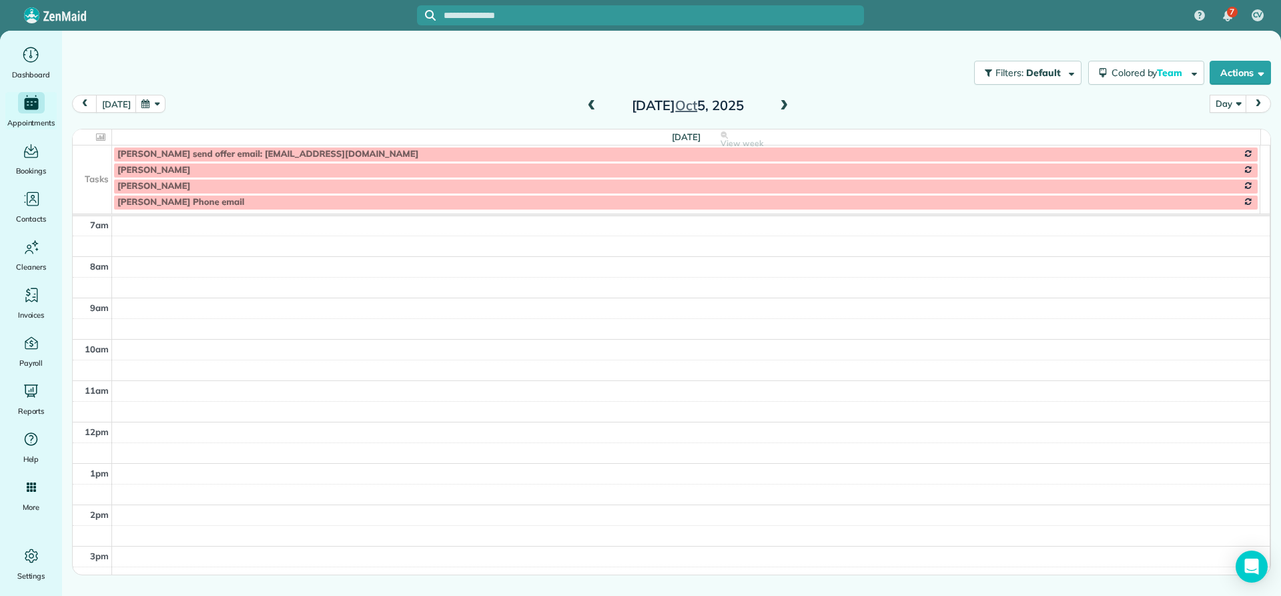
click at [597, 104] on div "Sunday Oct 5, 2025" at bounding box center [688, 105] width 214 height 21
click at [590, 108] on span at bounding box center [592, 106] width 15 height 12
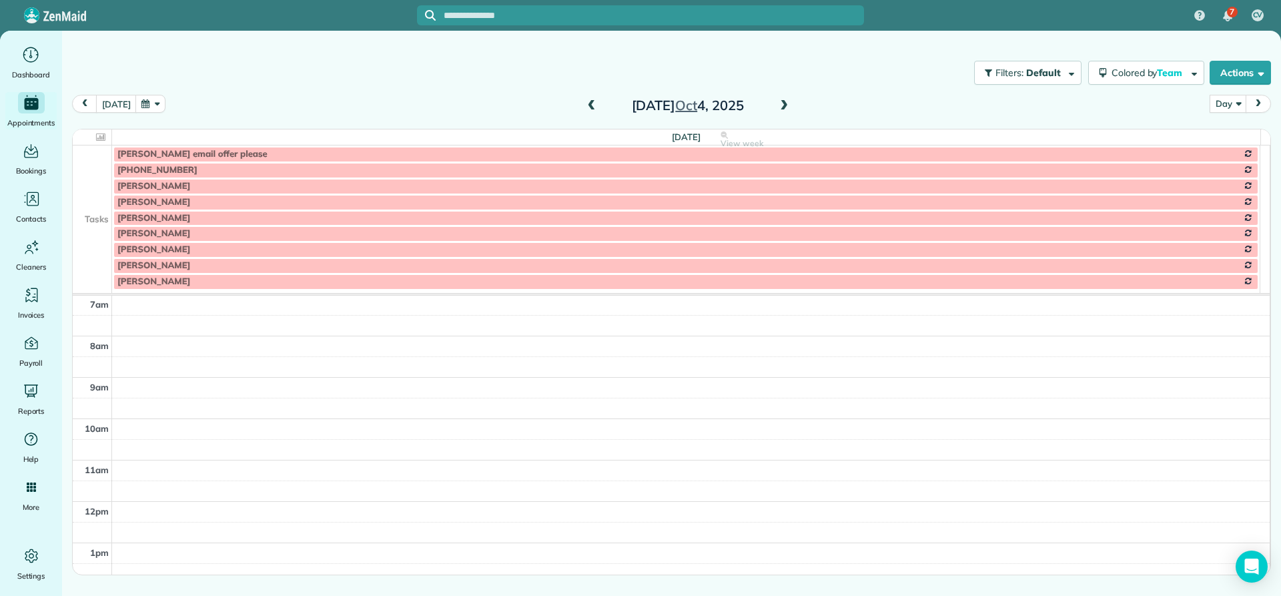
click at [589, 107] on span at bounding box center [592, 106] width 15 height 12
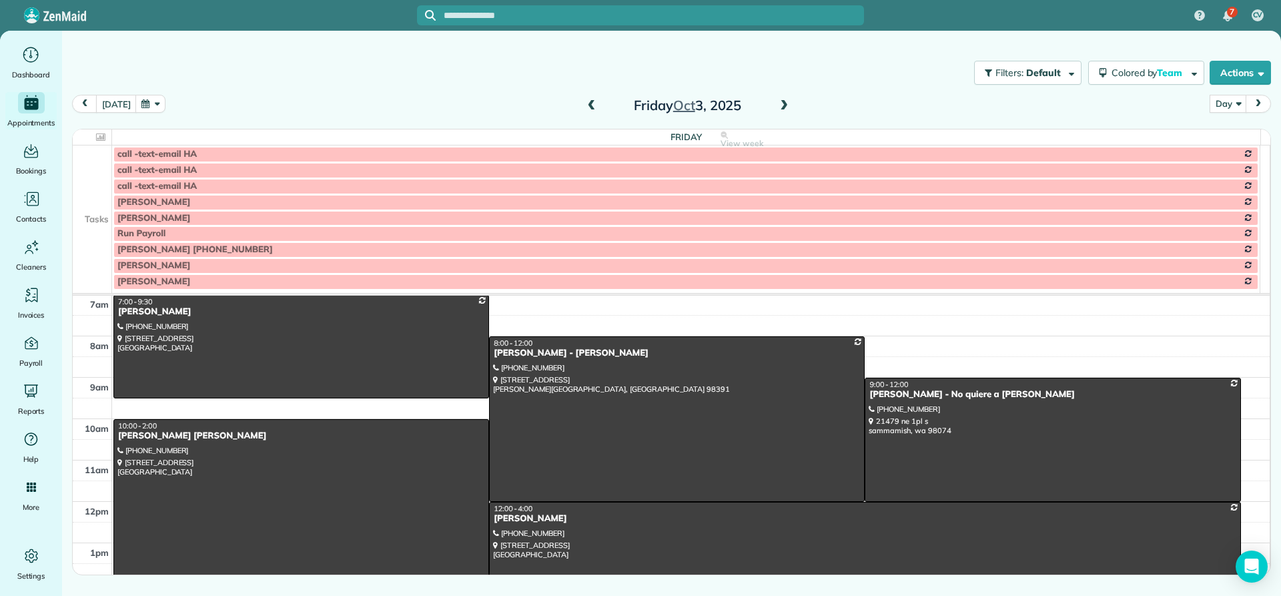
click at [184, 439] on div "Robin Robin F Lewis" at bounding box center [301, 435] width 368 height 11
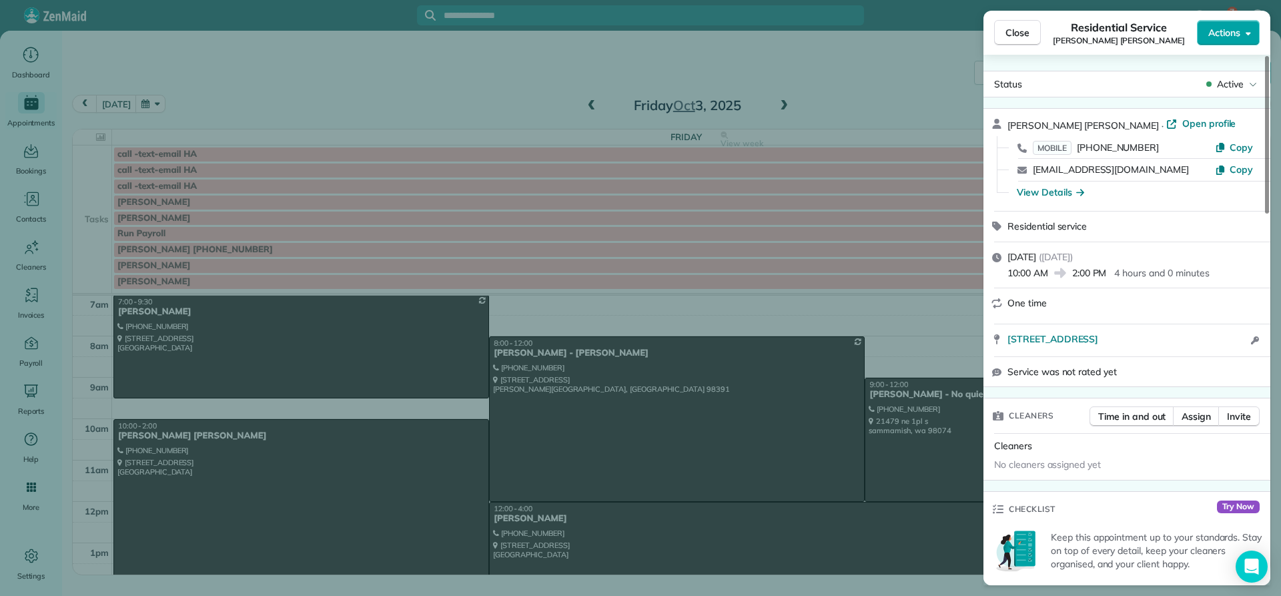
click at [1229, 33] on span "Actions" at bounding box center [1224, 32] width 32 height 13
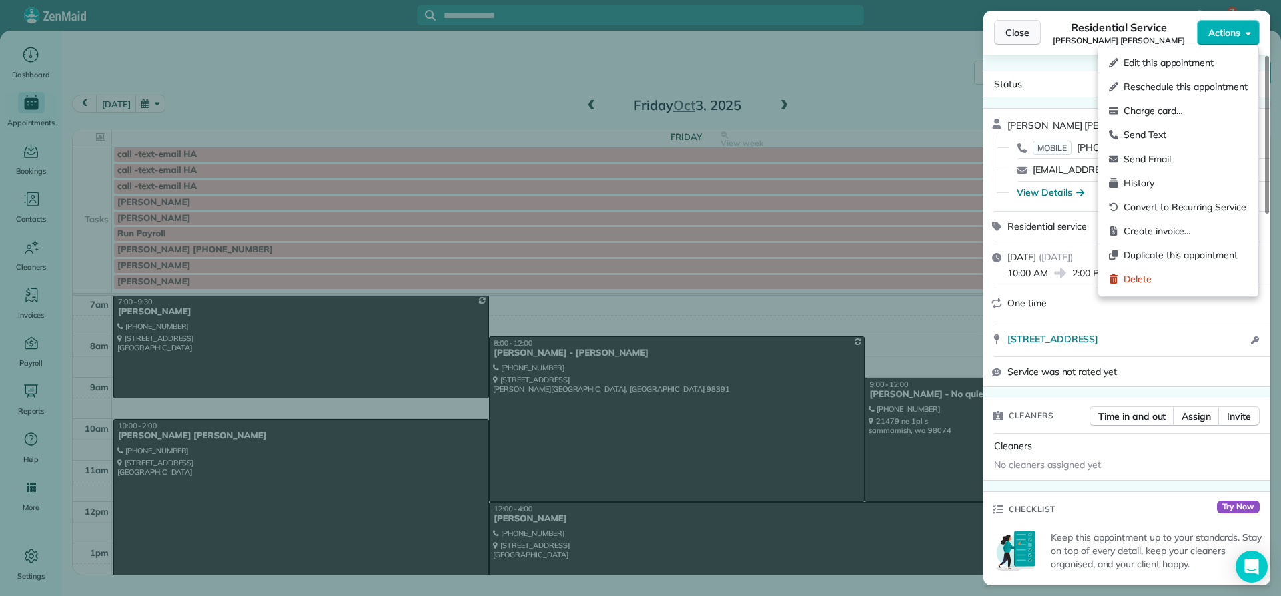
click at [1020, 37] on span "Close" at bounding box center [1018, 32] width 24 height 13
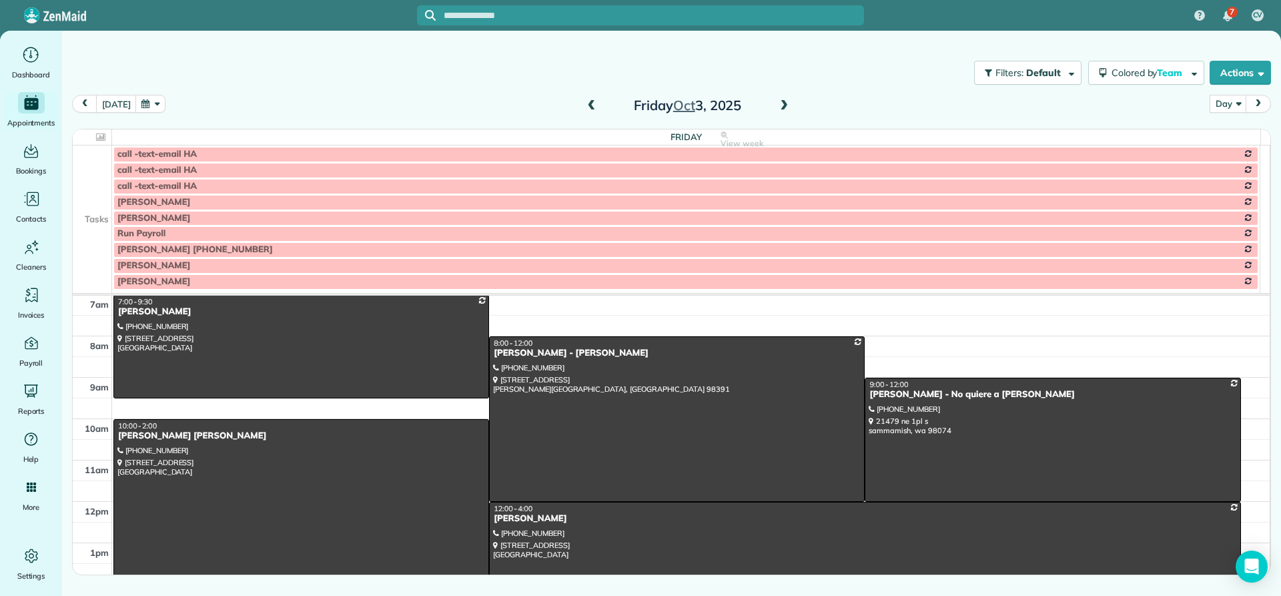
click at [159, 436] on div "Robin Robin F Lewis" at bounding box center [301, 435] width 368 height 11
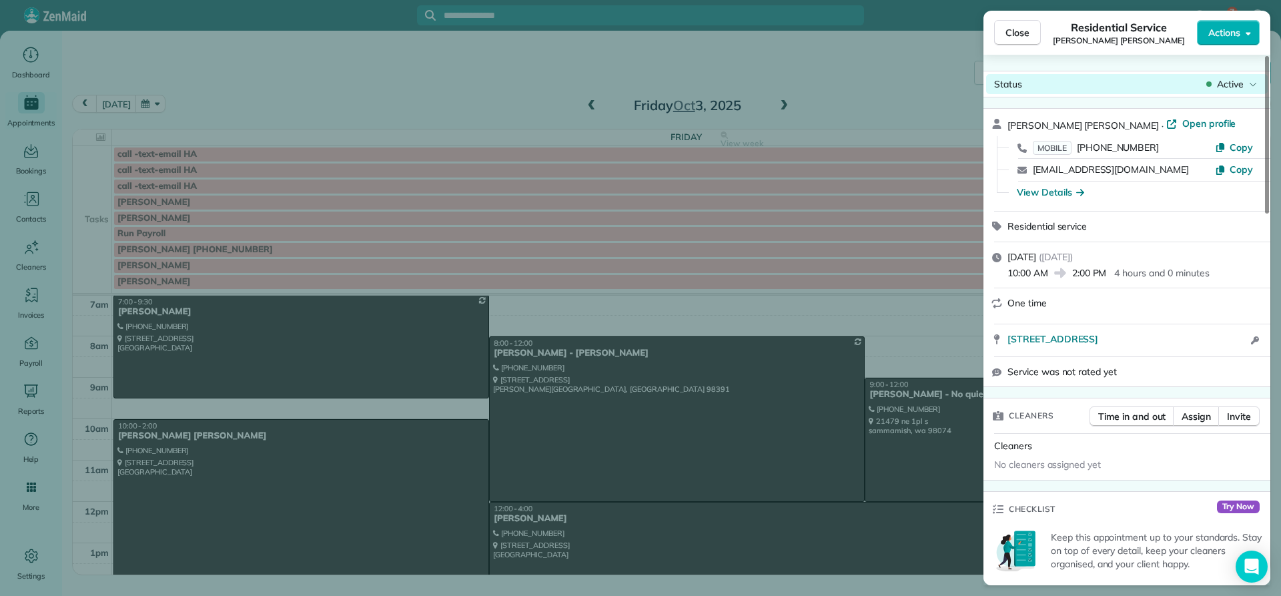
click at [1237, 81] on span "Active" at bounding box center [1230, 83] width 27 height 13
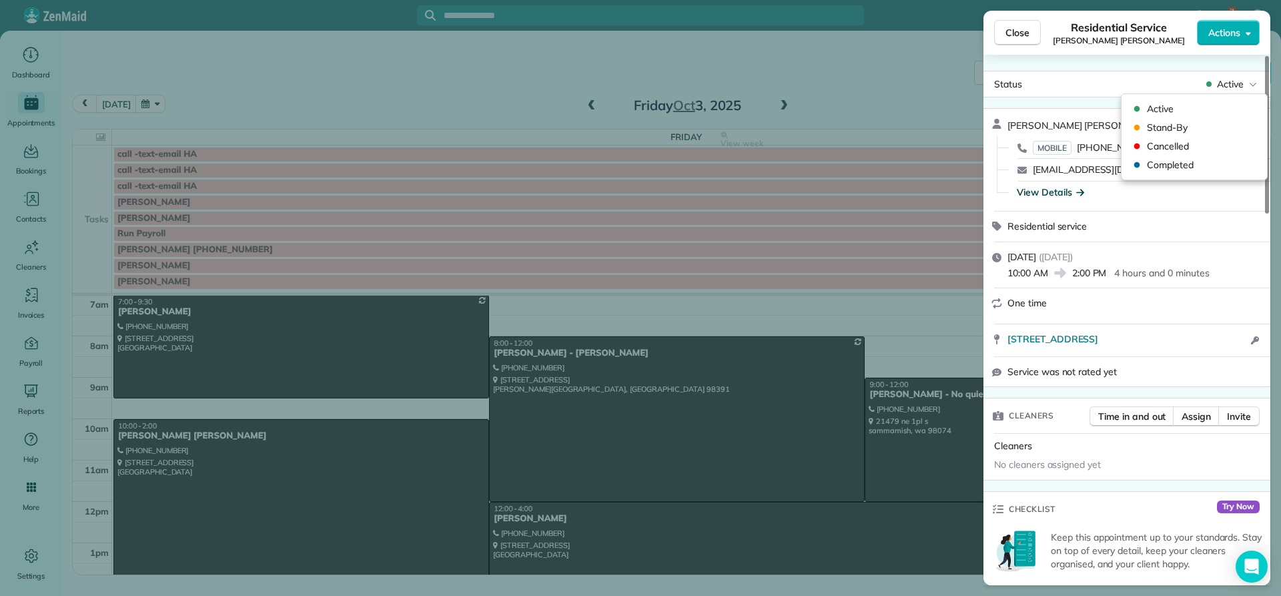
click at [1042, 190] on div "View Details" at bounding box center [1050, 192] width 67 height 13
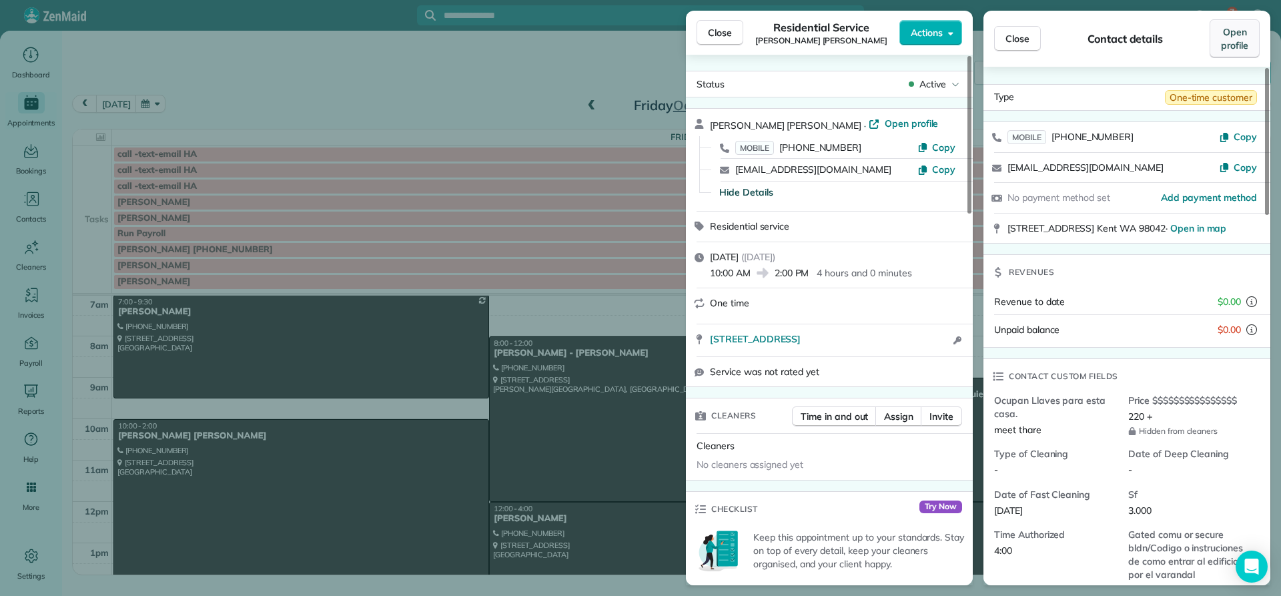
click at [1236, 41] on span "Open profile" at bounding box center [1234, 38] width 27 height 27
click at [720, 32] on span "Close" at bounding box center [720, 32] width 24 height 13
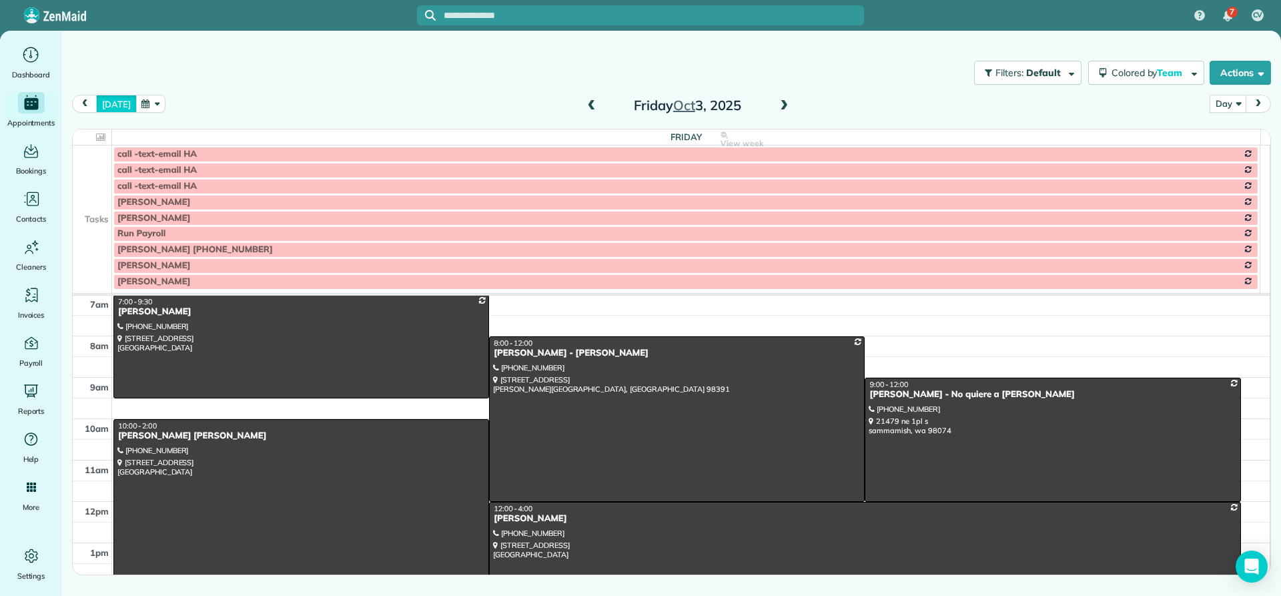
click at [121, 101] on button "today" at bounding box center [116, 104] width 40 height 18
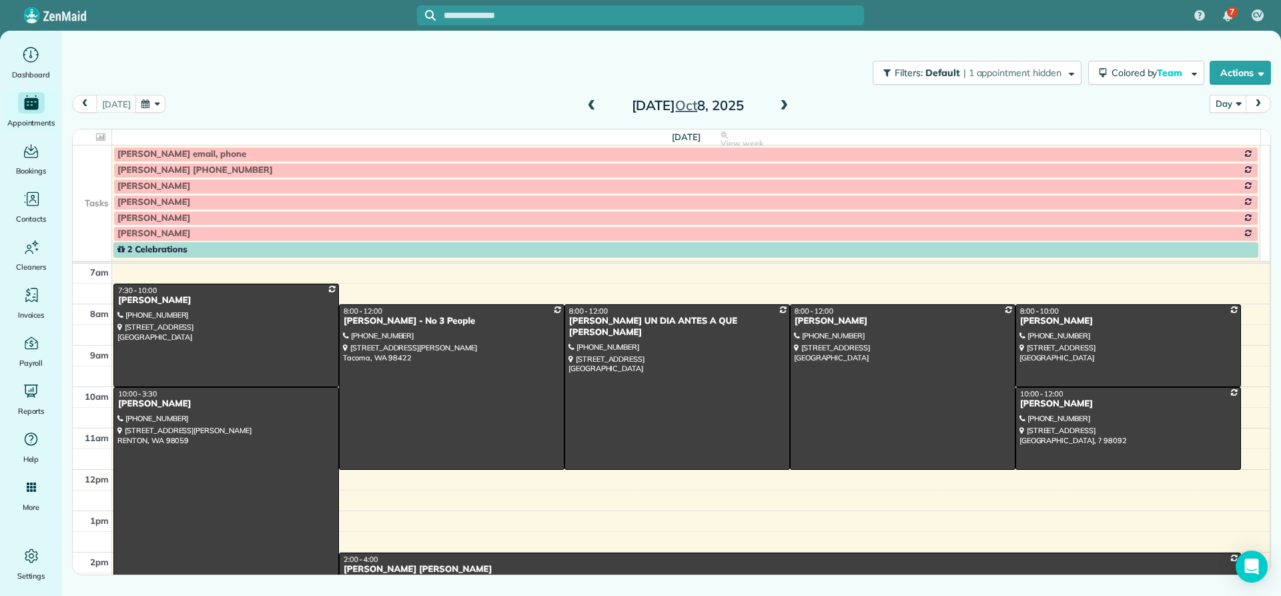
click at [783, 102] on span at bounding box center [784, 106] width 15 height 12
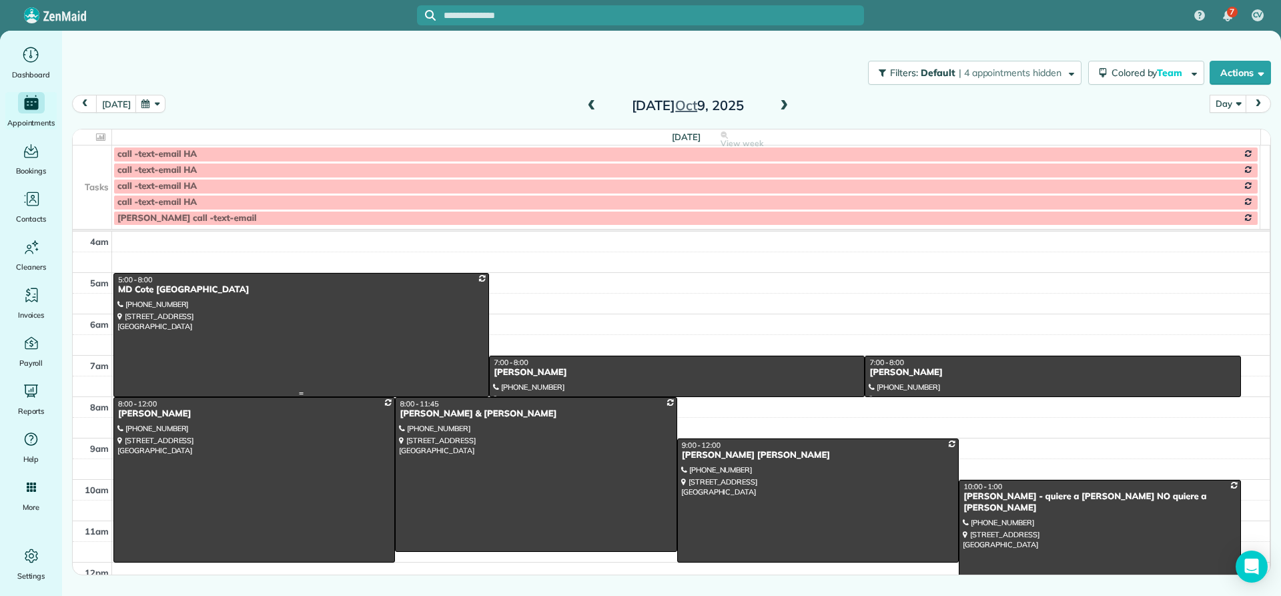
click at [167, 290] on div "MD Cote Maple Valley" at bounding box center [301, 289] width 368 height 11
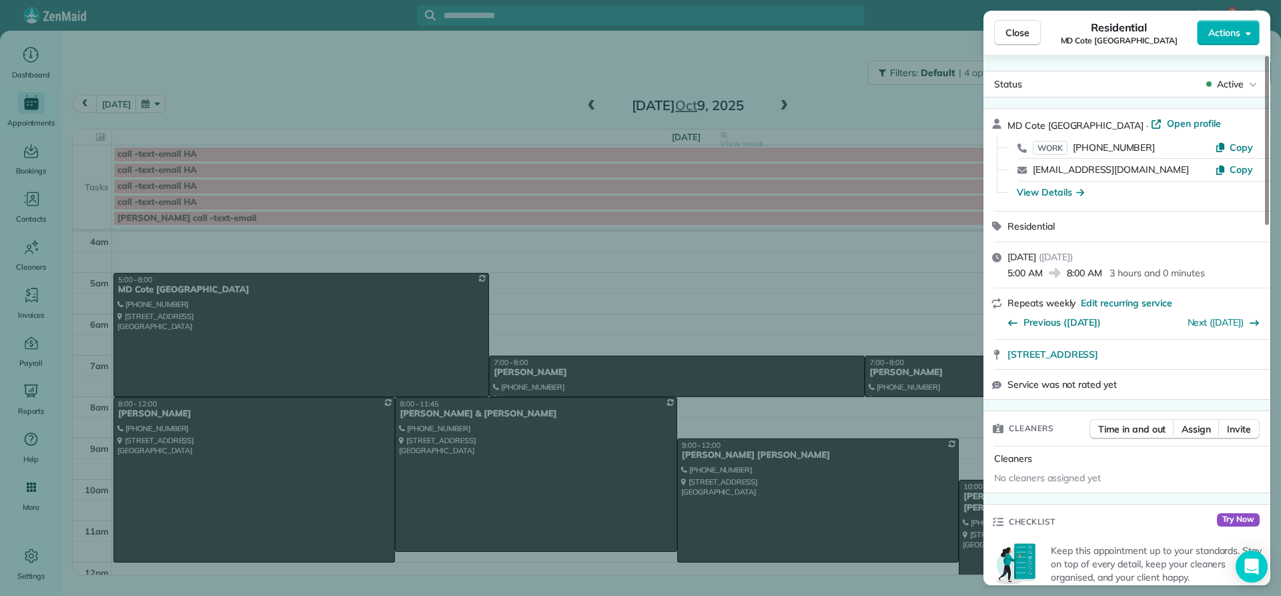
drag, startPoint x: 1102, startPoint y: 121, endPoint x: 1007, endPoint y: 122, distance: 94.8
click at [1007, 122] on div "MD Cote Maple Valley · Open profile WORK (425) 413-1418 Copy spa@mdcote.net Cop…" at bounding box center [1127, 160] width 287 height 102
click at [1016, 29] on span "Close" at bounding box center [1018, 32] width 24 height 13
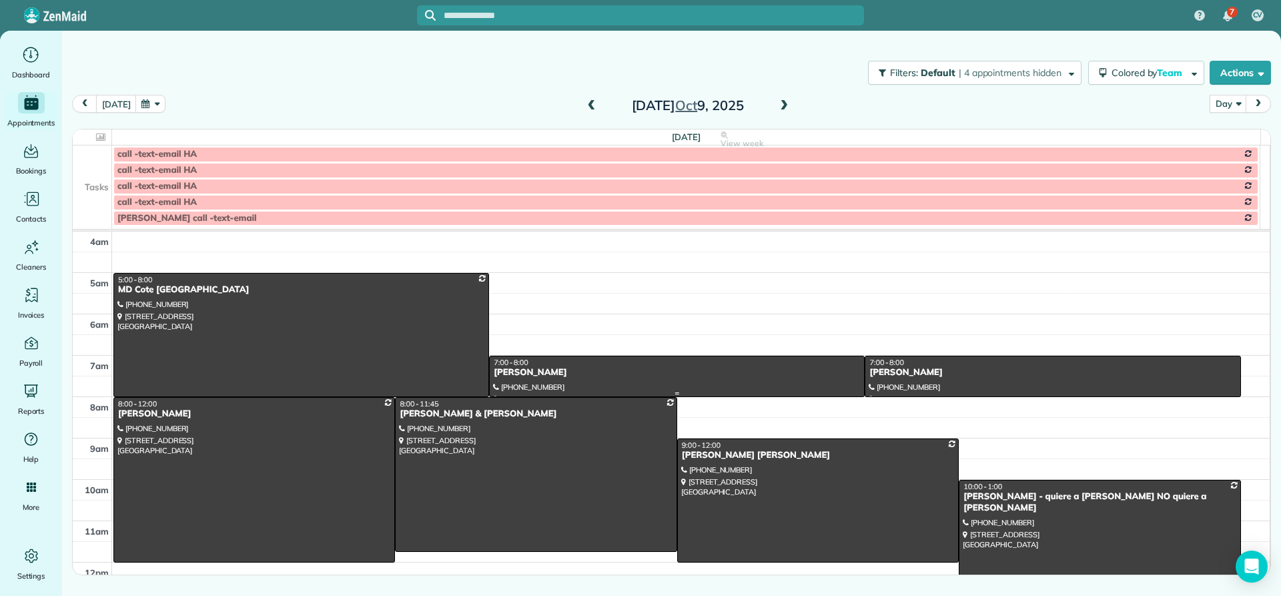
click at [505, 380] on div at bounding box center [677, 376] width 374 height 40
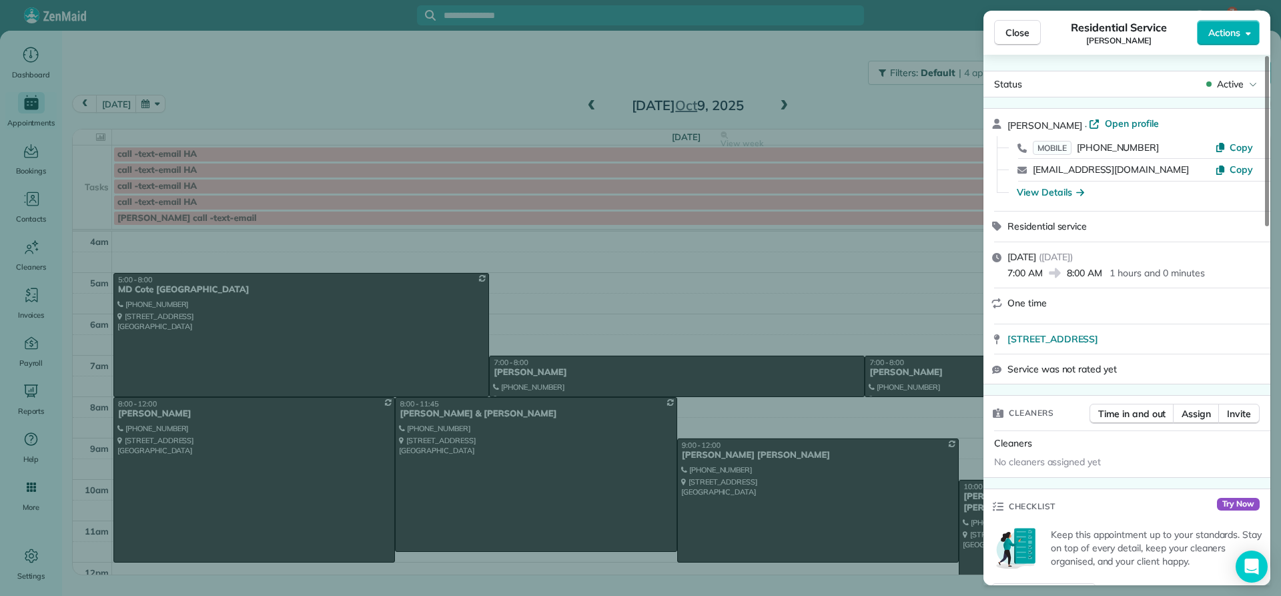
drag, startPoint x: 1065, startPoint y: 118, endPoint x: 1010, endPoint y: 121, distance: 55.5
click at [1010, 121] on div "Myra Martino · Open profile" at bounding box center [1135, 125] width 255 height 16
click at [1050, 196] on div "View Details" at bounding box center [1050, 192] width 67 height 13
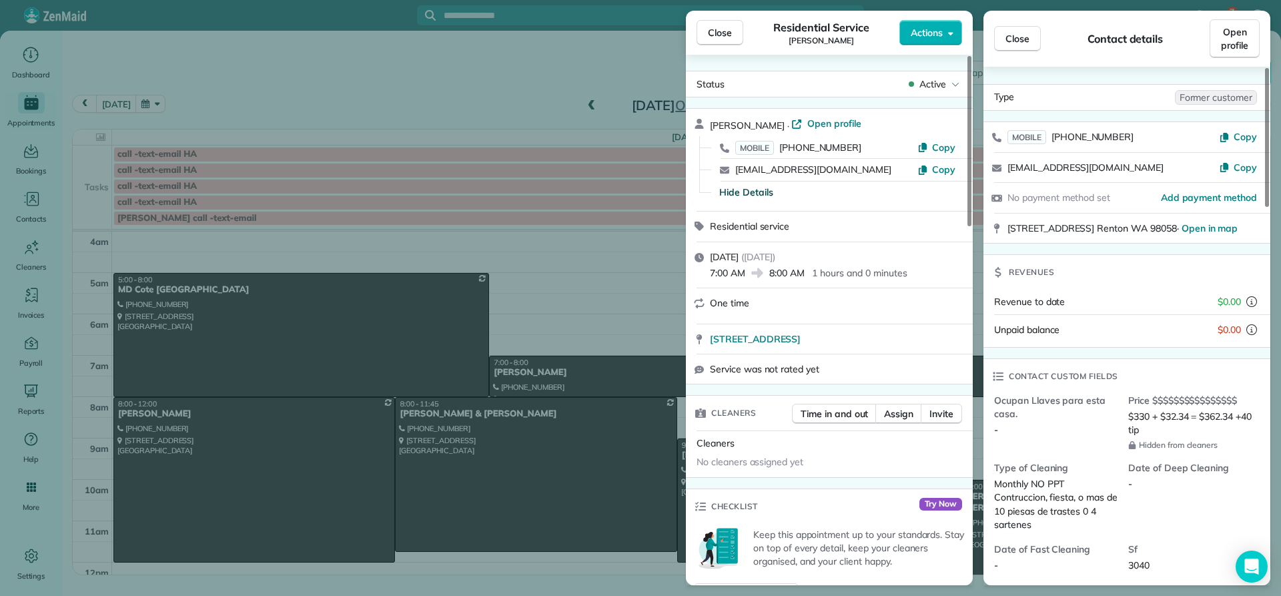
click at [714, 31] on span "Close" at bounding box center [720, 32] width 24 height 13
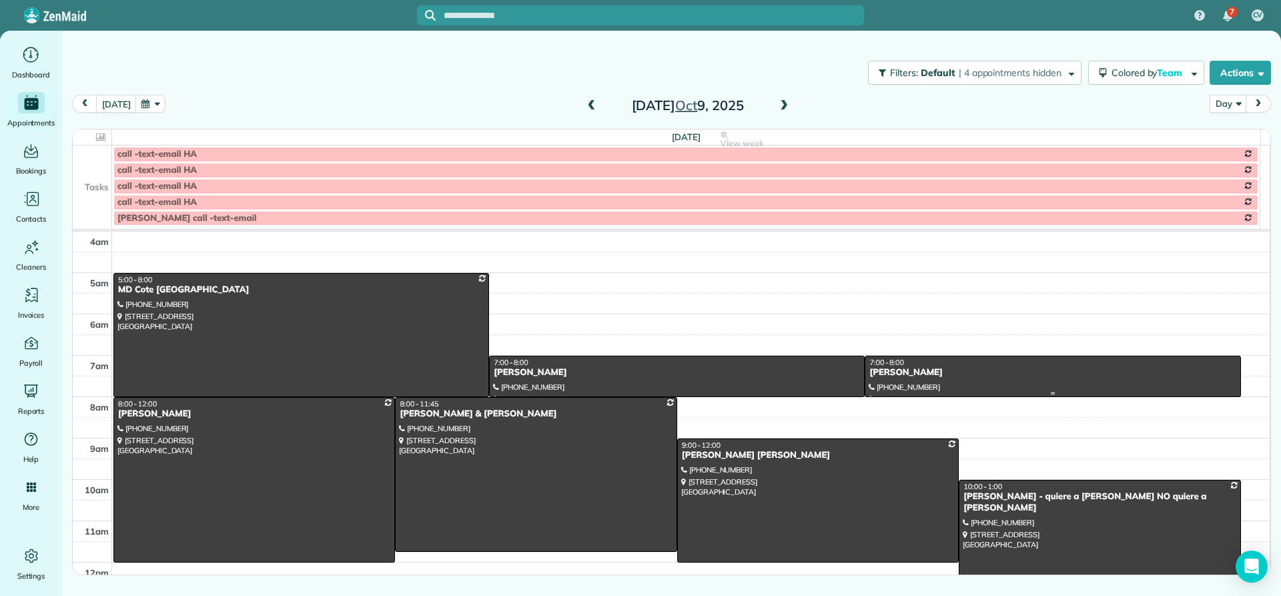
click at [886, 374] on div "Angela Lindstrom" at bounding box center [1053, 372] width 368 height 11
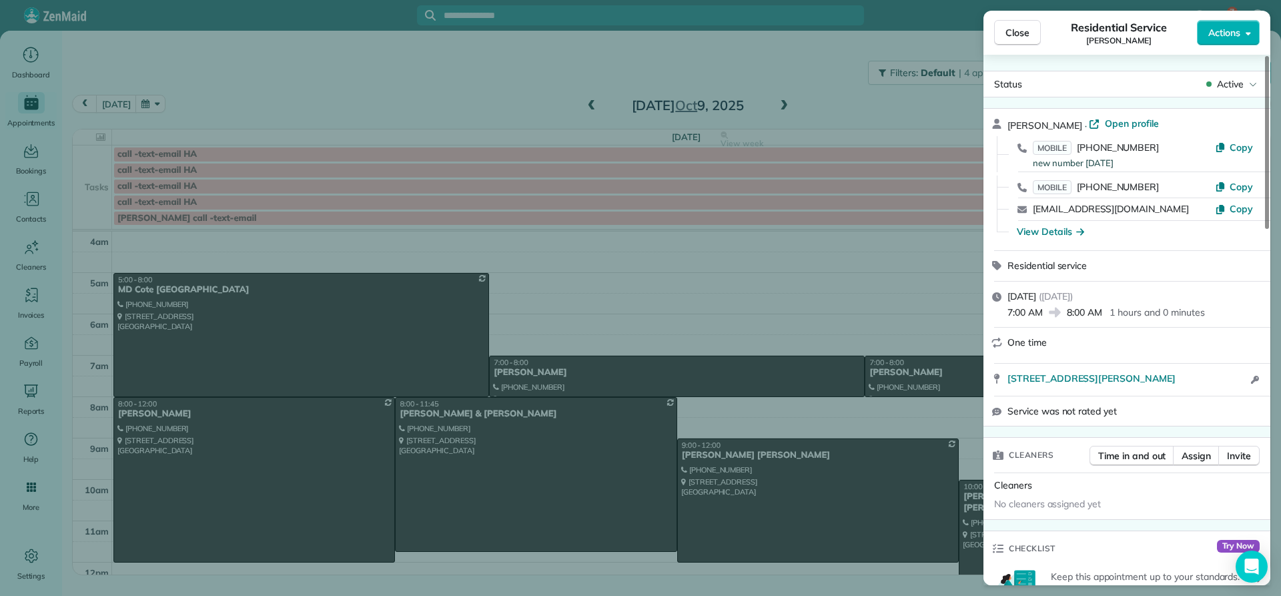
drag, startPoint x: 1086, startPoint y: 121, endPoint x: 1004, endPoint y: 118, distance: 82.8
click at [1004, 118] on div "Angela Lindstrom · Open profile MOBILE (206) 972-2896 new number 4/21/2021 Copy…" at bounding box center [1127, 179] width 287 height 141
click at [1062, 234] on div "View Details" at bounding box center [1050, 231] width 67 height 13
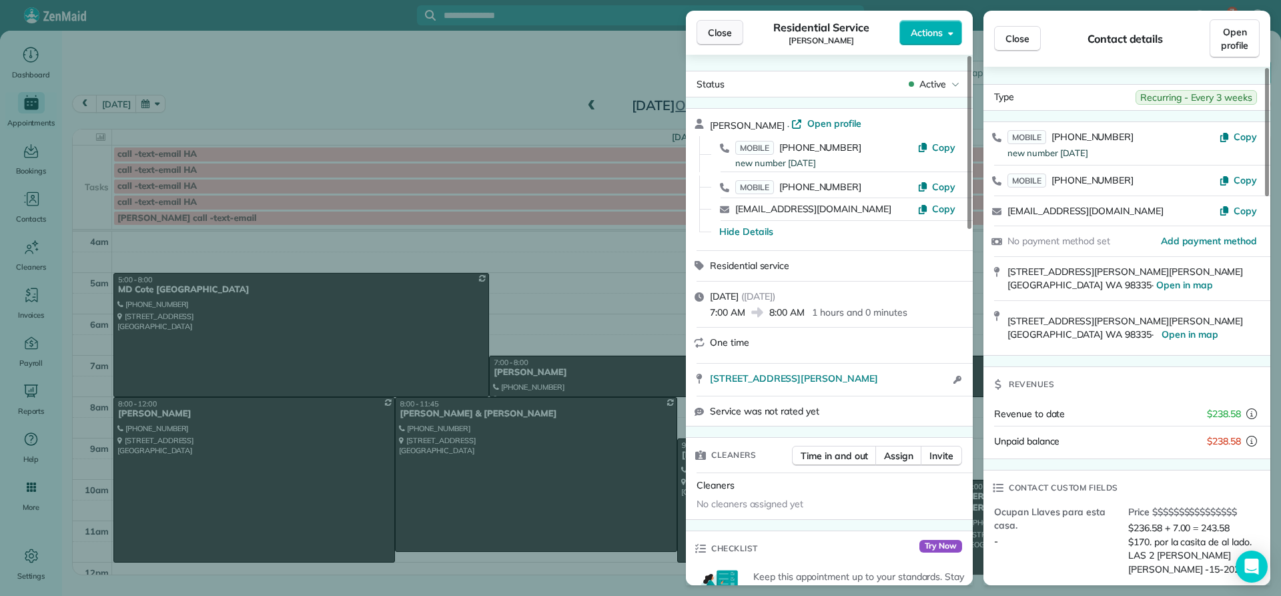
click at [725, 32] on span "Close" at bounding box center [720, 32] width 24 height 13
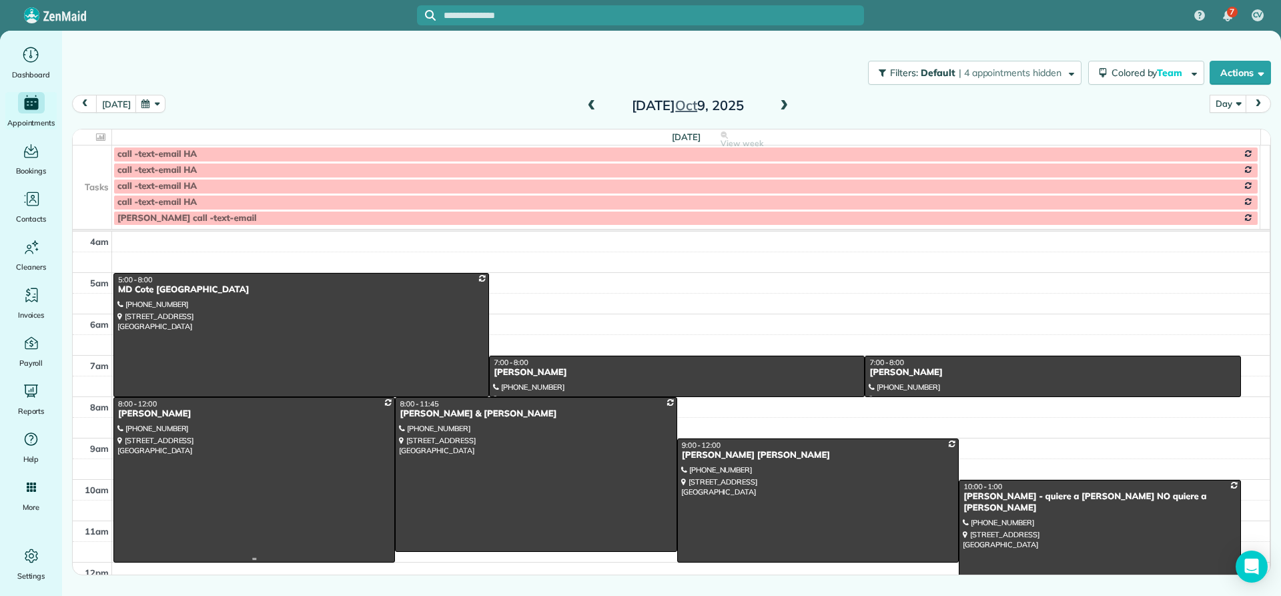
click at [139, 419] on div "Carolyn Birdsong" at bounding box center [254, 413] width 274 height 11
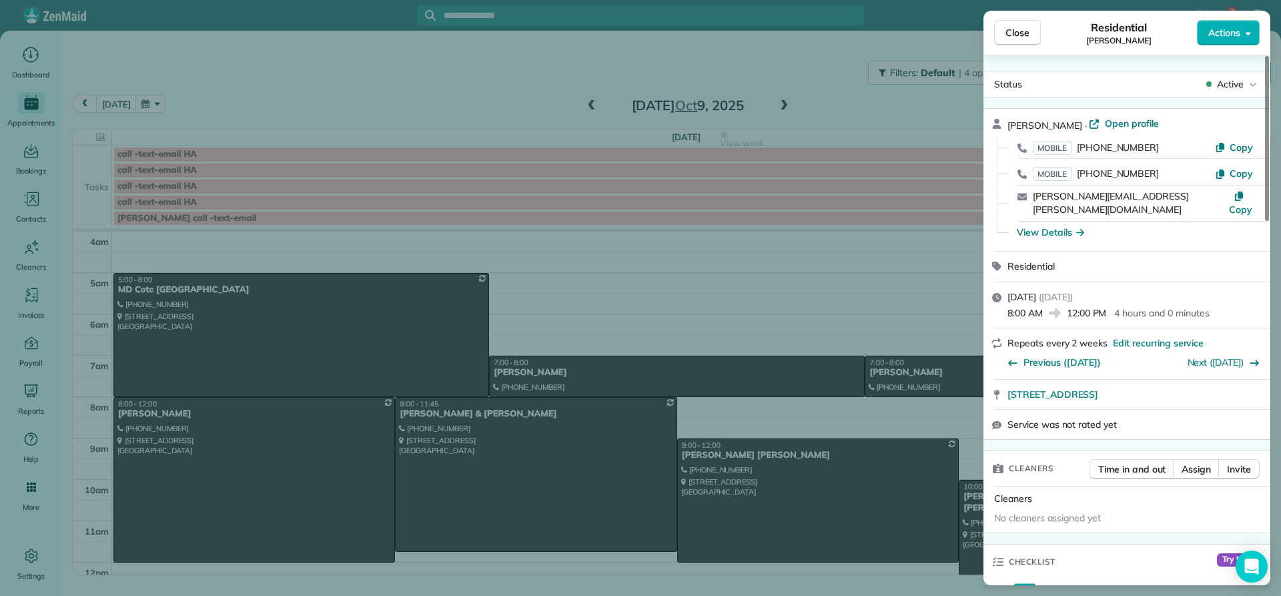
drag, startPoint x: 1050, startPoint y: 125, endPoint x: 1004, endPoint y: 123, distance: 46.8
click at [1004, 123] on div "Carolyn Birdsong · Open profile MOBILE (425) 315-4158 Copy MOBILE (425) 941-532…" at bounding box center [1127, 180] width 287 height 142
click at [1050, 226] on div "View Details" at bounding box center [1050, 232] width 67 height 13
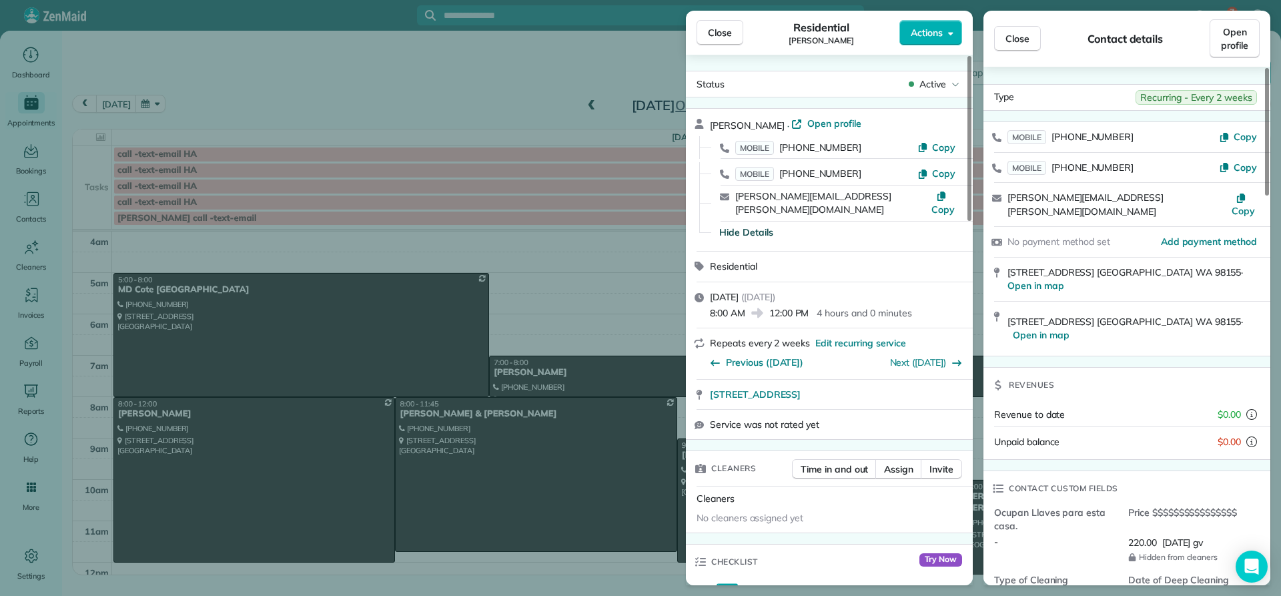
scroll to position [68, 0]
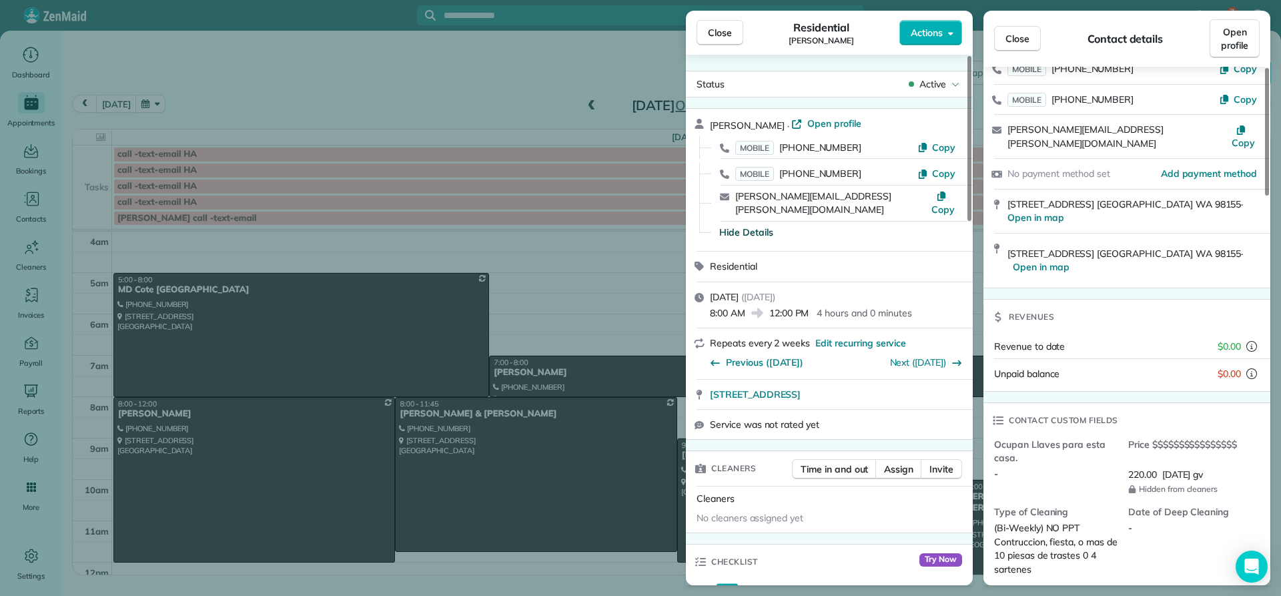
drag, startPoint x: 730, startPoint y: 33, endPoint x: 723, endPoint y: 34, distance: 7.4
click at [729, 33] on span "Close" at bounding box center [720, 32] width 24 height 13
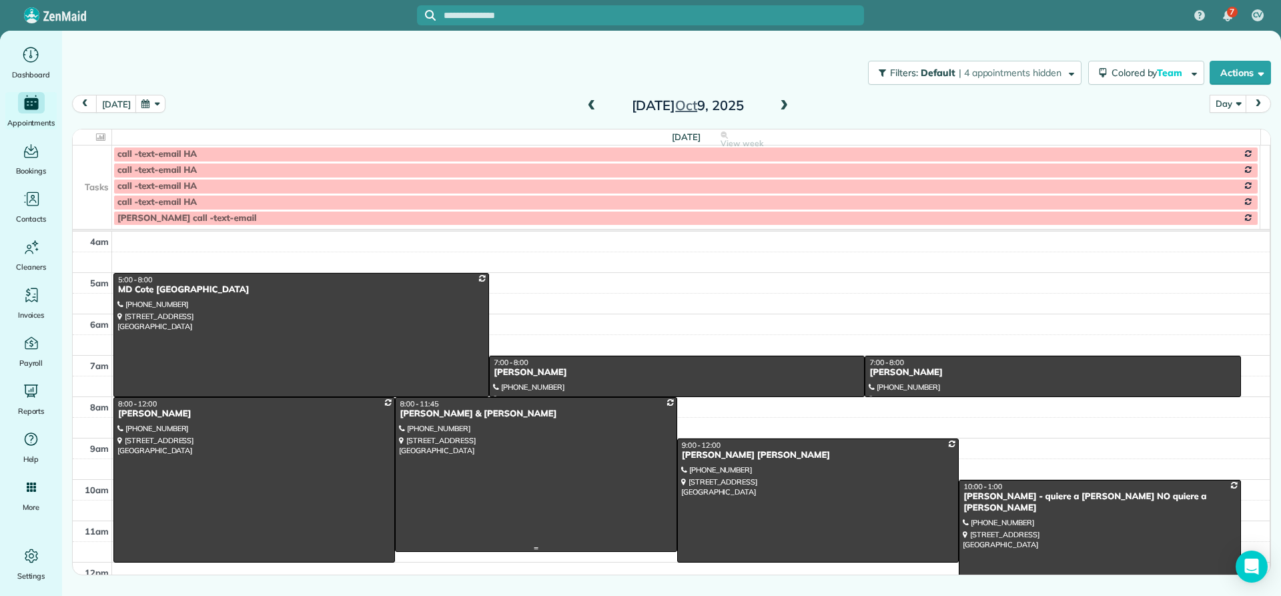
click at [441, 420] on div at bounding box center [536, 475] width 280 height 154
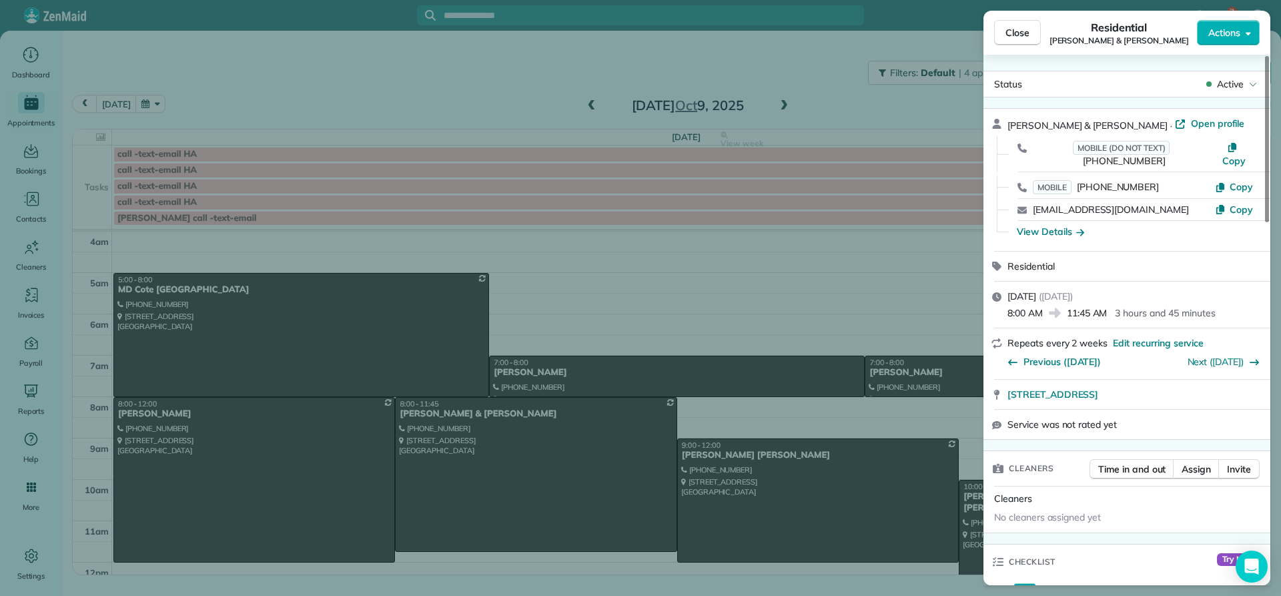
drag, startPoint x: 1109, startPoint y: 123, endPoint x: 1006, endPoint y: 118, distance: 103.6
click at [1006, 118] on div "Aaron & Lindsey Carter · Open profile MOBILE (DO NOT TEXT) (253) 335-5271 Copy …" at bounding box center [1127, 180] width 287 height 142
click at [1051, 225] on div "View Details" at bounding box center [1050, 231] width 67 height 13
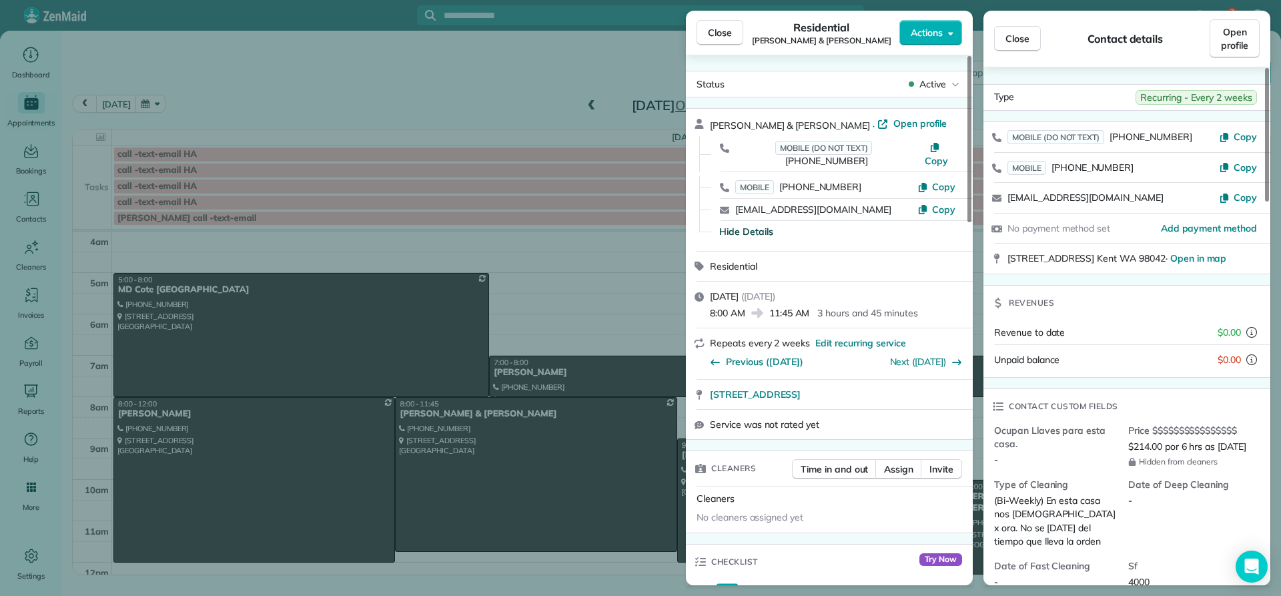
click at [725, 27] on span "Close" at bounding box center [720, 32] width 24 height 13
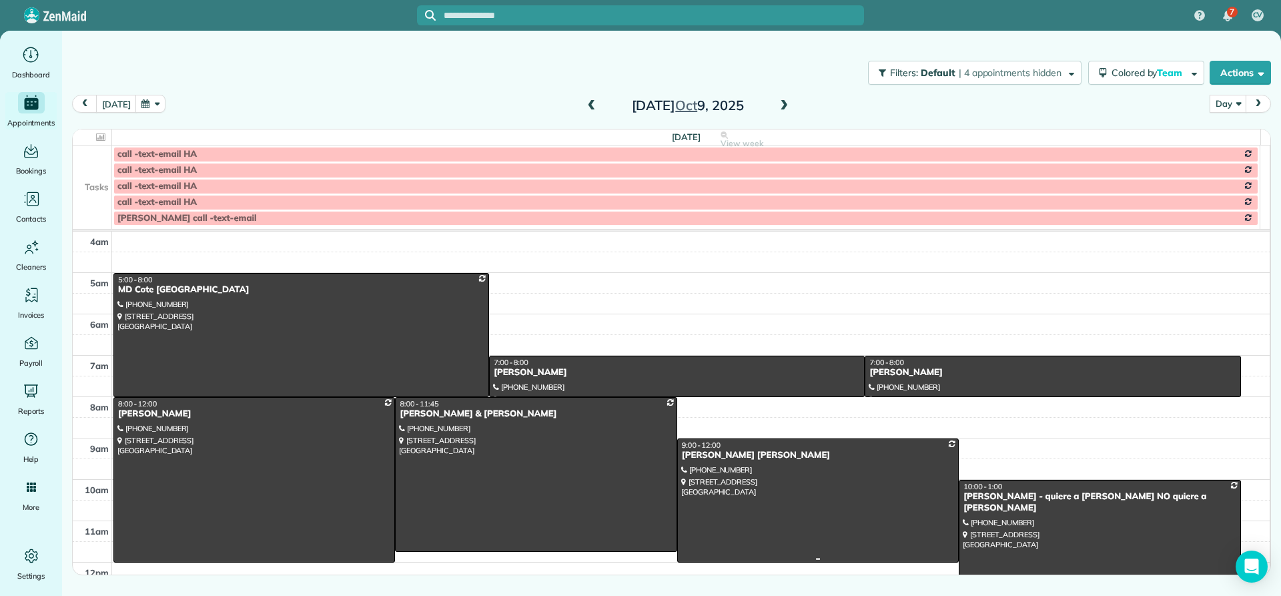
click at [717, 459] on div "James BD Banks" at bounding box center [818, 455] width 274 height 11
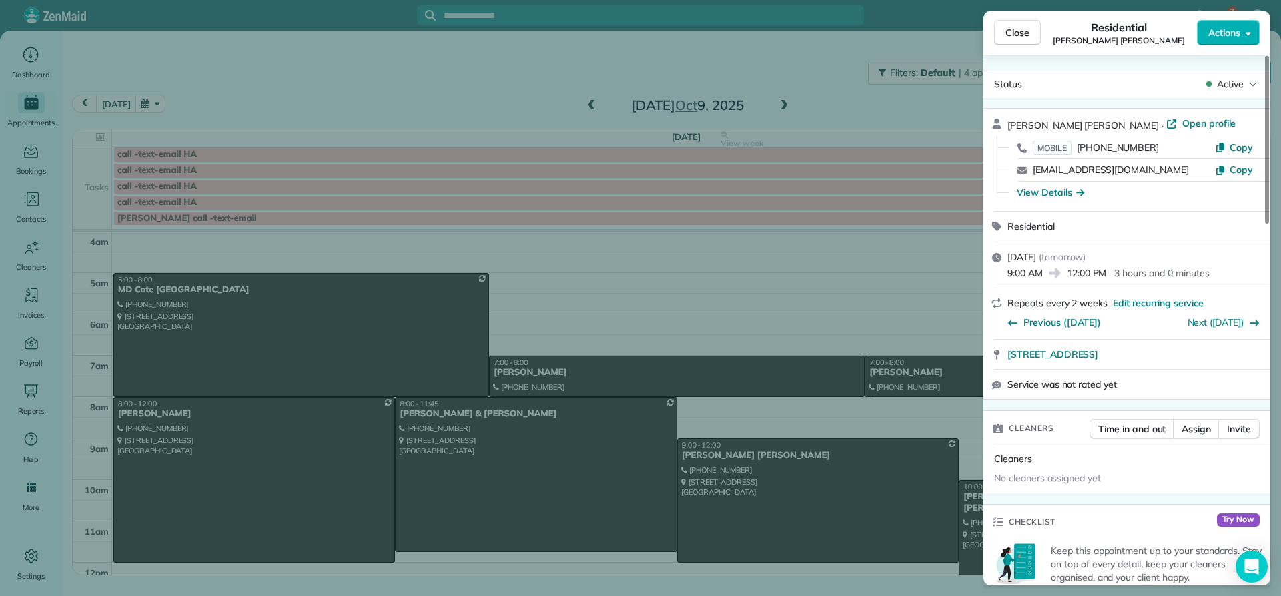
drag, startPoint x: 1078, startPoint y: 120, endPoint x: 1006, endPoint y: 124, distance: 71.5
click at [1006, 123] on div "James BD Banks · Open profile MOBILE (206) 229-9475 Copy jamesbankslaw@gmail.co…" at bounding box center [1127, 160] width 287 height 102
click at [1050, 190] on div "View Details" at bounding box center [1050, 192] width 67 height 13
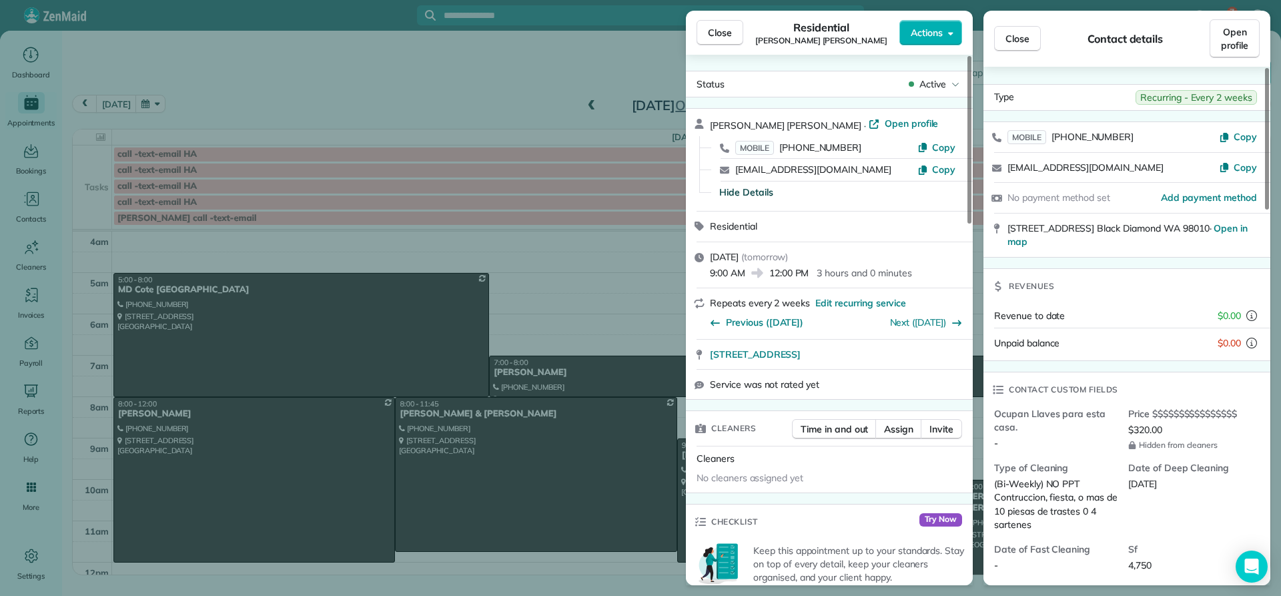
drag, startPoint x: 719, startPoint y: 28, endPoint x: 722, endPoint y: 34, distance: 6.9
click at [721, 33] on span "Close" at bounding box center [720, 32] width 24 height 13
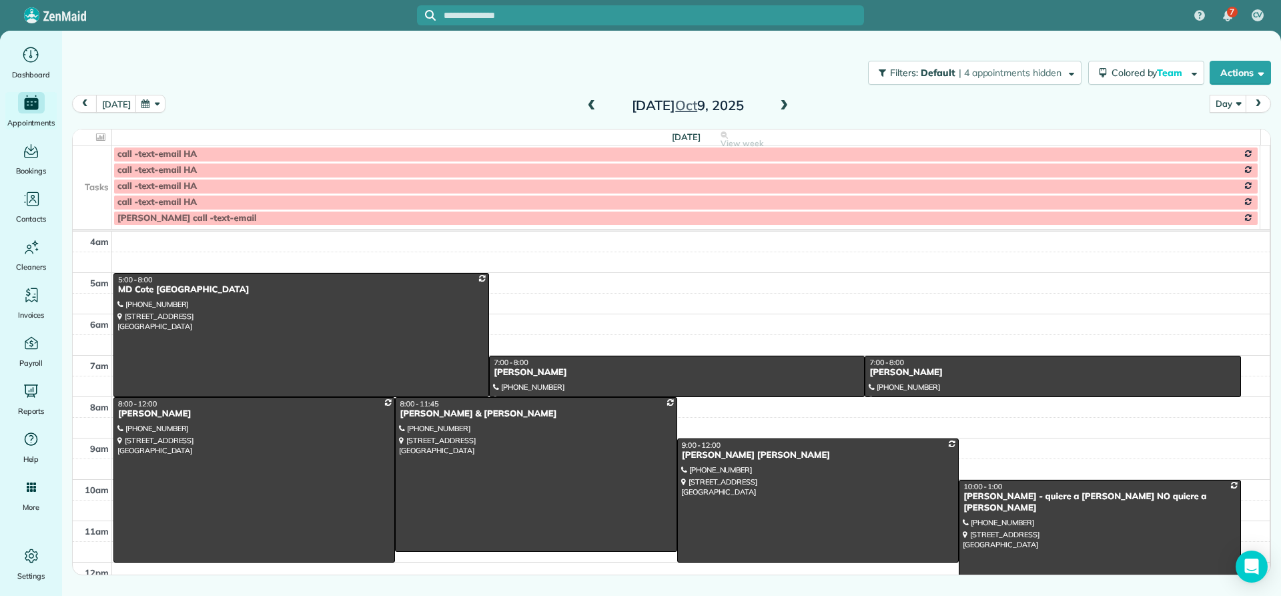
click at [1000, 494] on div "Jackie Johnston - quiere a Iris NO quiere a Dalia" at bounding box center [1100, 502] width 274 height 23
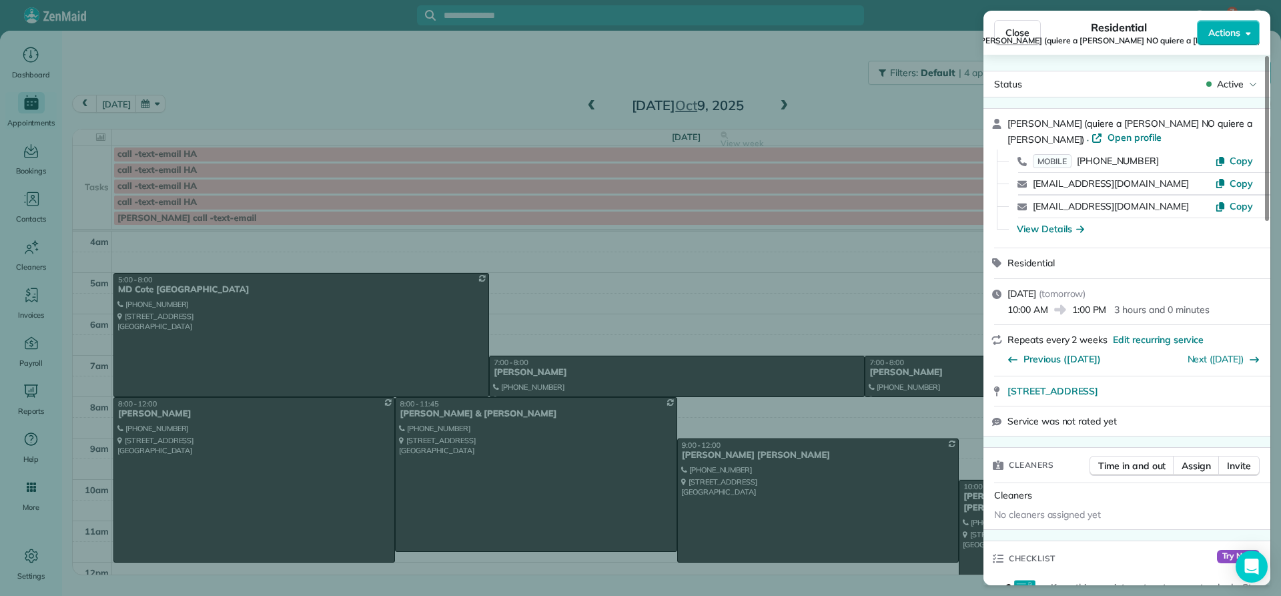
drag, startPoint x: 1073, startPoint y: 122, endPoint x: 997, endPoint y: 118, distance: 76.2
click at [997, 118] on div "Jackie Johnston (quiere a Iris NO quiere a Dalia) · Open profile MOBILE (206) 3…" at bounding box center [1127, 178] width 287 height 139
drag, startPoint x: 1055, startPoint y: 226, endPoint x: 1092, endPoint y: 230, distance: 37.6
click at [1060, 228] on div "View Details" at bounding box center [1050, 228] width 67 height 13
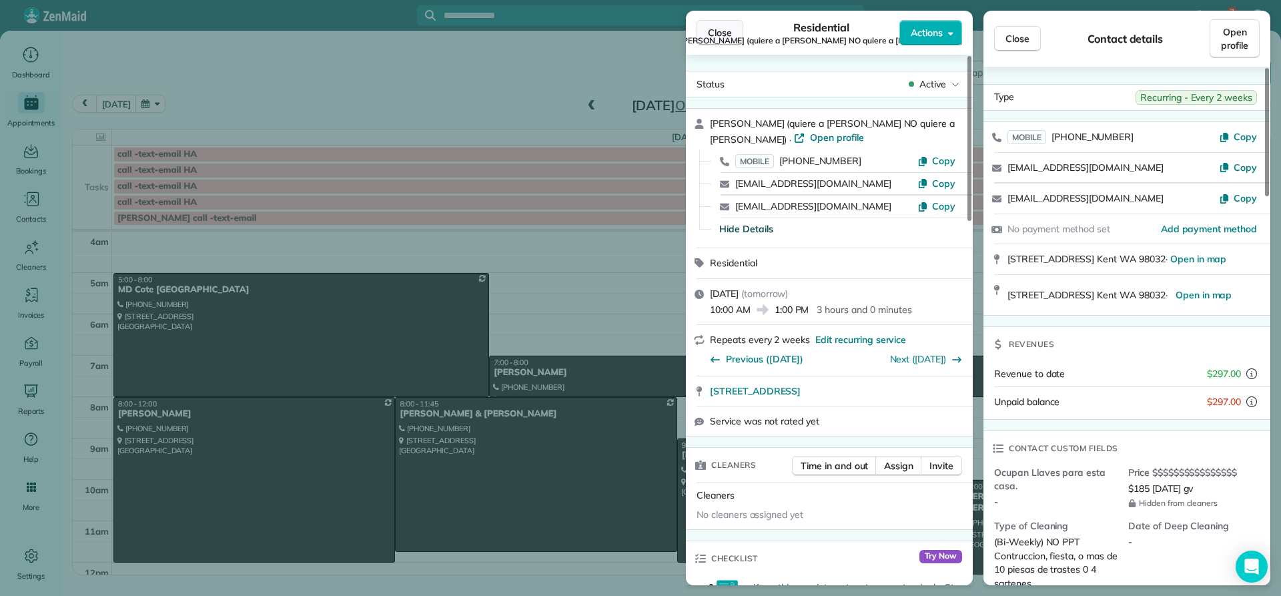
click at [722, 34] on span "Close" at bounding box center [720, 32] width 24 height 13
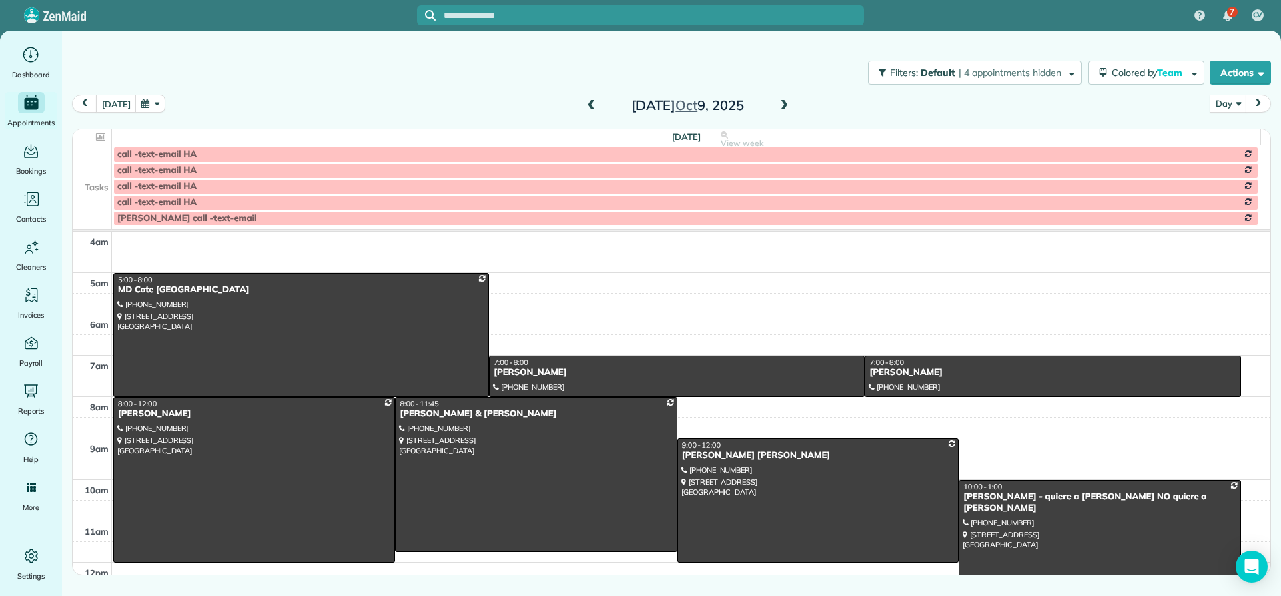
click at [780, 104] on span at bounding box center [784, 106] width 15 height 12
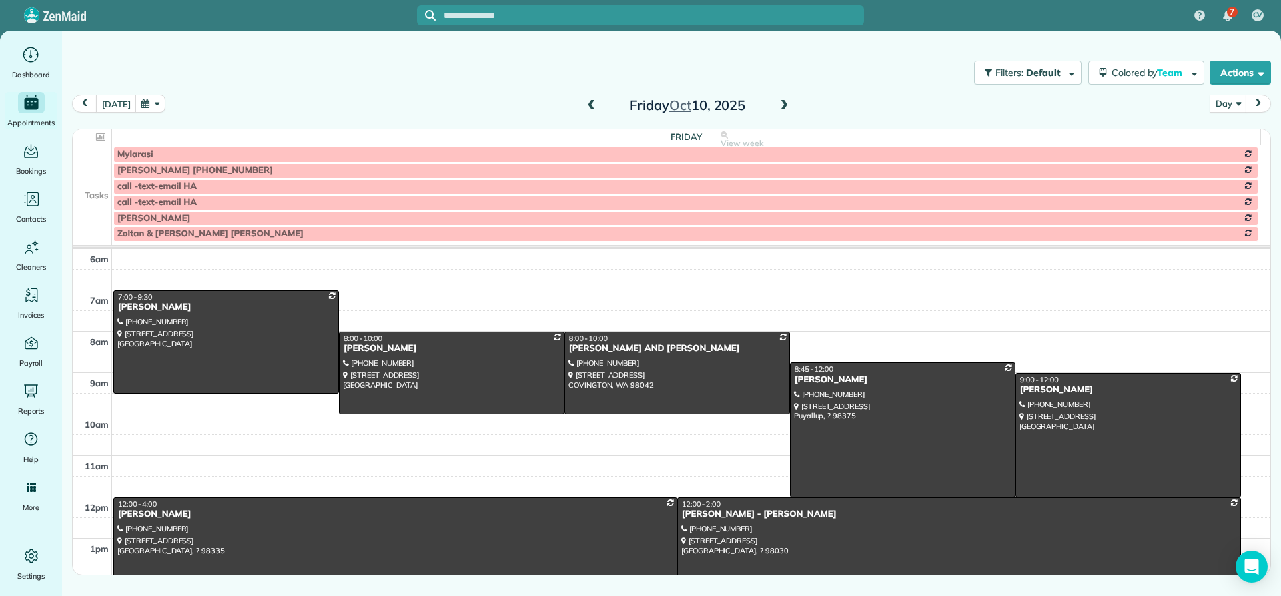
scroll to position [58, 0]
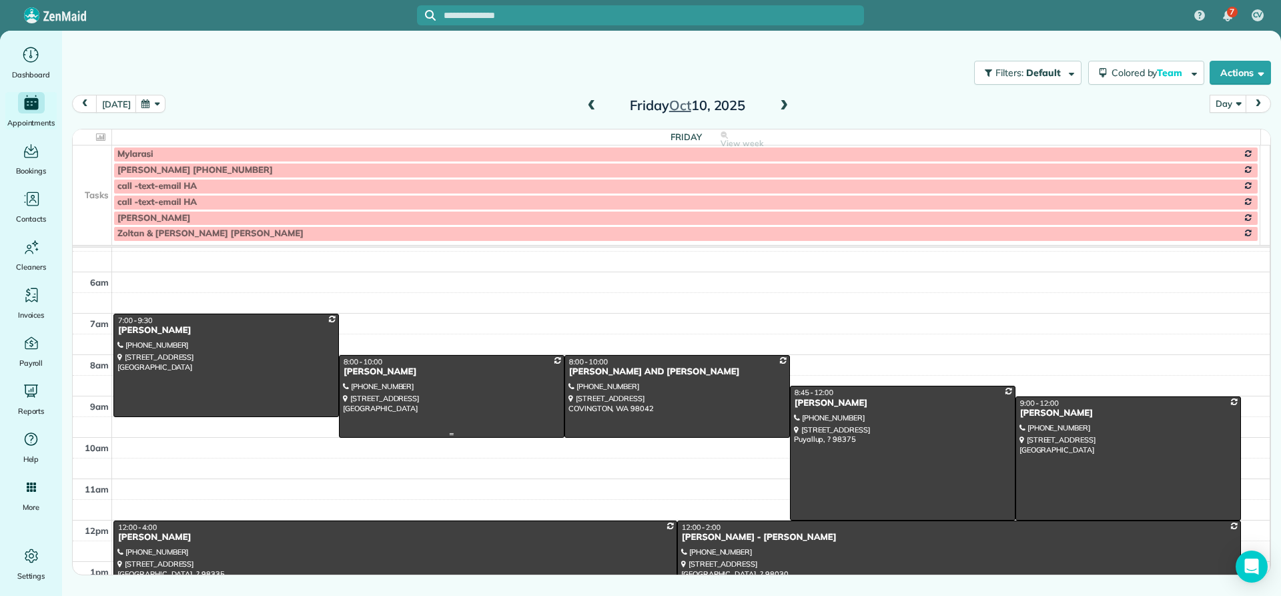
click at [368, 375] on div "Natalie Gossett" at bounding box center [452, 371] width 218 height 11
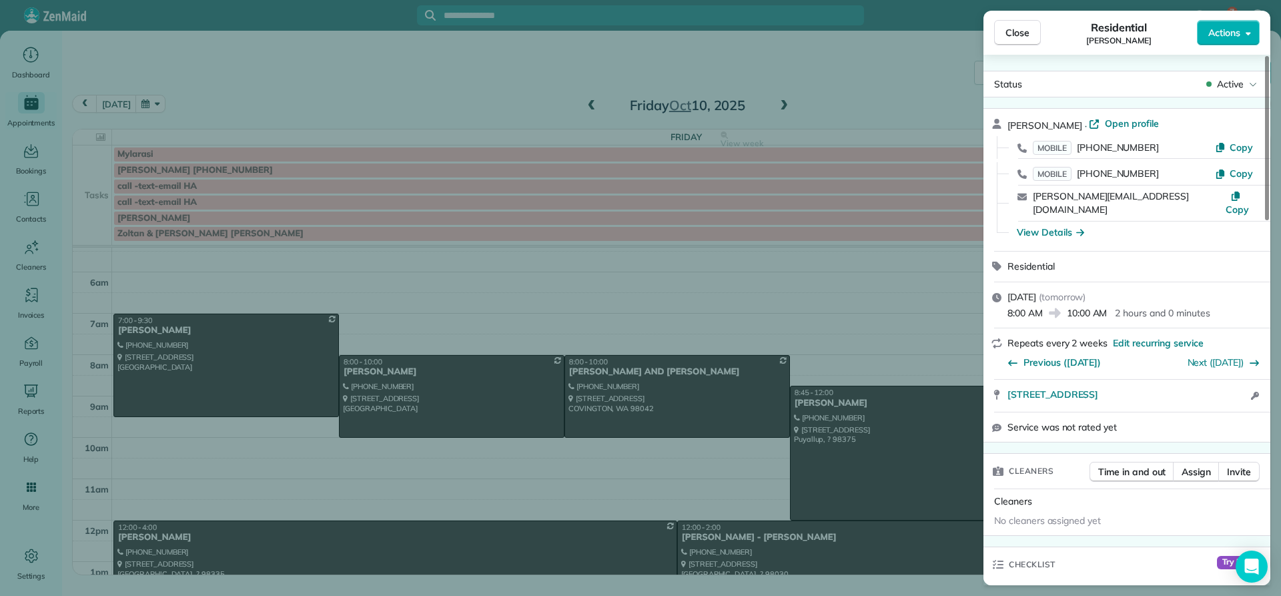
drag, startPoint x: 1076, startPoint y: 124, endPoint x: 996, endPoint y: 121, distance: 80.1
click at [996, 121] on div "Natalie Gossett · Open profile MOBILE (206) 621-8655 Copy MOBILE (206) 484-2242…" at bounding box center [1127, 180] width 287 height 142
click at [1033, 226] on div "View Details" at bounding box center [1050, 232] width 67 height 13
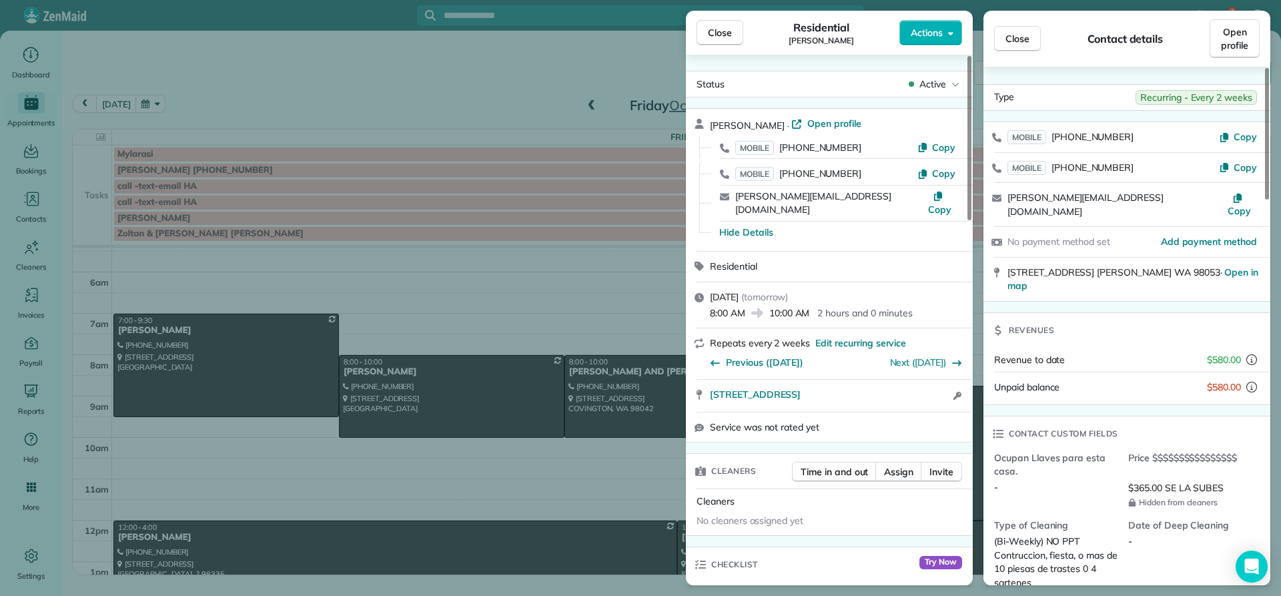
click at [709, 31] on button "Close" at bounding box center [720, 32] width 47 height 25
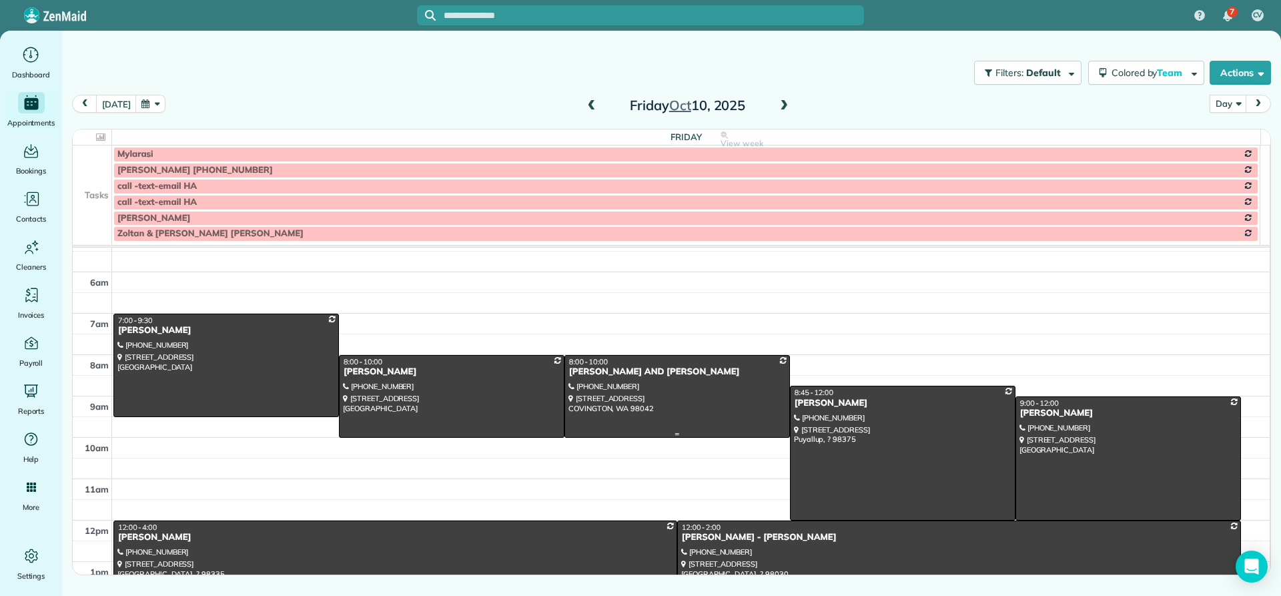
click at [595, 368] on div "KATHY AND STEVE WILSON" at bounding box center [678, 371] width 218 height 11
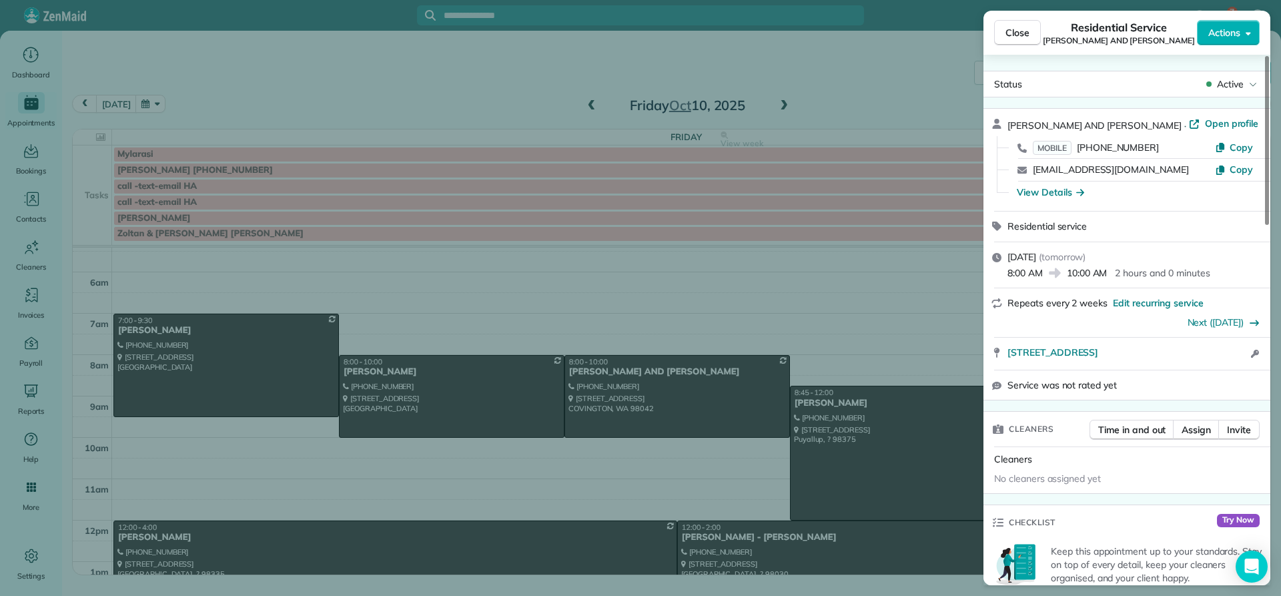
drag, startPoint x: 1136, startPoint y: 120, endPoint x: 1010, endPoint y: 119, distance: 125.5
click at [1004, 115] on div "KATHY AND STEVE WILSON · Open profile MOBILE (253) 951-3955 Copy kaw4381@gmail.…" at bounding box center [1127, 160] width 287 height 102
click at [1046, 196] on div "View Details" at bounding box center [1050, 192] width 67 height 13
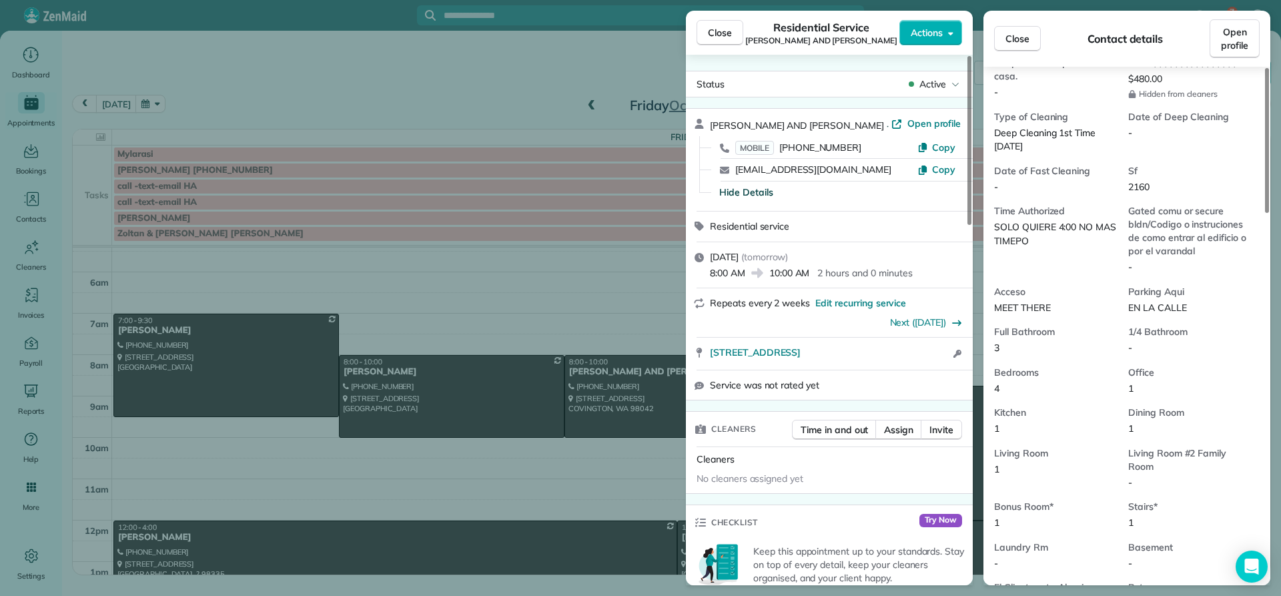
scroll to position [400, 0]
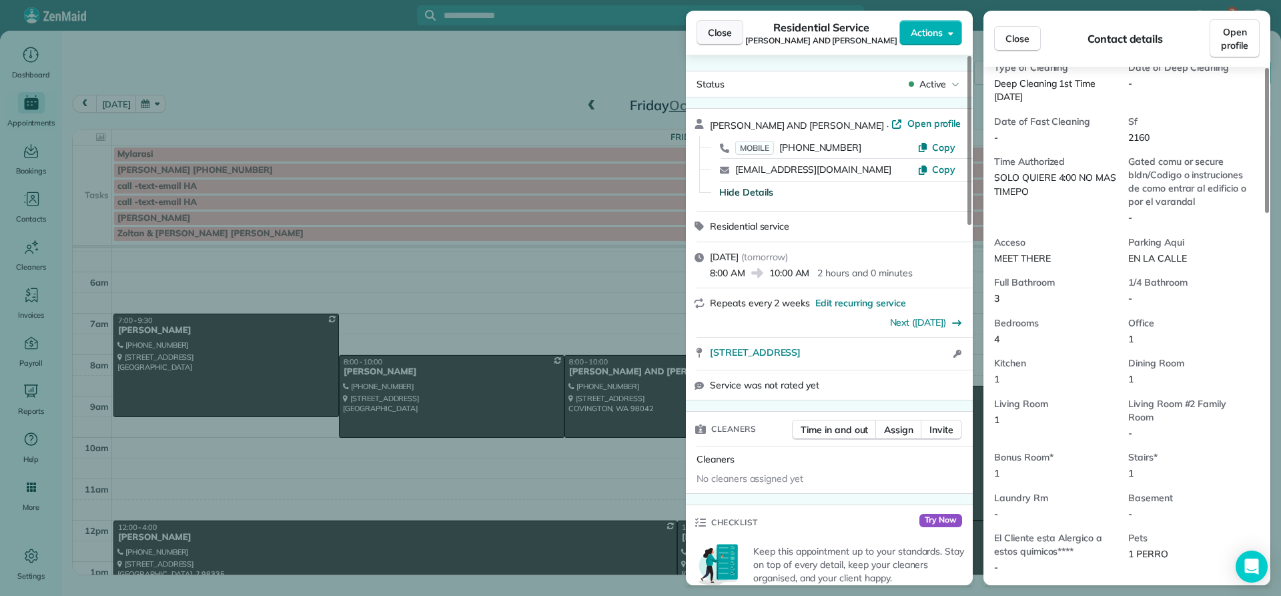
click at [725, 37] on span "Close" at bounding box center [720, 32] width 24 height 13
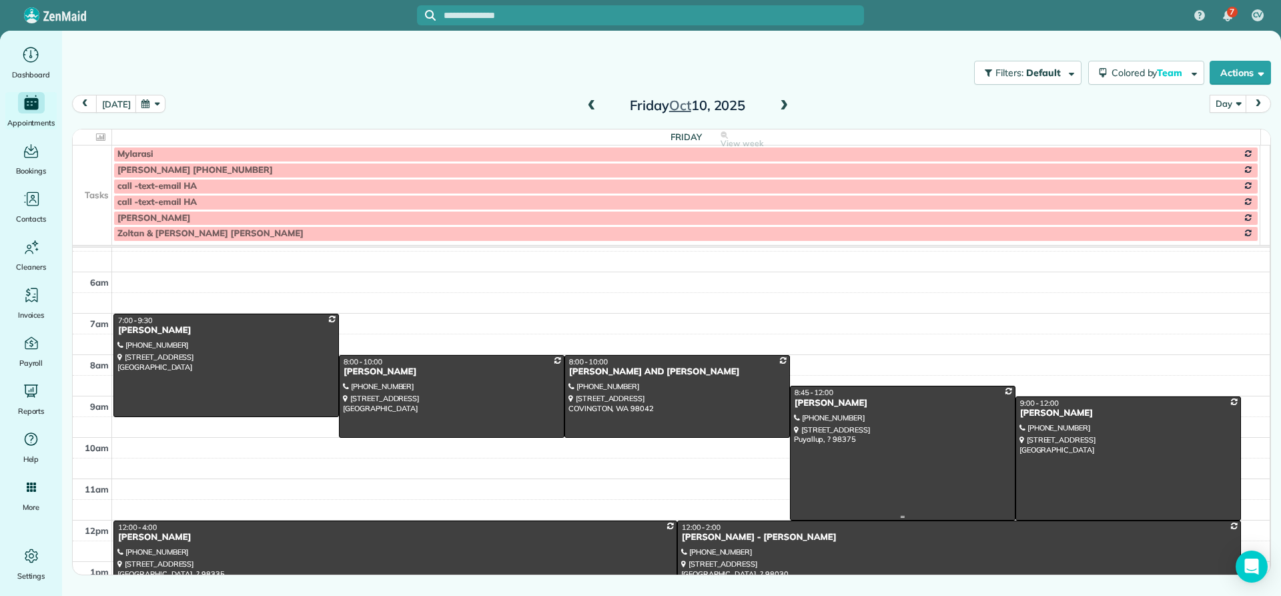
click at [819, 404] on div "Irene Dawa Kamanga" at bounding box center [903, 403] width 218 height 11
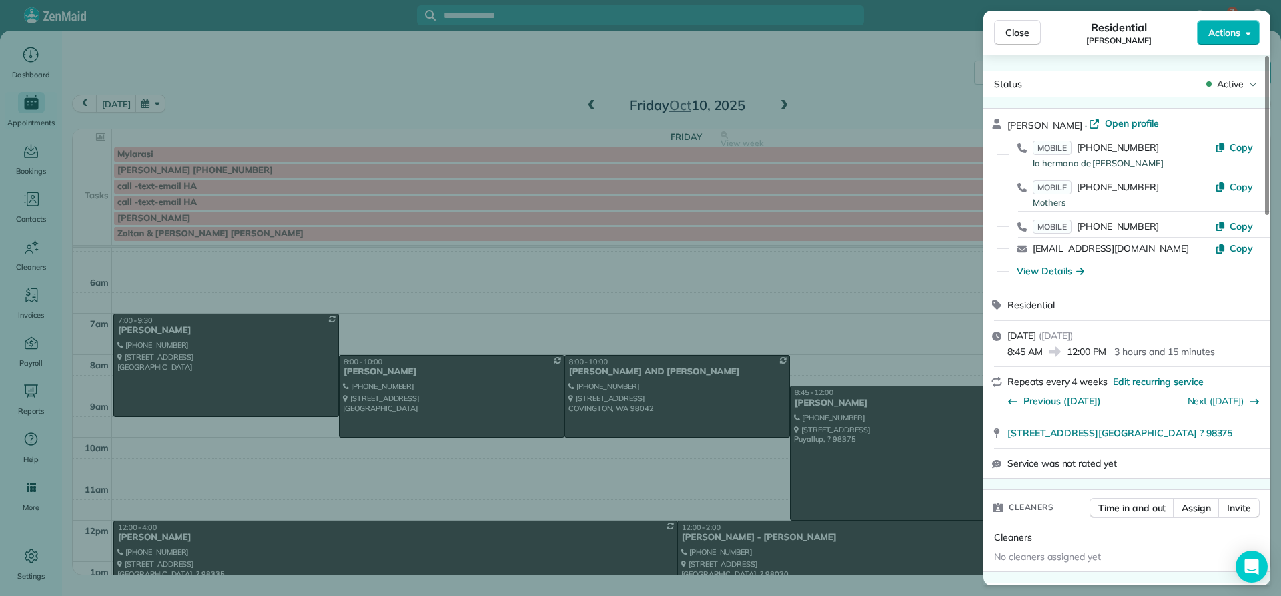
drag, startPoint x: 1104, startPoint y: 122, endPoint x: 996, endPoint y: 123, distance: 107.4
click at [996, 123] on div "Irene Dawa Kamanga · Open profile MOBILE (253) 248-9098 la hermana de Irene Cop…" at bounding box center [1127, 199] width 287 height 181
click at [1010, 28] on span "Close" at bounding box center [1018, 32] width 24 height 13
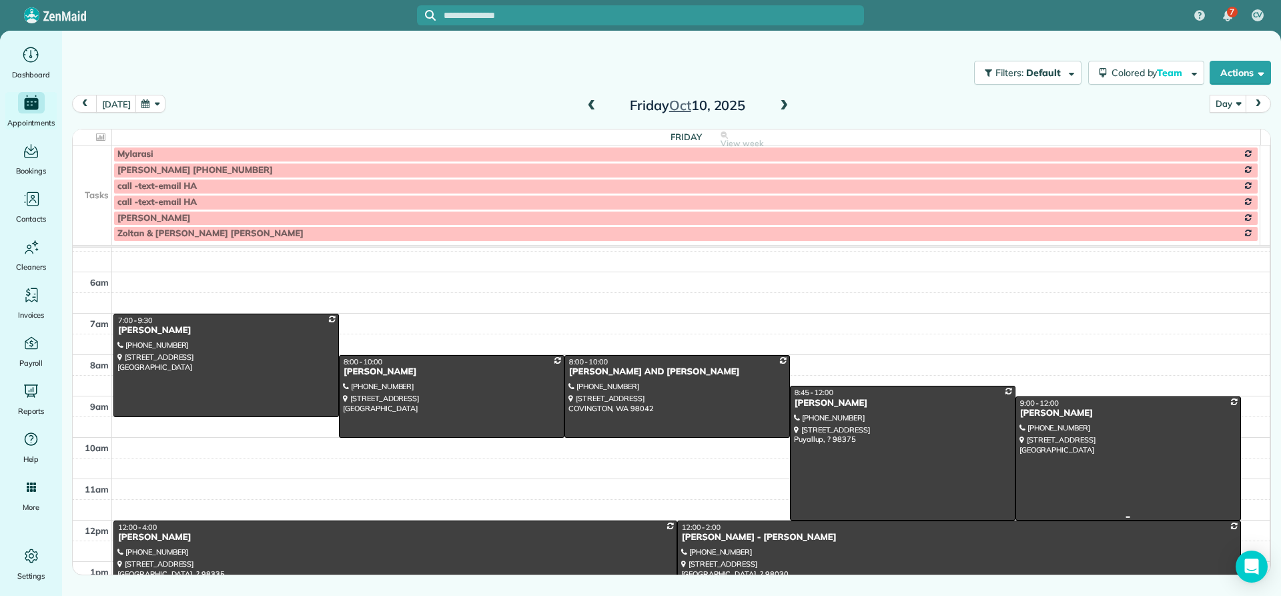
click at [1044, 412] on div "Whitney Maehara" at bounding box center [1129, 413] width 218 height 11
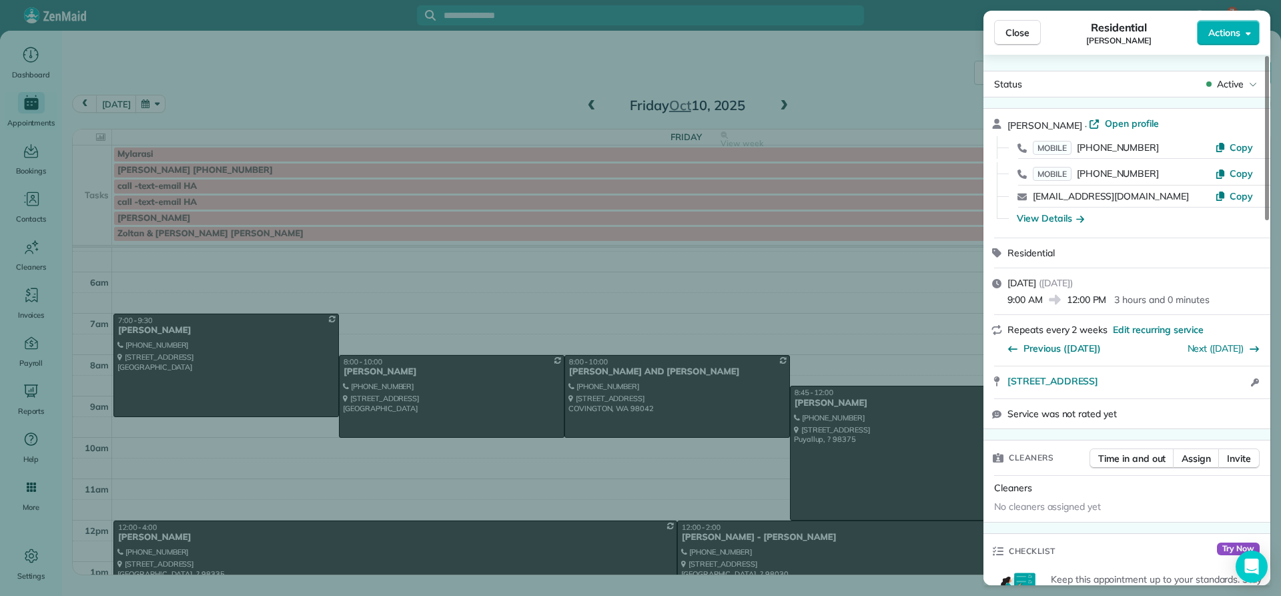
drag, startPoint x: 1087, startPoint y: 119, endPoint x: 1008, endPoint y: 121, distance: 79.5
click at [1008, 121] on div "Whitney Maehara · Open profile" at bounding box center [1135, 125] width 255 height 16
click at [1060, 219] on div "View Details" at bounding box center [1050, 218] width 67 height 13
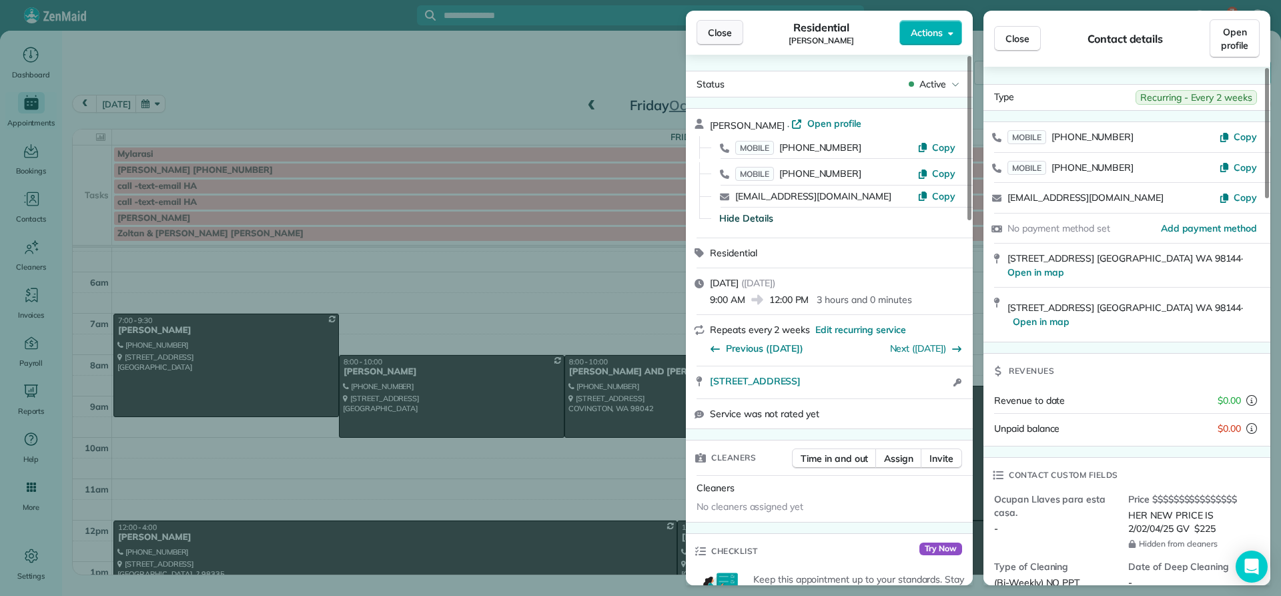
click at [735, 31] on button "Close" at bounding box center [720, 32] width 47 height 25
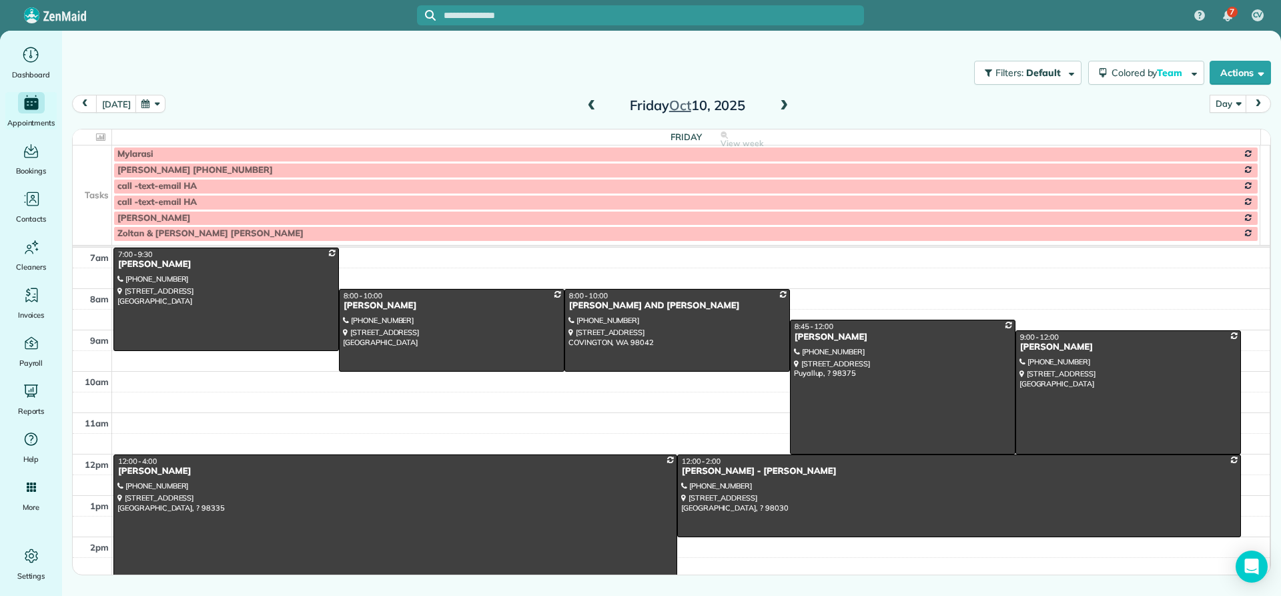
scroll to position [125, 0]
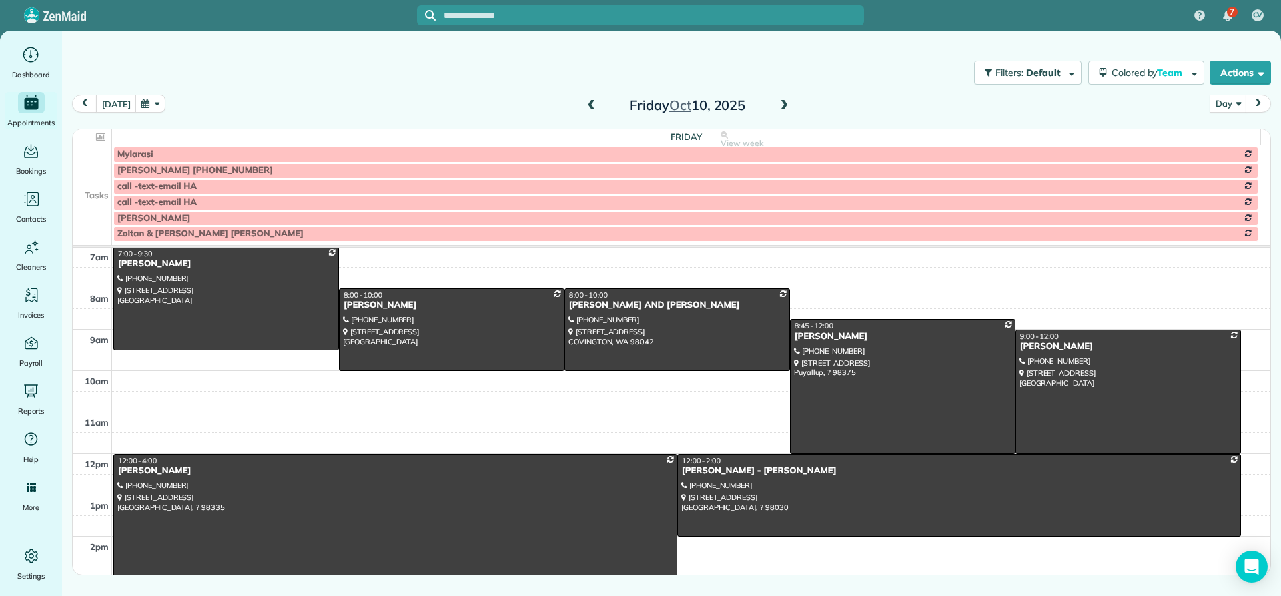
click at [142, 475] on div "Patricia Schneiner" at bounding box center [395, 470] width 556 height 11
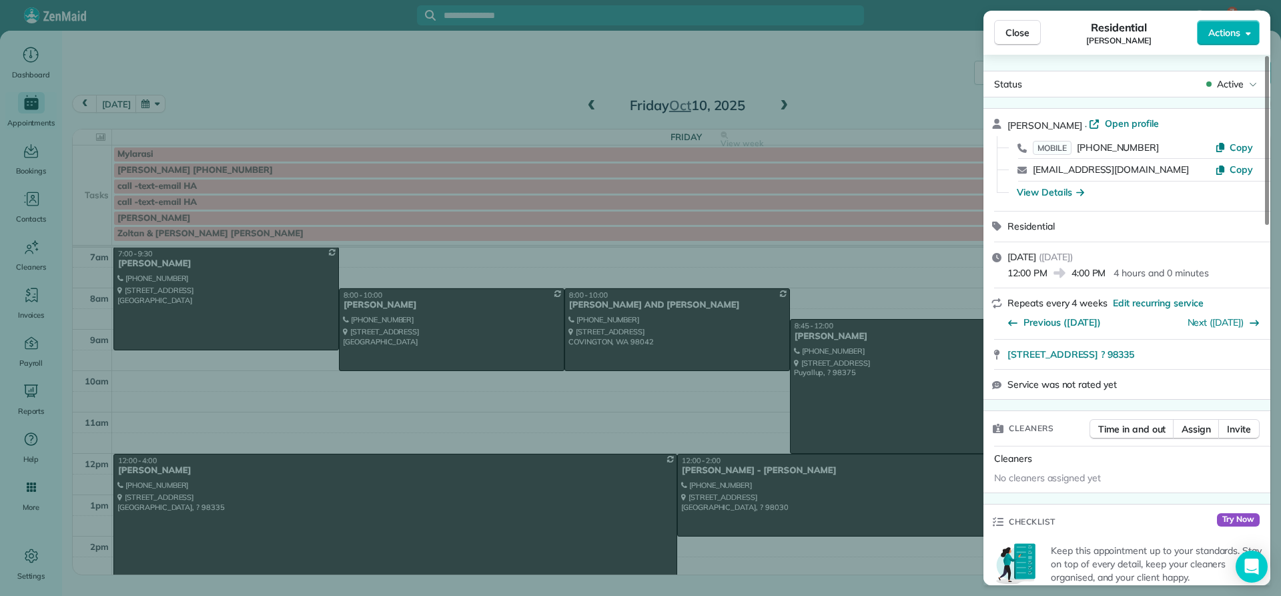
drag, startPoint x: 1090, startPoint y: 121, endPoint x: 996, endPoint y: 112, distance: 93.9
click at [996, 112] on div "Patricia Schneiner · Open profile MOBILE (253) 686-8203 Copy triciamschneider@g…" at bounding box center [1127, 160] width 287 height 102
drag, startPoint x: 1042, startPoint y: 190, endPoint x: 1065, endPoint y: 192, distance: 22.8
click at [1042, 189] on div "View Details" at bounding box center [1050, 192] width 67 height 13
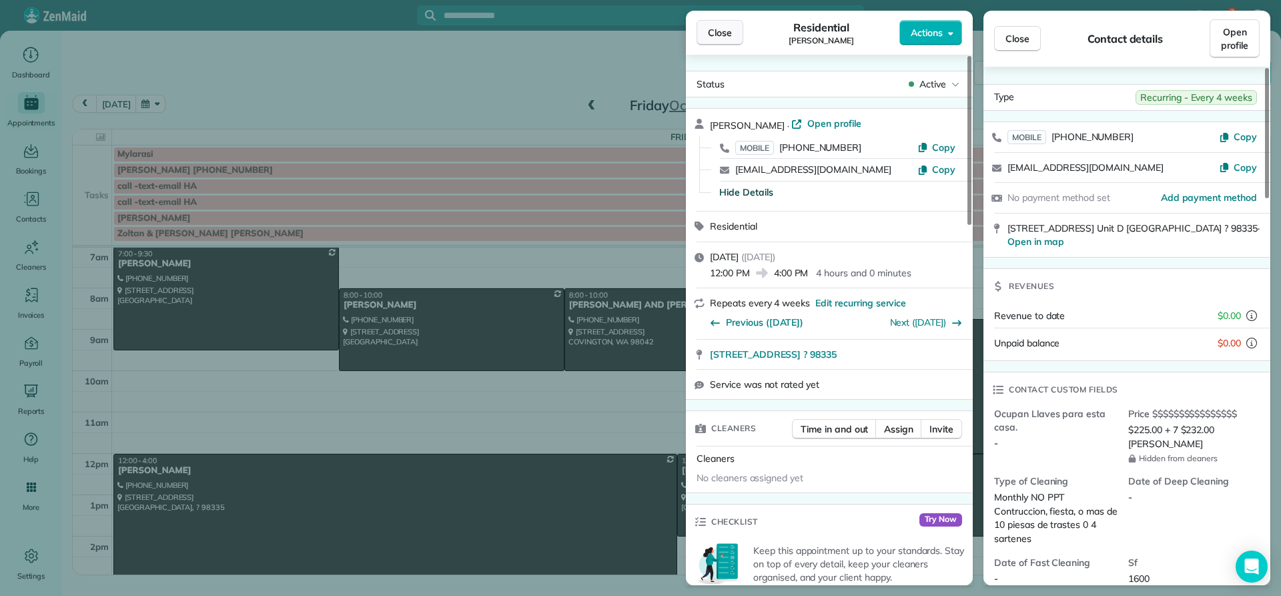
click at [714, 36] on span "Close" at bounding box center [720, 32] width 24 height 13
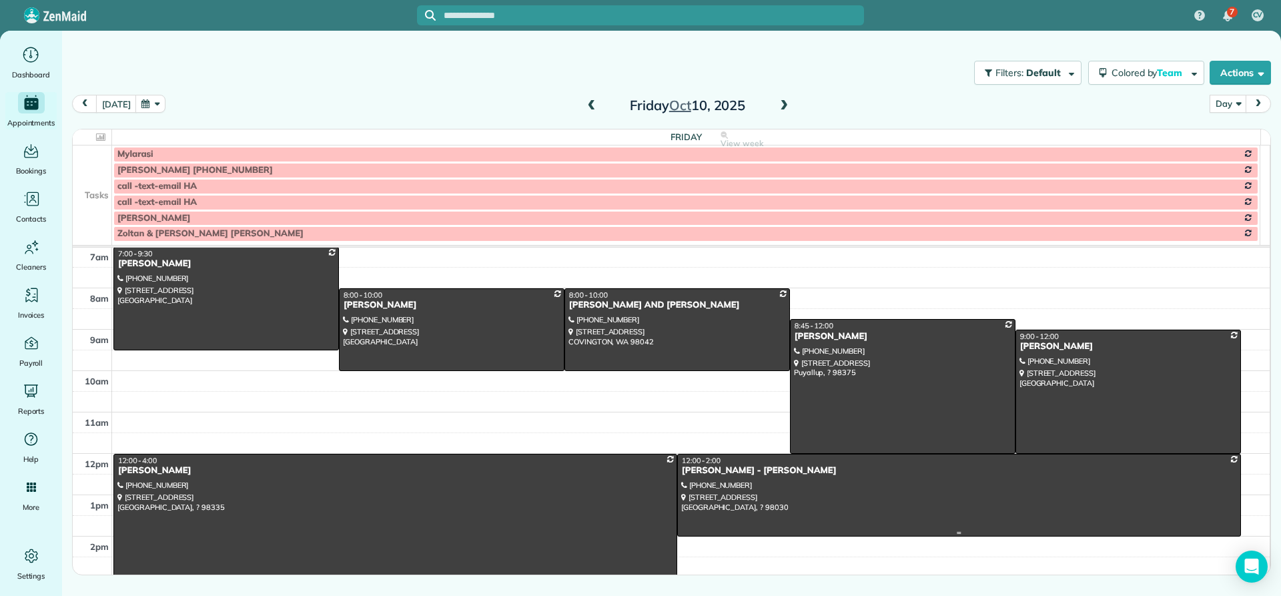
click at [715, 478] on div at bounding box center [959, 494] width 563 height 81
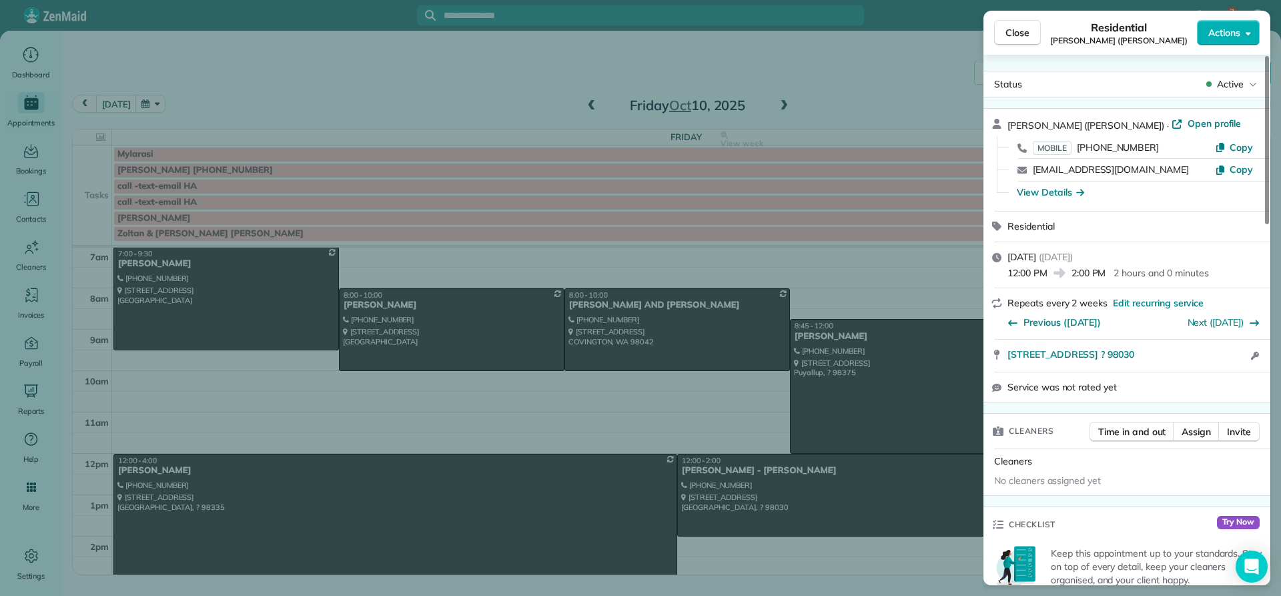
drag, startPoint x: 1072, startPoint y: 127, endPoint x: 1007, endPoint y: 117, distance: 65.4
click at [1007, 117] on div "Laura Boynton (ANGELICA) · Open profile MOBILE (206) 604-2107 Copy lwboynton@gm…" at bounding box center [1127, 160] width 287 height 102
click at [1044, 199] on div "View Details" at bounding box center [1135, 193] width 255 height 22
click at [1052, 195] on div "View Details" at bounding box center [1050, 192] width 67 height 13
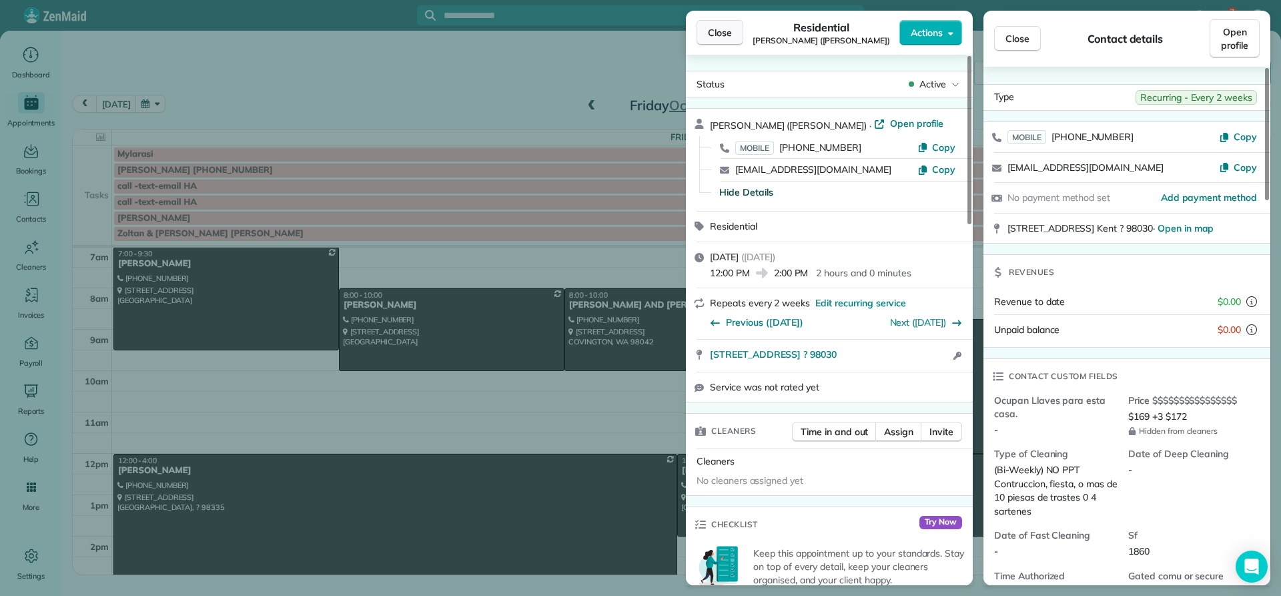
click at [725, 32] on span "Close" at bounding box center [720, 32] width 24 height 13
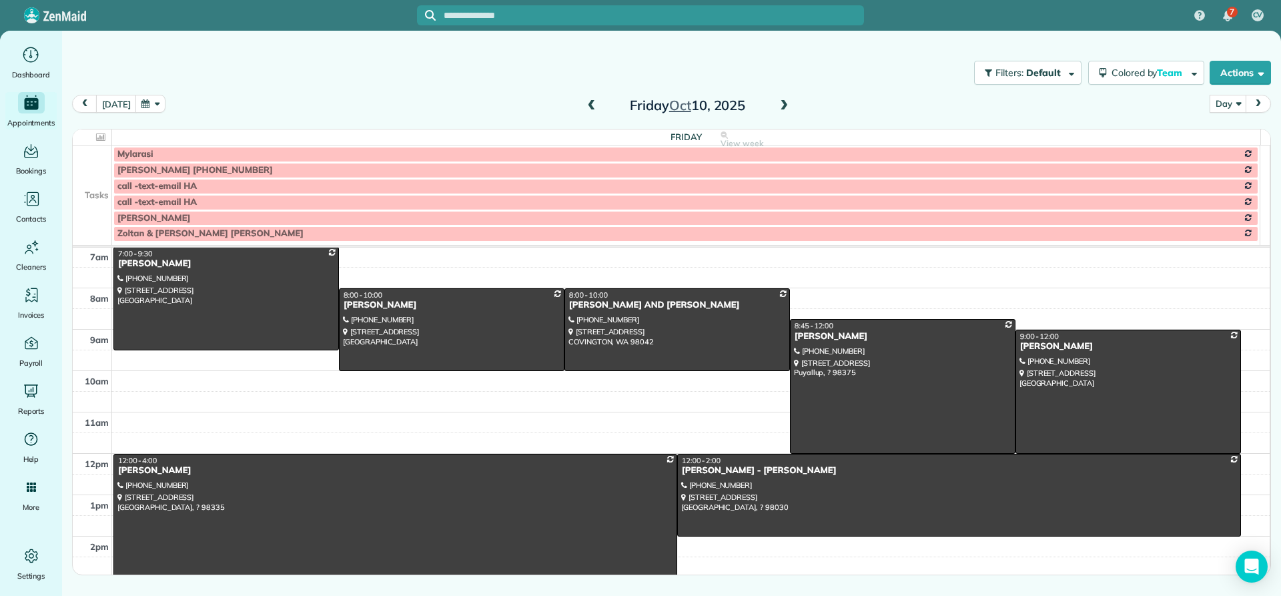
click at [785, 104] on span at bounding box center [784, 106] width 15 height 12
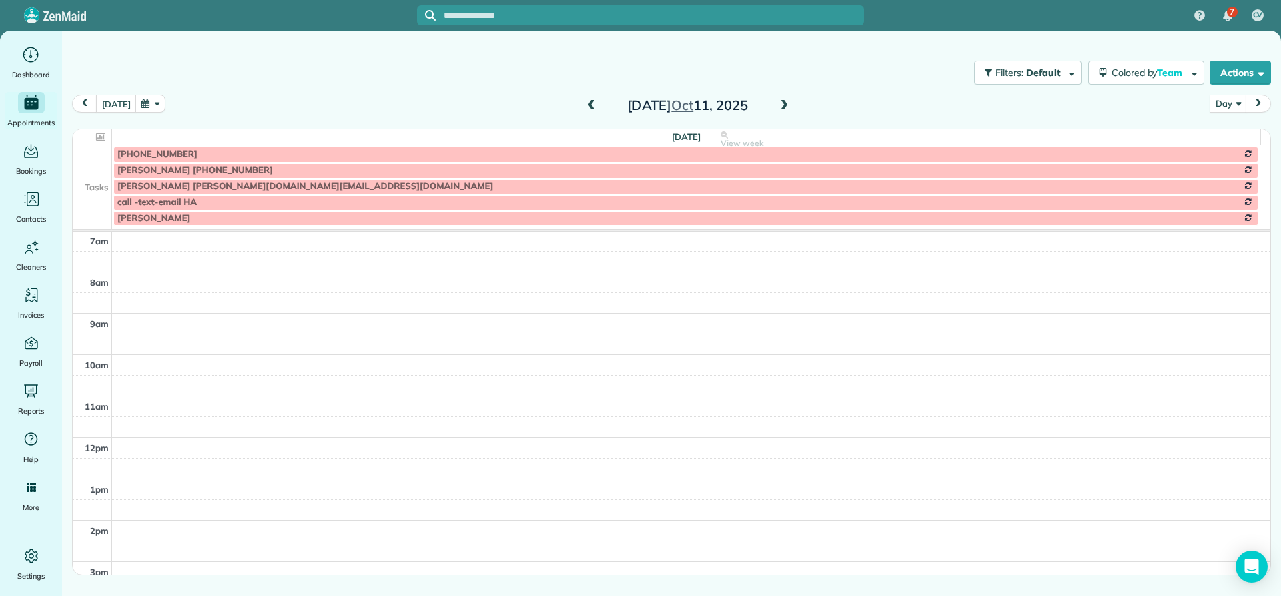
click at [781, 101] on span at bounding box center [784, 106] width 15 height 12
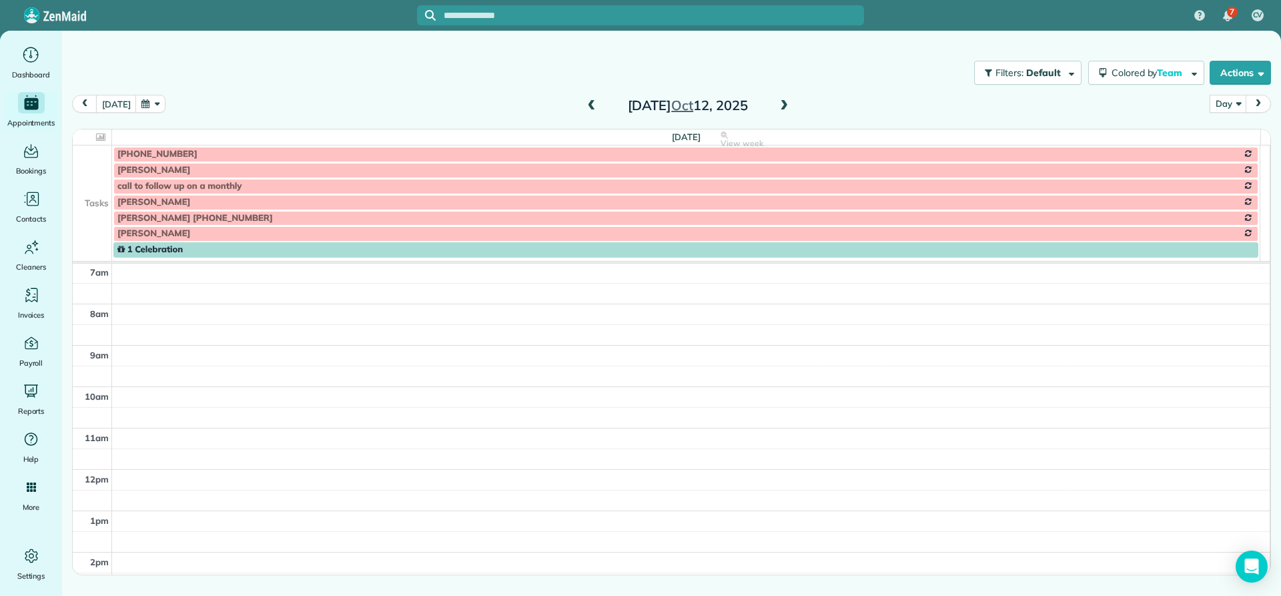
click at [783, 105] on span at bounding box center [784, 106] width 15 height 12
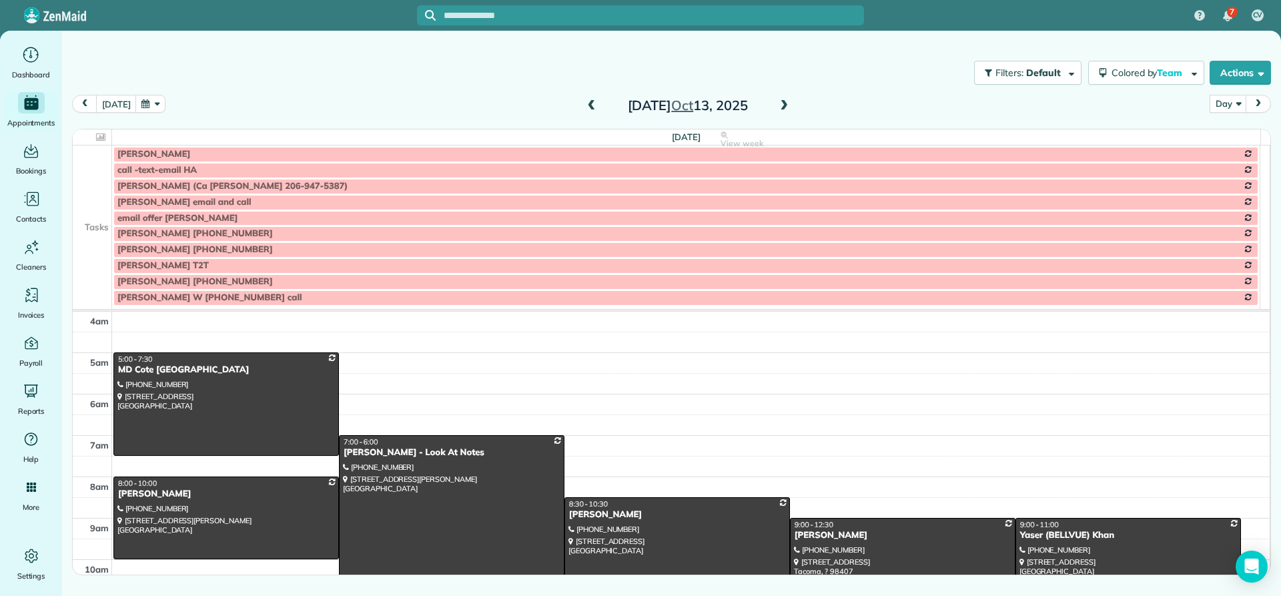
click at [781, 105] on span at bounding box center [784, 106] width 15 height 12
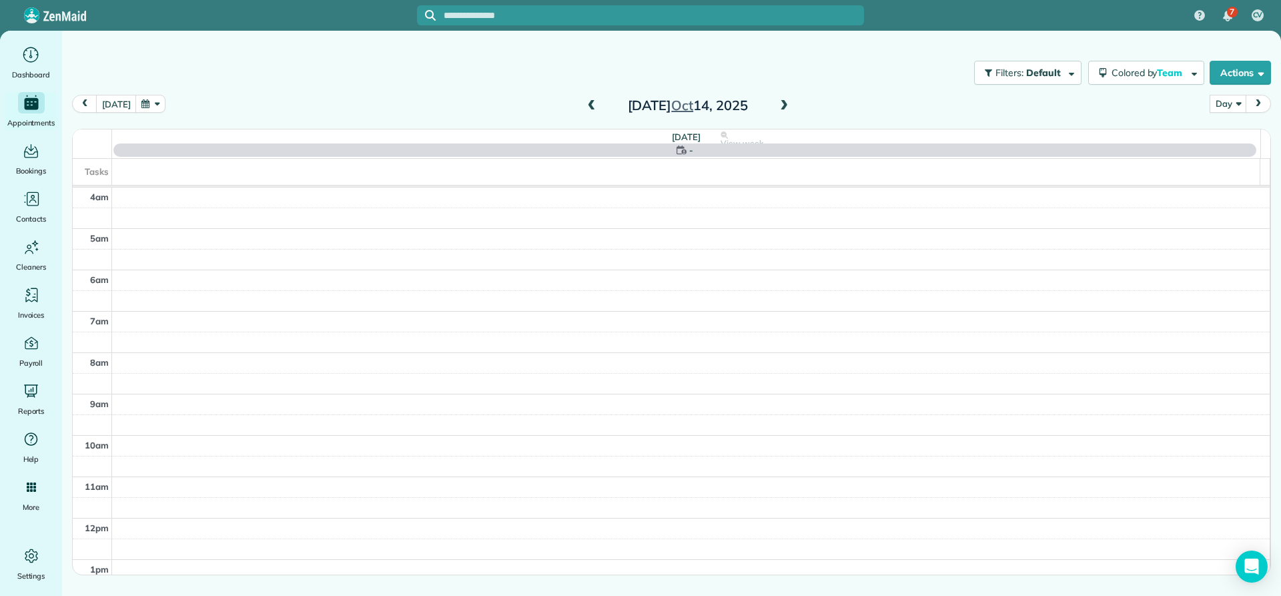
scroll to position [125, 0]
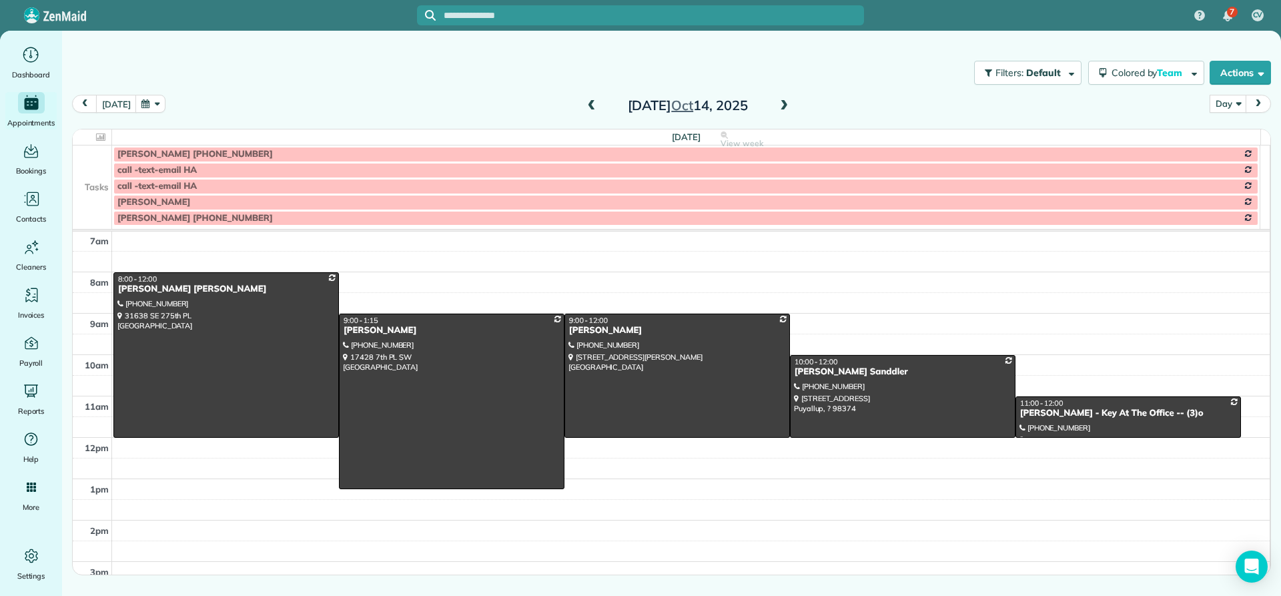
click at [781, 105] on span at bounding box center [784, 106] width 15 height 12
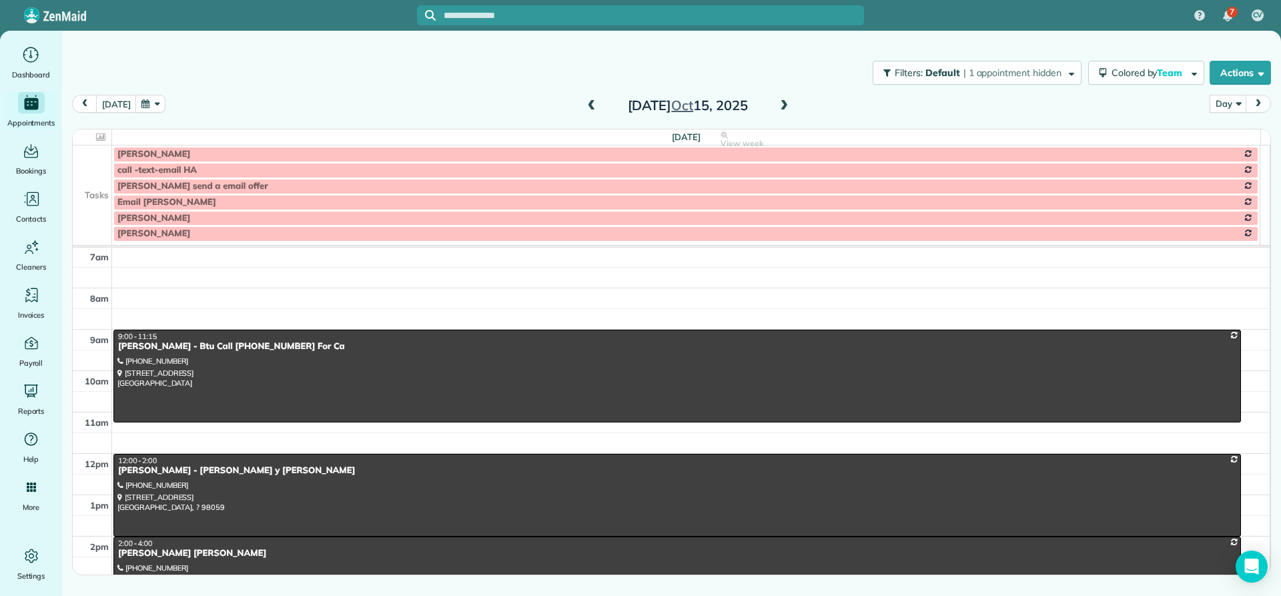
click at [786, 101] on span at bounding box center [784, 106] width 15 height 12
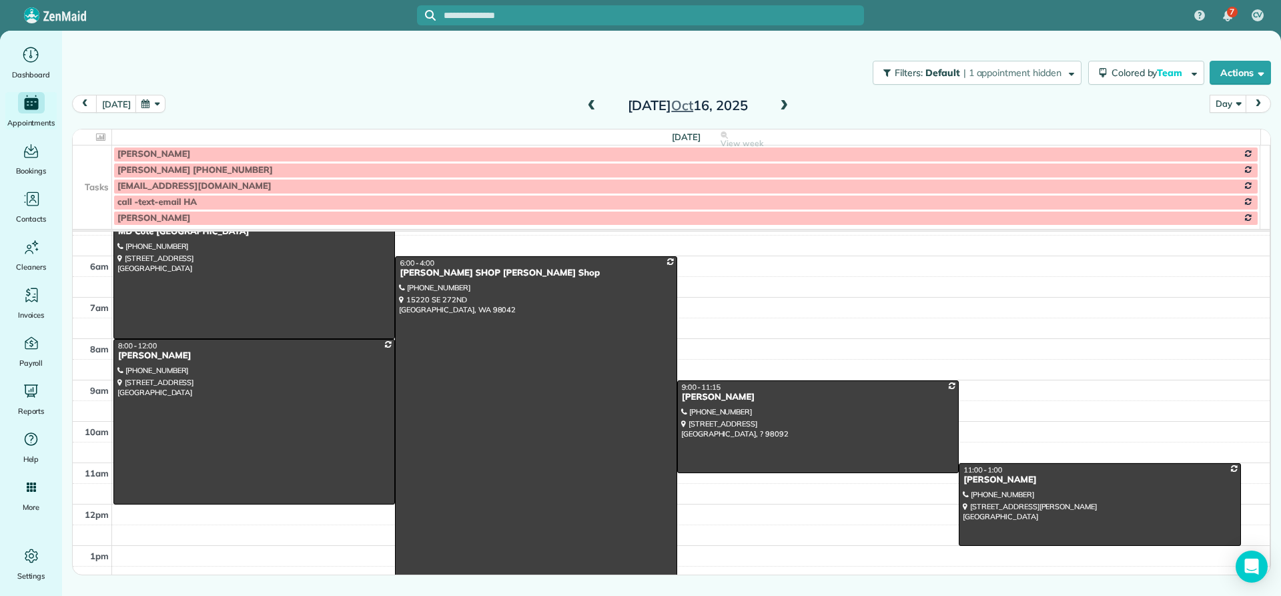
scroll to position [0, 0]
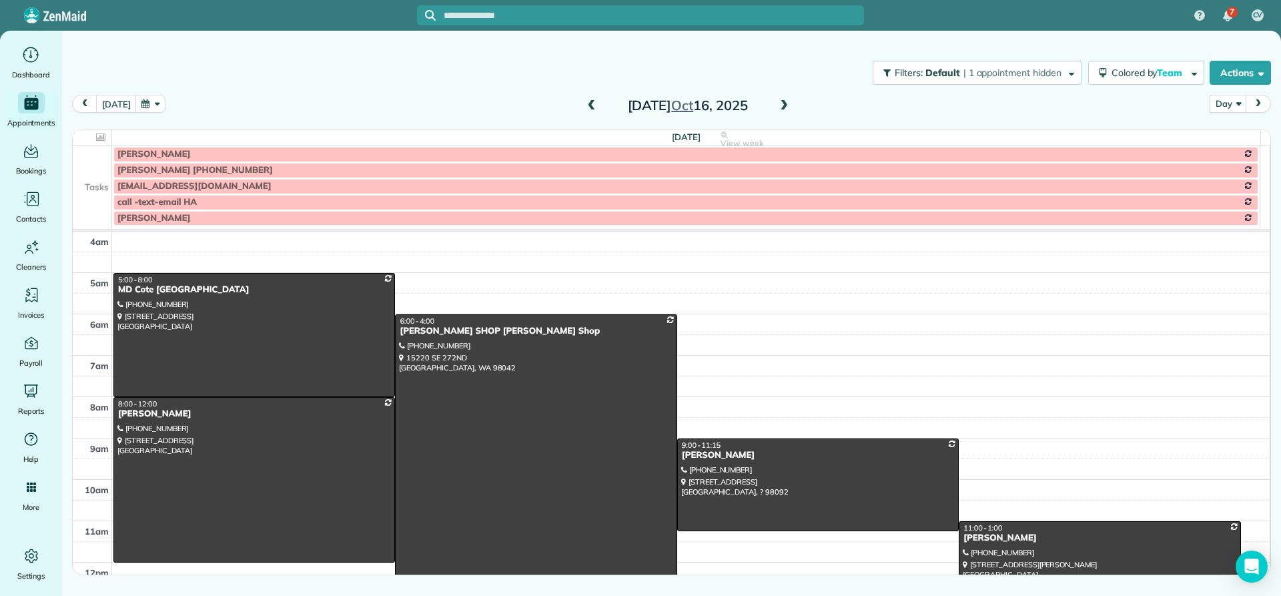
click at [782, 103] on span at bounding box center [784, 106] width 15 height 12
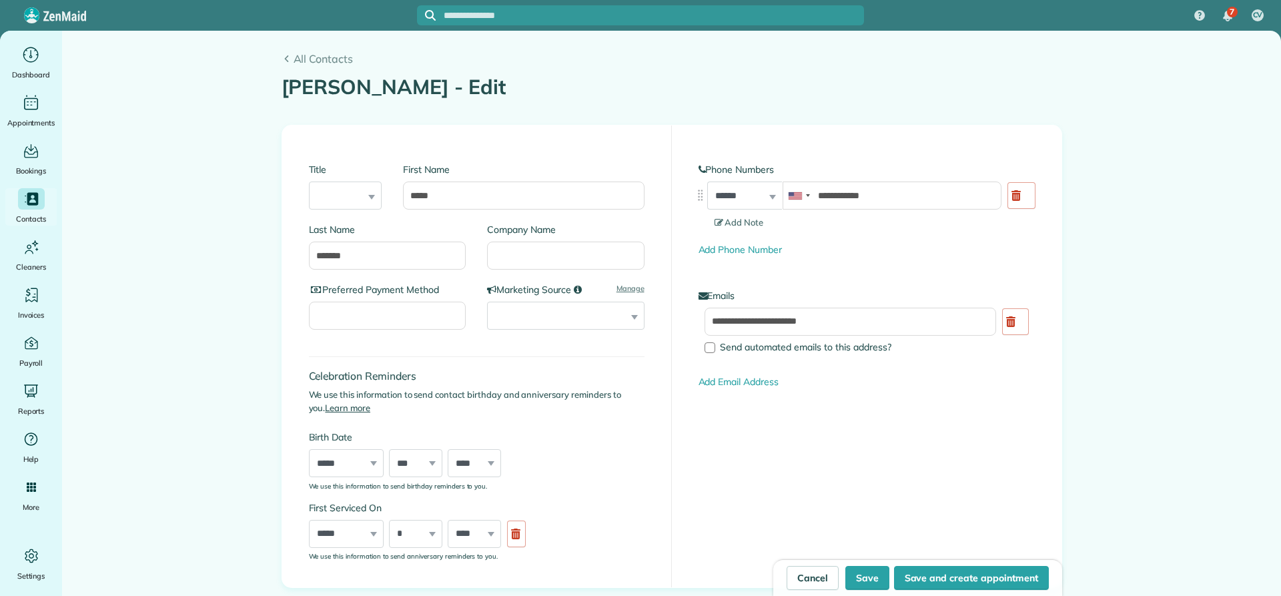
type input "**********"
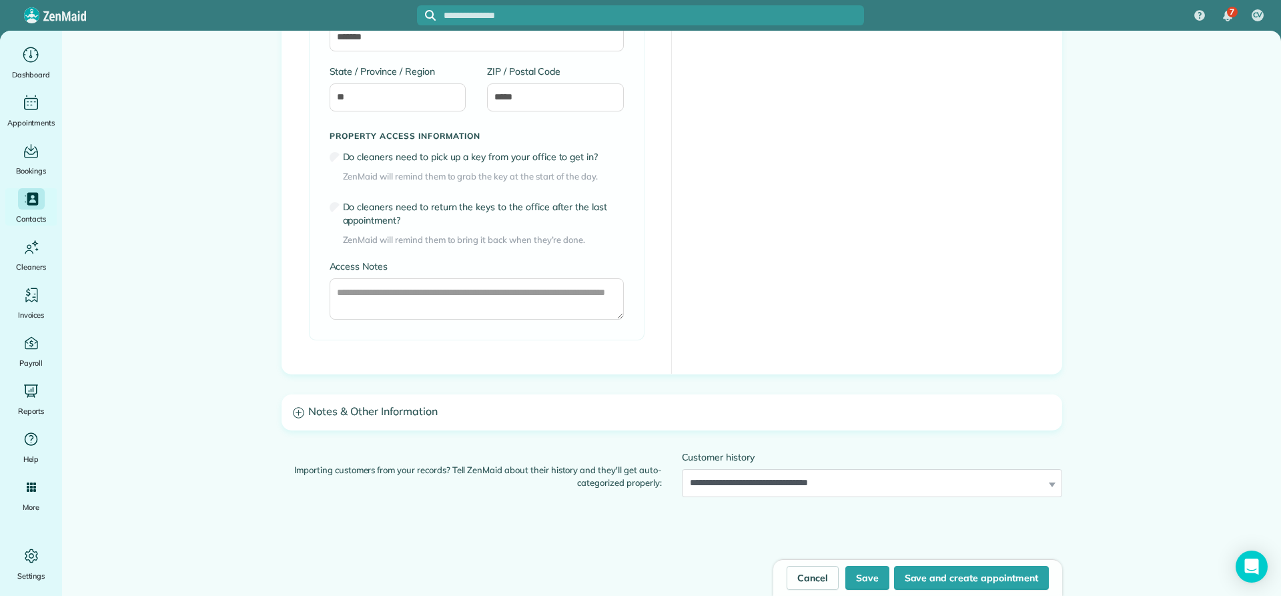
scroll to position [1535, 0]
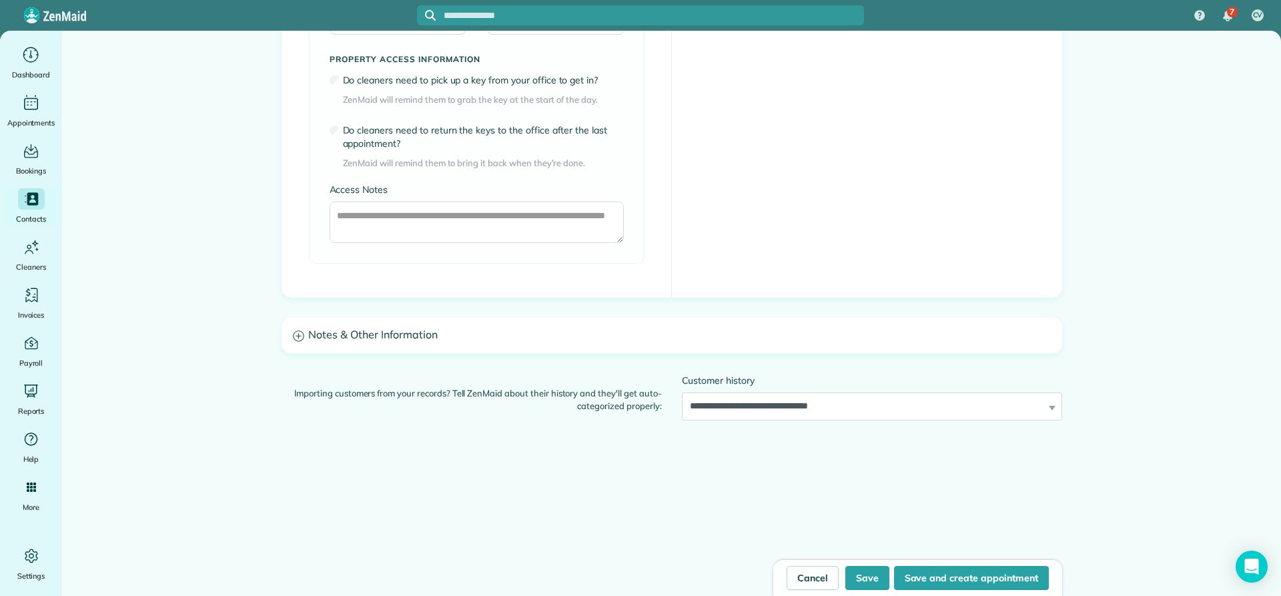
click at [426, 332] on h3 "Notes & Other Information" at bounding box center [671, 335] width 779 height 34
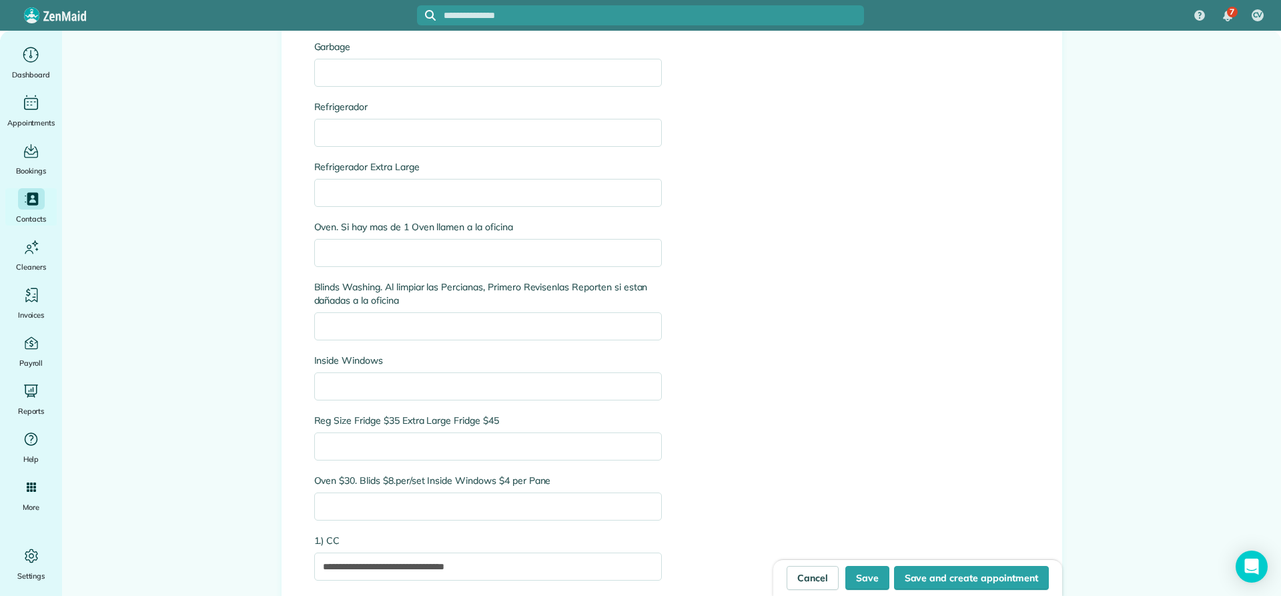
scroll to position [3470, 0]
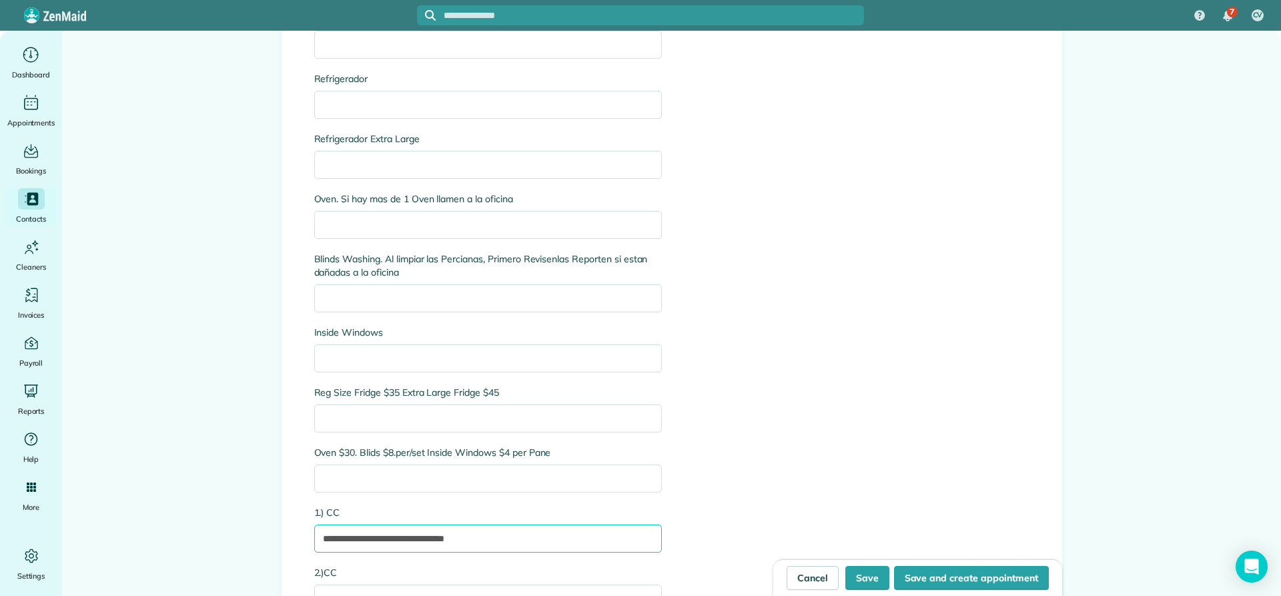
click at [502, 536] on input "**********" at bounding box center [488, 538] width 348 height 28
type input "*"
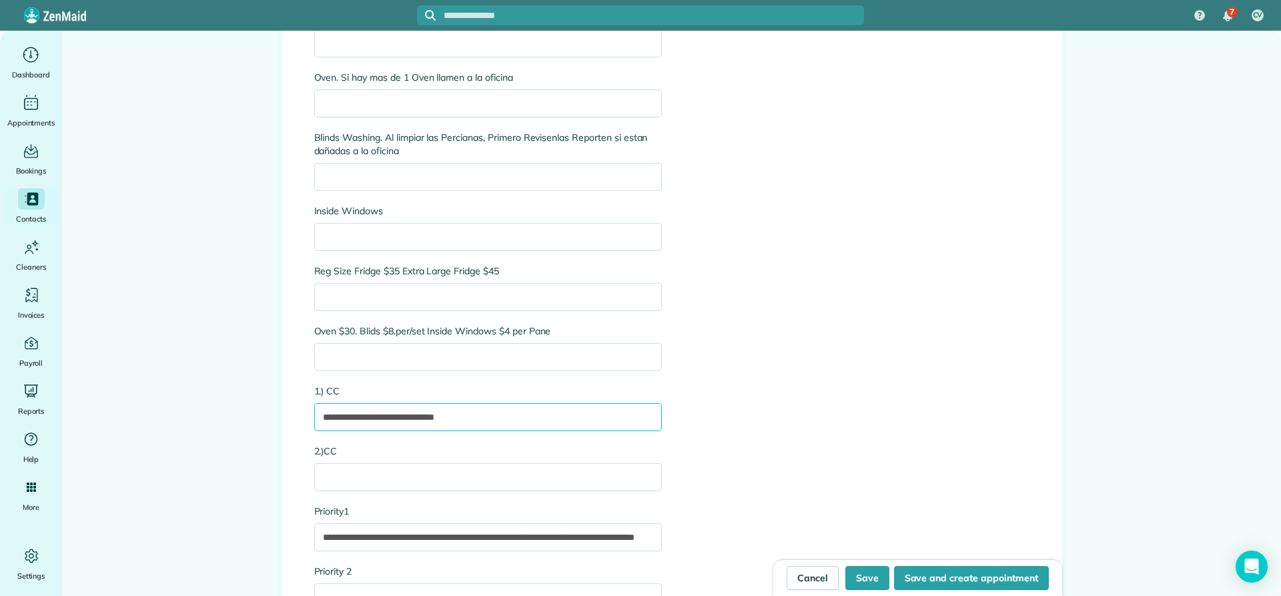
scroll to position [3603, 0]
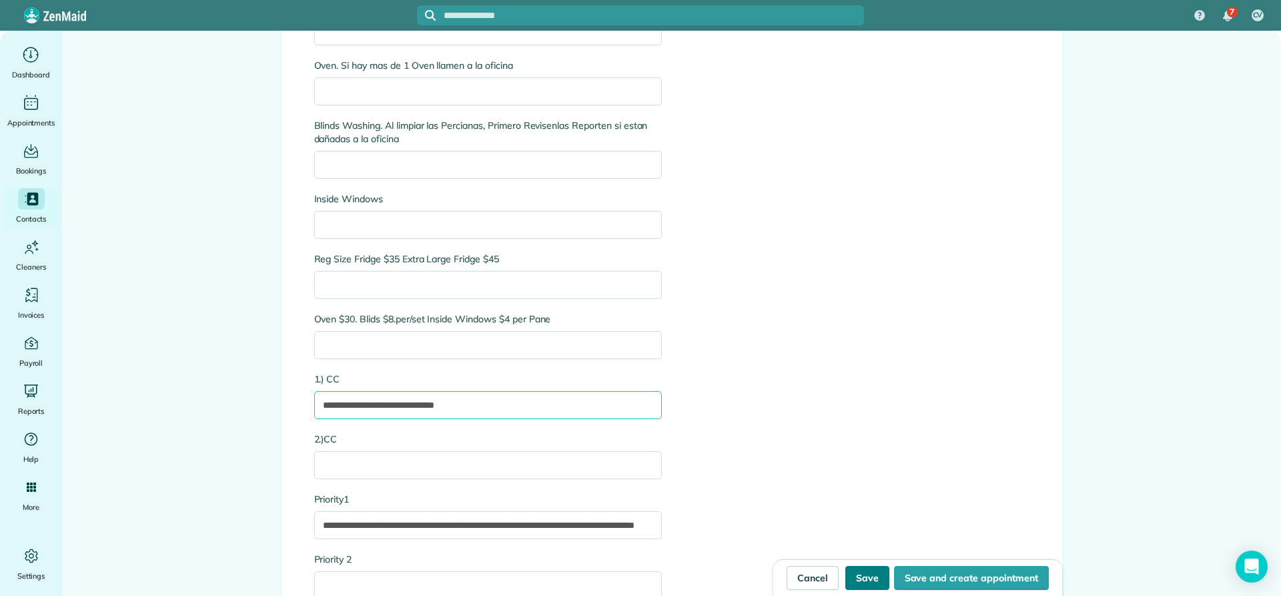
type input "**********"
click at [870, 574] on button "Save" at bounding box center [867, 578] width 44 height 24
type input "**********"
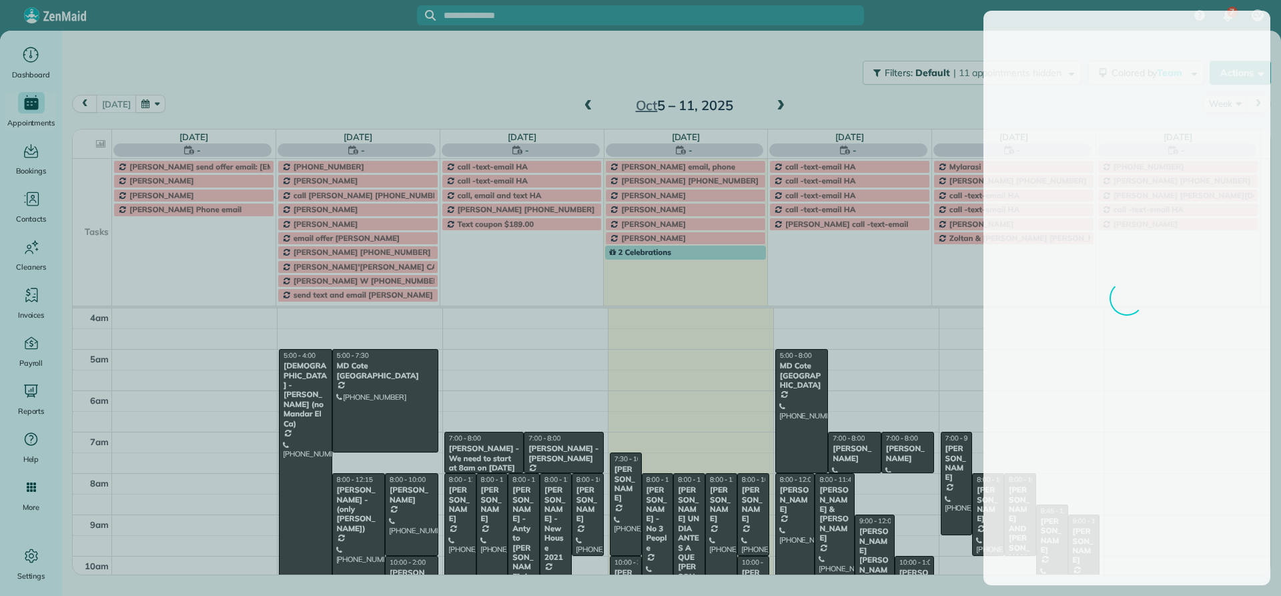
scroll to position [125, 0]
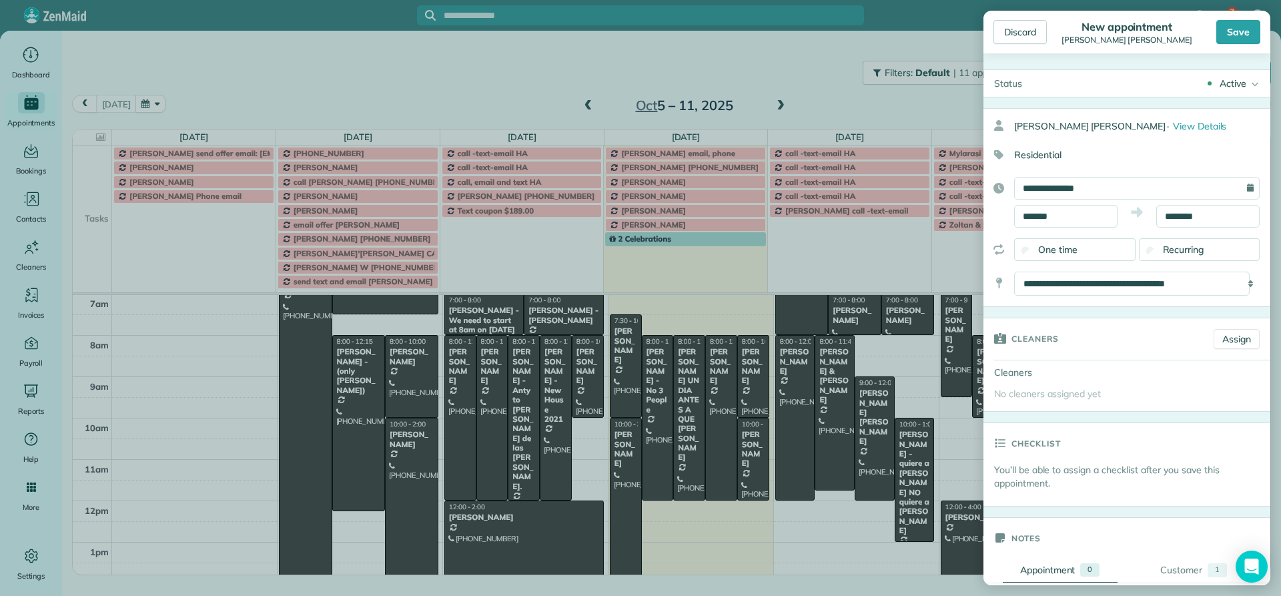
click at [1239, 188] on div "**********" at bounding box center [1137, 188] width 246 height 23
click at [1026, 188] on input "**********" at bounding box center [1137, 188] width 246 height 23
click at [1165, 218] on link "Next" at bounding box center [1162, 216] width 37 height 33
click at [1140, 275] on link "7" at bounding box center [1140, 276] width 21 height 21
type input "**********"
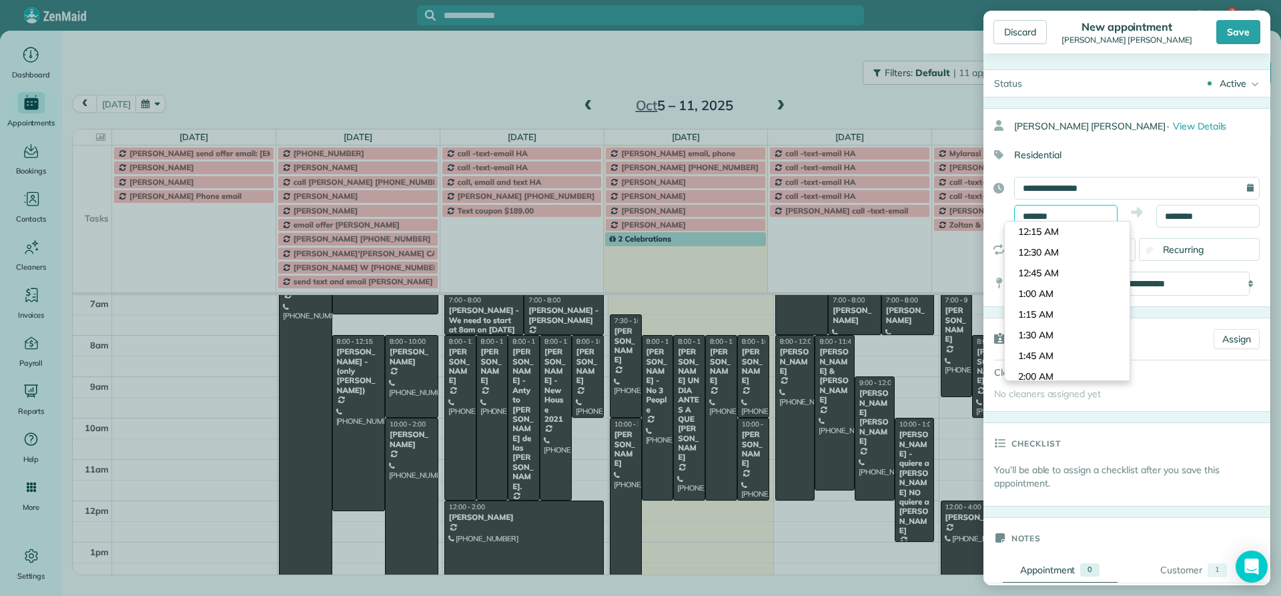
click at [1059, 213] on input "*******" at bounding box center [1065, 216] width 103 height 23
type input "*******"
click at [1037, 322] on body "7 CV Dashboard Appointments Bookings Contacts Cleaners Invoices Payroll Reports…" at bounding box center [640, 298] width 1281 height 596
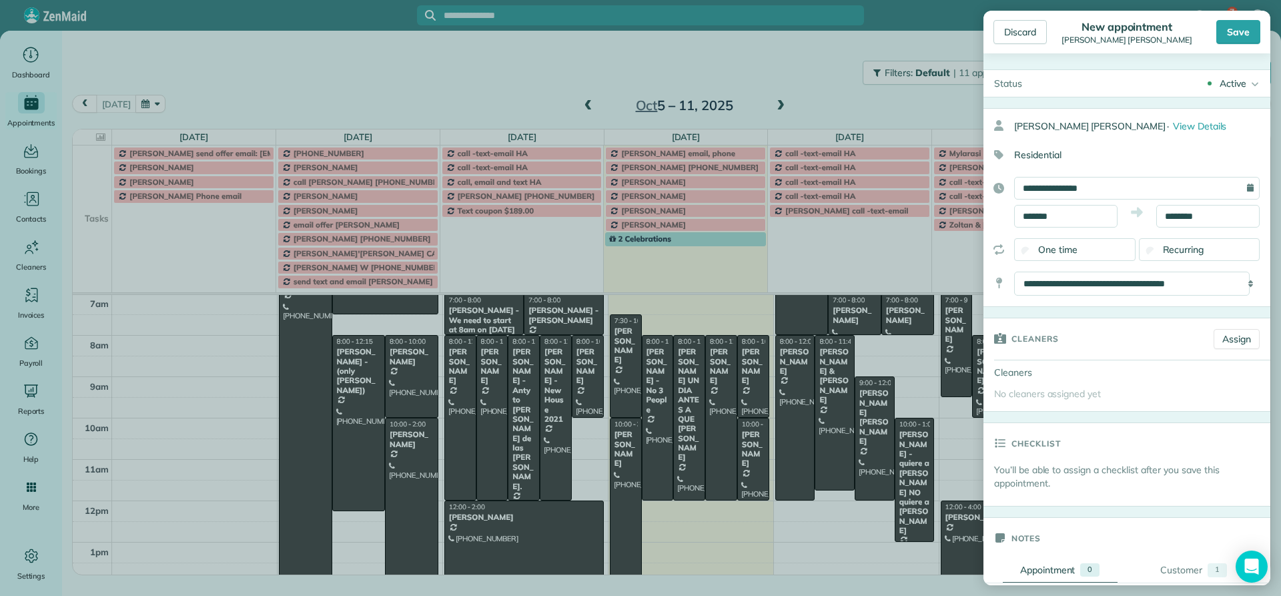
click at [1168, 250] on span "Recurring" at bounding box center [1183, 250] width 41 height 12
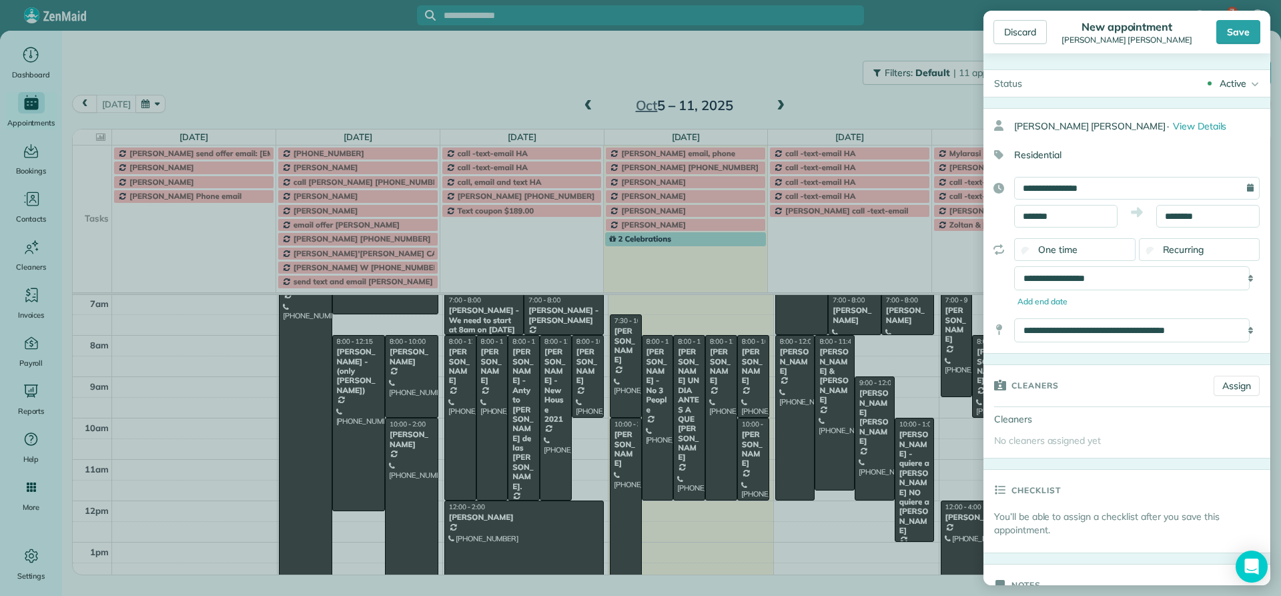
click at [1239, 282] on div "**********" at bounding box center [1137, 278] width 246 height 24
click at [1238, 278] on div "**********" at bounding box center [1137, 278] width 246 height 24
click at [1055, 276] on select "**********" at bounding box center [1132, 278] width 236 height 24
select select "**********"
click at [1014, 266] on select "**********" at bounding box center [1132, 278] width 236 height 24
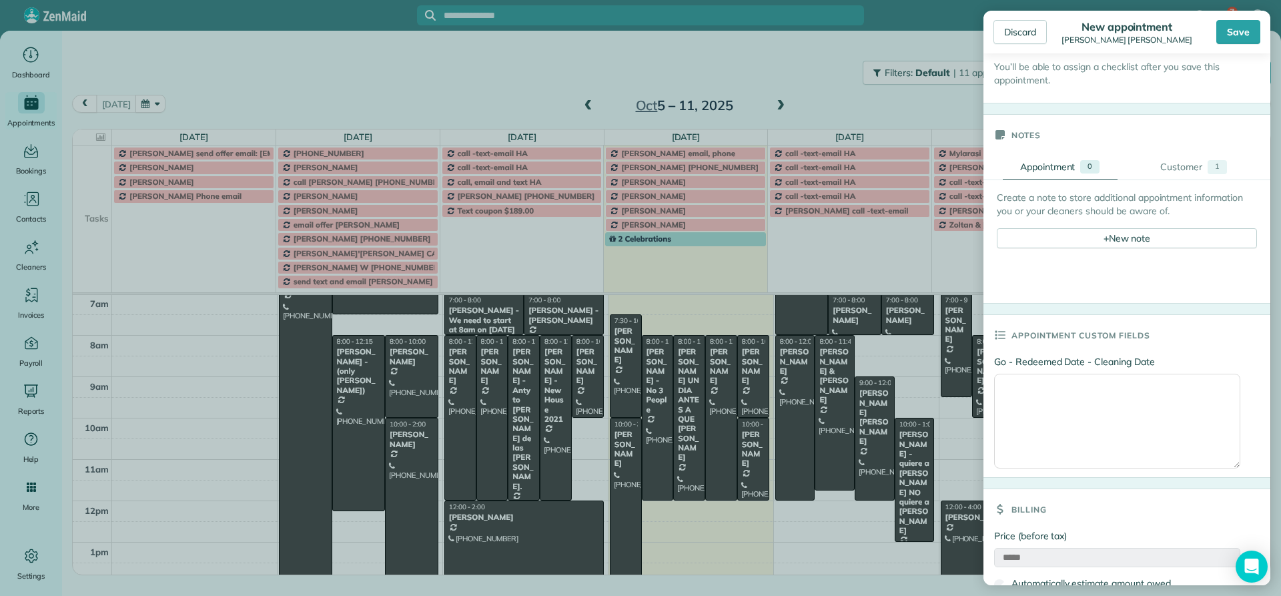
scroll to position [535, 0]
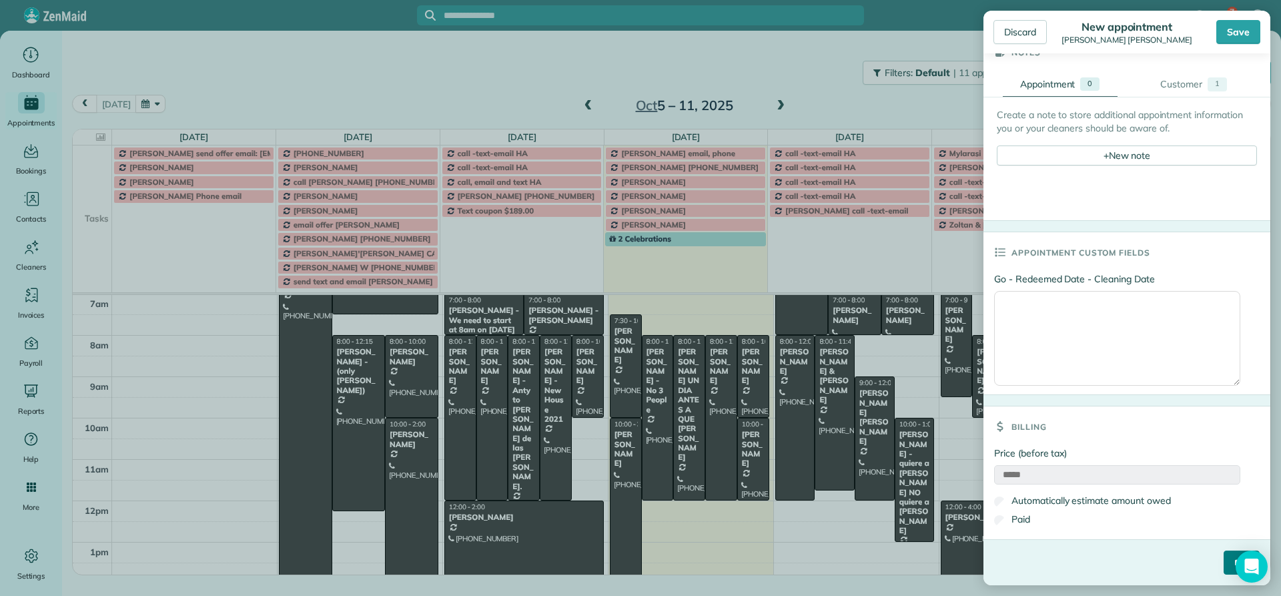
click at [1226, 563] on input "****" at bounding box center [1242, 563] width 36 height 24
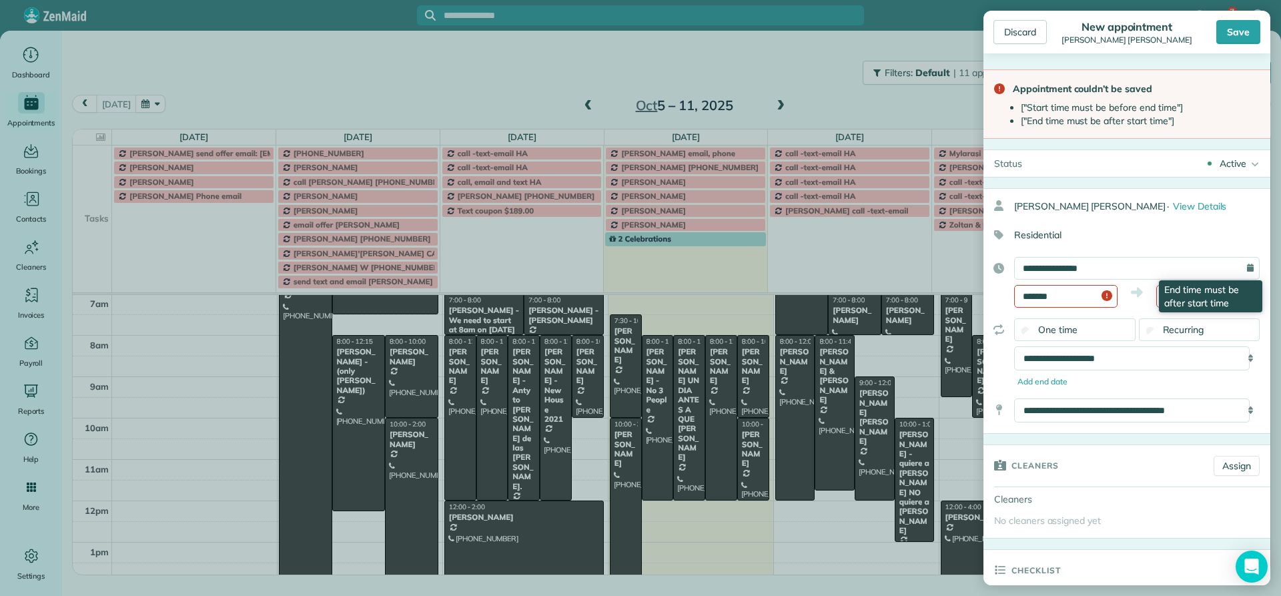
click at [1260, 297] on icon at bounding box center [1260, 296] width 0 height 23
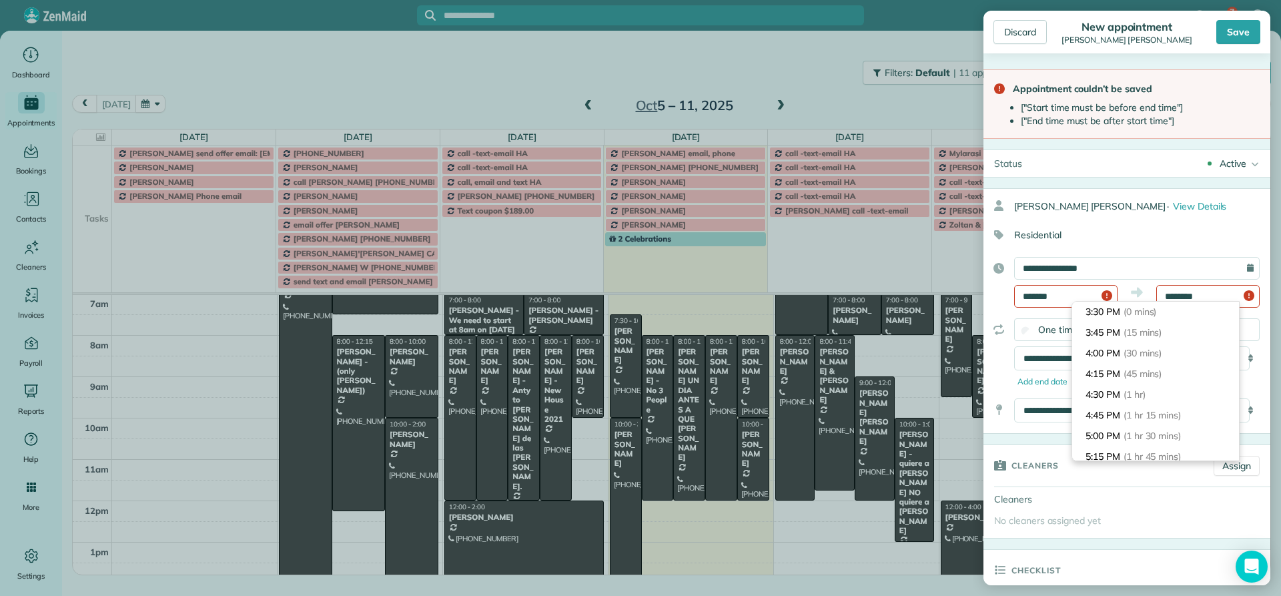
click at [1198, 296] on input "********" at bounding box center [1207, 296] width 103 height 23
type input "*******"
click at [1130, 349] on span "(30 mins)" at bounding box center [1144, 353] width 41 height 12
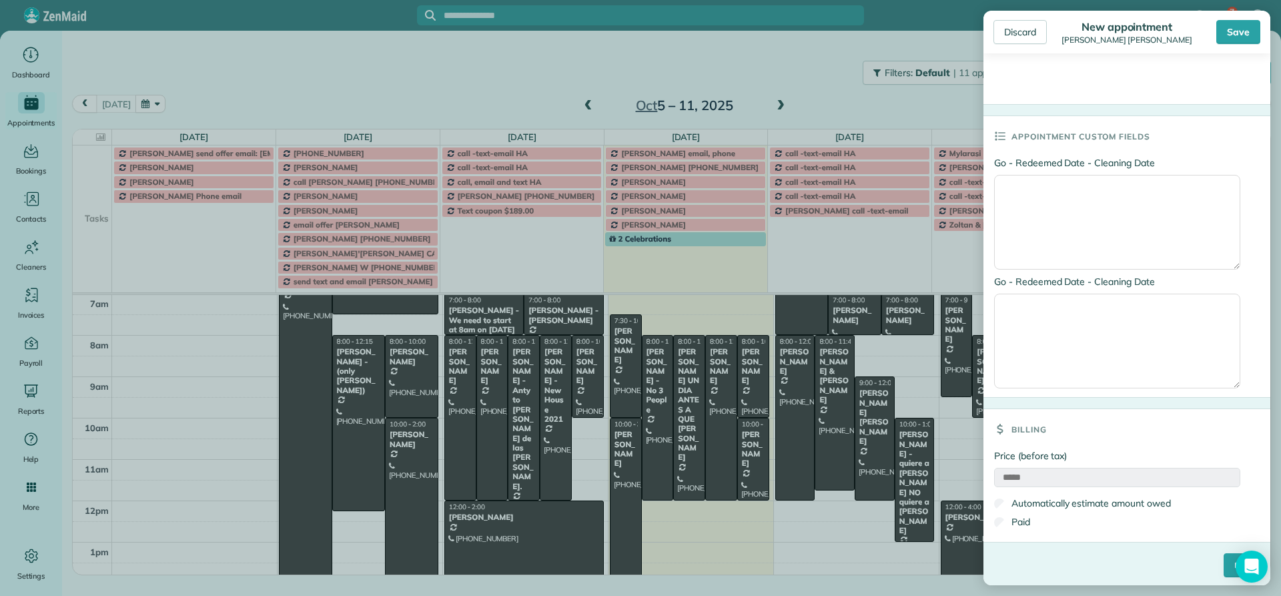
scroll to position [733, 0]
click at [1224, 567] on input "****" at bounding box center [1242, 563] width 36 height 24
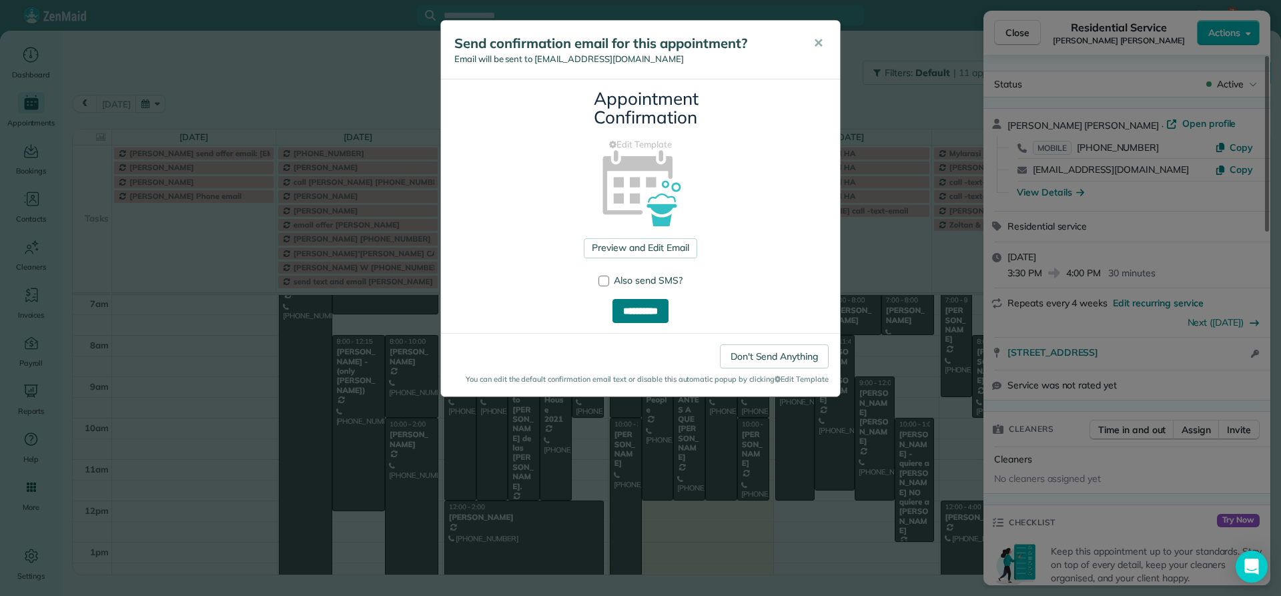
click at [634, 311] on input "**********" at bounding box center [641, 311] width 56 height 24
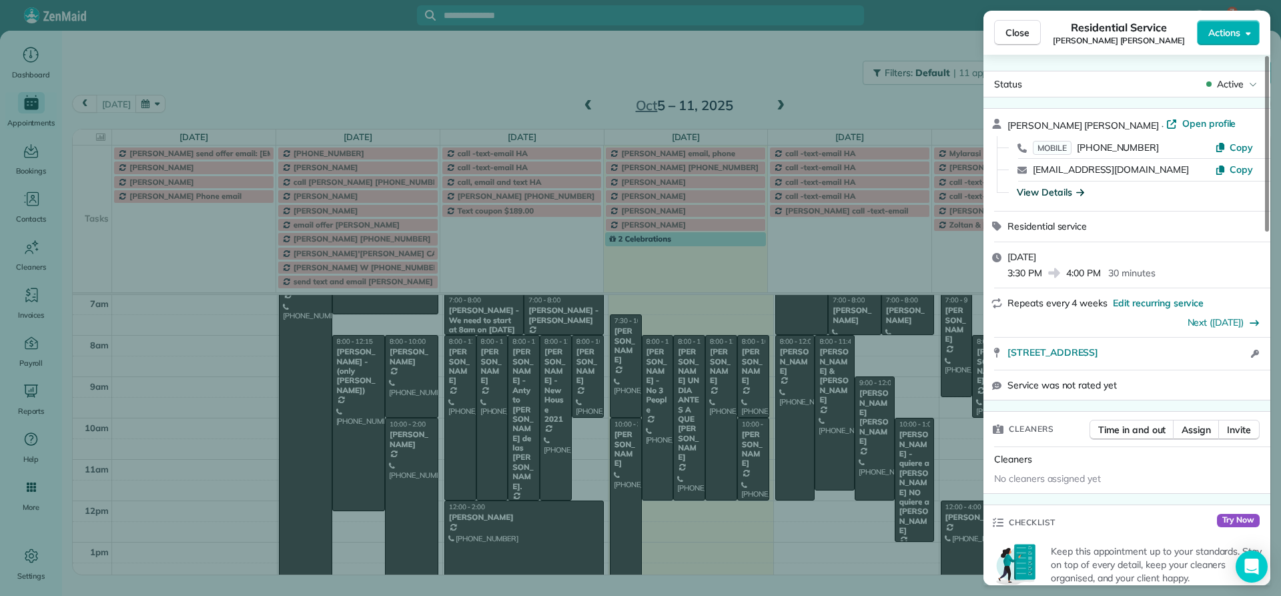
click at [1046, 192] on div "View Details" at bounding box center [1050, 192] width 67 height 13
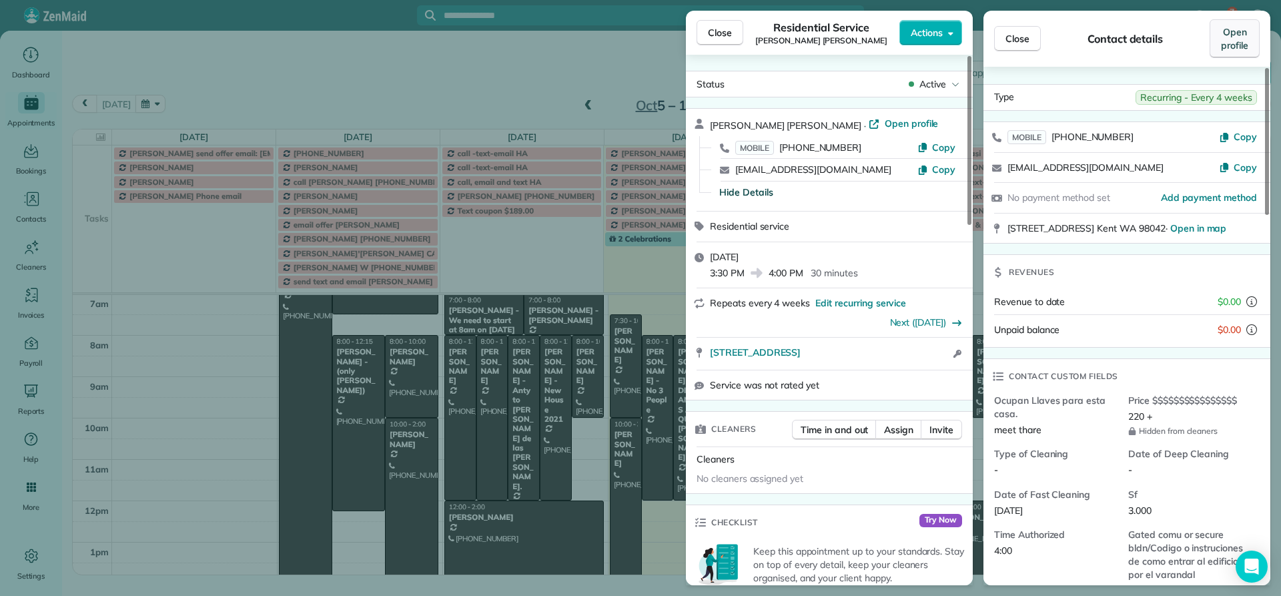
click at [1233, 41] on span "Open profile" at bounding box center [1234, 38] width 27 height 27
click at [725, 35] on span "Close" at bounding box center [720, 32] width 24 height 13
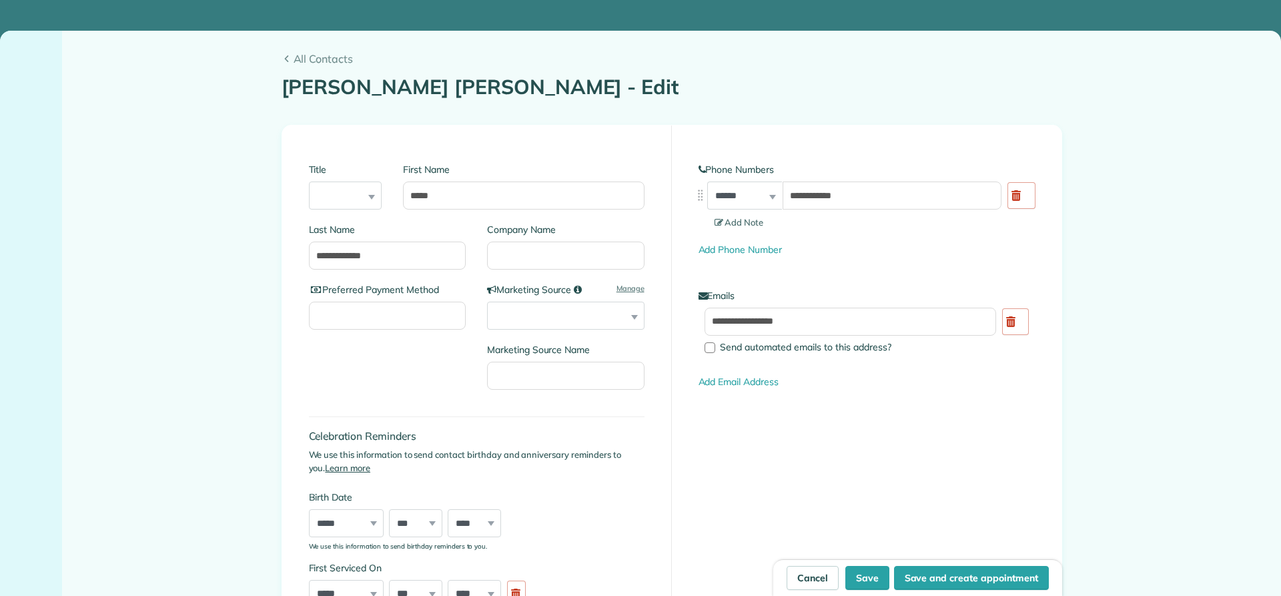
type input "**********"
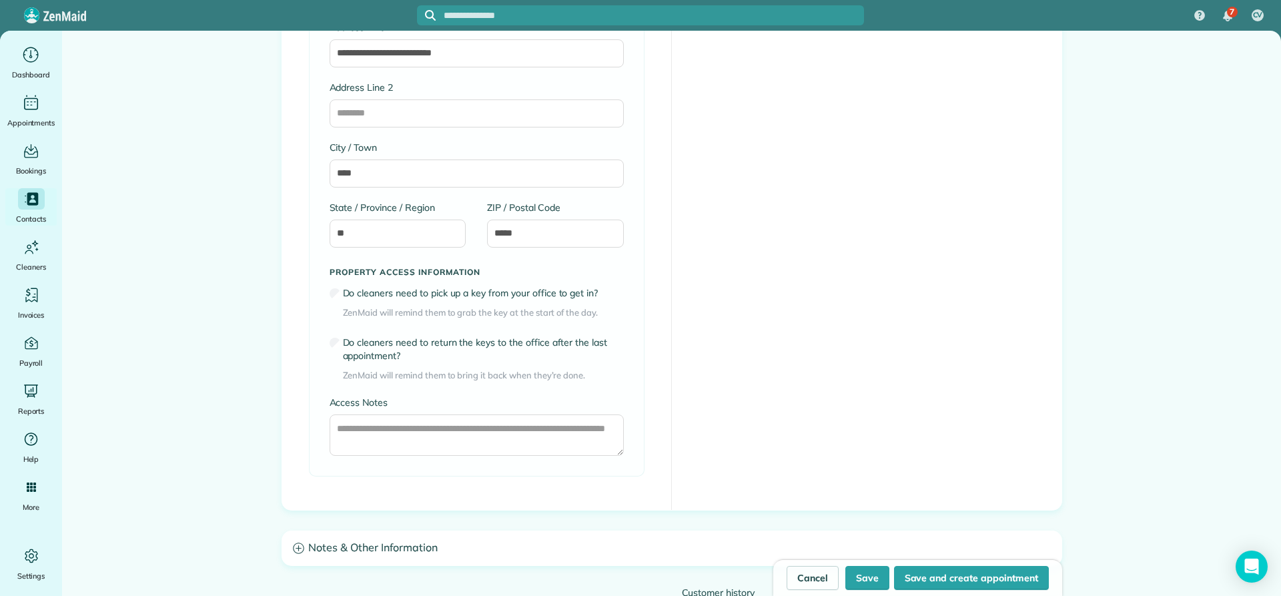
scroll to position [867, 0]
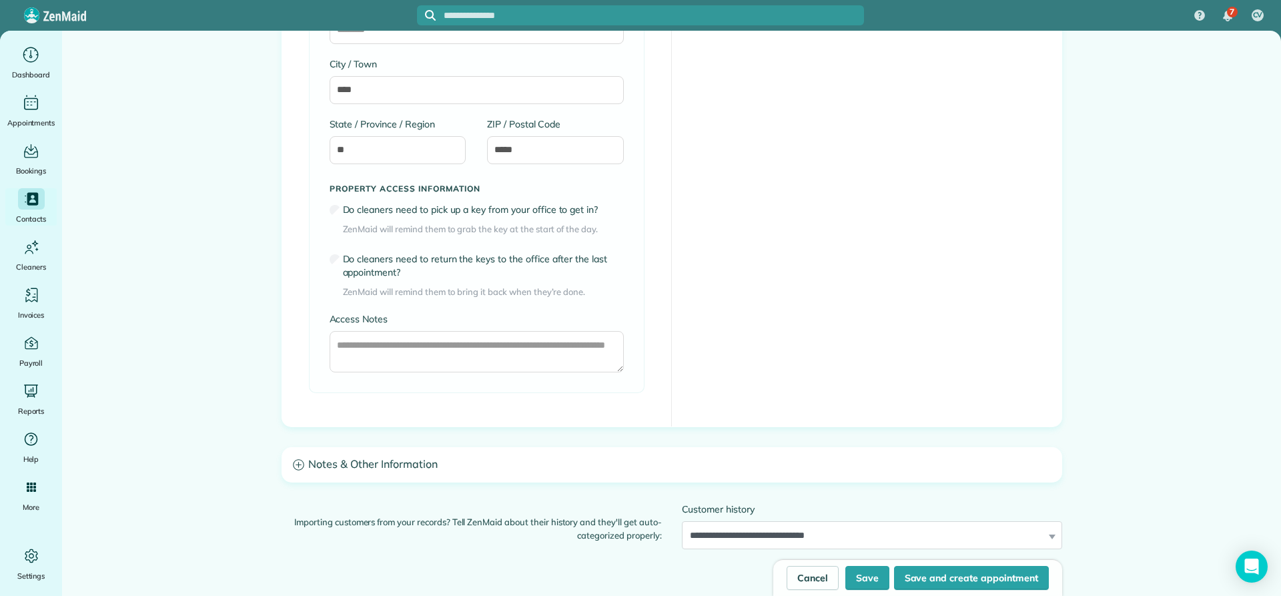
click at [405, 465] on h3 "Notes & Other Information" at bounding box center [671, 465] width 779 height 34
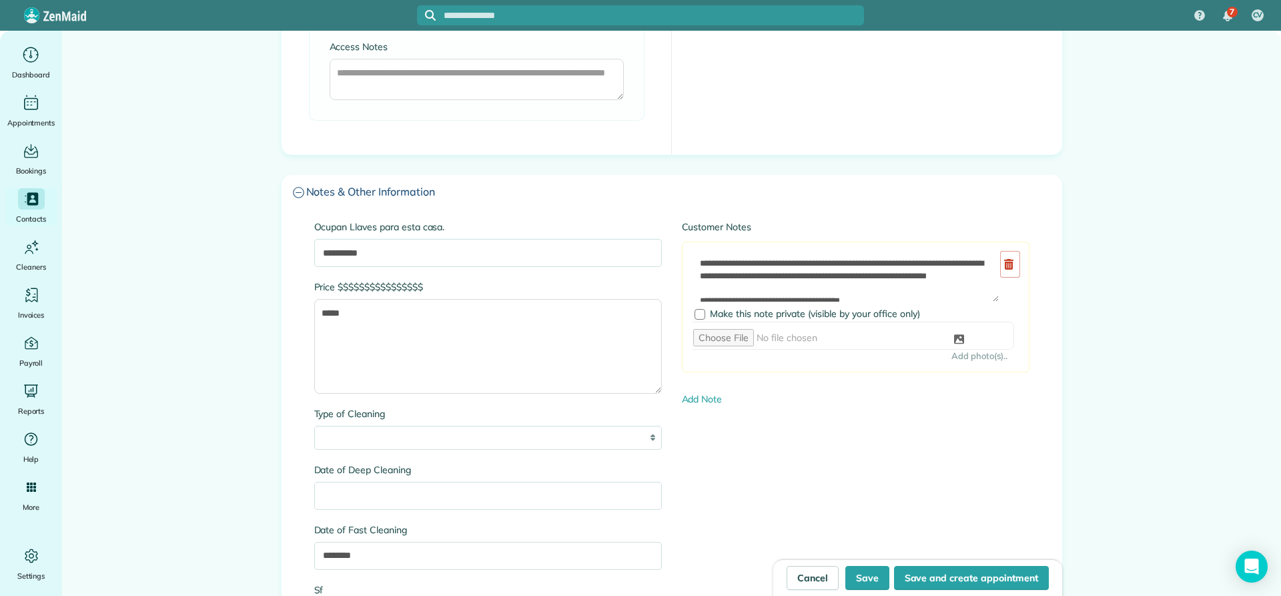
scroll to position [1134, 0]
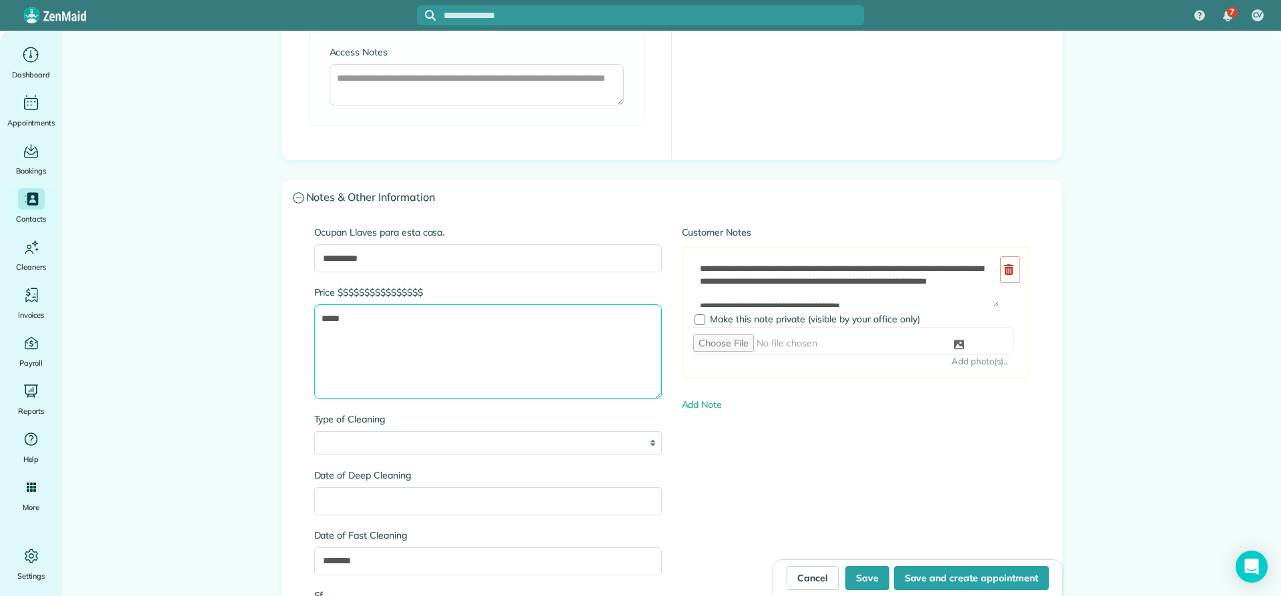
click at [344, 313] on textarea "*****" at bounding box center [488, 351] width 348 height 95
type textarea "*"
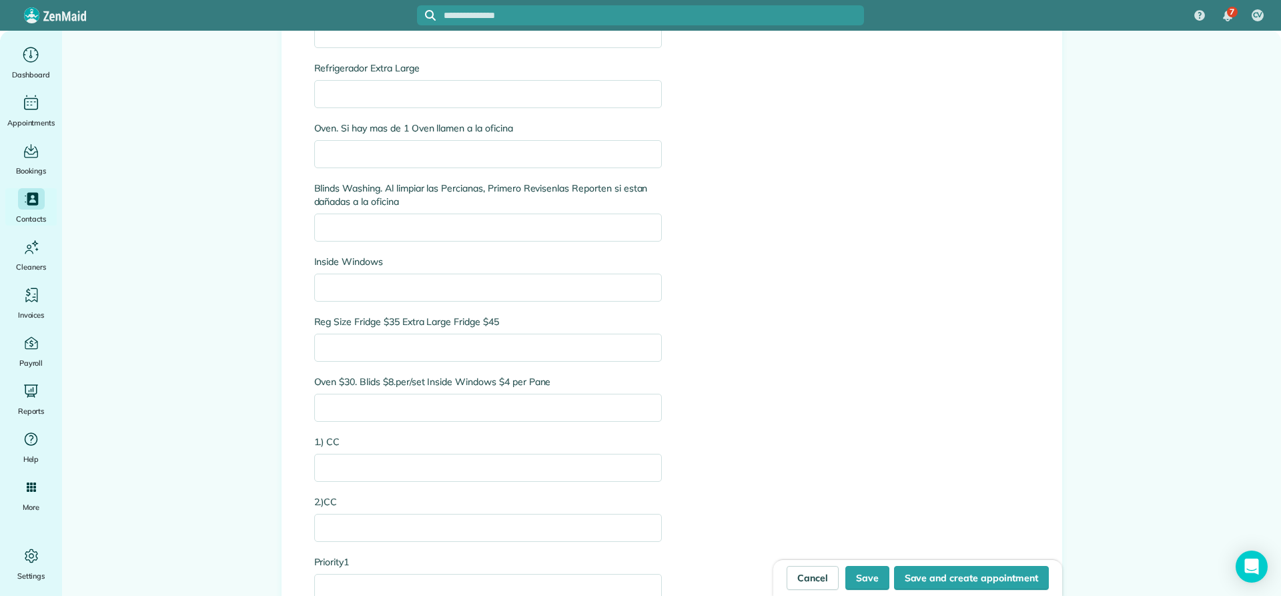
scroll to position [3070, 0]
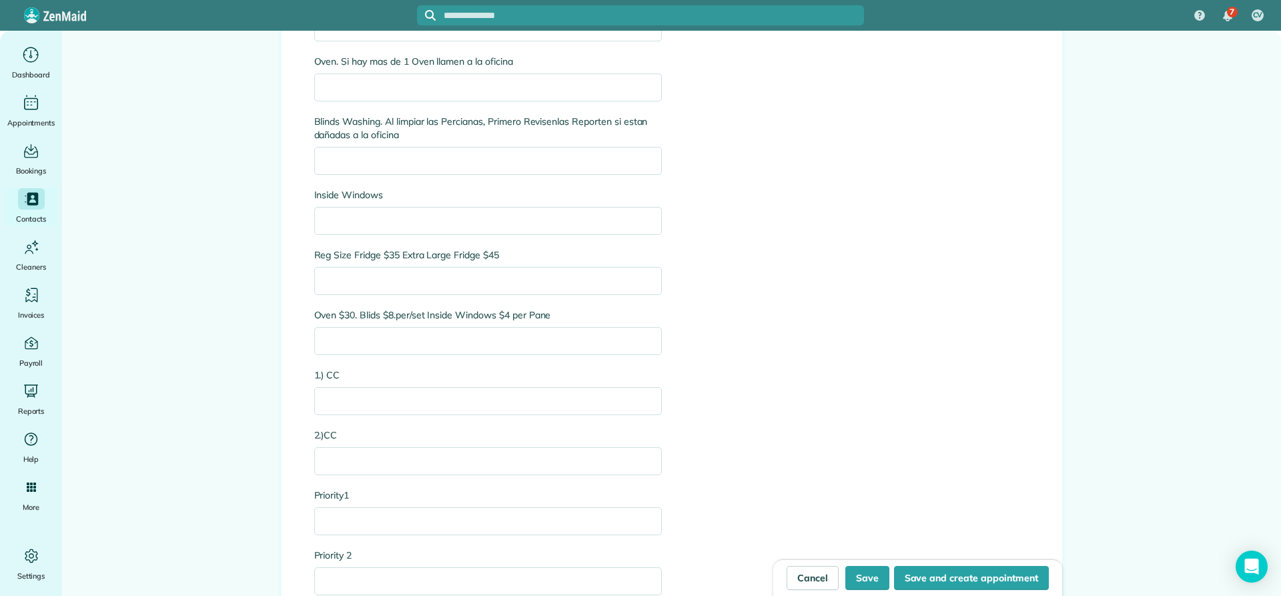
type textarea "***"
click at [314, 400] on input "1.) CC" at bounding box center [488, 401] width 348 height 28
click at [438, 400] on input "**********" at bounding box center [488, 401] width 348 height 28
click at [461, 397] on input "**********" at bounding box center [488, 401] width 348 height 28
type input "**********"
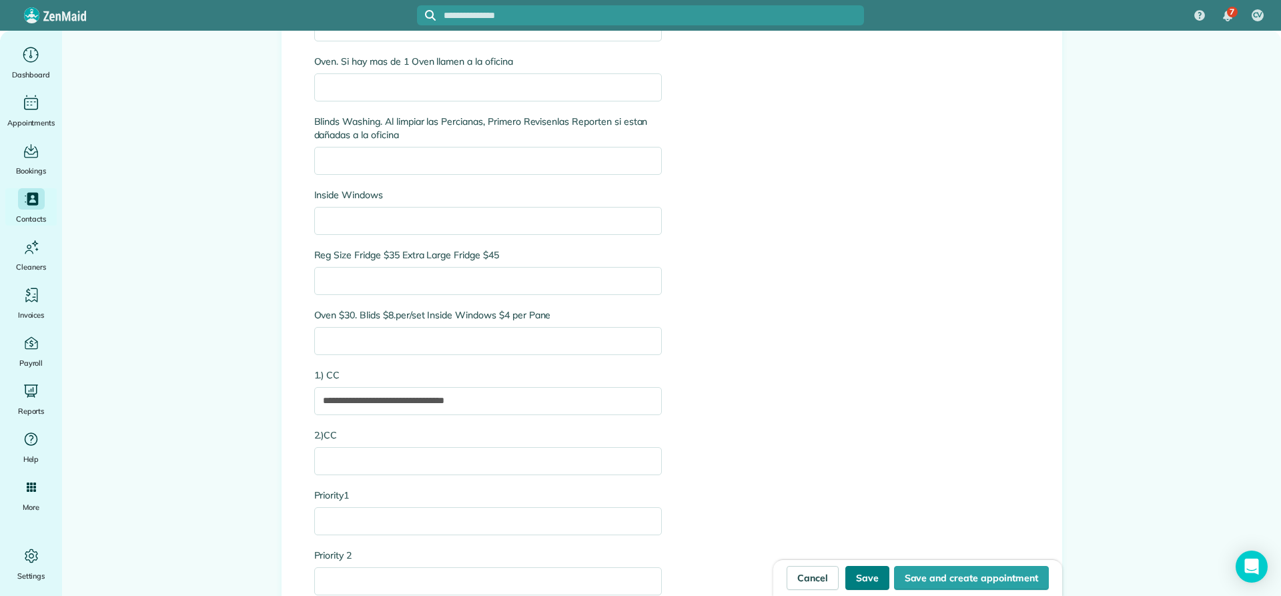
click at [865, 579] on button "Save" at bounding box center [867, 578] width 44 height 24
type input "**********"
